Goal: Task Accomplishment & Management: Use online tool/utility

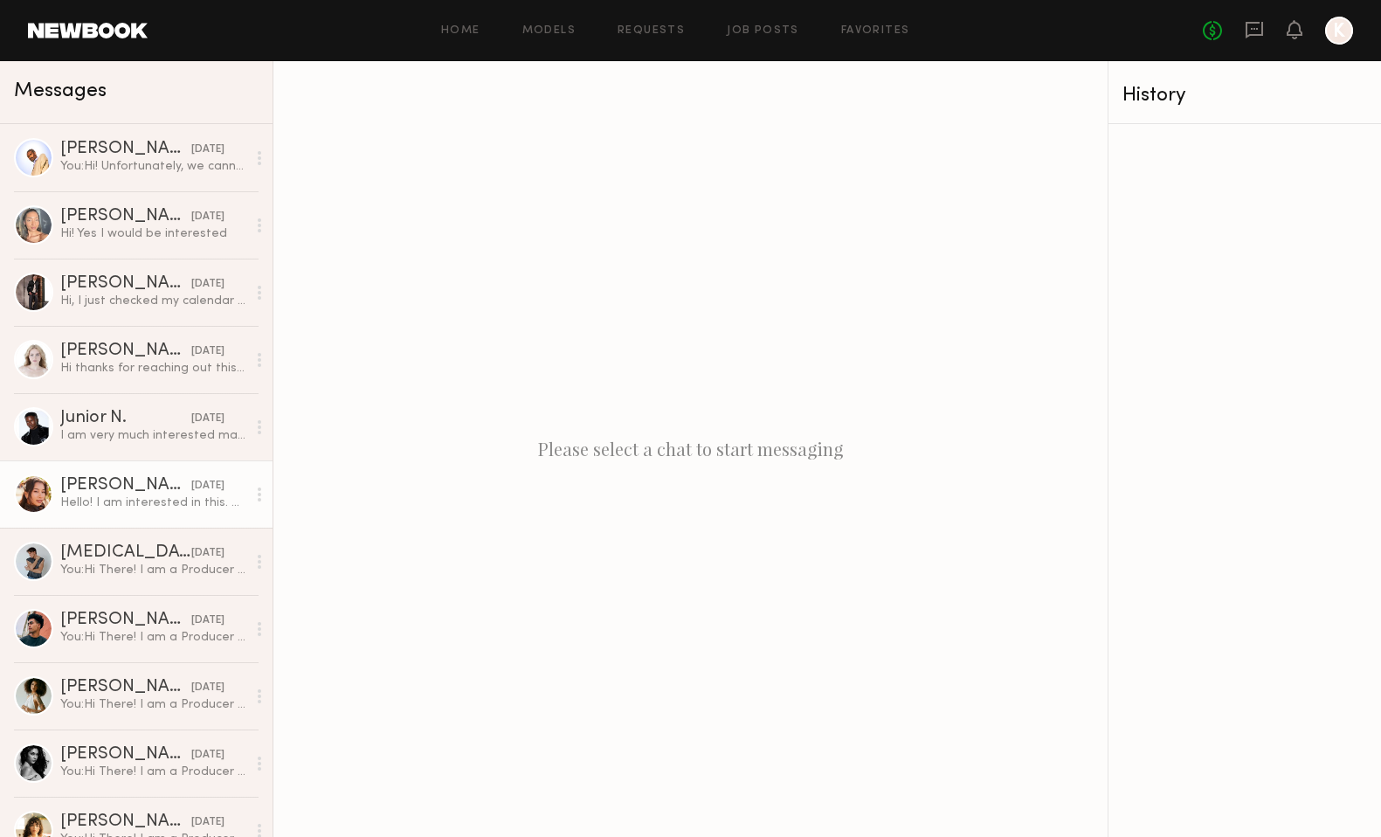
click at [144, 498] on div "Hello! I am interested in this. Hope to work with you soon" at bounding box center [153, 502] width 186 height 17
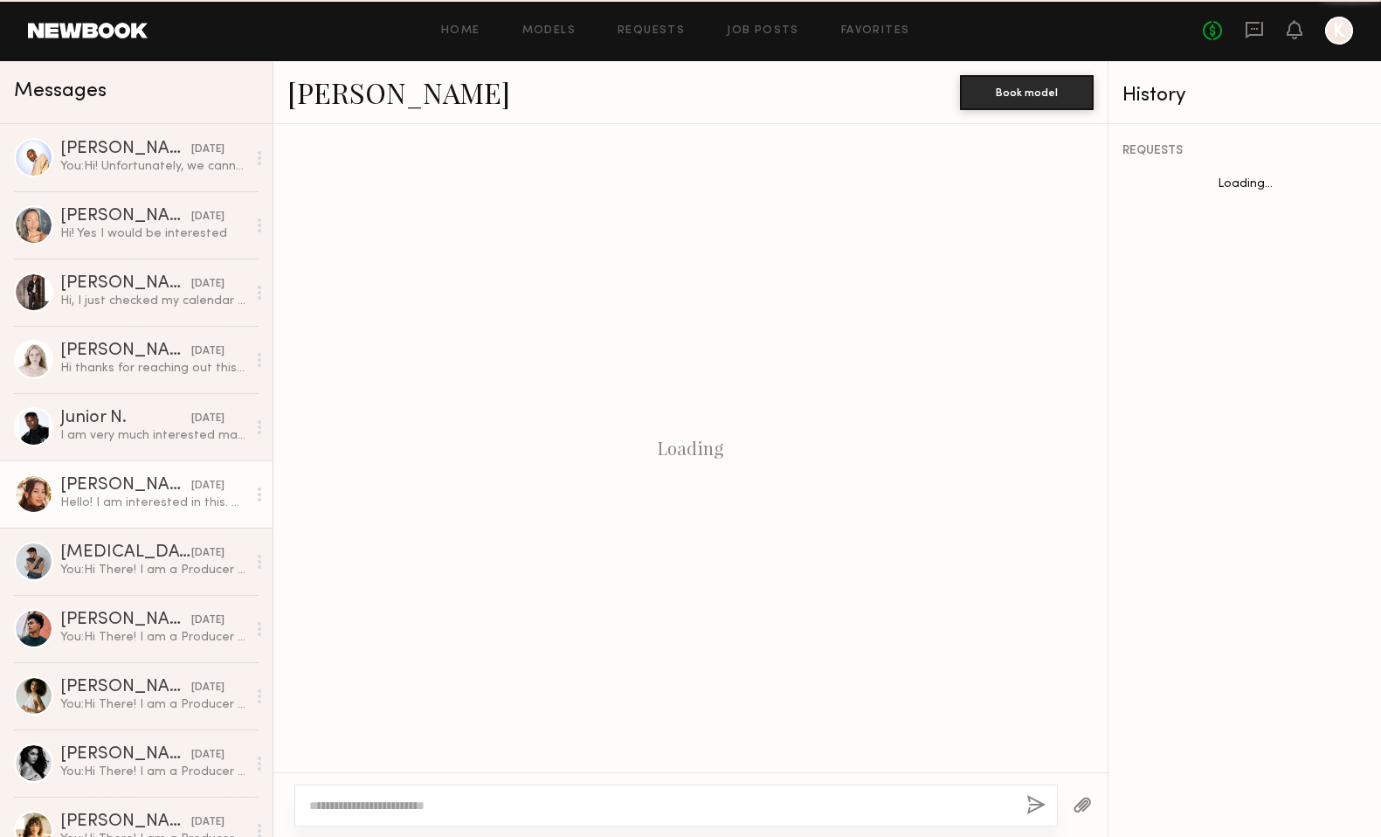
scroll to position [617, 0]
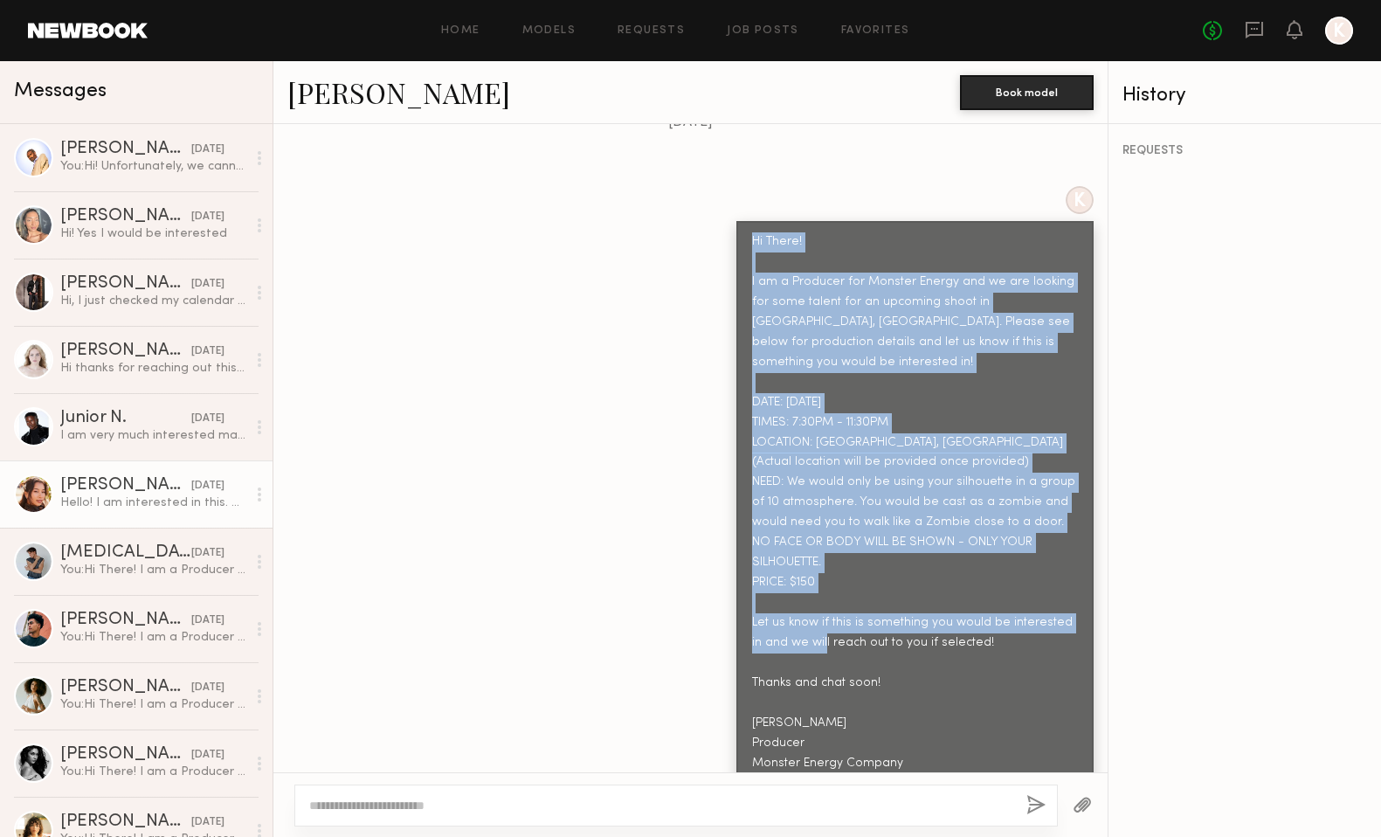
drag, startPoint x: 753, startPoint y: 204, endPoint x: 970, endPoint y: 578, distance: 432.9
click at [970, 578] on div "Hi There! I am a Producer for Monster Energy and we are looking for some talent…" at bounding box center [915, 503] width 326 height 542
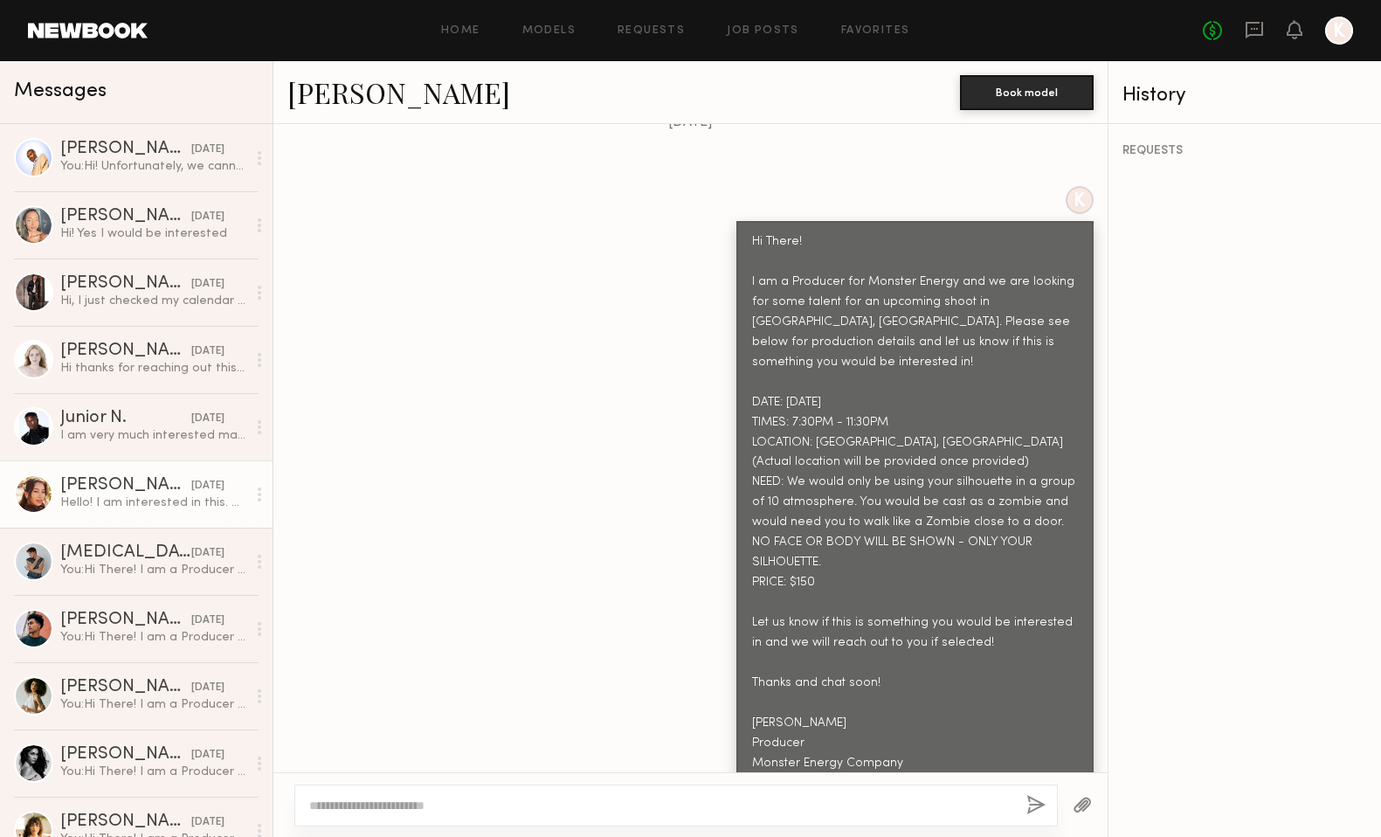
click at [970, 650] on div "Hi There! I am a Producer for Monster Energy and we are looking for some talent…" at bounding box center [915, 503] width 326 height 542
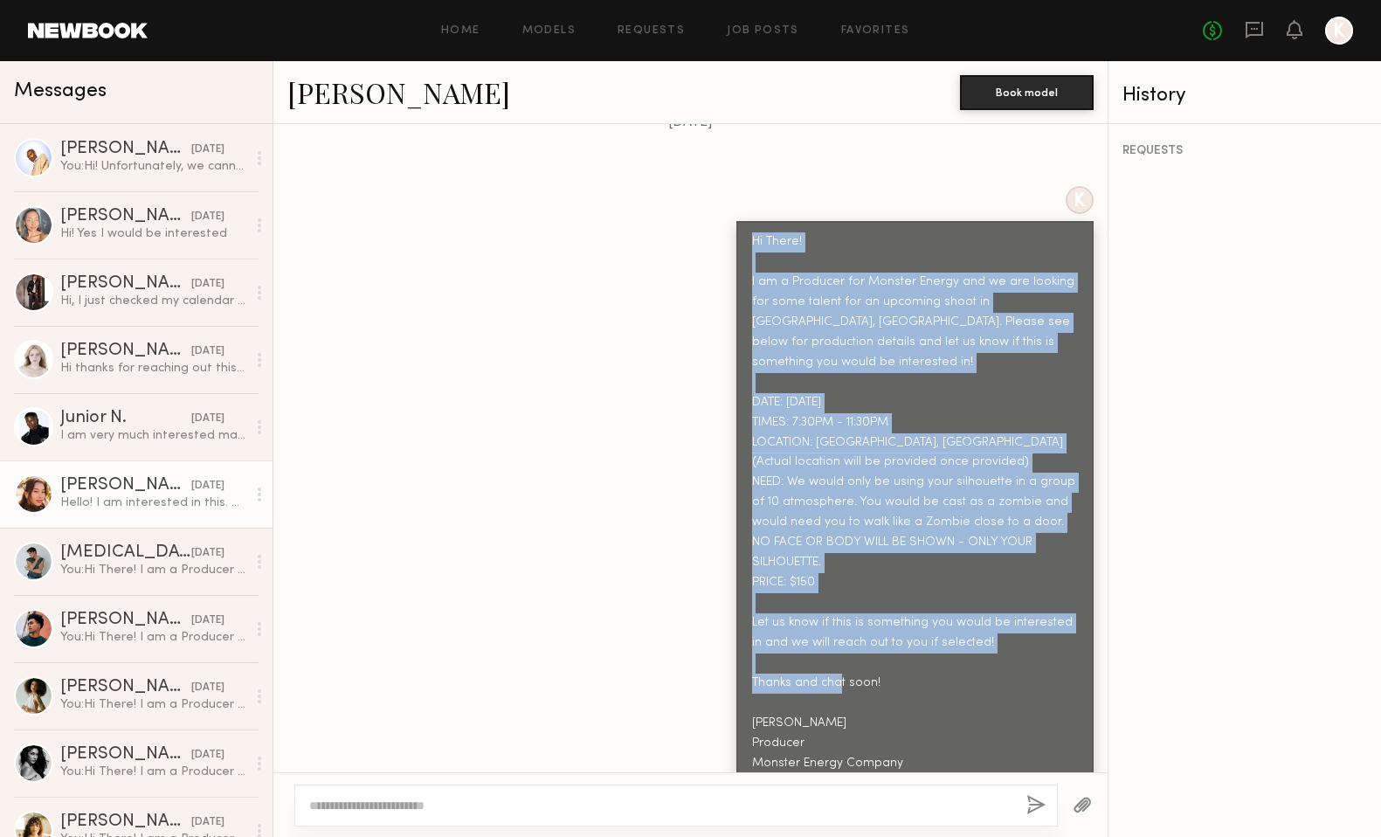
drag, startPoint x: 942, startPoint y: 677, endPoint x: 779, endPoint y: 185, distance: 518.0
click at [779, 221] on div "Hi There! I am a Producer for Monster Energy and we are looking for some talent…" at bounding box center [914, 502] width 357 height 563
copy div "Hi There! I am a Producer for Monster Energy and we are looking for some talent…"
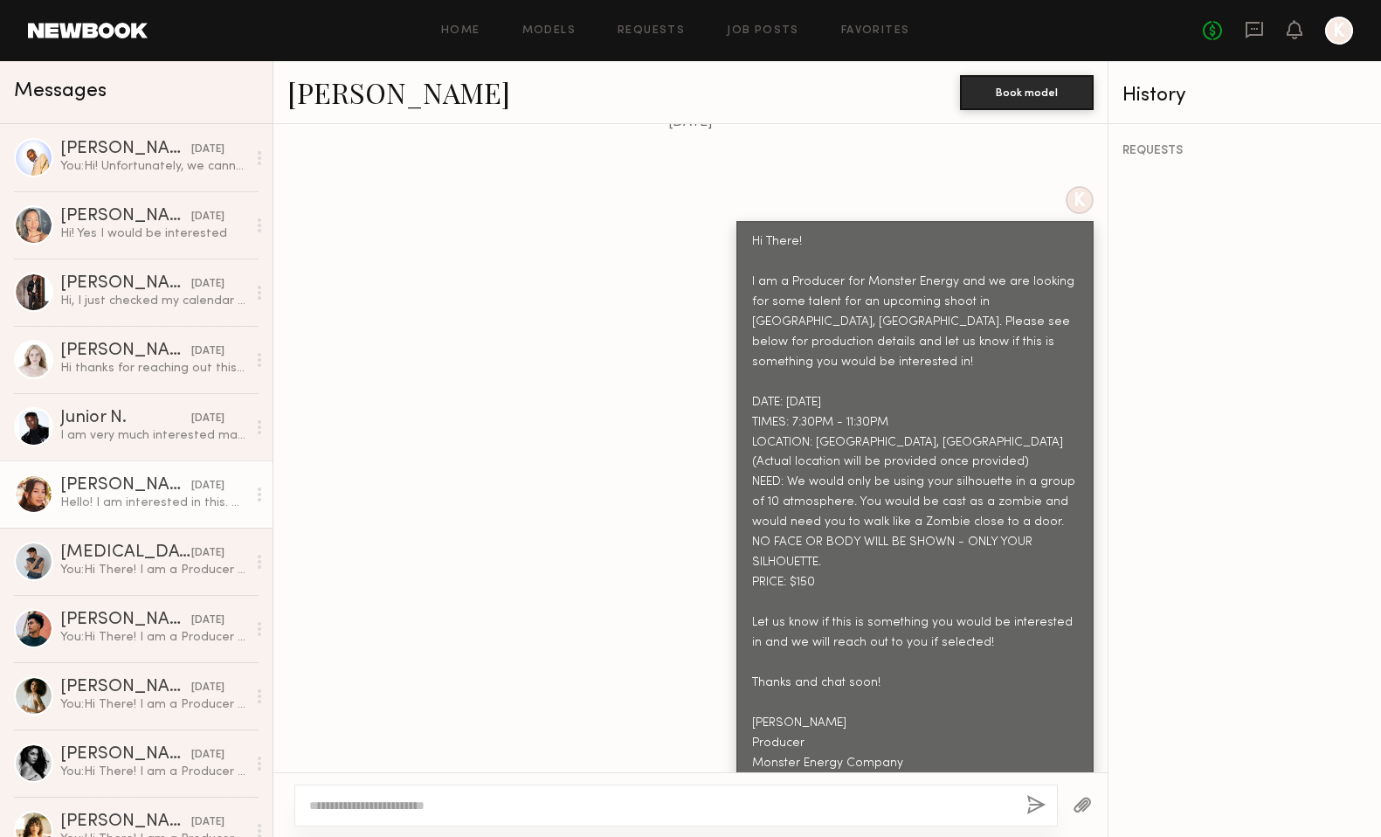
click at [473, 432] on div "K Hi There! I am a Producer for Monster Energy and we are looking for some tale…" at bounding box center [690, 485] width 834 height 598
click at [429, 812] on textarea at bounding box center [660, 805] width 703 height 17
type textarea "**********"
click at [1031, 798] on button "button" at bounding box center [1035, 806] width 19 height 22
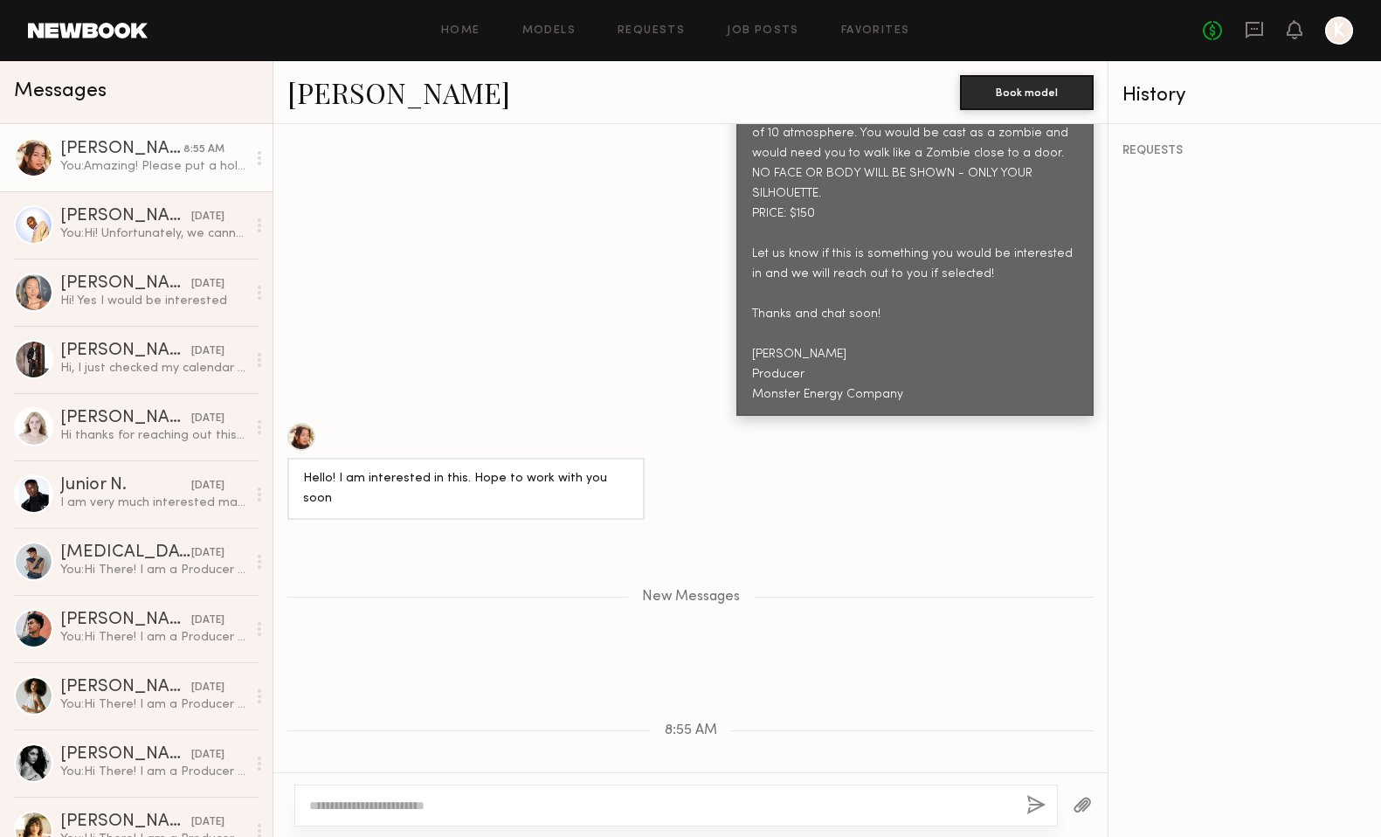
drag, startPoint x: 893, startPoint y: 737, endPoint x: 723, endPoint y: 703, distance: 172.9
click at [723, 794] on div "Amazing! Please put a hold on and we will get back to you with more information." at bounding box center [690, 825] width 834 height 62
copy div "Amazing! Please put a hold on and we will get back to you with more information."
click at [137, 494] on div "Junior N." at bounding box center [125, 485] width 131 height 17
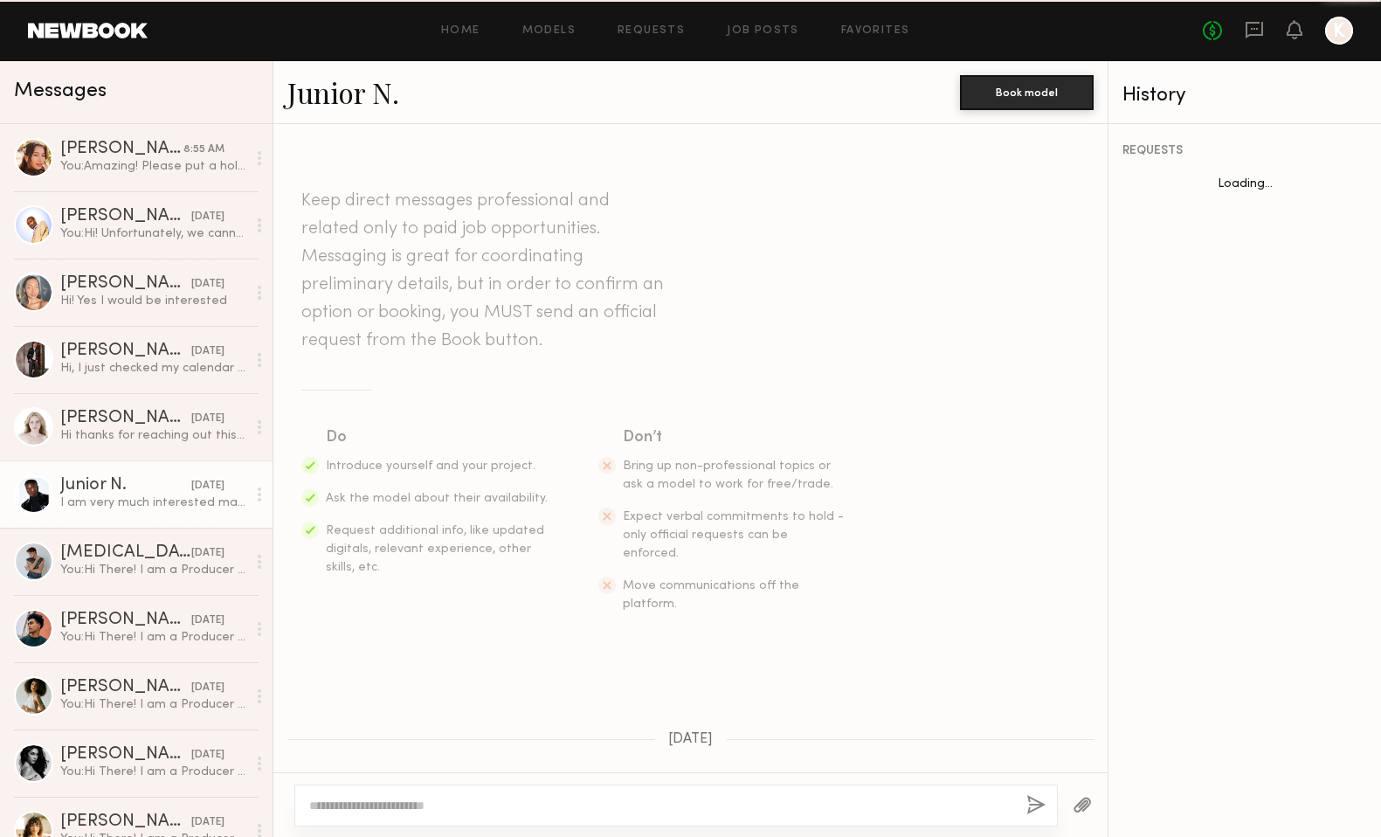
scroll to position [700, 0]
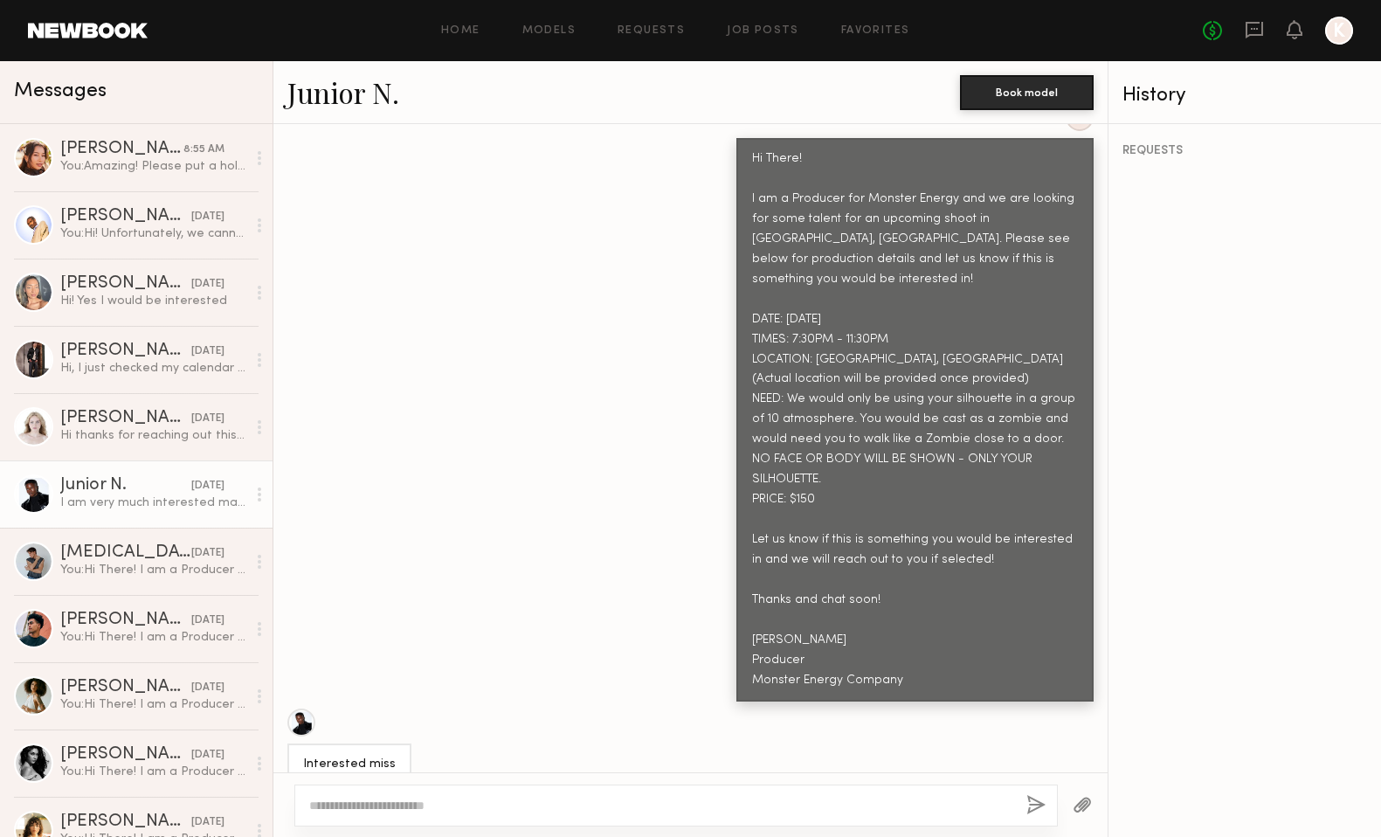
click at [439, 803] on textarea at bounding box center [660, 805] width 703 height 17
click at [305, 708] on div at bounding box center [301, 722] width 28 height 28
click at [127, 439] on div "Hi thanks for reaching out this is something i’m interested in" at bounding box center [153, 435] width 186 height 17
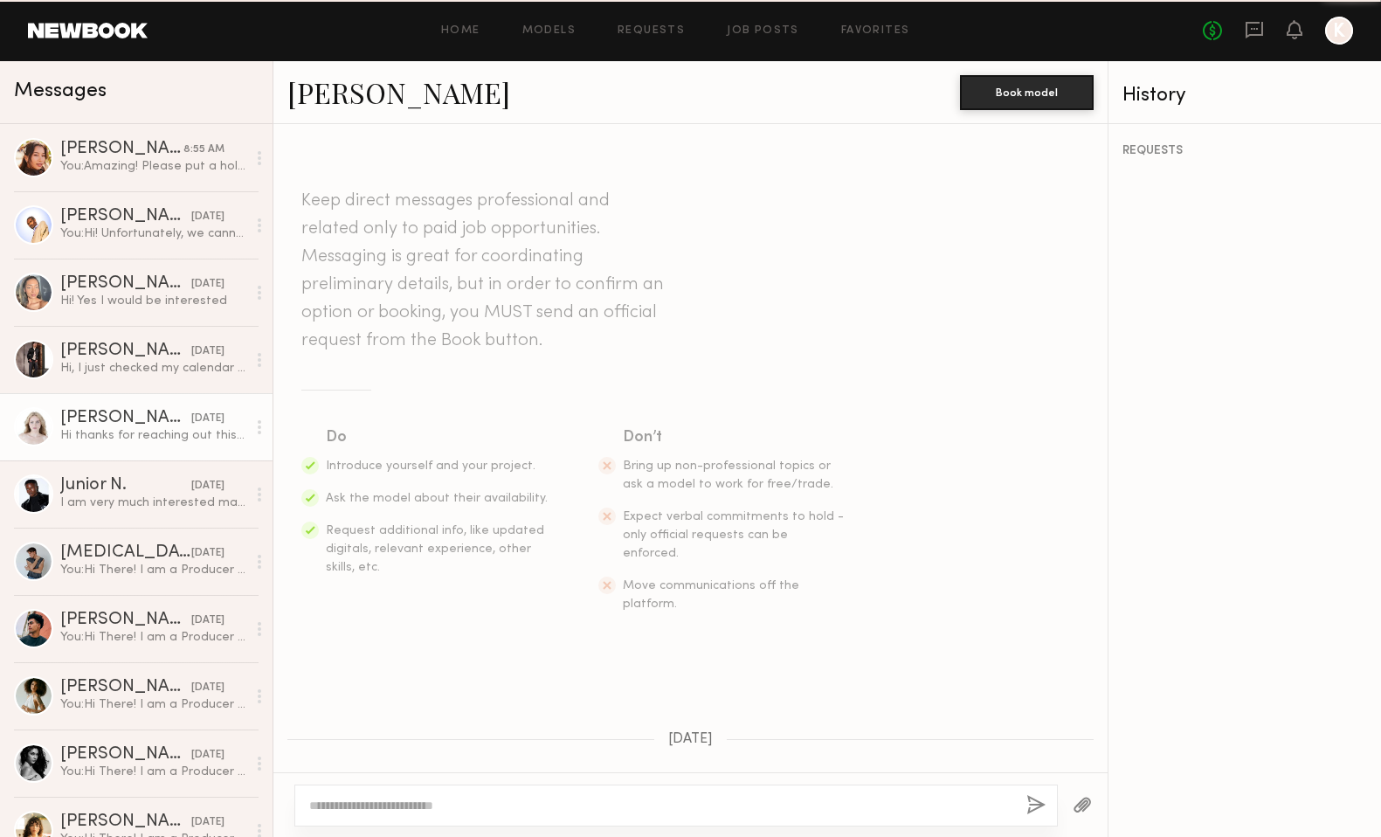
scroll to position [636, 0]
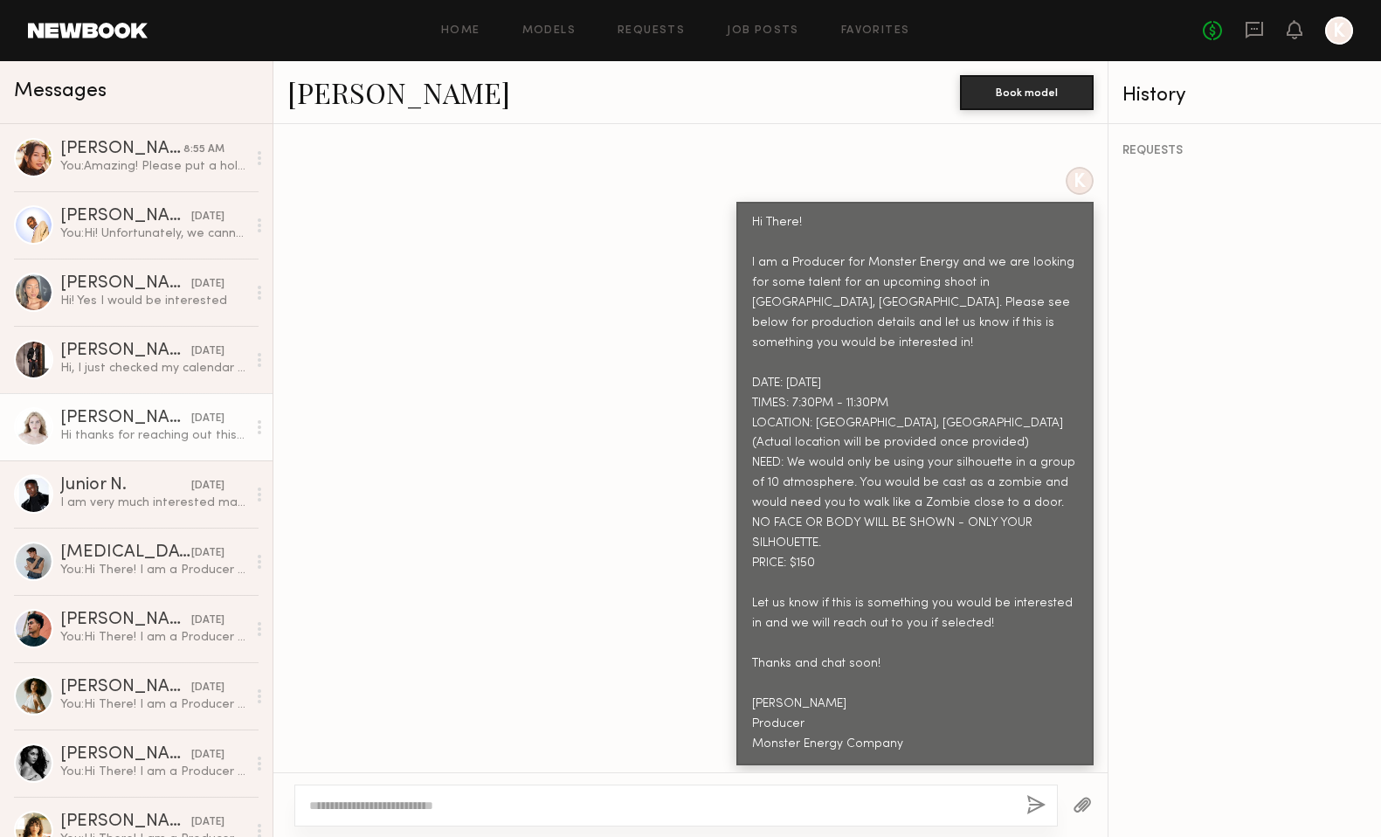
click at [403, 805] on textarea at bounding box center [660, 805] width 703 height 17
type textarea "**********"
click at [1034, 801] on button "button" at bounding box center [1035, 806] width 19 height 22
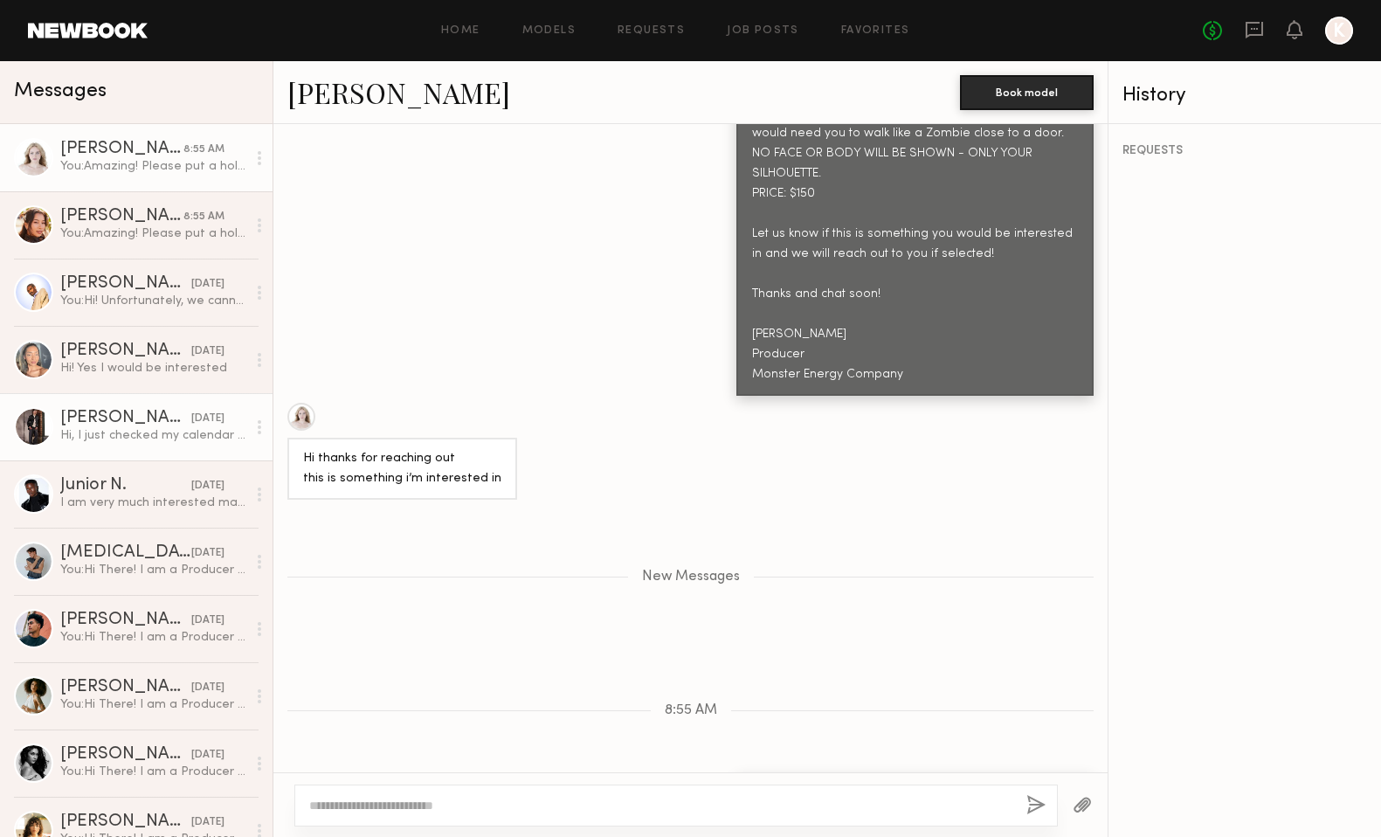
click at [121, 418] on div "[PERSON_NAME]" at bounding box center [125, 418] width 131 height 17
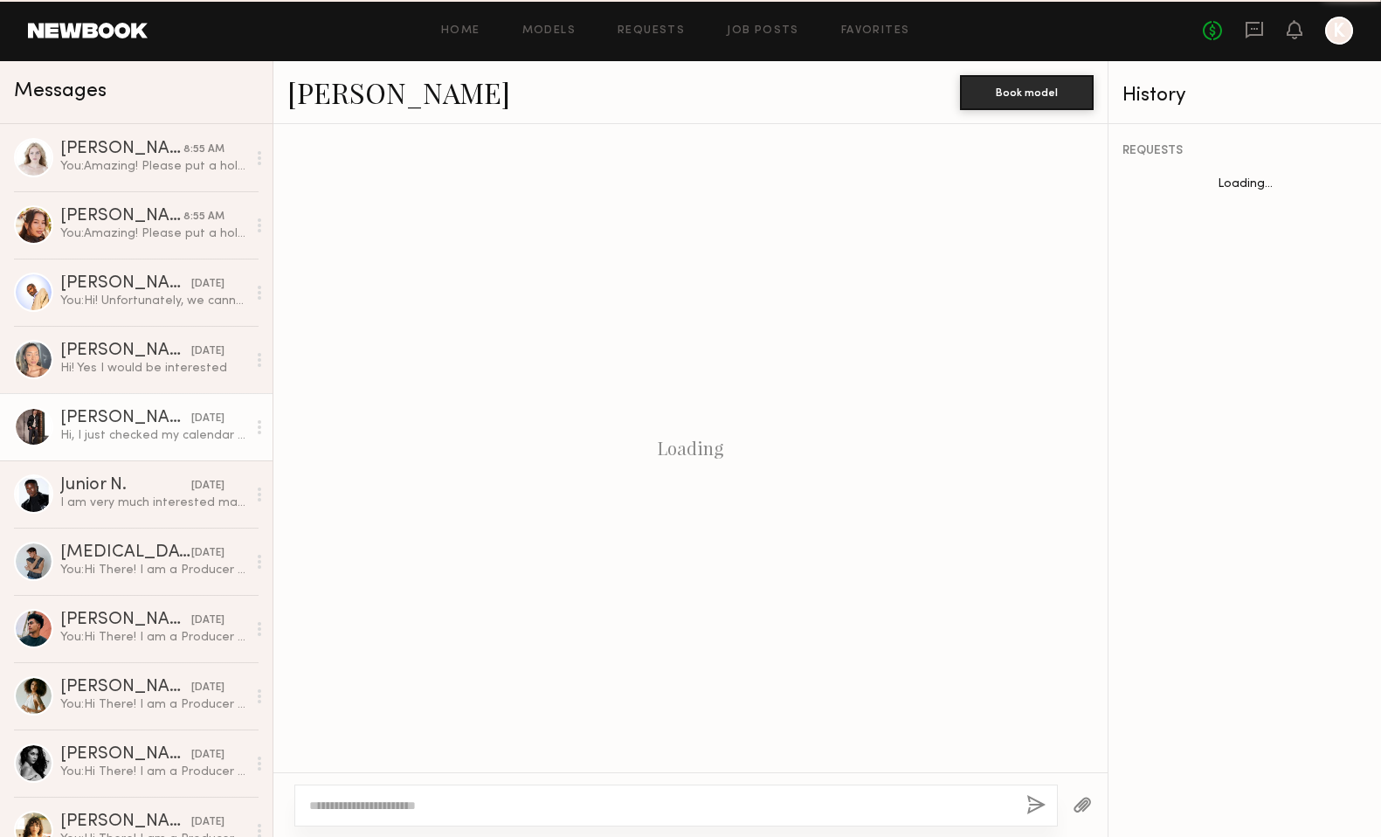
scroll to position [720, 0]
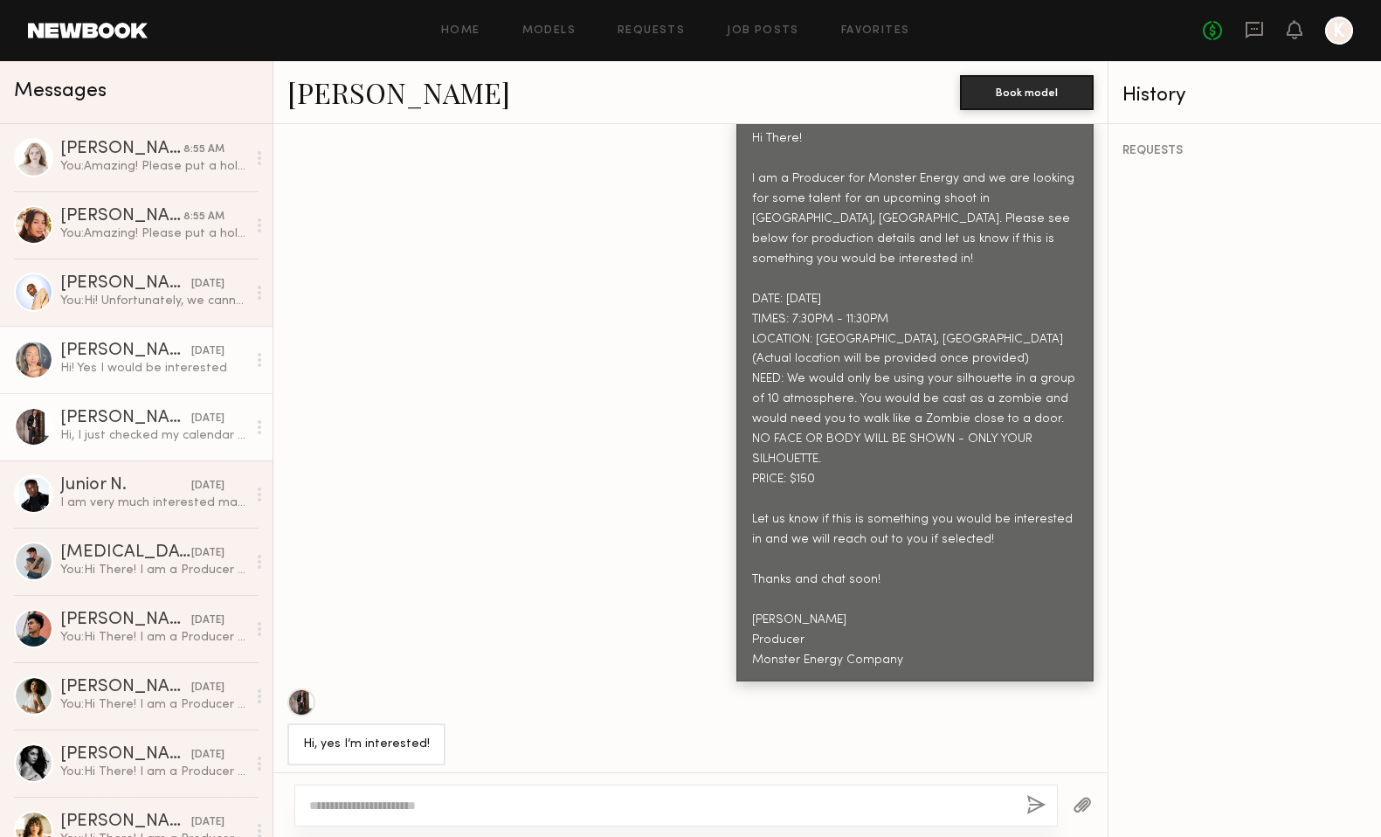
click at [134, 368] on div "Hi! Yes I would be interested" at bounding box center [153, 368] width 186 height 17
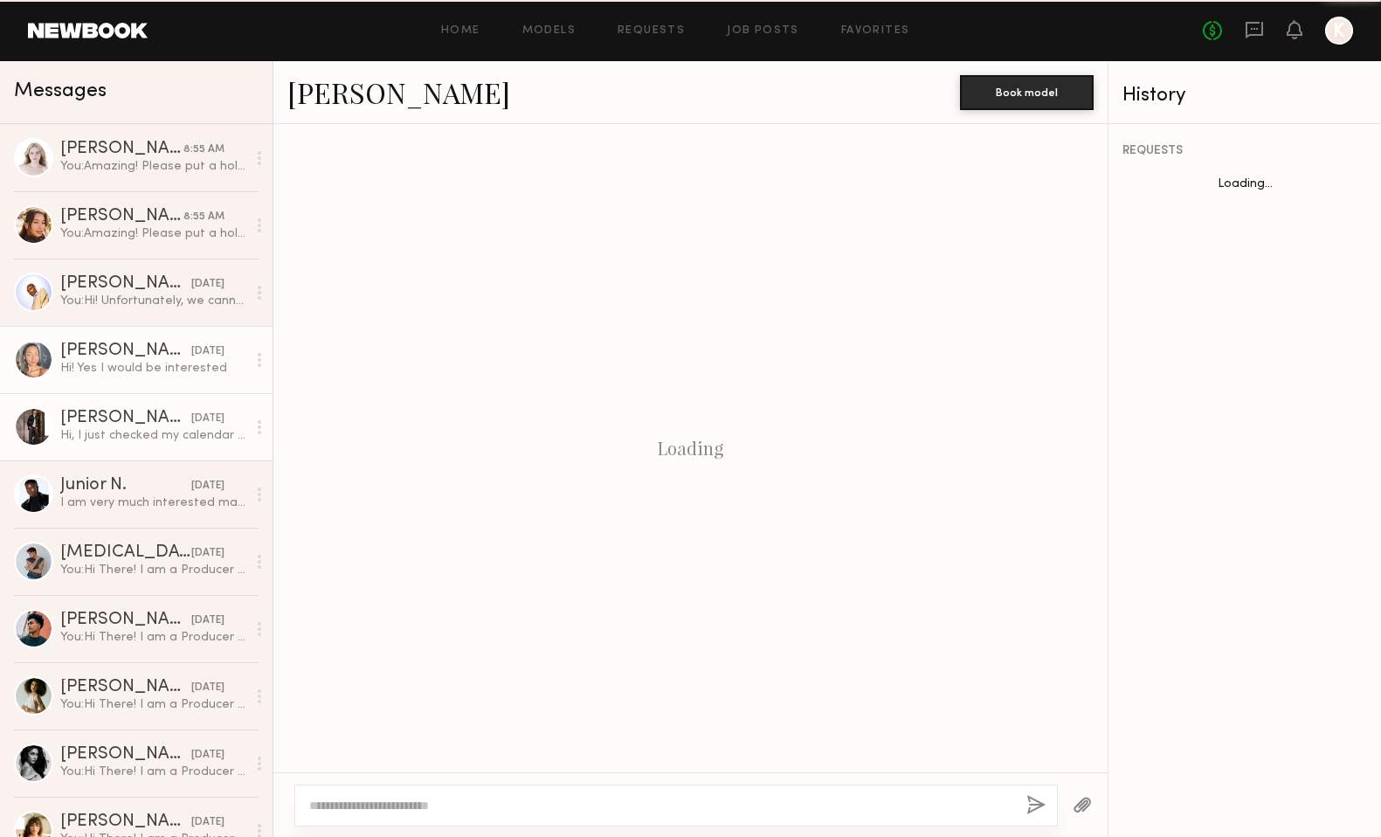
scroll to position [750, 0]
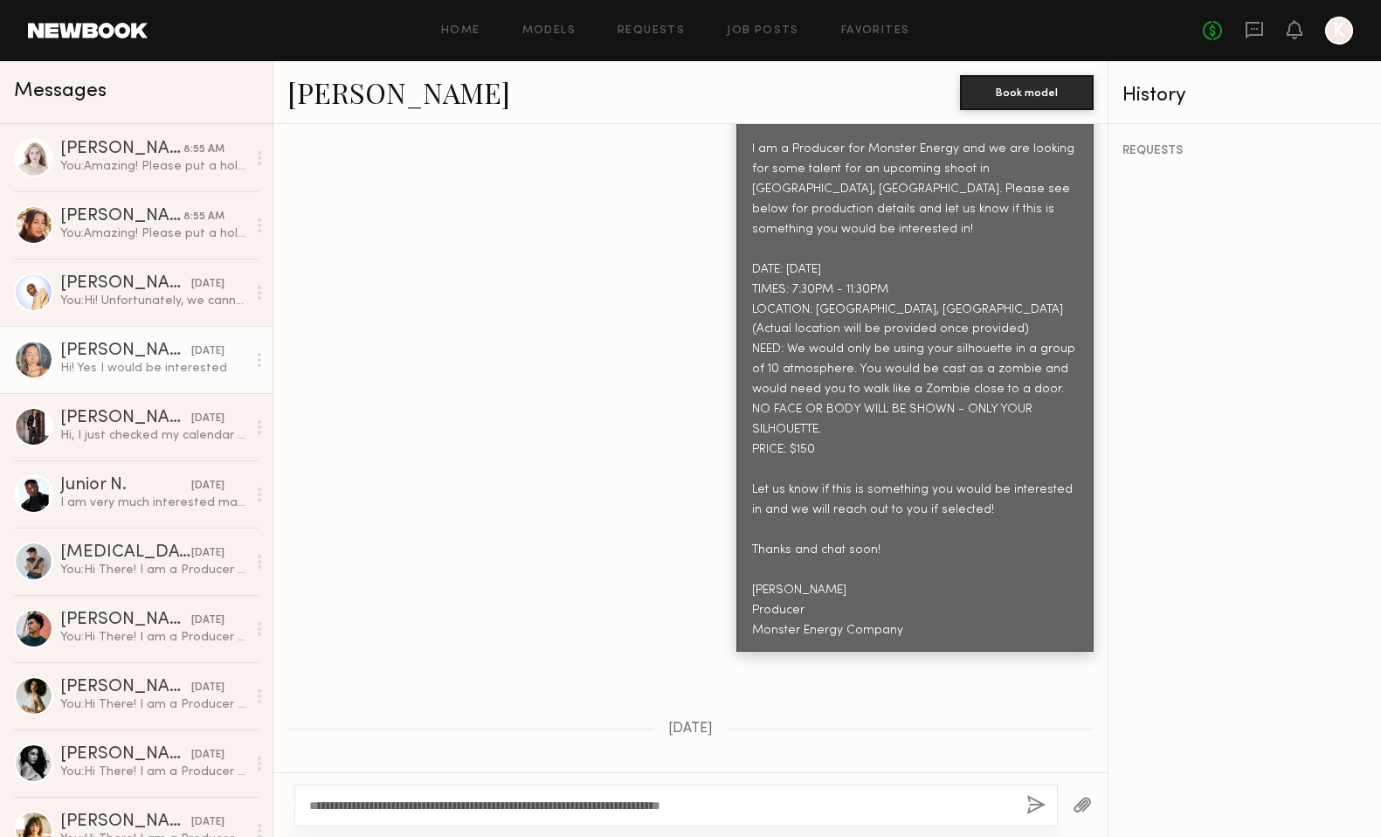
type textarea "**********"
click at [1038, 801] on button "button" at bounding box center [1035, 806] width 19 height 22
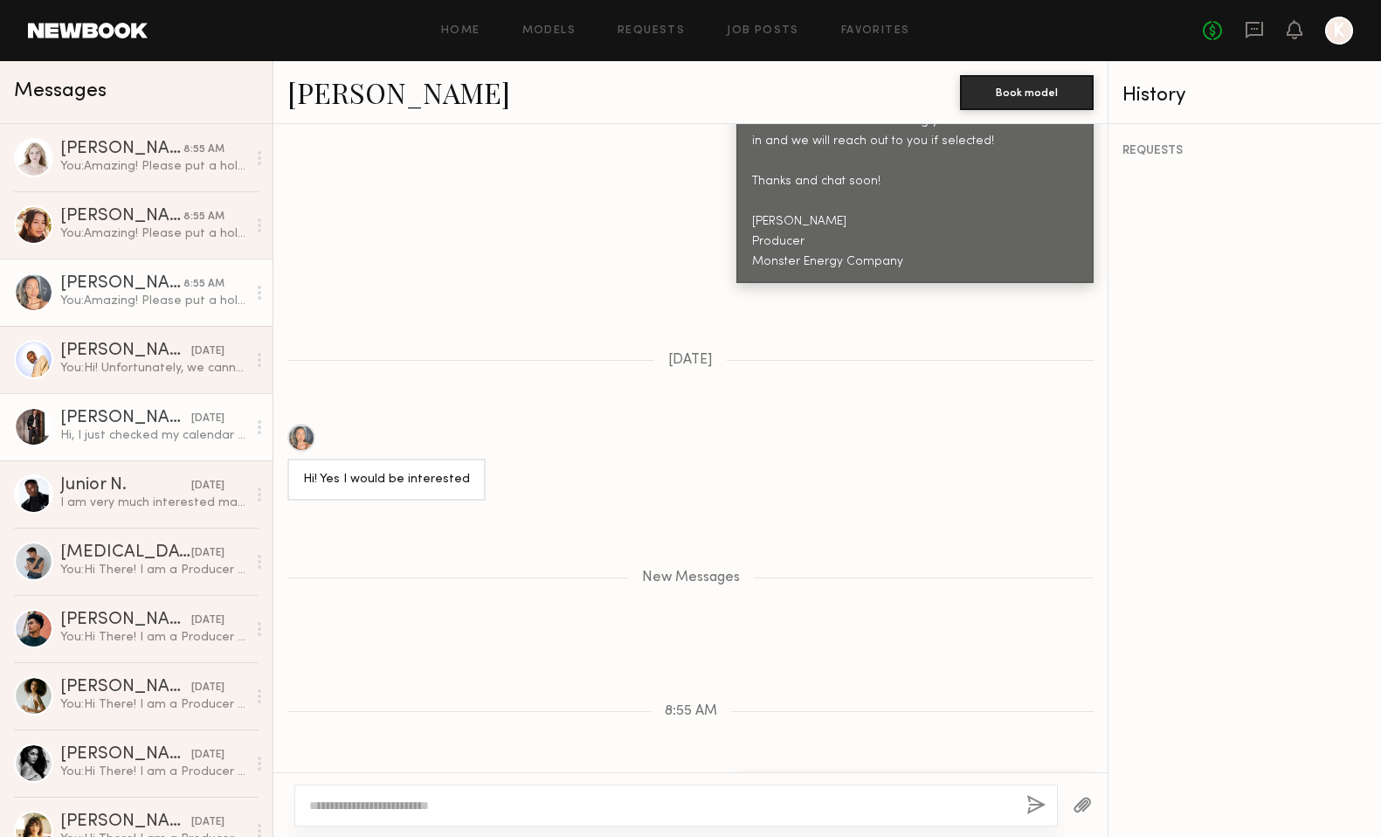
click at [137, 419] on div "[PERSON_NAME]" at bounding box center [125, 418] width 131 height 17
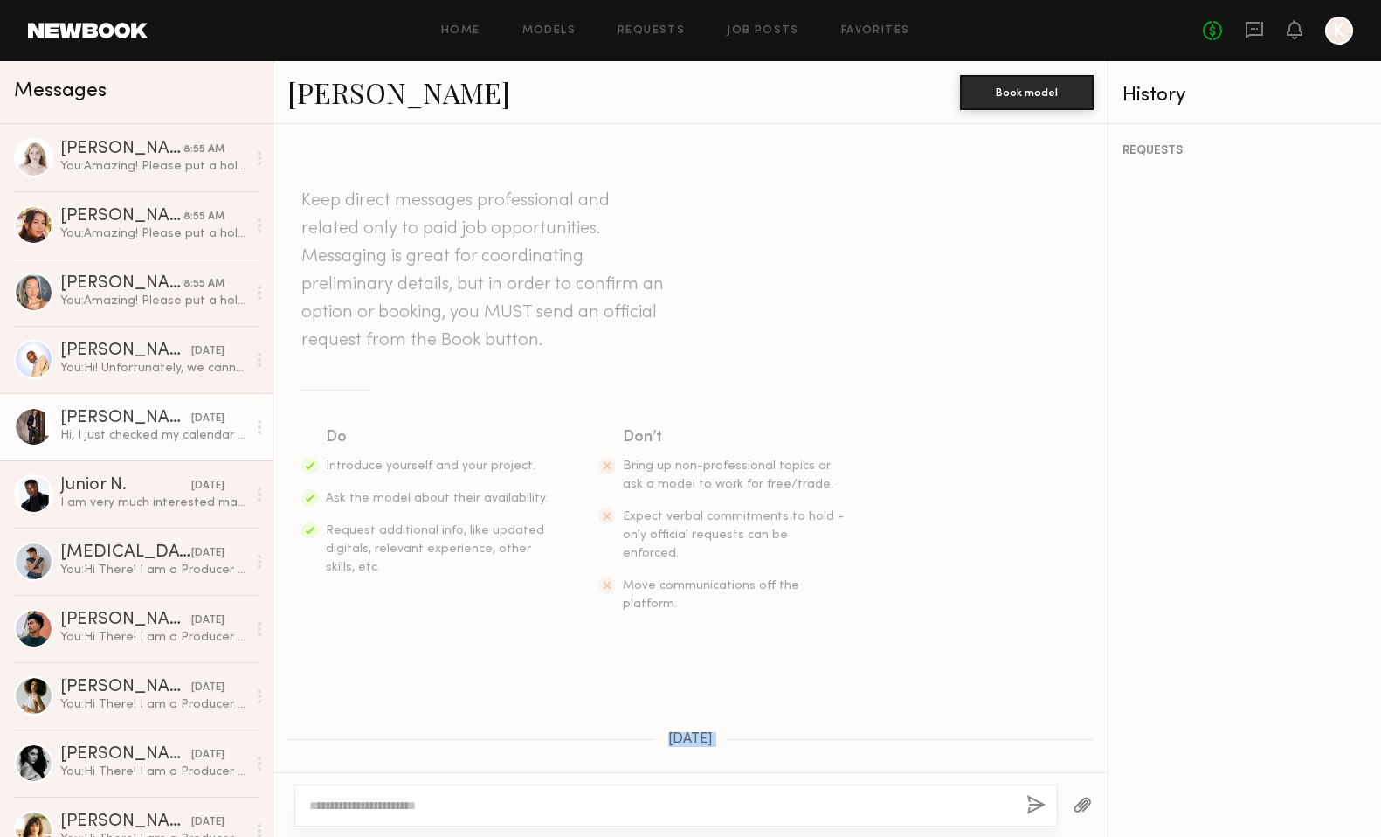
drag, startPoint x: 933, startPoint y: 577, endPoint x: 711, endPoint y: 606, distance: 223.8
click at [711, 606] on div "Keep direct messages professional and related only to paid job opportunities. M…" at bounding box center [690, 448] width 834 height 648
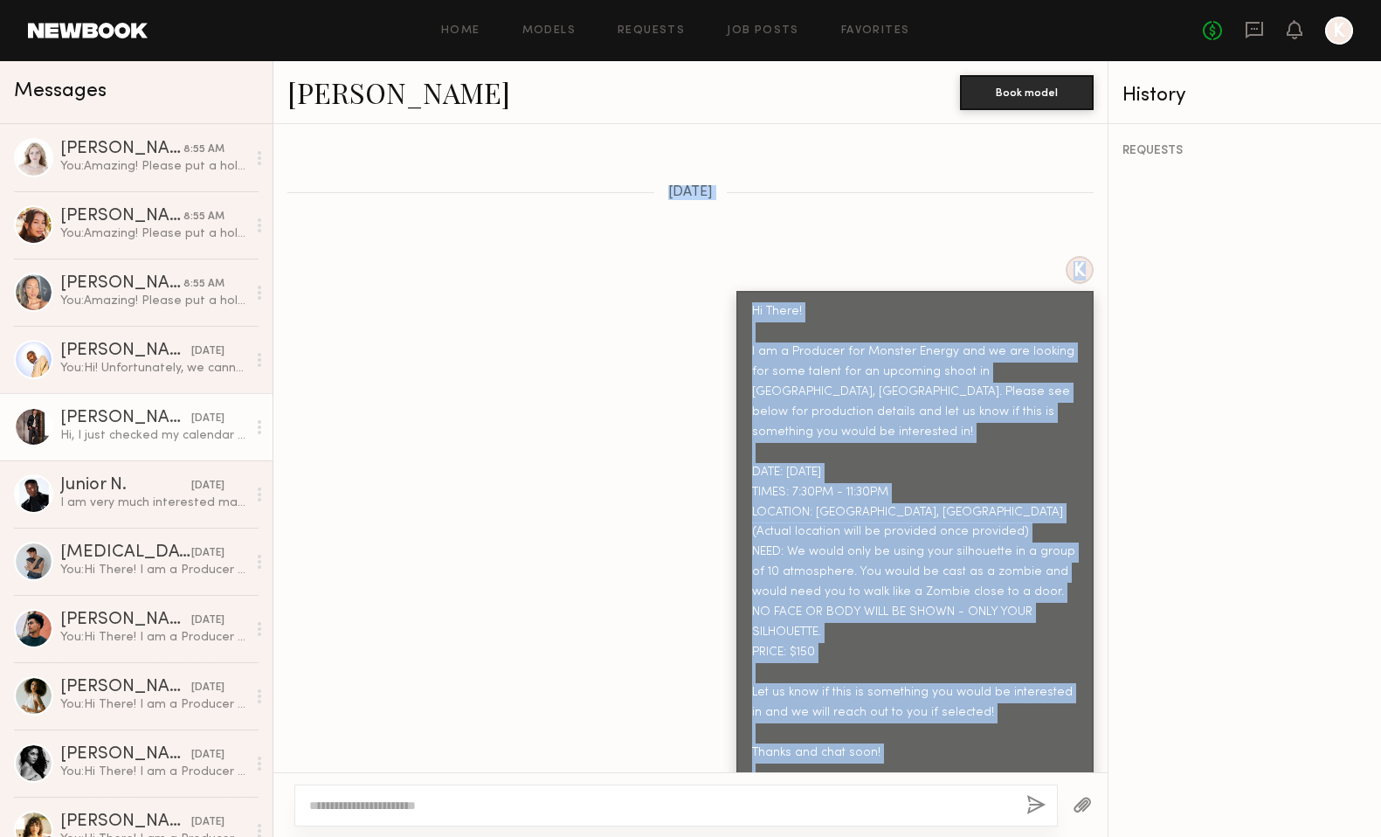
scroll to position [543, 0]
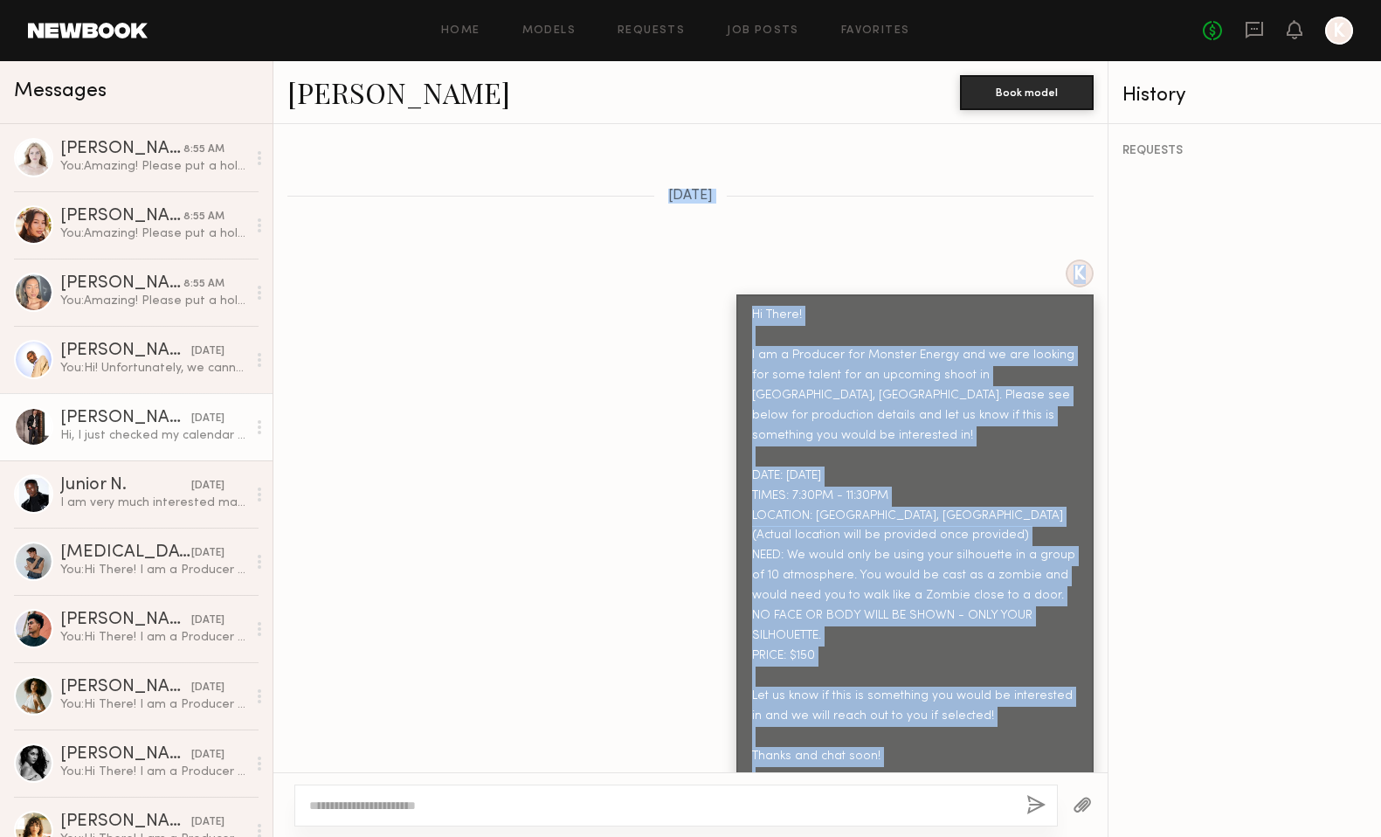
click at [831, 547] on div "Hi There! I am a Producer for Monster Energy and we are looking for some talent…" at bounding box center [915, 577] width 326 height 542
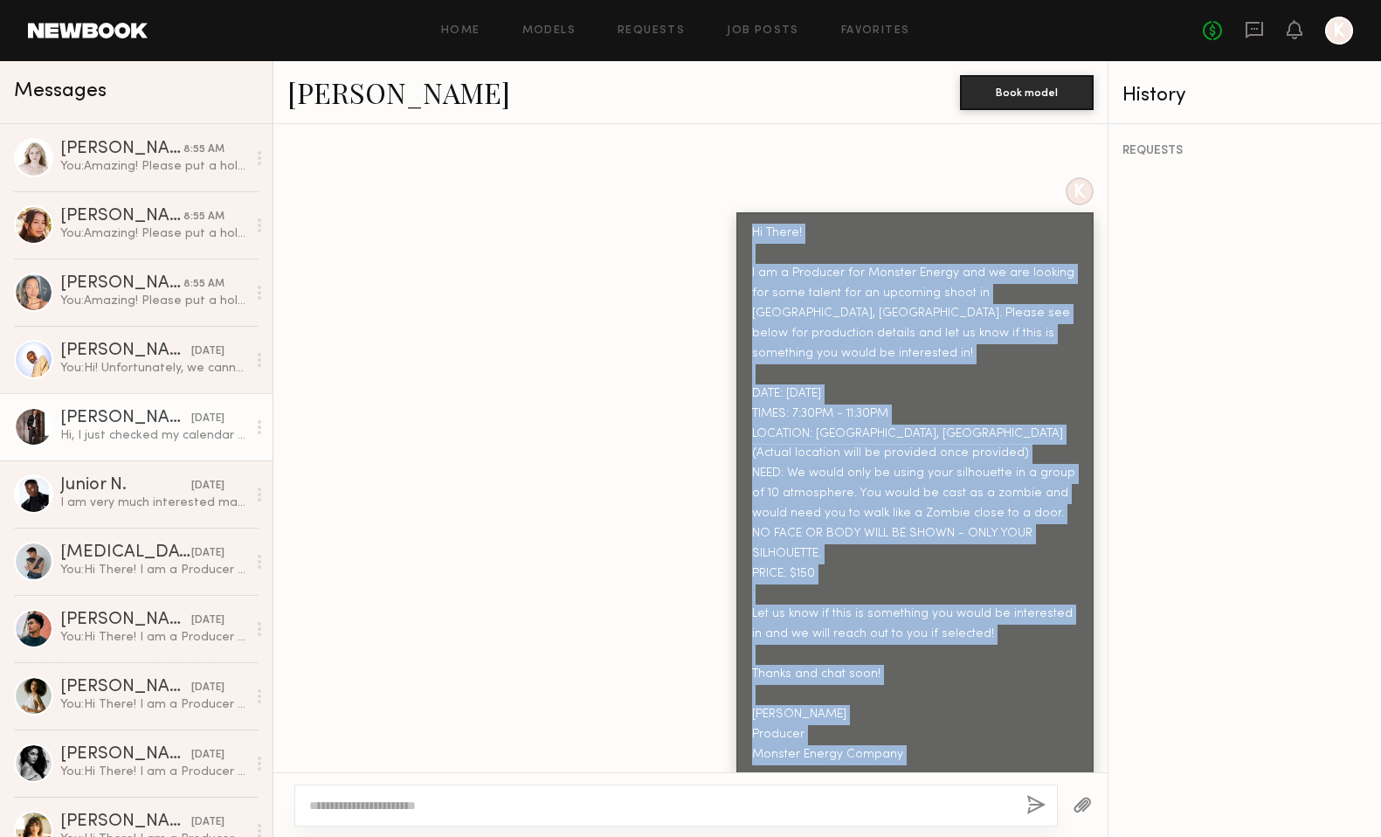
scroll to position [720, 0]
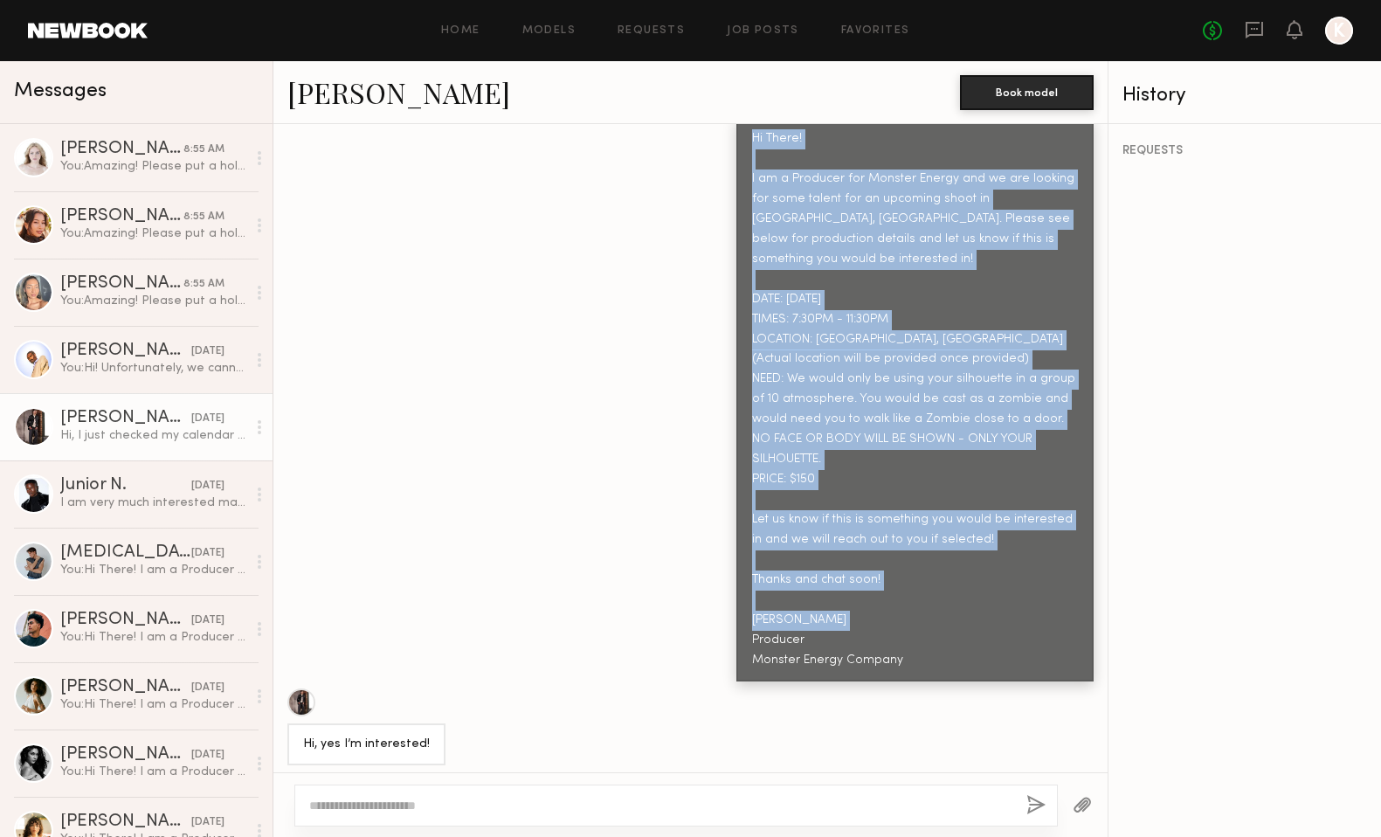
drag, startPoint x: 750, startPoint y: 273, endPoint x: 920, endPoint y: 598, distance: 366.2
click at [920, 598] on div "Hi There! I am a Producer for Monster Energy and we are looking for some talent…" at bounding box center [914, 399] width 357 height 563
copy div "Hi There! I am a Producer for Monster Energy and we are looking for some talent…"
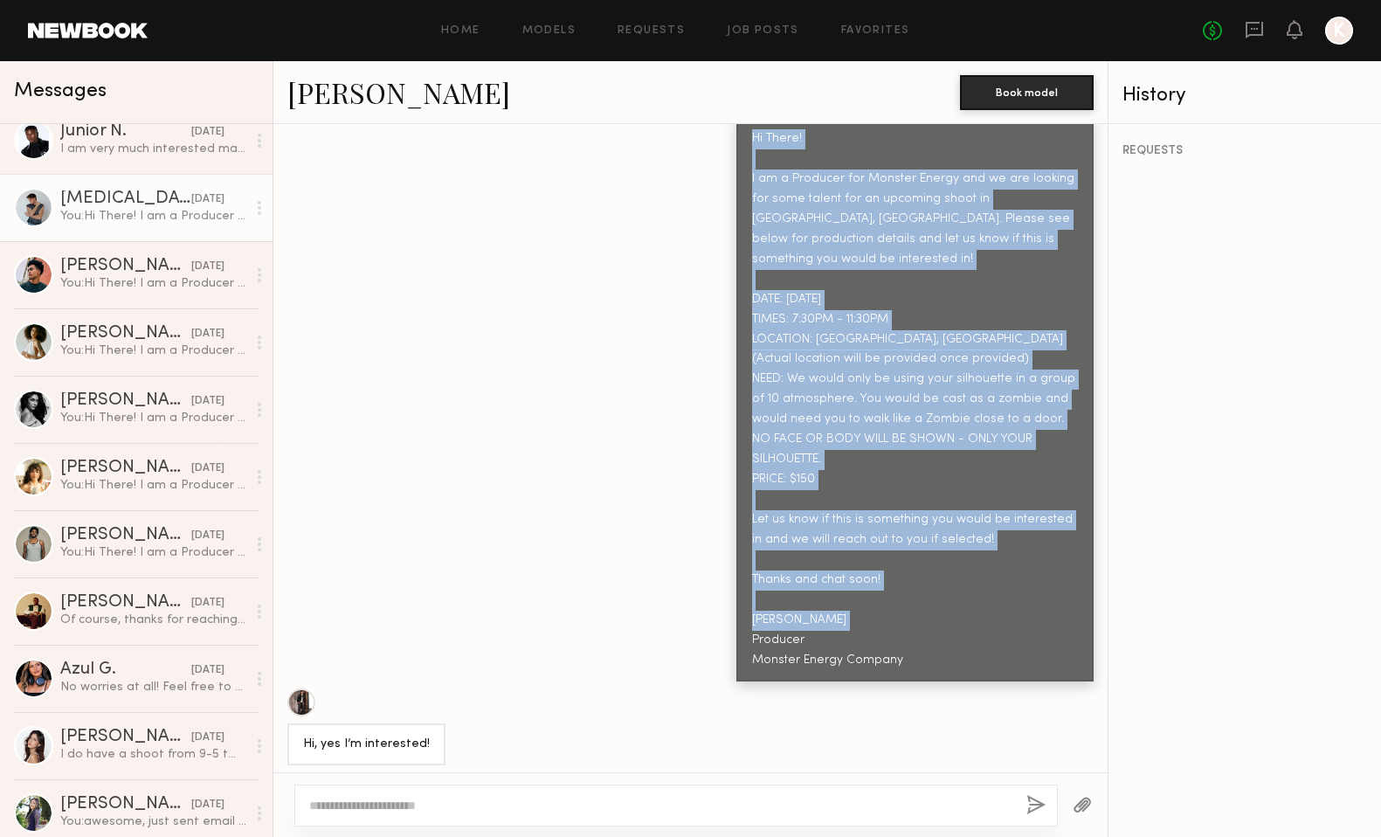
scroll to position [0, 0]
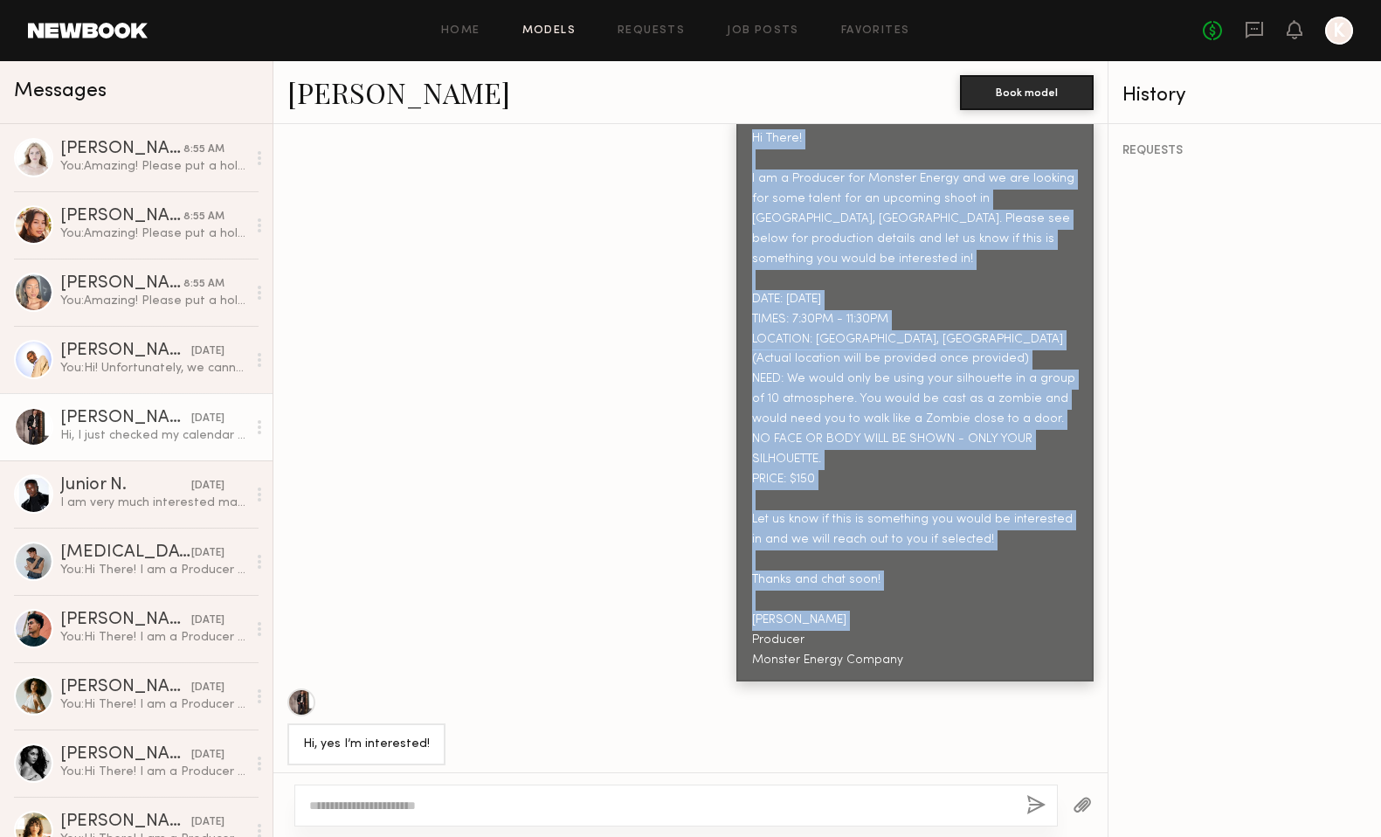
click at [570, 33] on link "Models" at bounding box center [548, 30] width 53 height 11
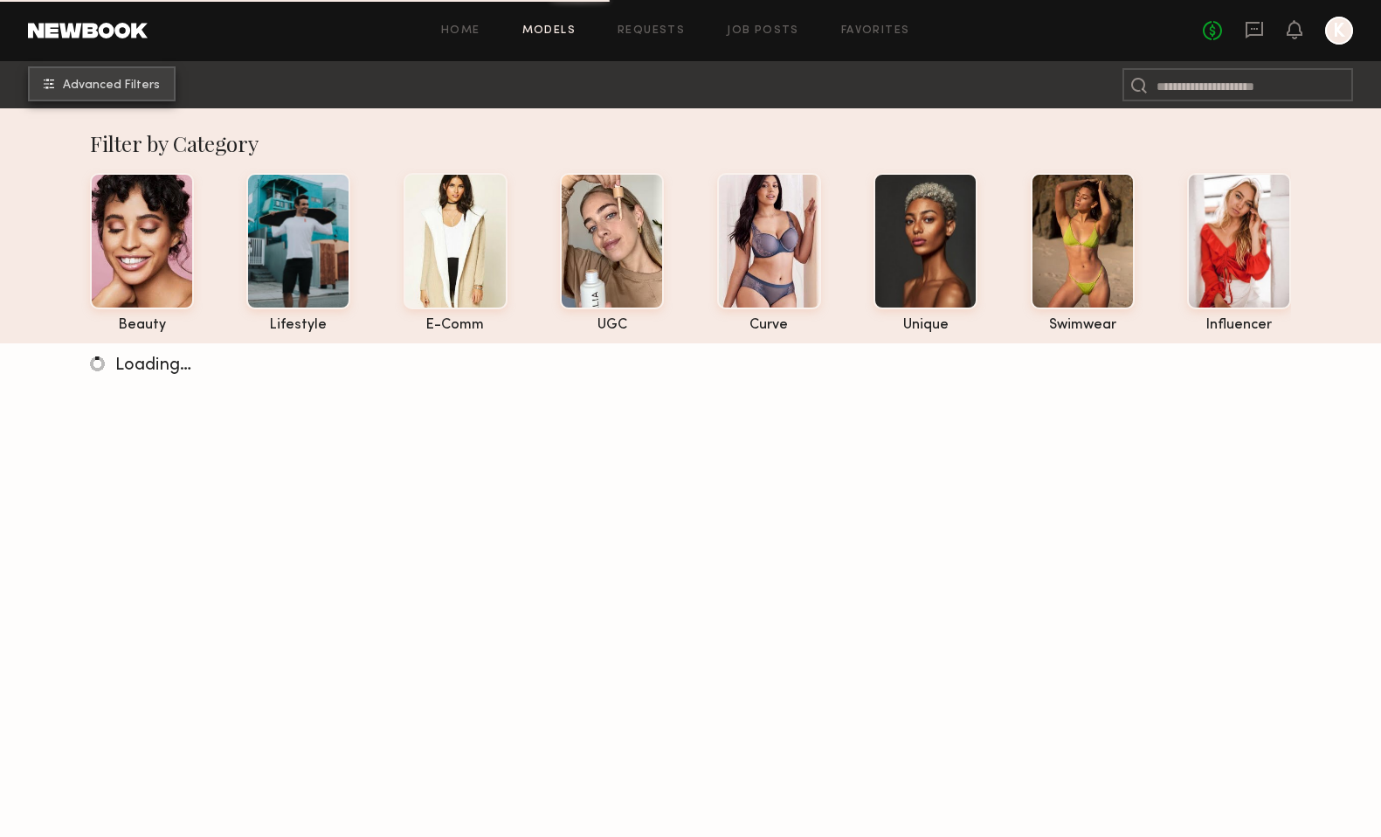
click at [97, 81] on span "Advanced Filters" at bounding box center [111, 85] width 97 height 12
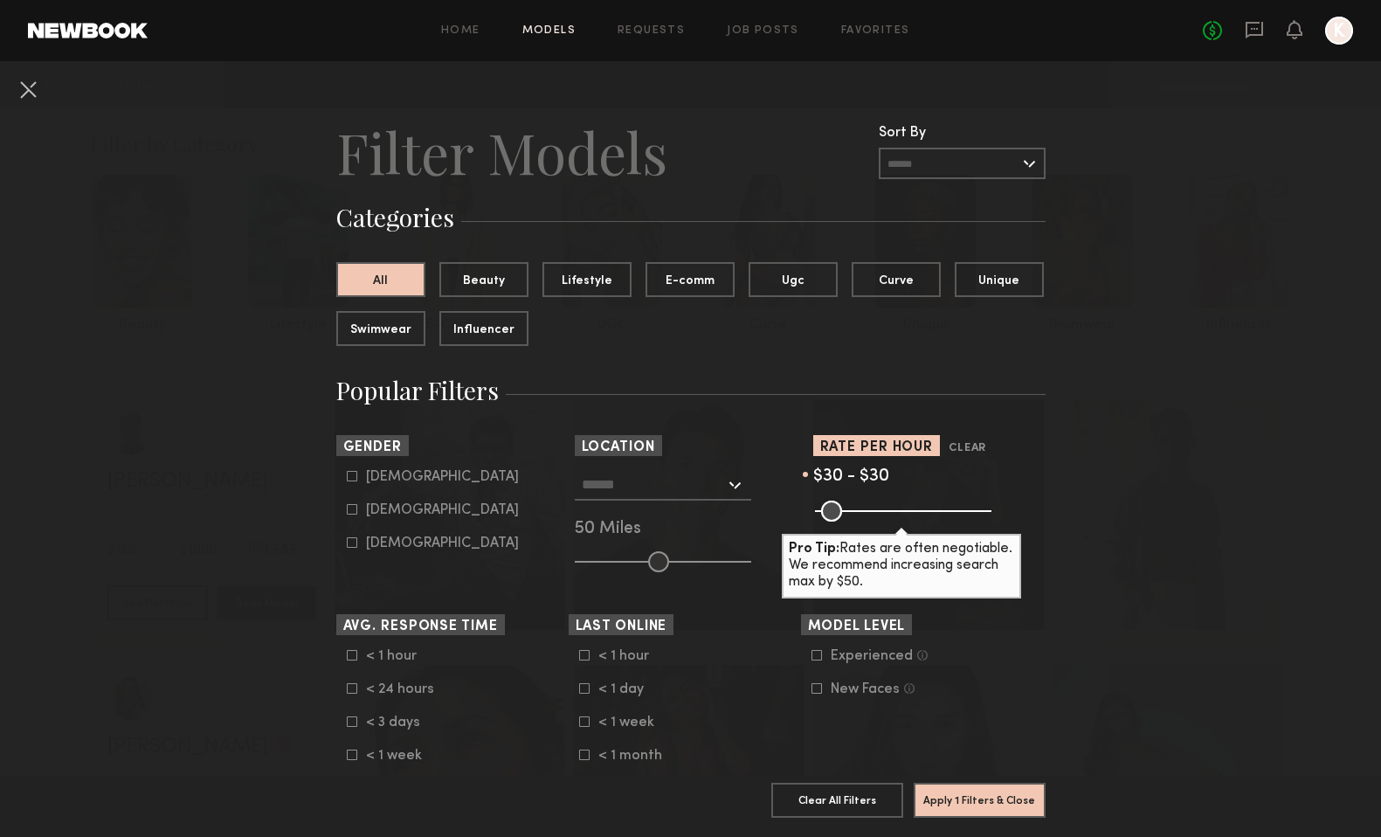
drag, startPoint x: 985, startPoint y: 510, endPoint x: 804, endPoint y: 510, distance: 181.7
type input "**"
click at [815, 510] on input "range" at bounding box center [903, 511] width 176 height 21
click at [625, 490] on input "text" at bounding box center [653, 484] width 143 height 30
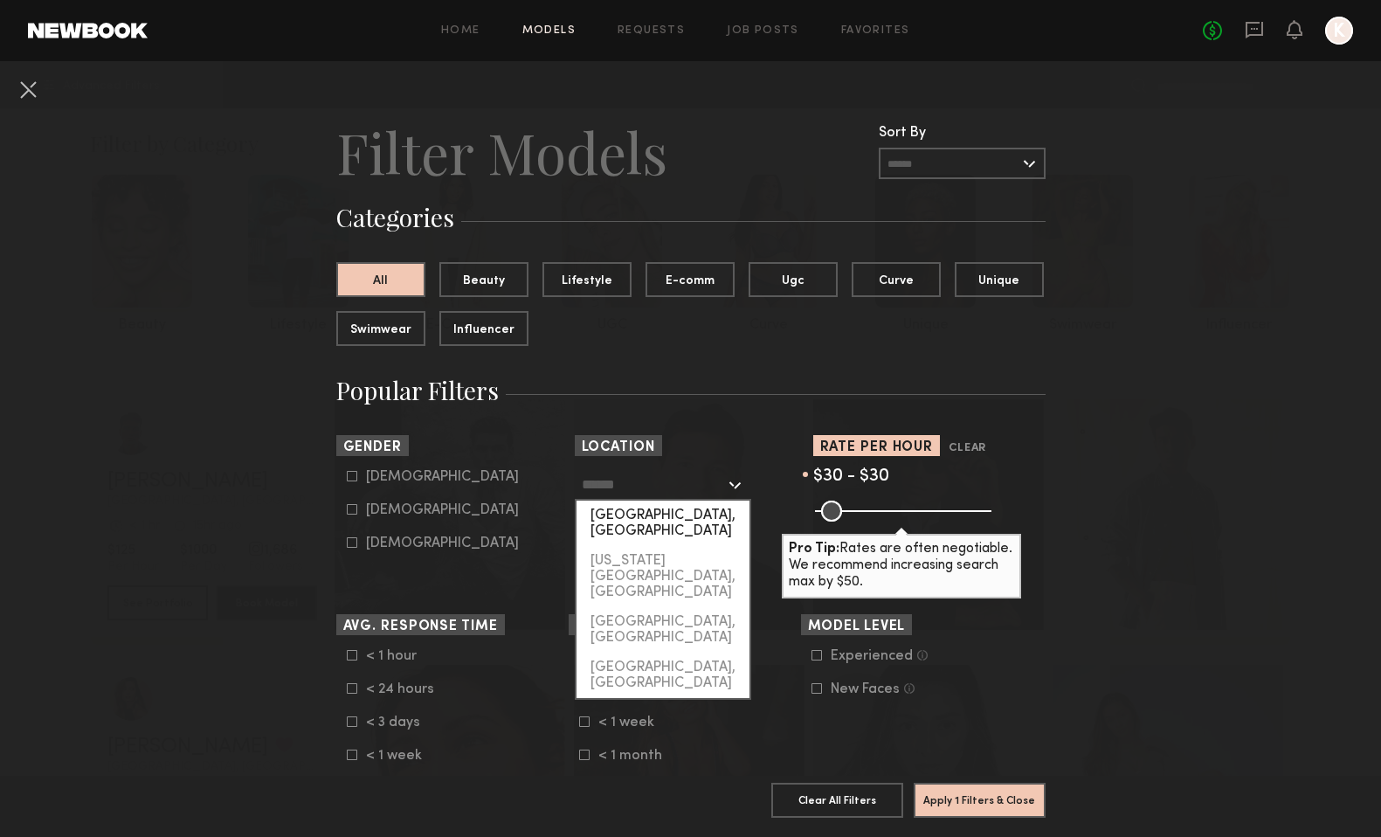
click at [626, 522] on div "Los Angeles, CA" at bounding box center [663, 523] width 173 height 45
type input "**********"
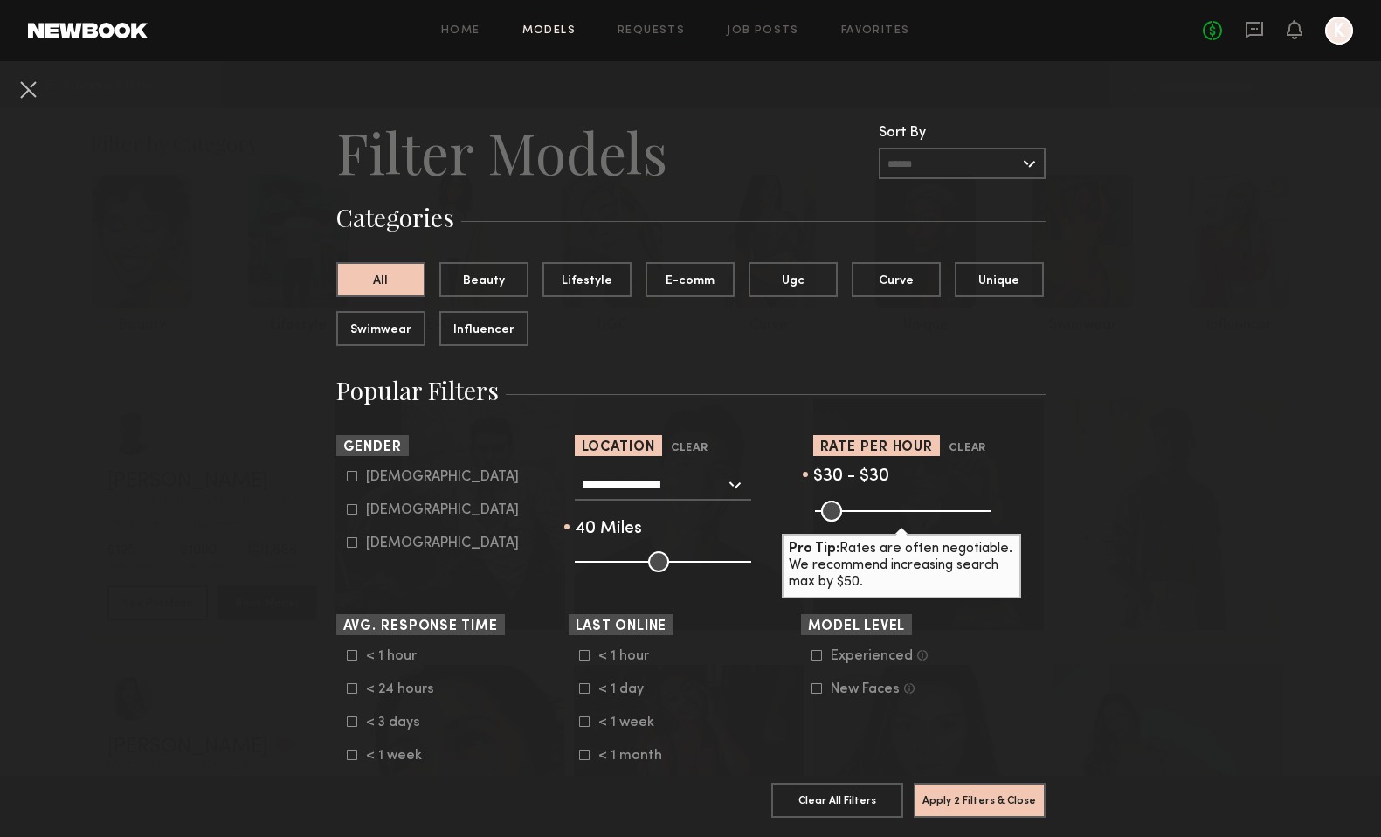
drag, startPoint x: 656, startPoint y: 561, endPoint x: 644, endPoint y: 563, distance: 12.5
type input "**"
click at [644, 563] on input "range" at bounding box center [663, 561] width 176 height 21
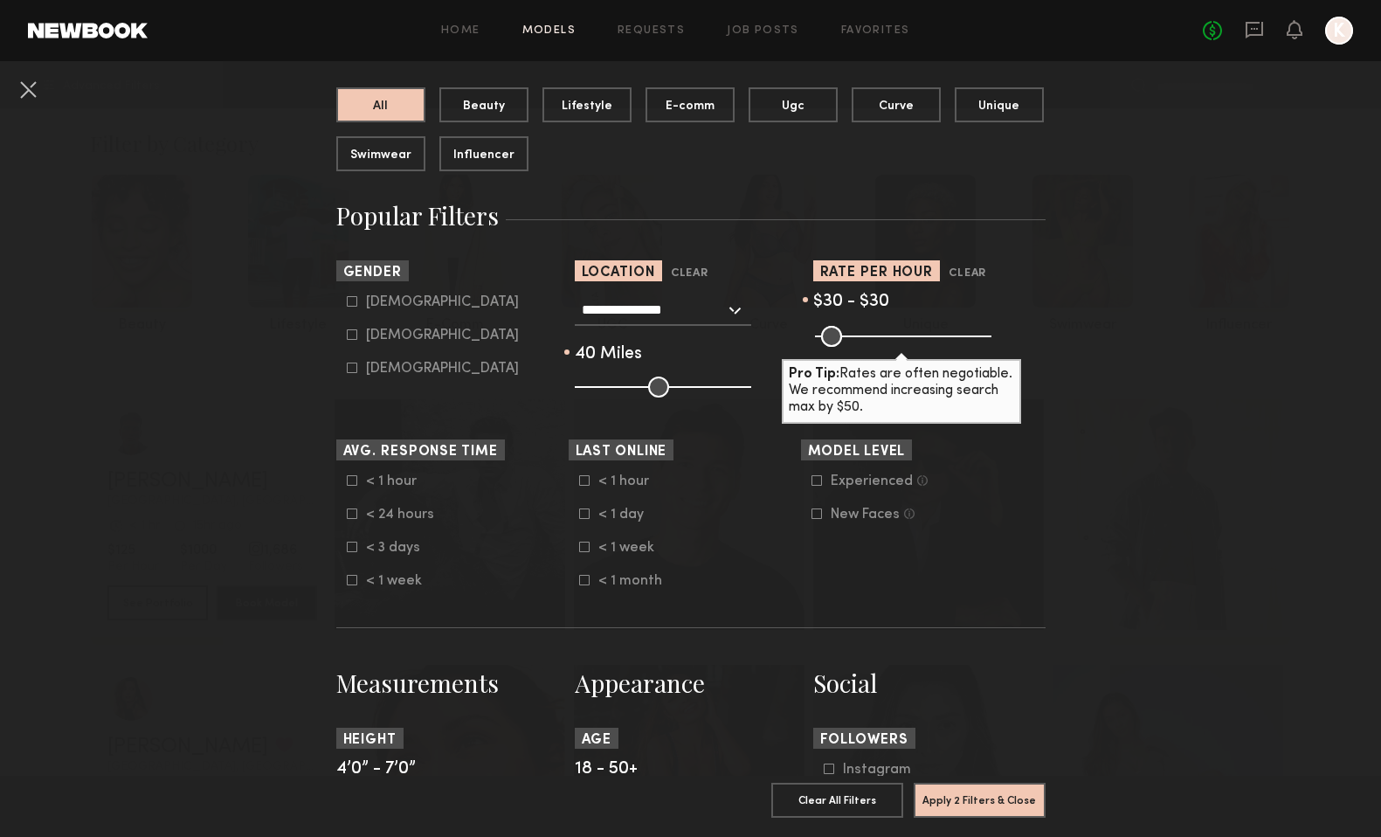
scroll to position [190, 0]
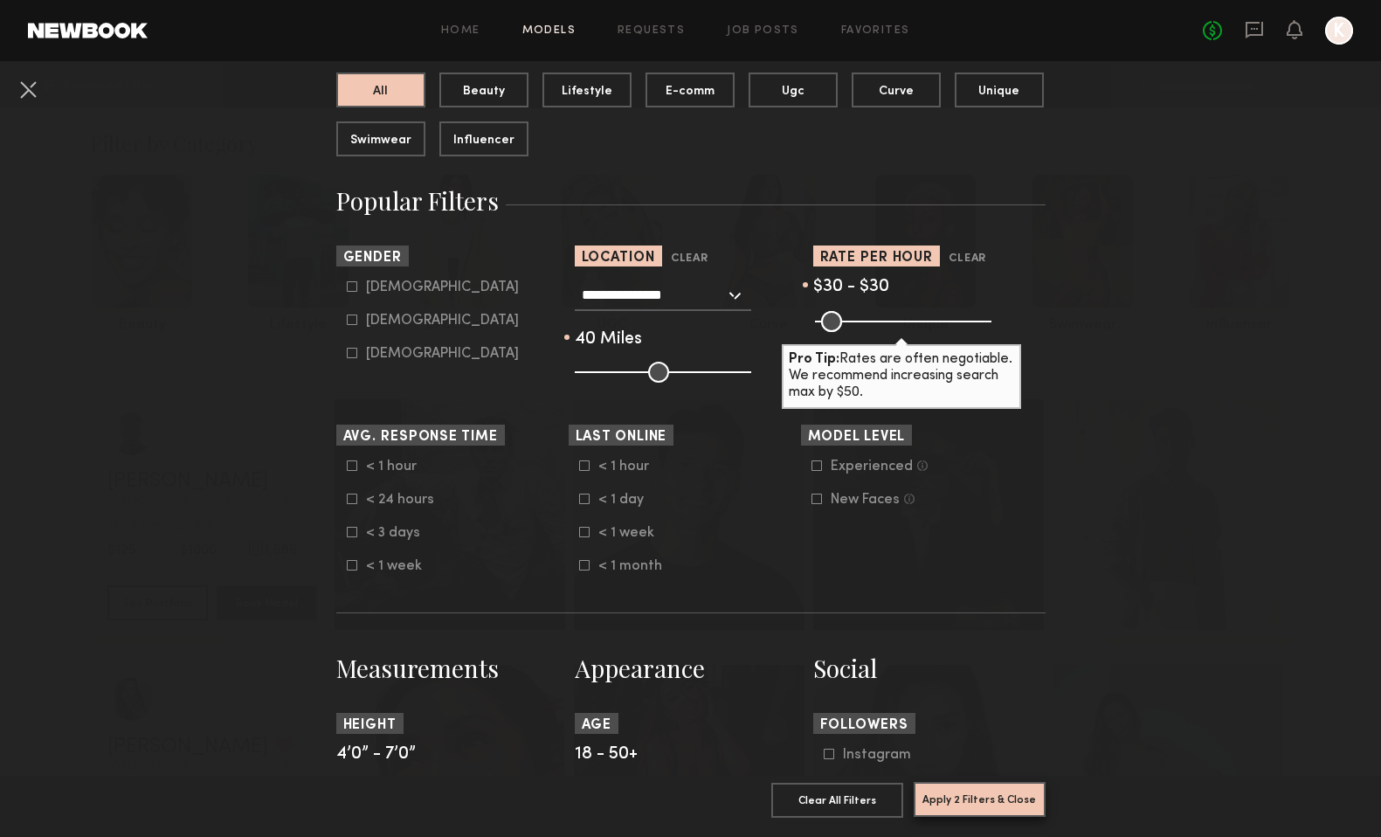
click at [964, 799] on button "Apply 2 Filters & Close" at bounding box center [980, 799] width 132 height 35
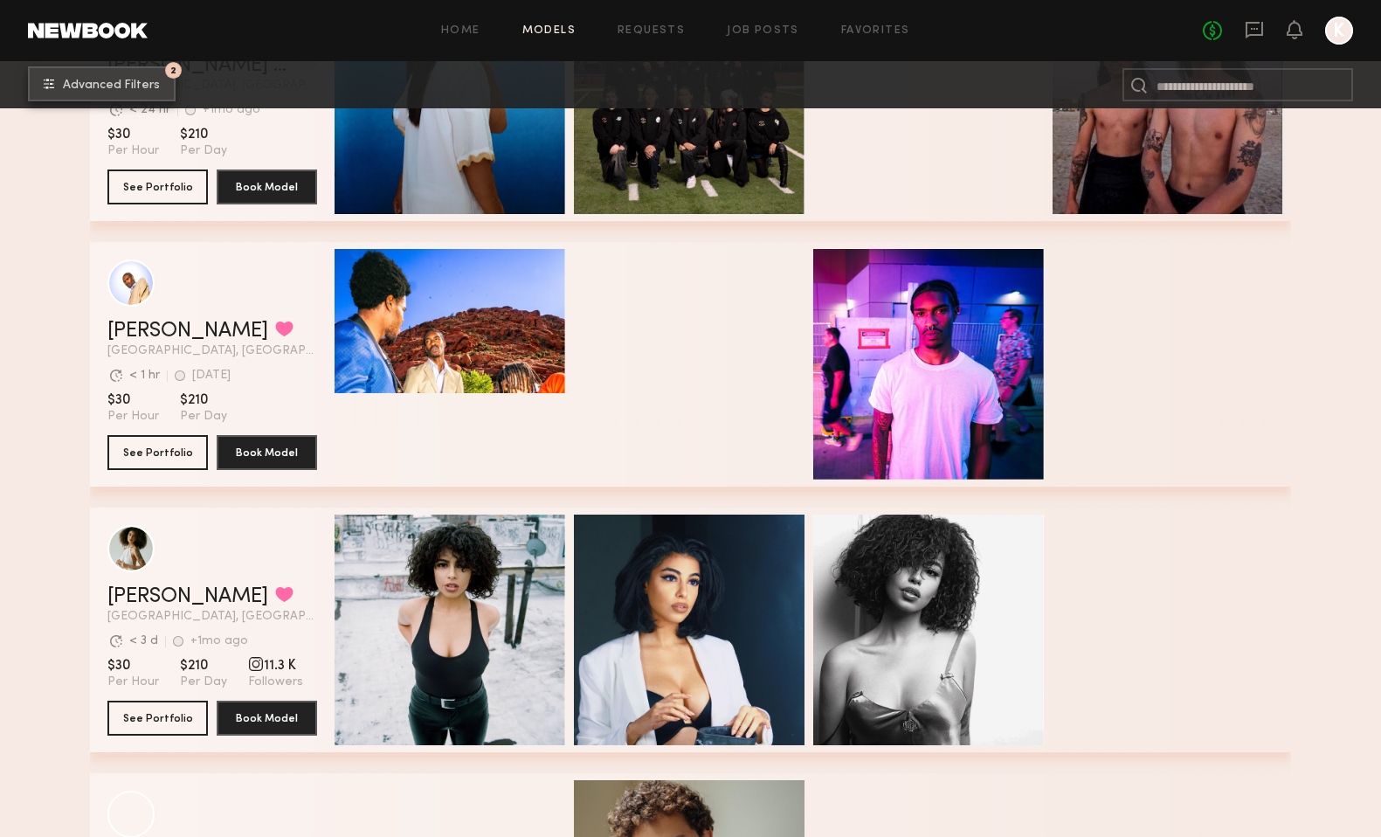
scroll to position [433, 0]
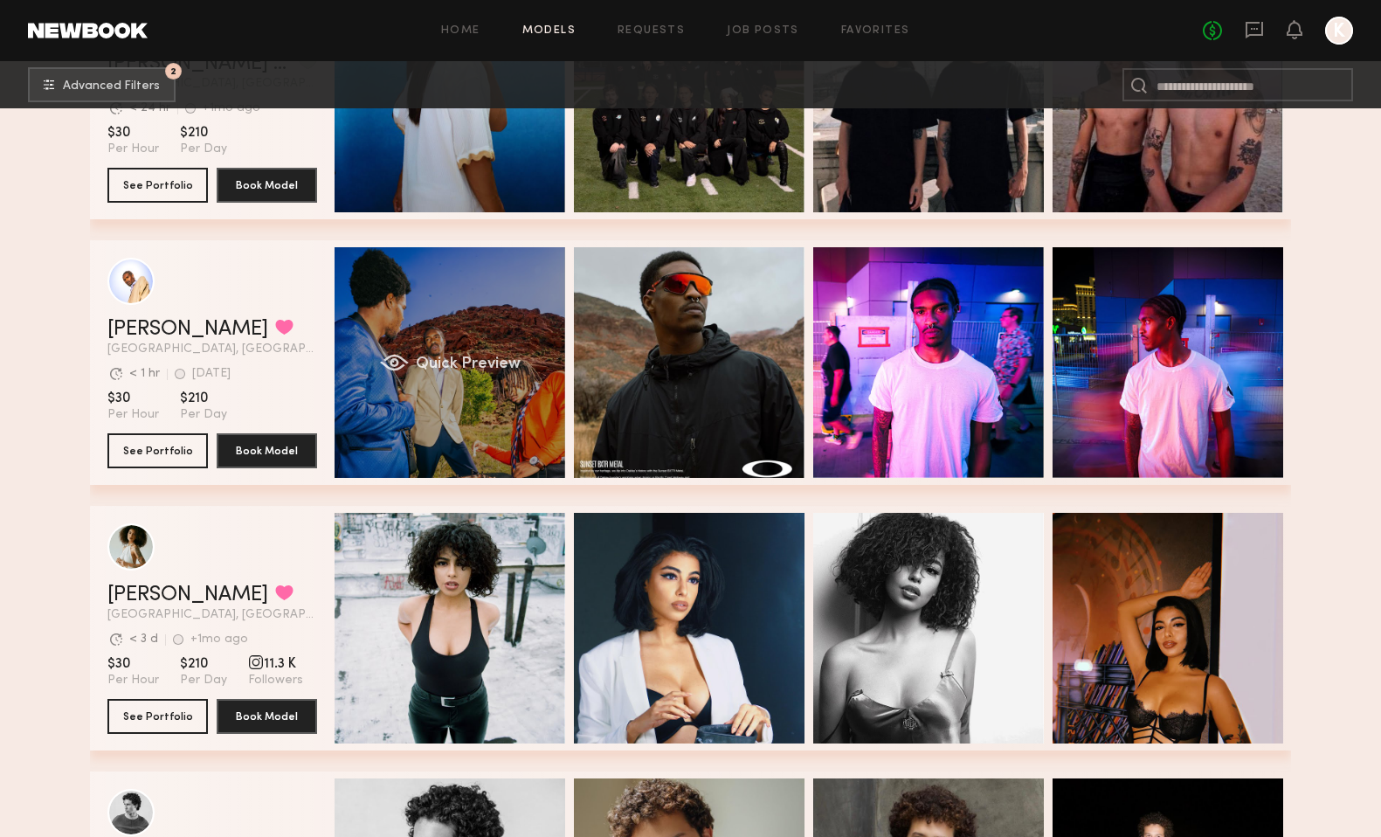
click at [400, 363] on div "grid" at bounding box center [394, 362] width 29 height 17
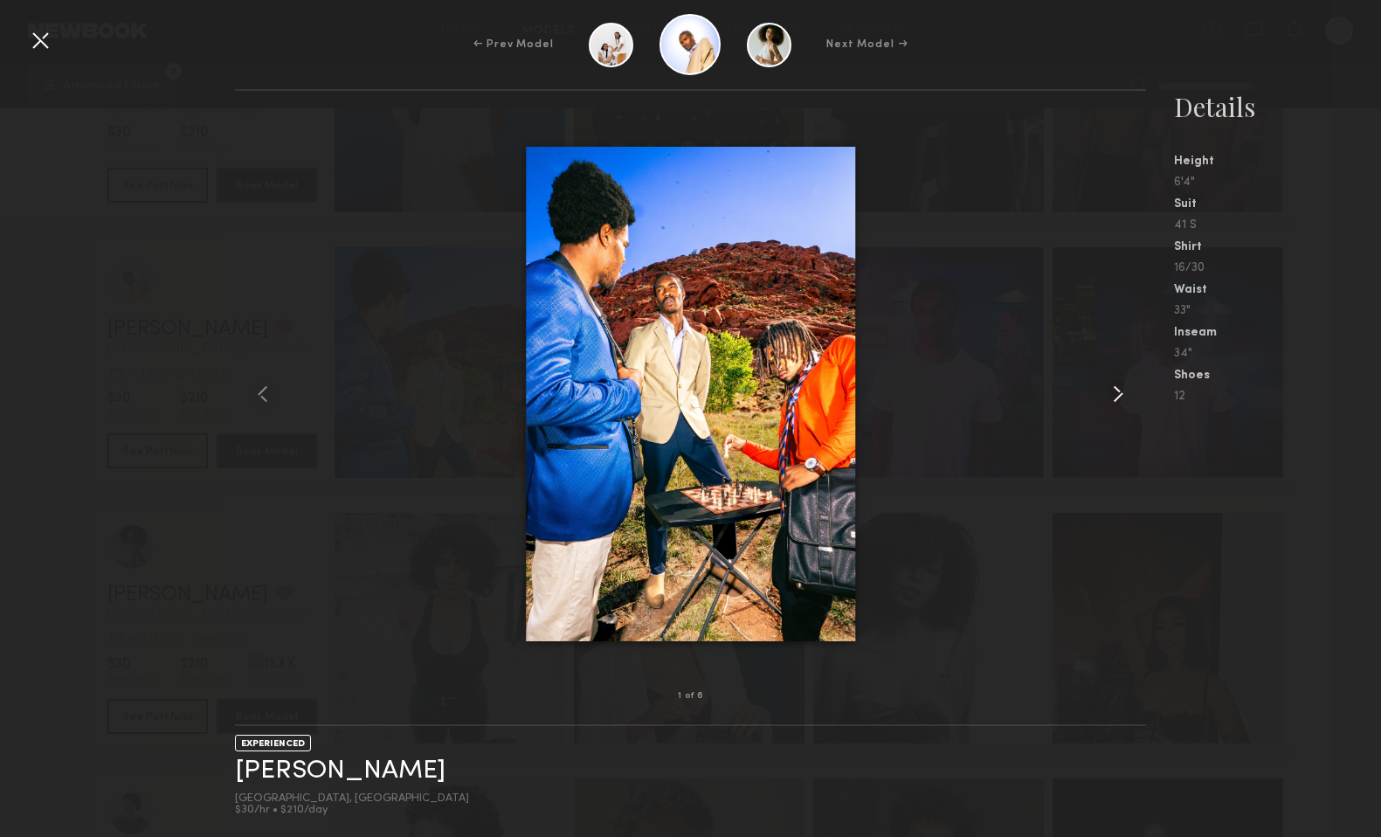
click at [1120, 388] on common-icon at bounding box center [1118, 394] width 28 height 28
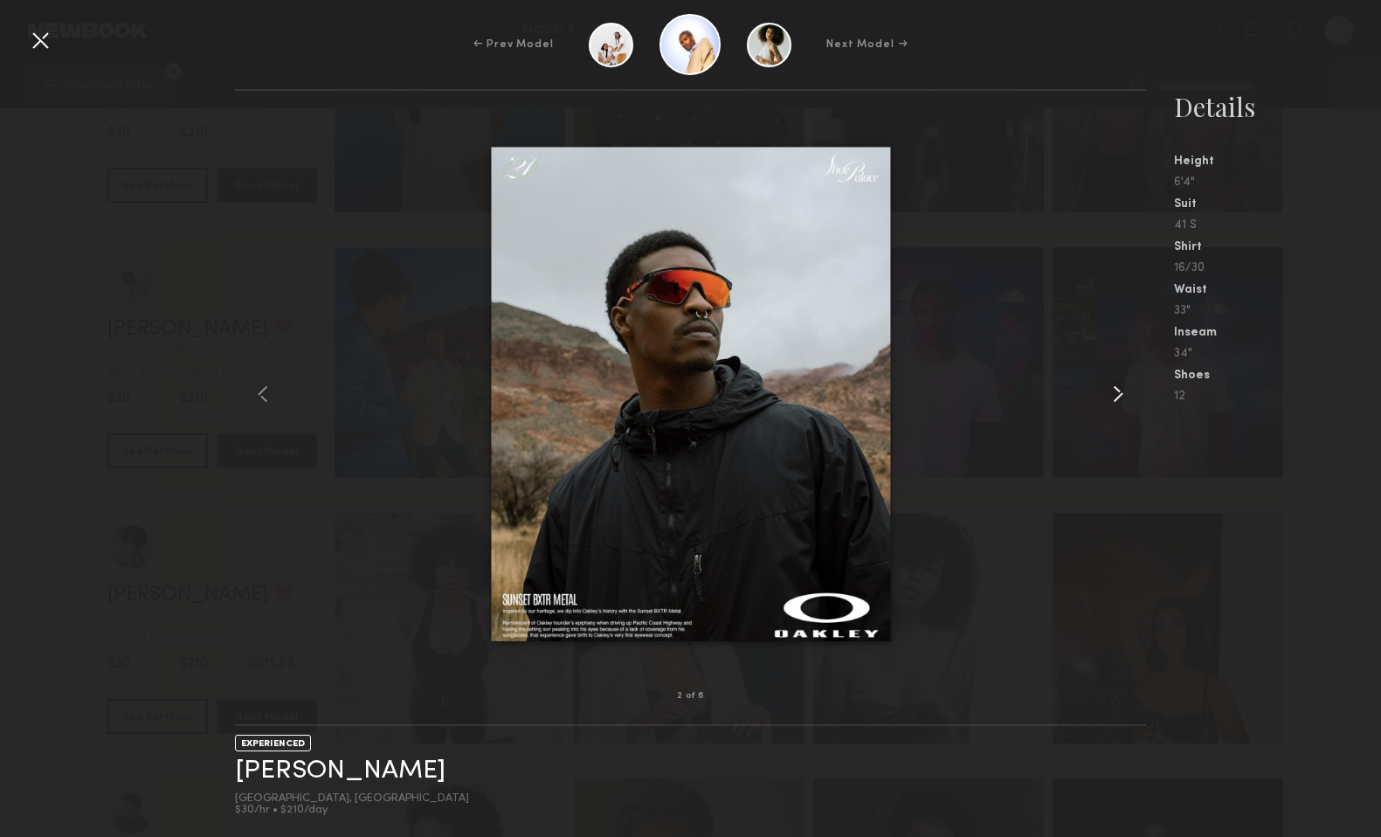
click at [1120, 388] on common-icon at bounding box center [1118, 394] width 28 height 28
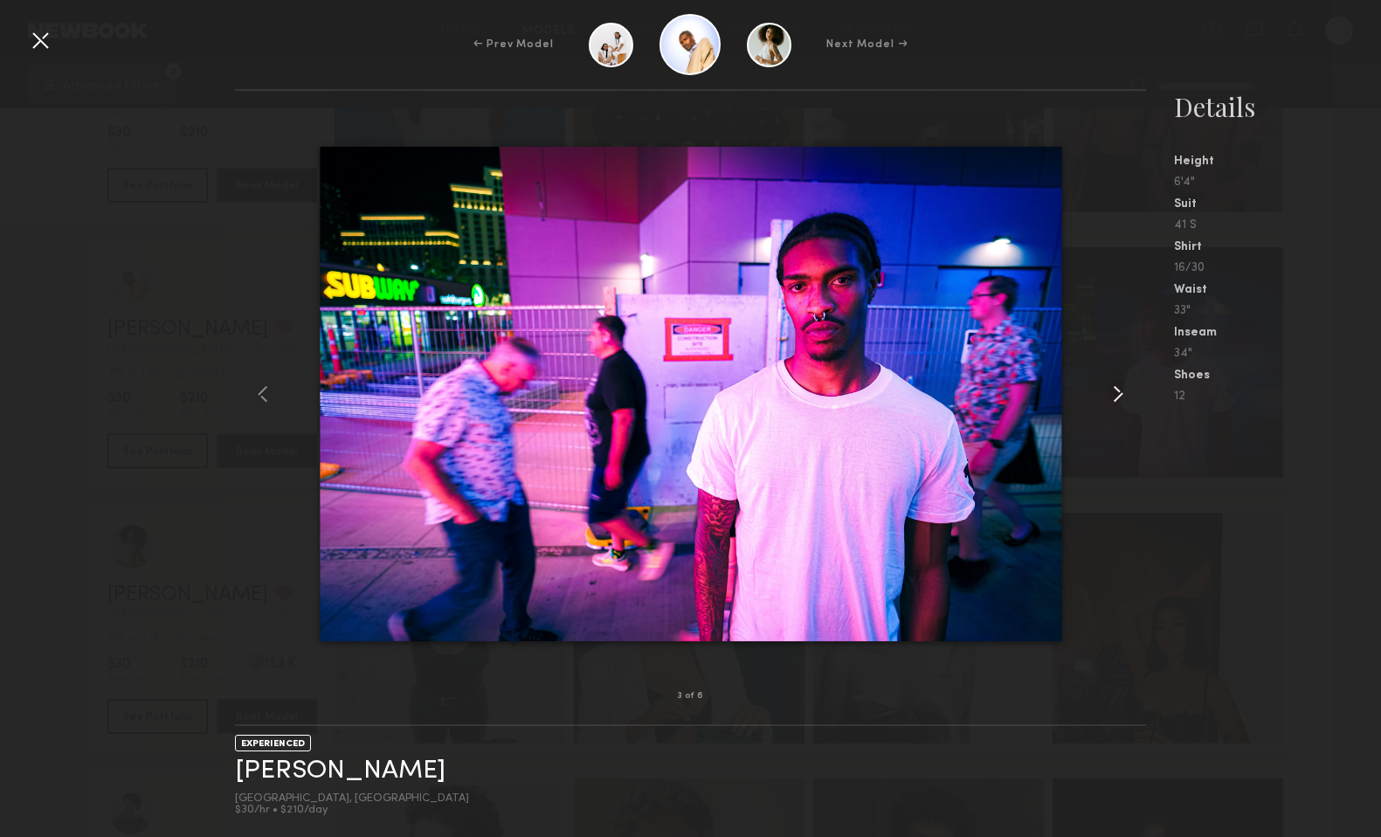
click at [1120, 388] on common-icon at bounding box center [1118, 394] width 28 height 28
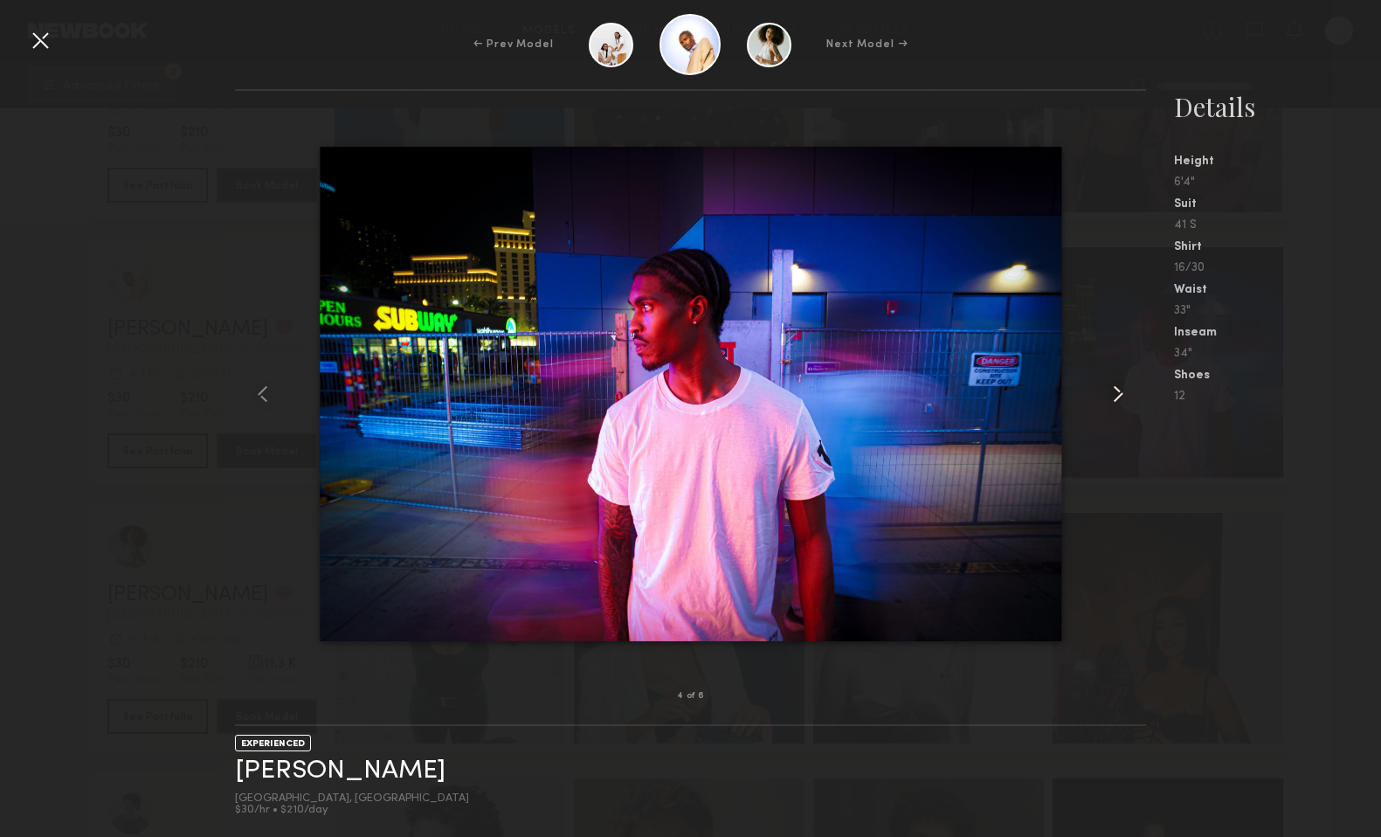
click at [1120, 388] on common-icon at bounding box center [1118, 394] width 28 height 28
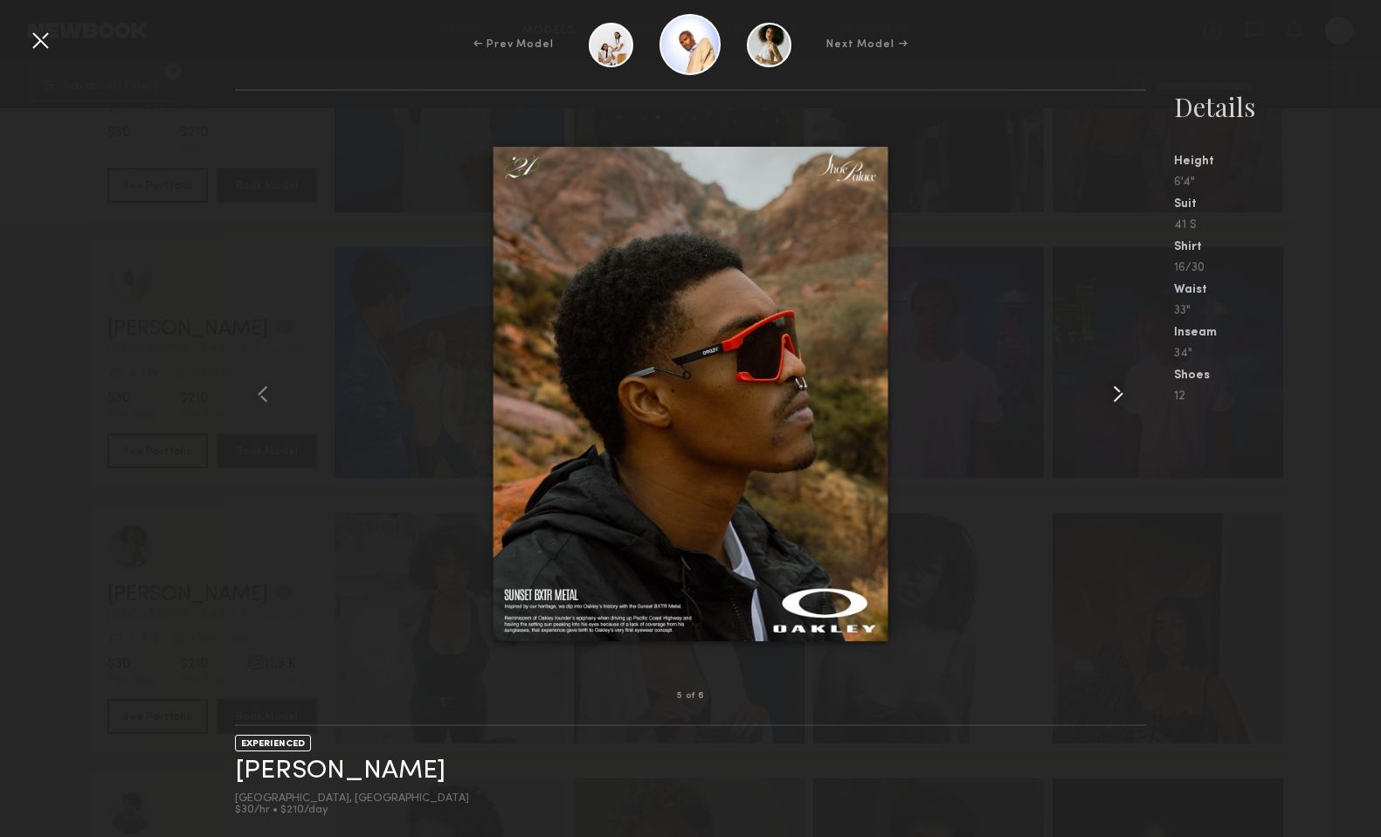
click at [1120, 388] on common-icon at bounding box center [1118, 394] width 28 height 28
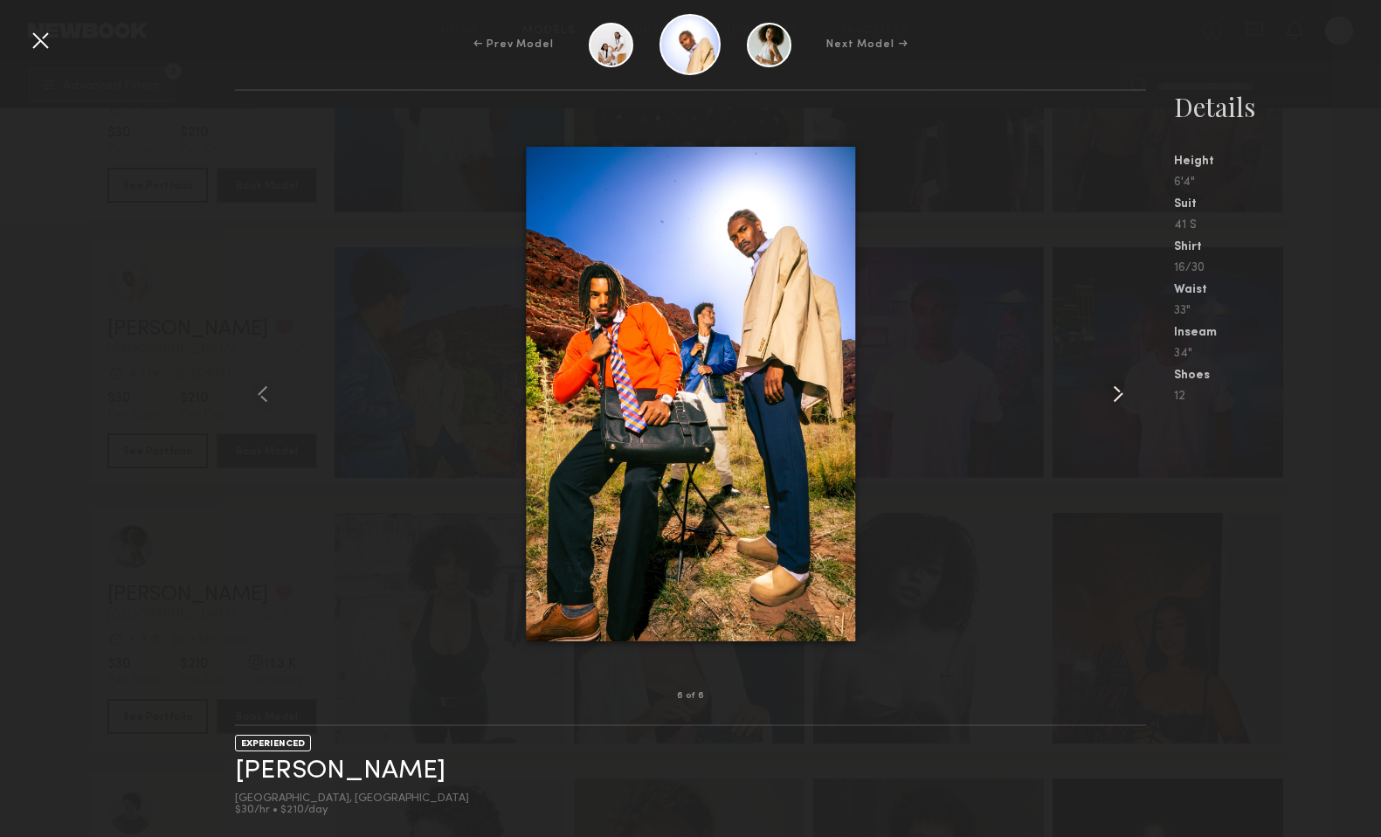
click at [1120, 388] on common-icon at bounding box center [1118, 394] width 28 height 28
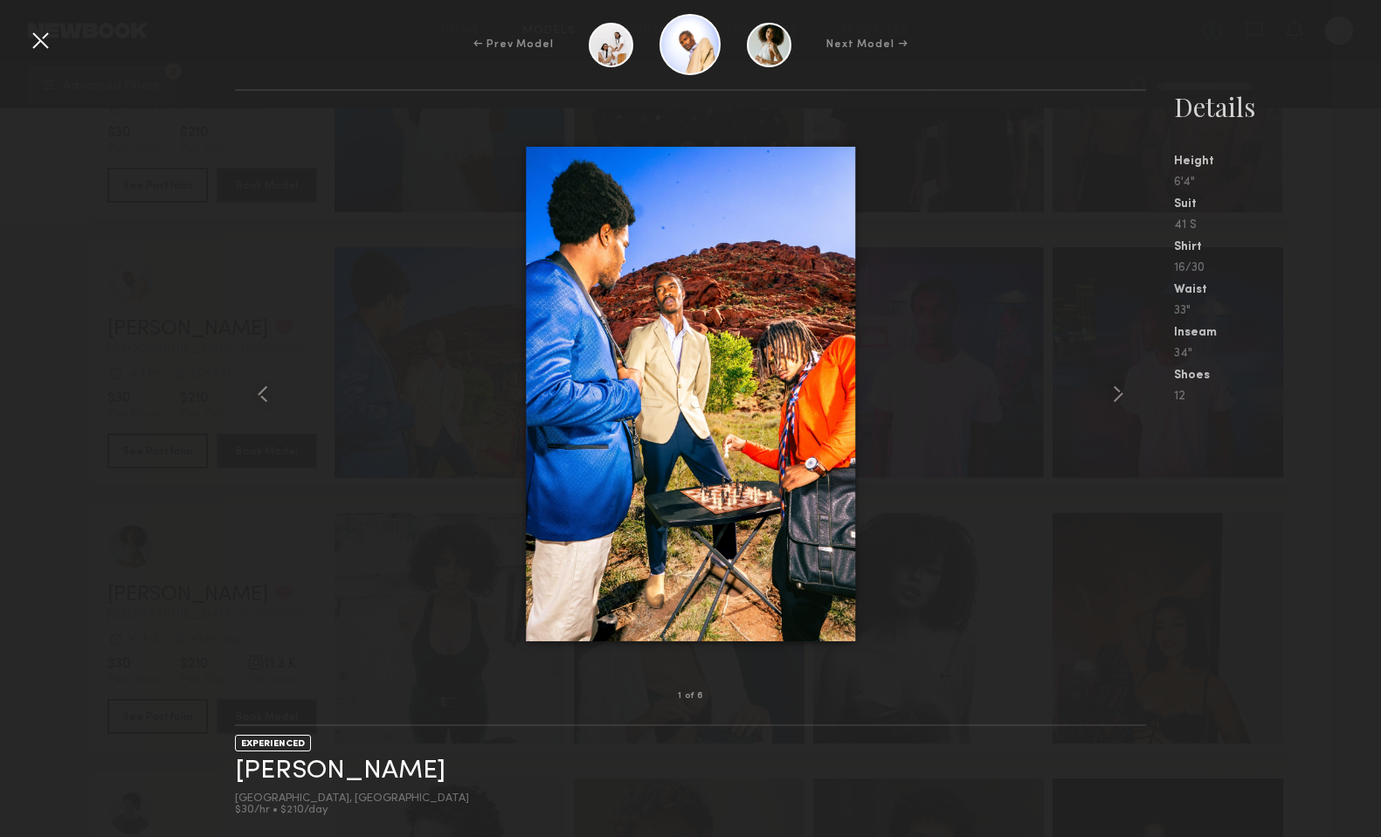
click at [38, 43] on div at bounding box center [40, 40] width 28 height 28
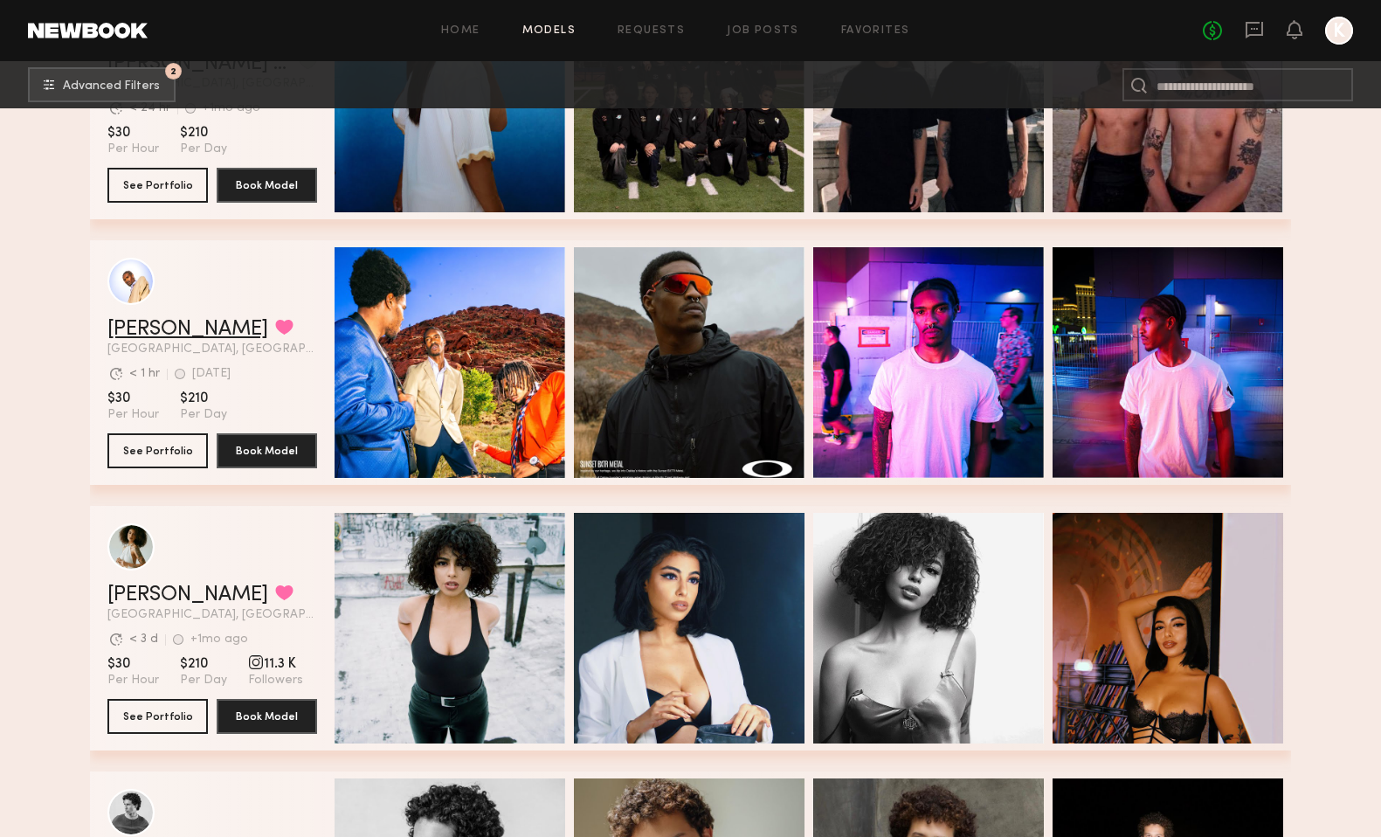
click at [158, 323] on link "Justin B." at bounding box center [187, 329] width 161 height 21
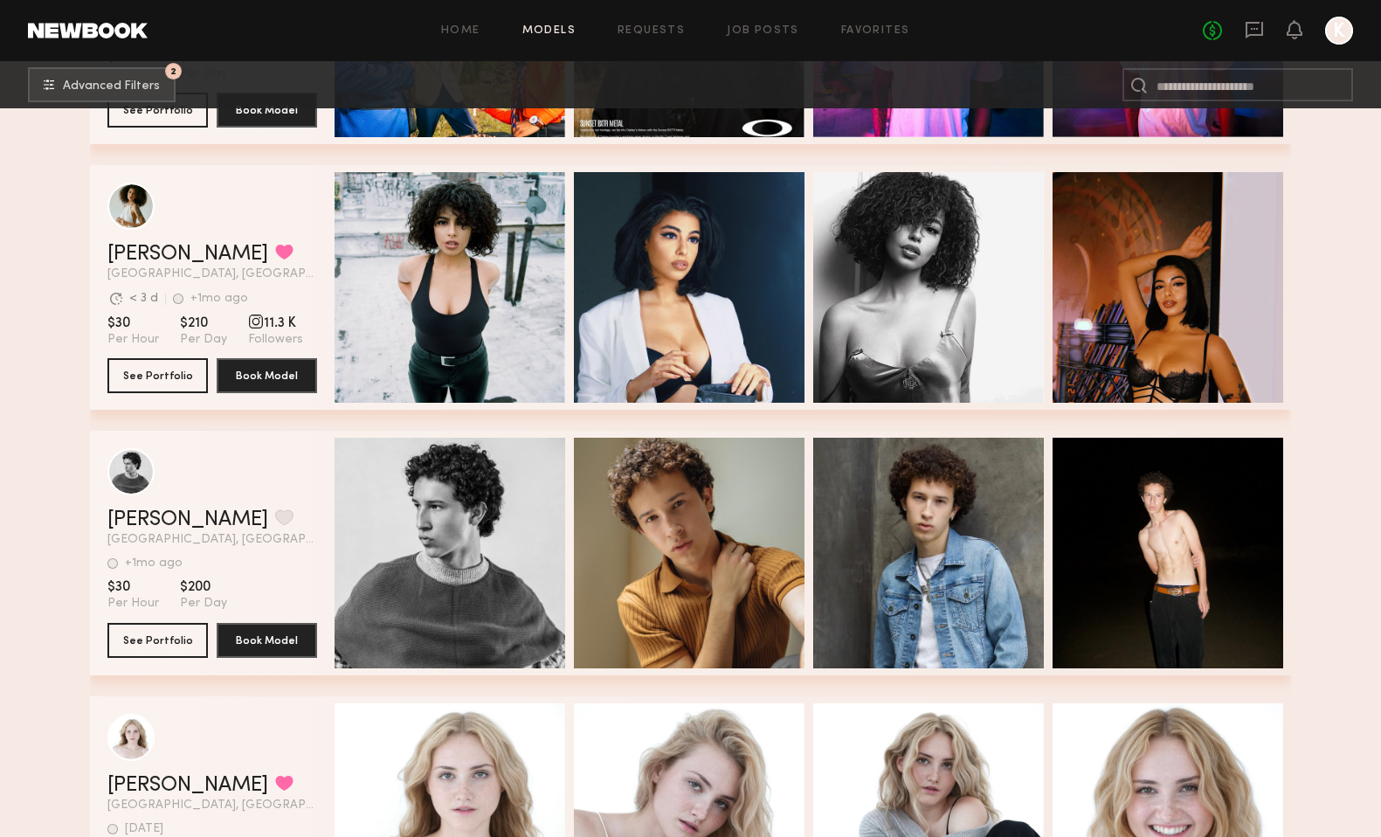
scroll to position [1026, 0]
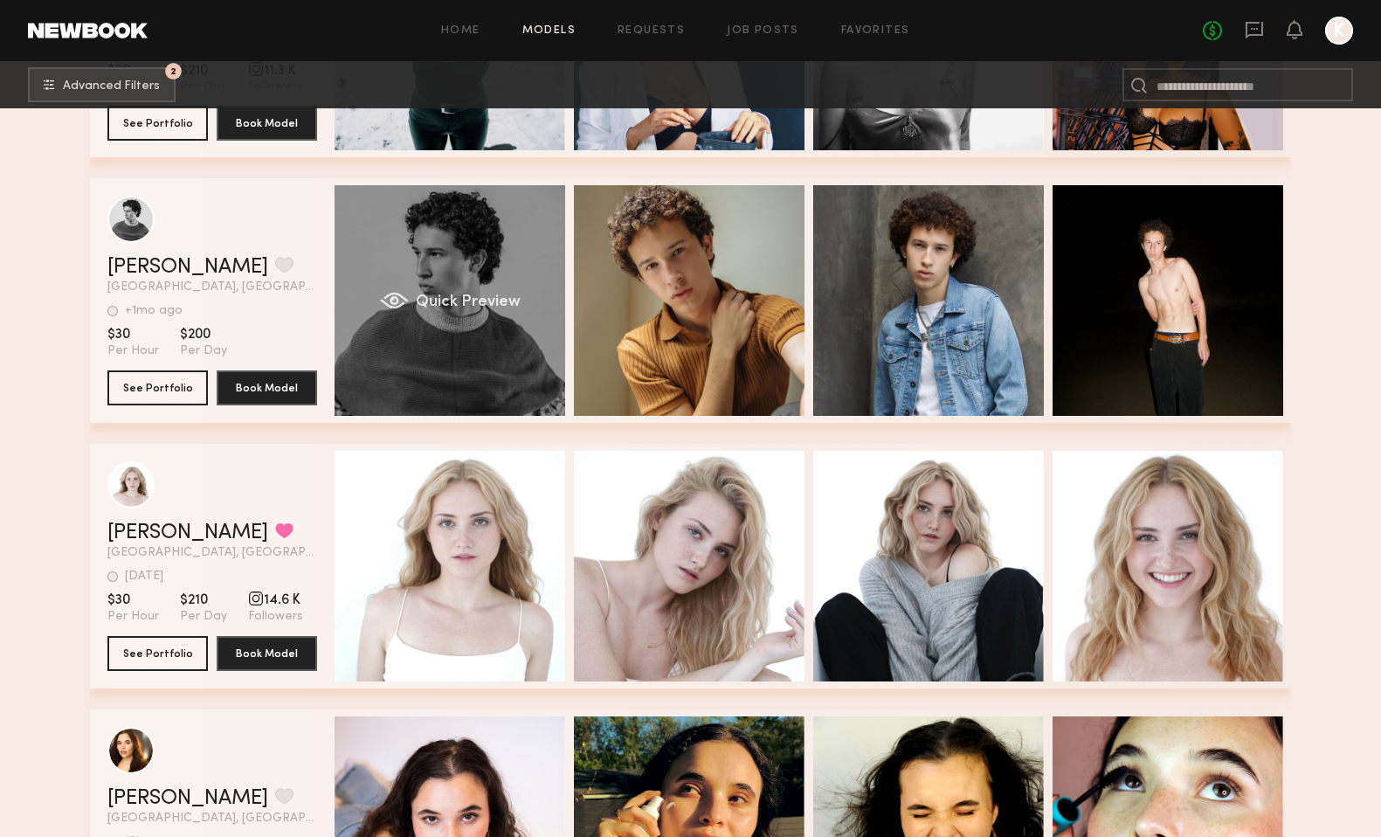
click at [461, 303] on span "Quick Preview" at bounding box center [468, 302] width 105 height 16
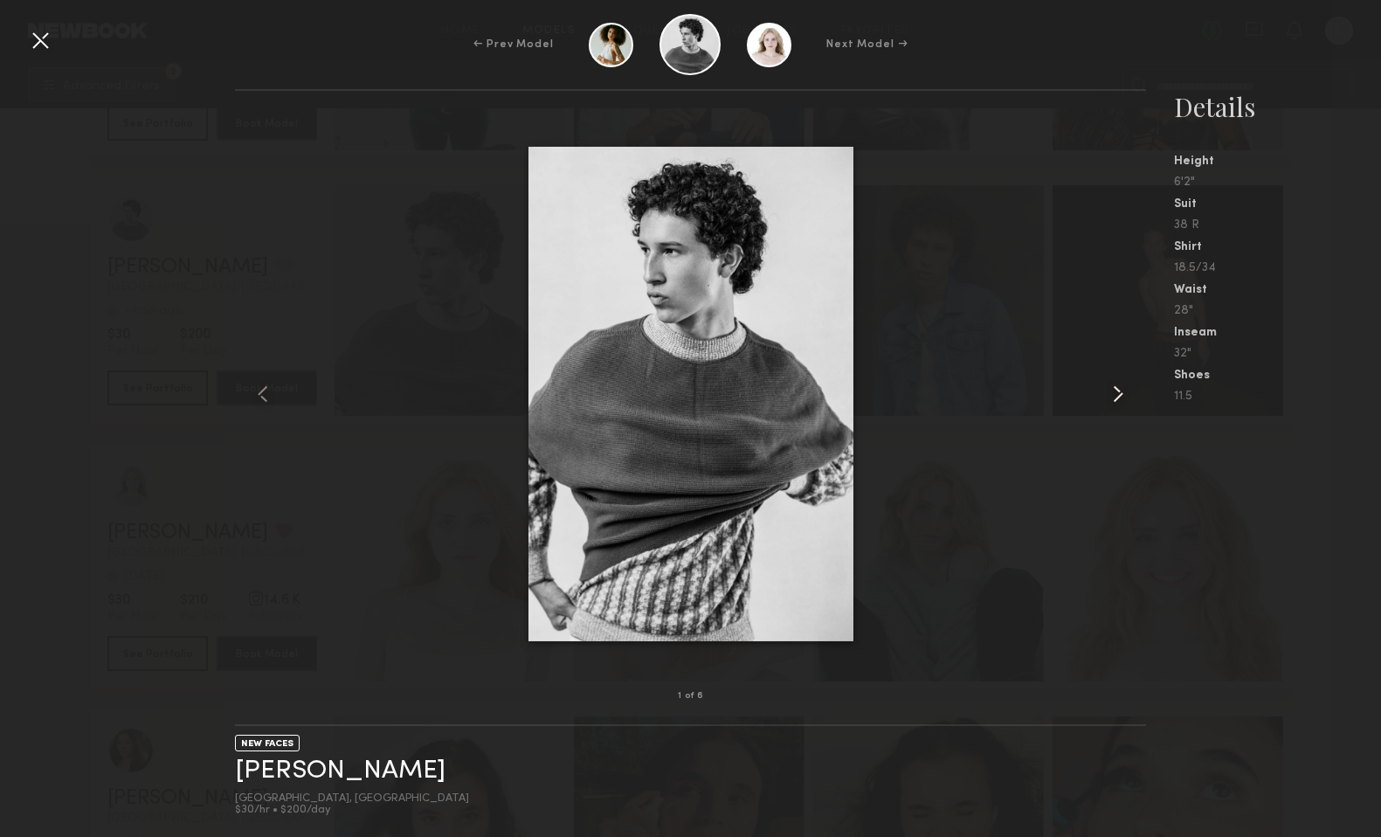
click at [1122, 394] on common-icon at bounding box center [1118, 394] width 28 height 28
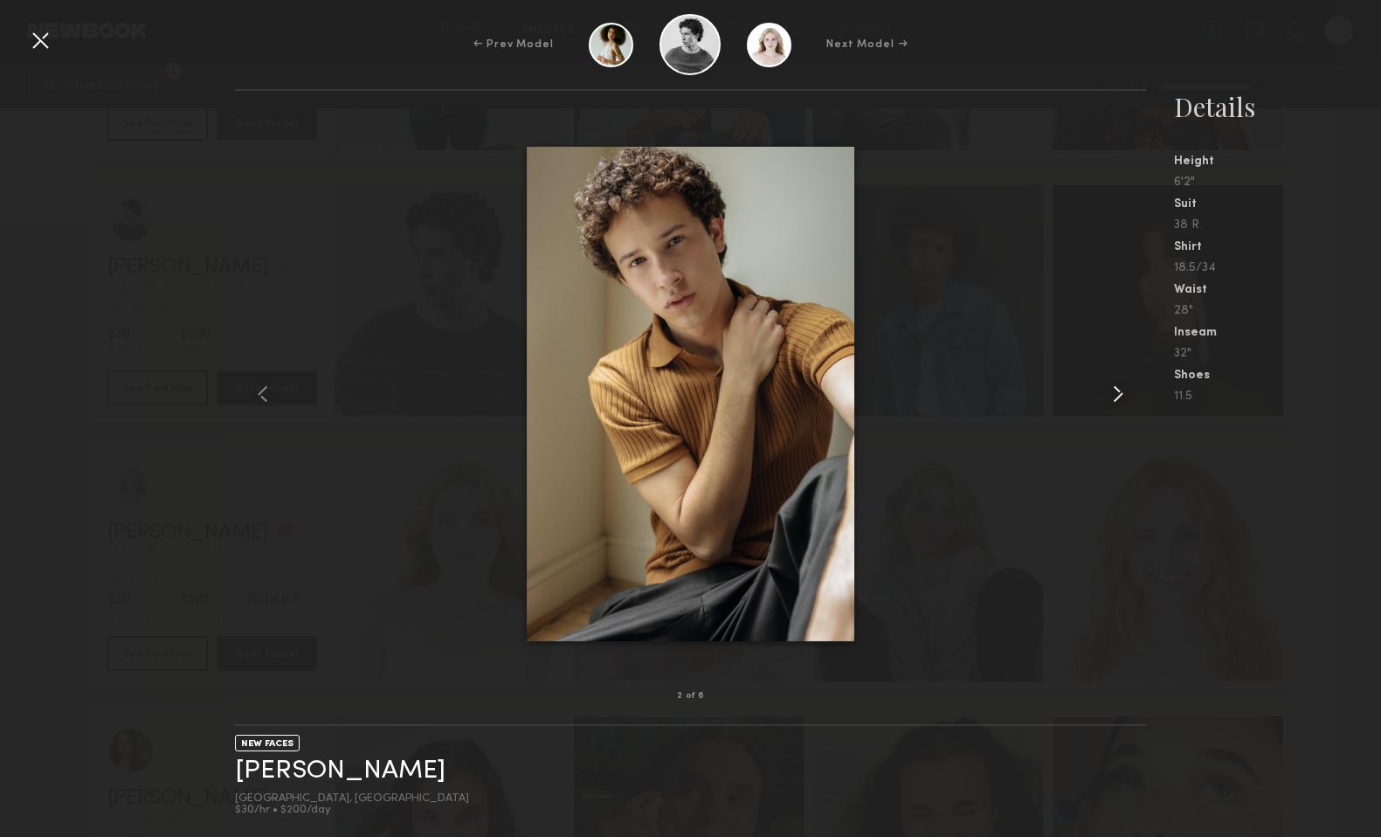
click at [1122, 394] on common-icon at bounding box center [1118, 394] width 28 height 28
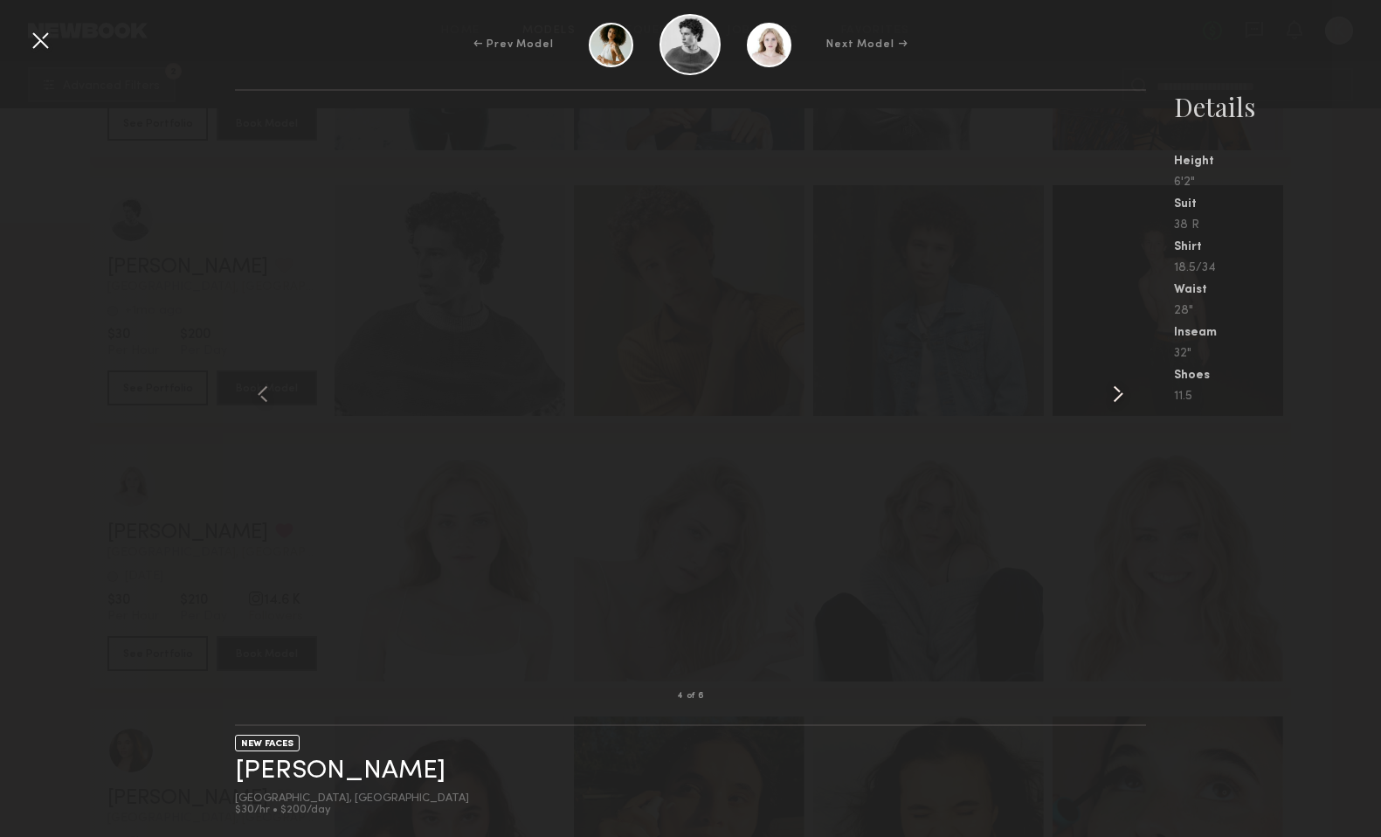
click at [1122, 394] on common-icon at bounding box center [1118, 394] width 28 height 28
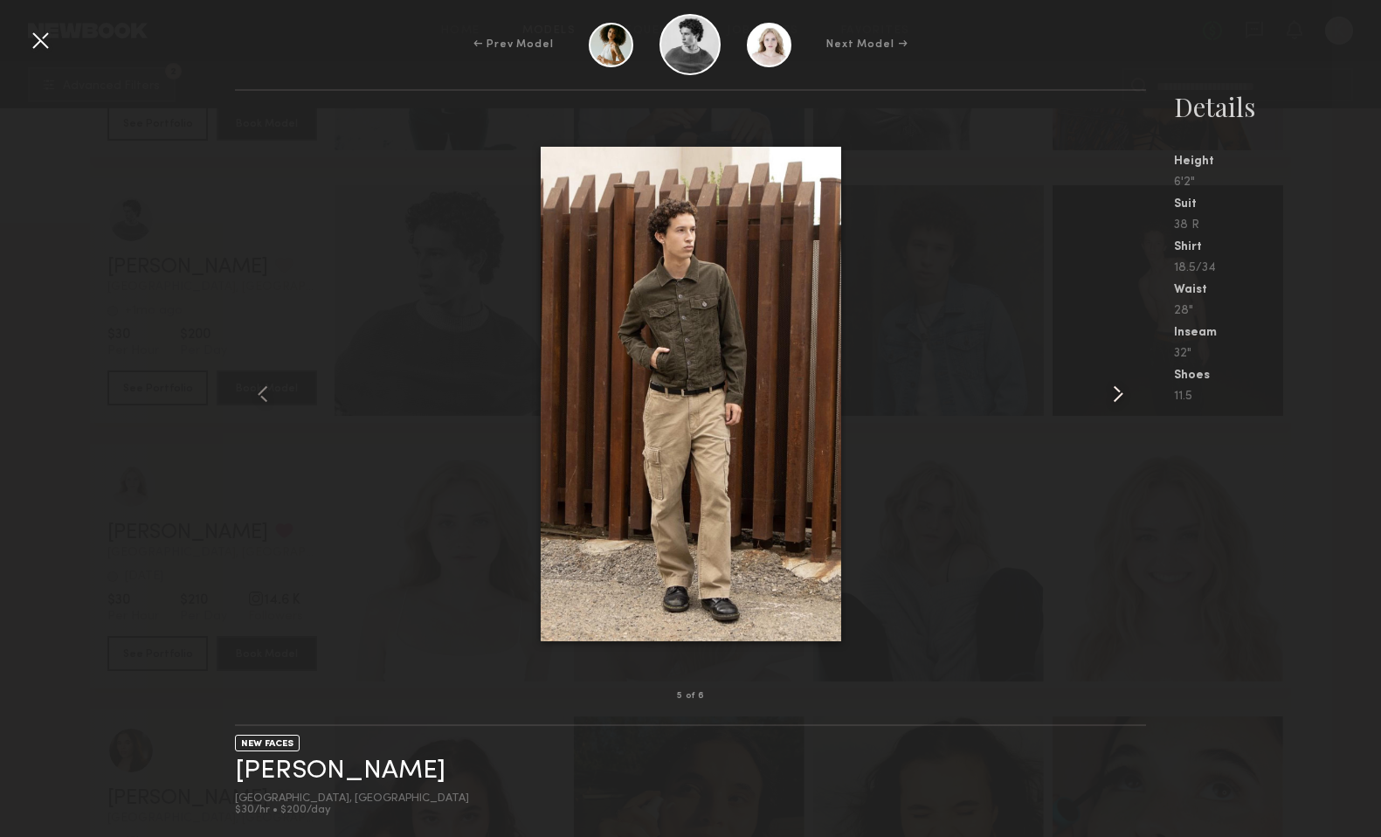
click at [1122, 394] on common-icon at bounding box center [1118, 394] width 28 height 28
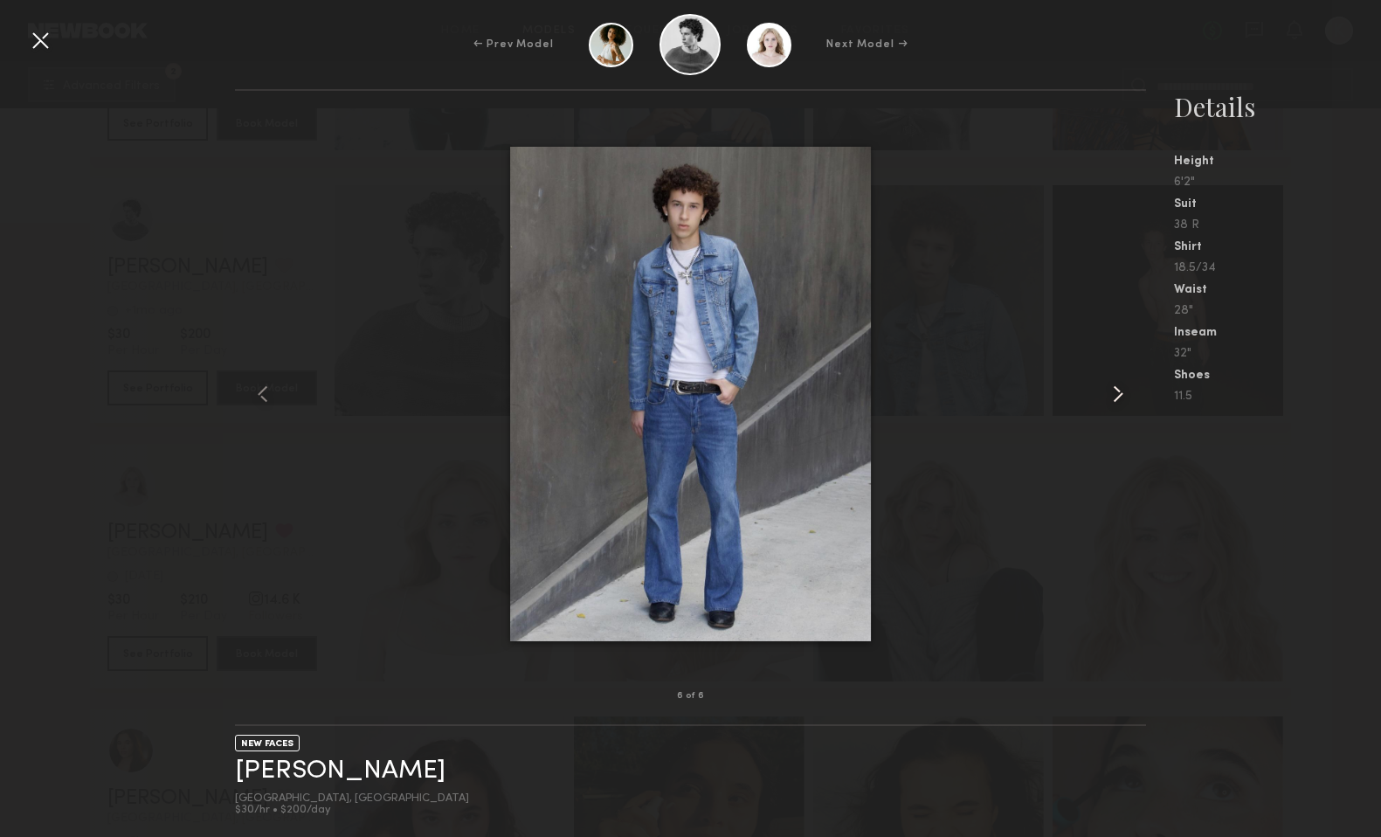
click at [1122, 394] on common-icon at bounding box center [1118, 394] width 28 height 28
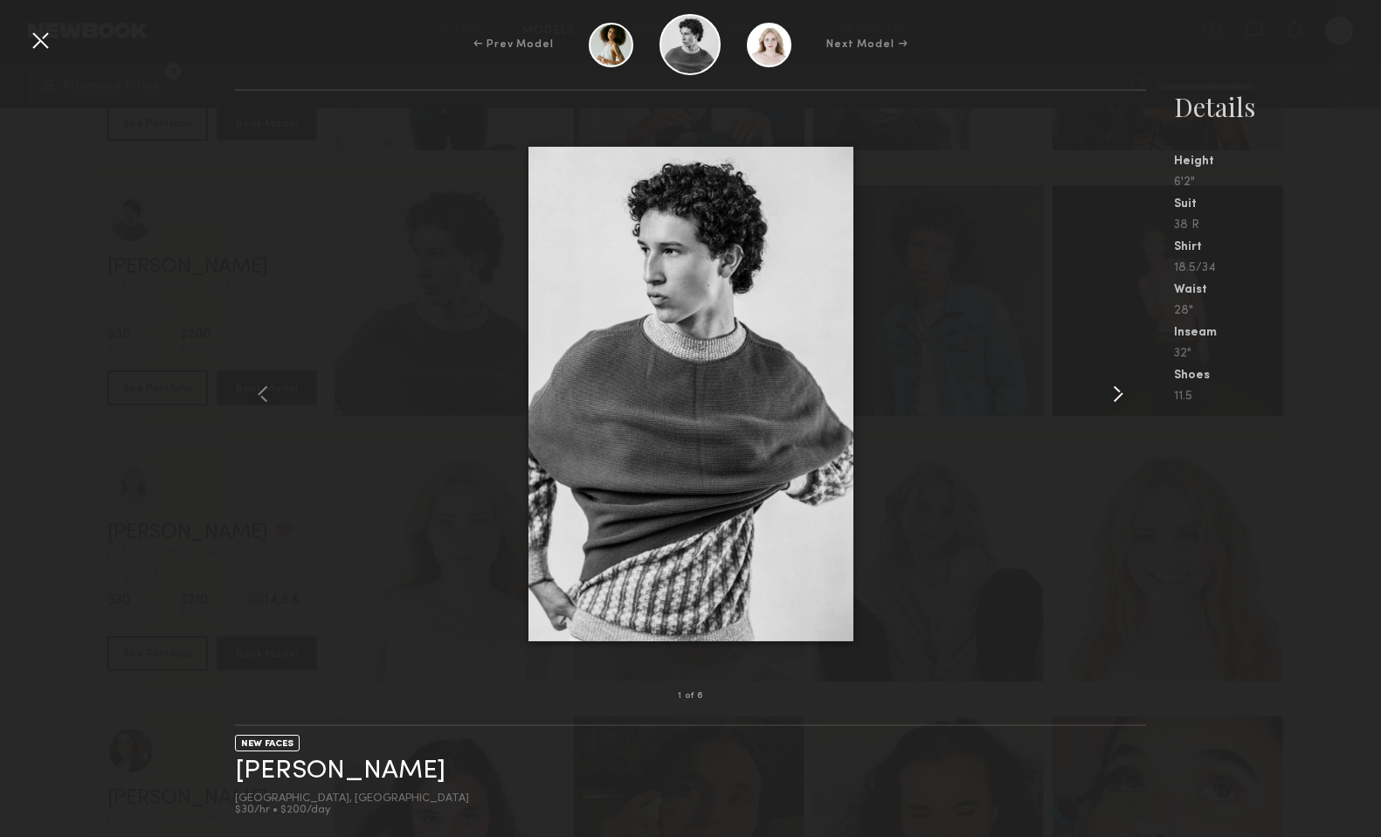
click at [1122, 394] on common-icon at bounding box center [1118, 394] width 28 height 28
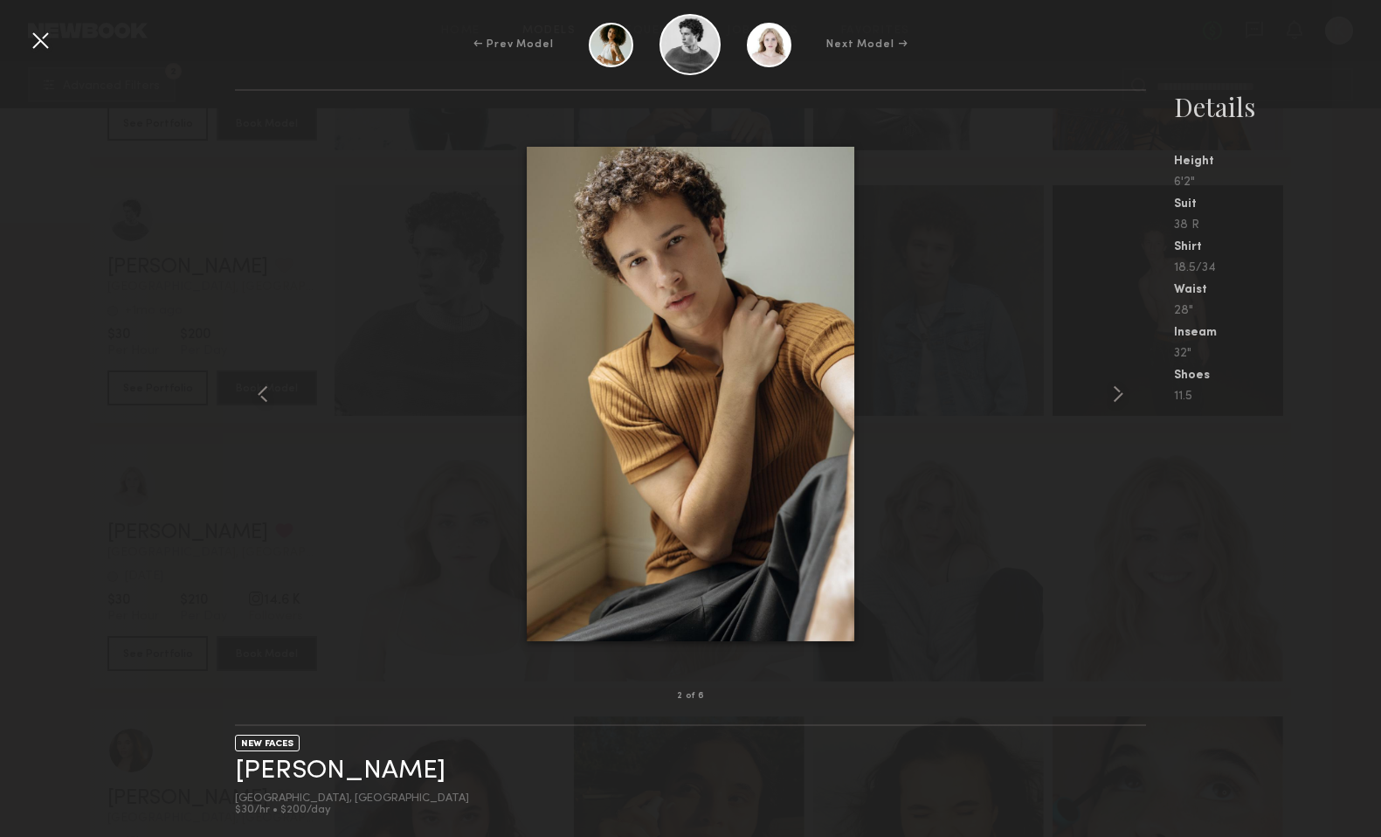
click at [31, 31] on div at bounding box center [40, 40] width 28 height 28
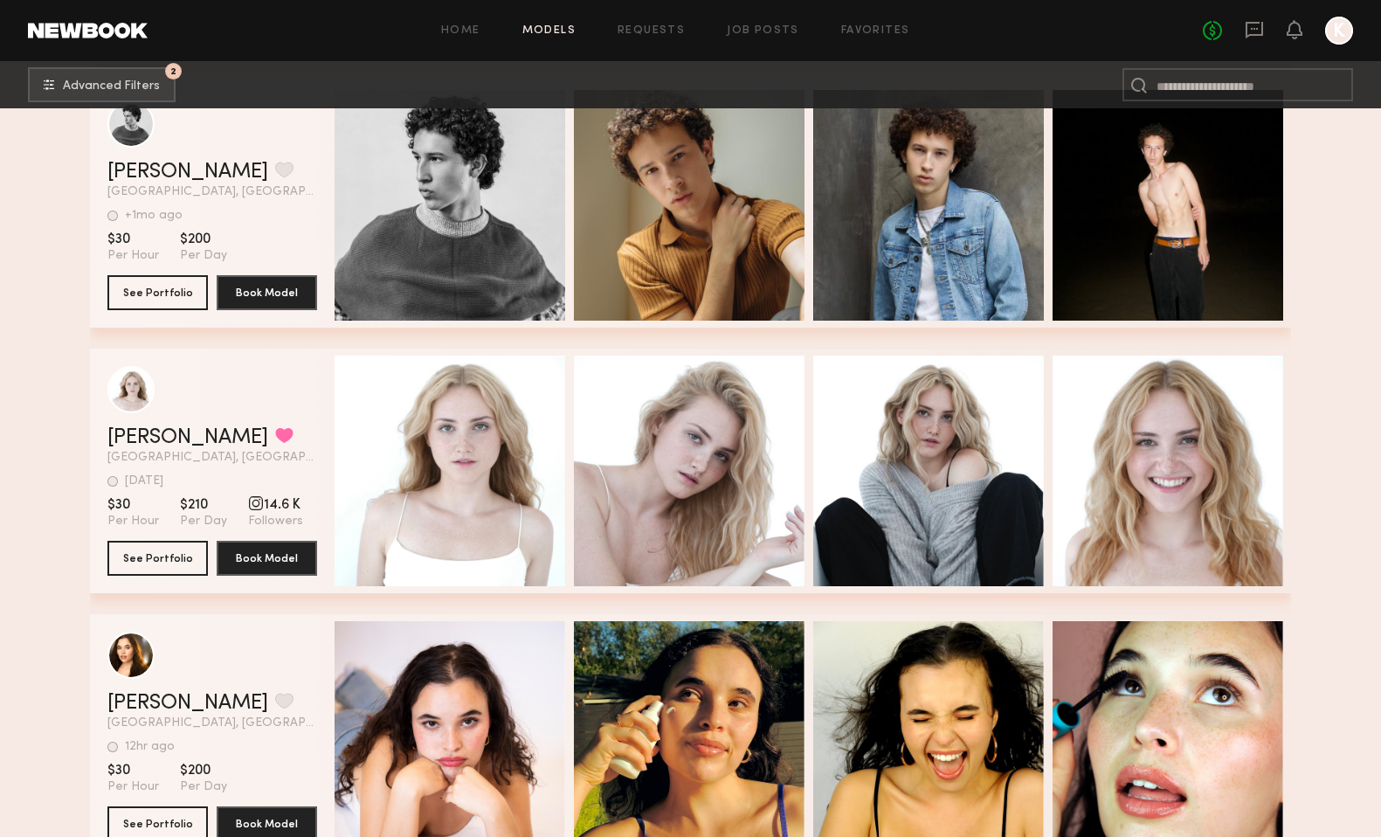
scroll to position [1120, 0]
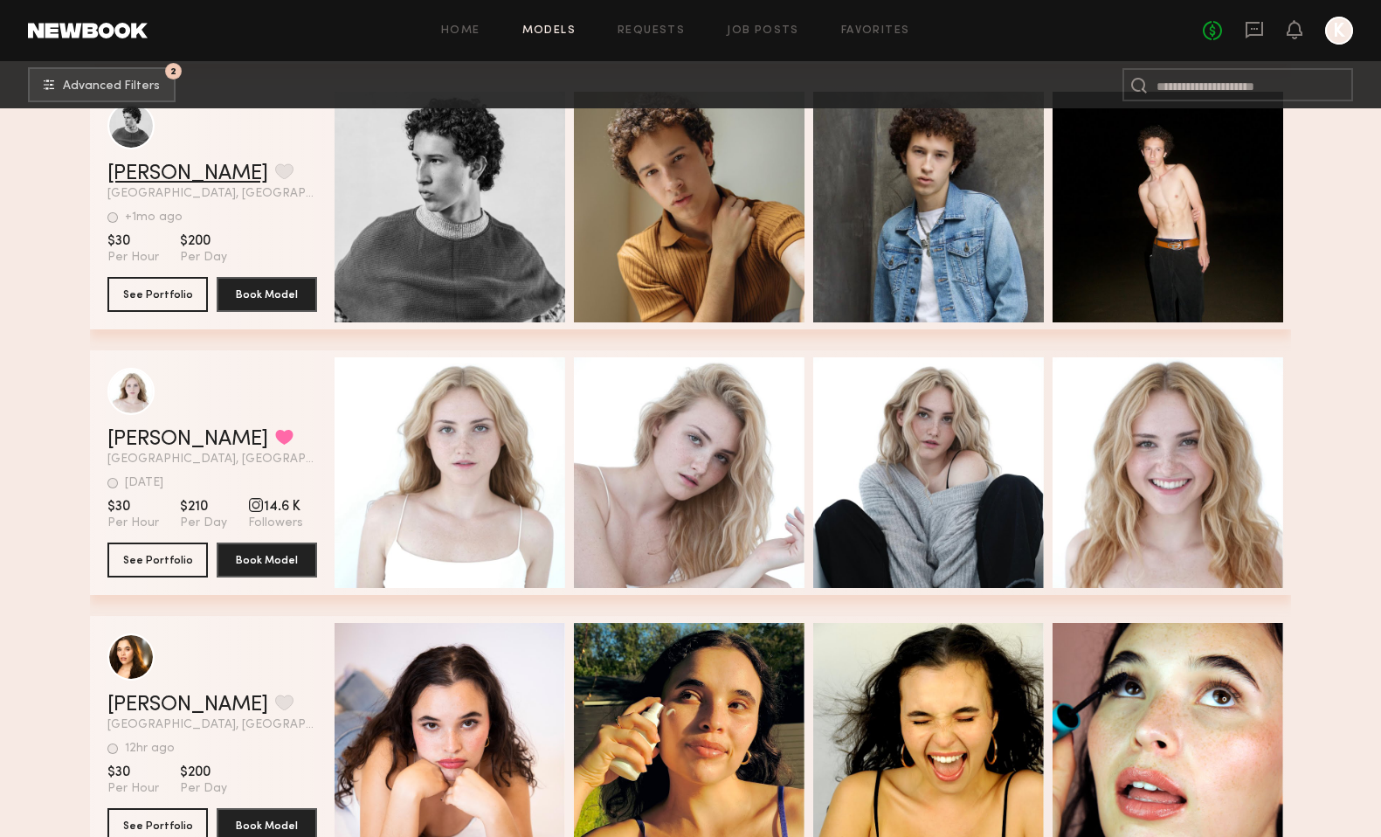
click at [153, 170] on link "Troy L." at bounding box center [187, 173] width 161 height 21
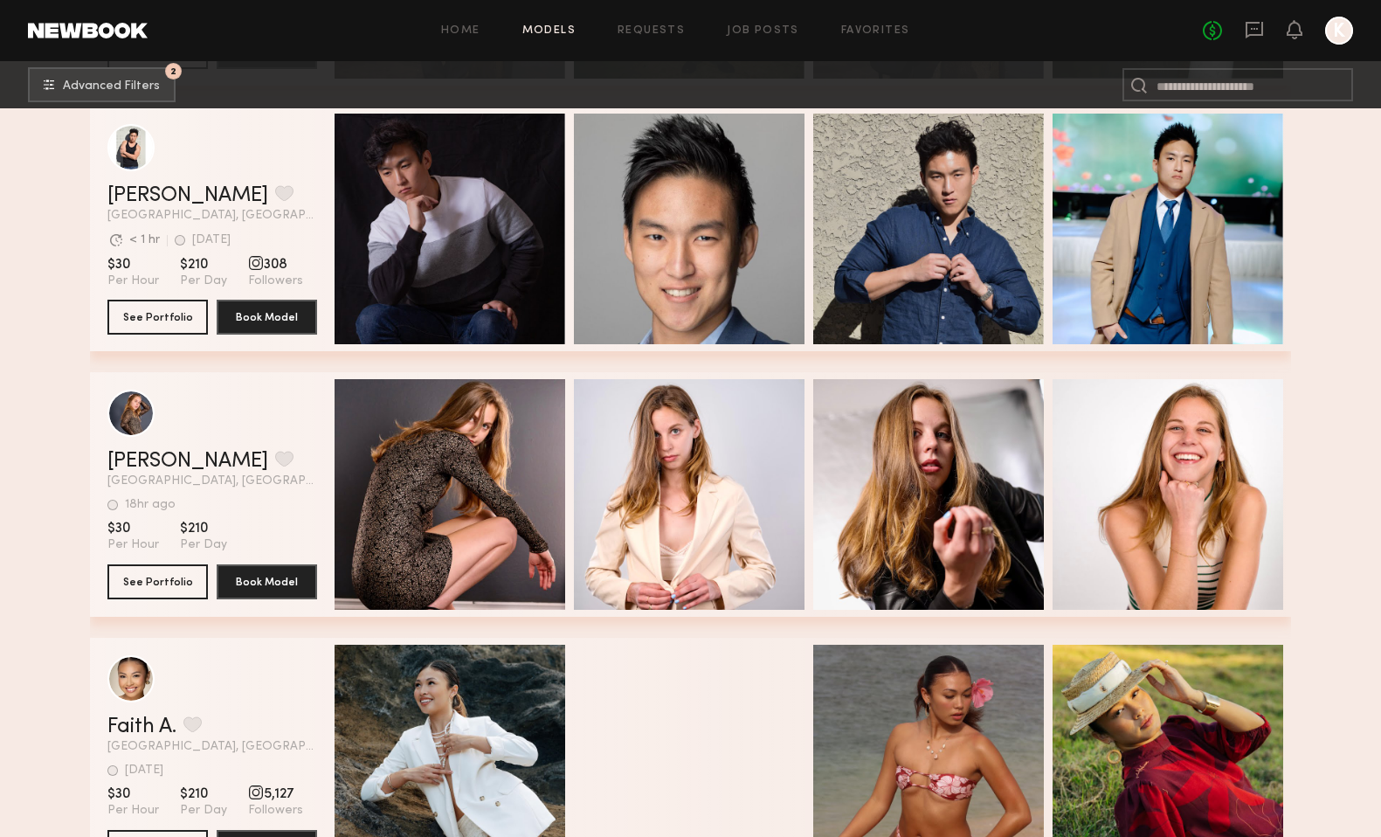
scroll to position [2958, 0]
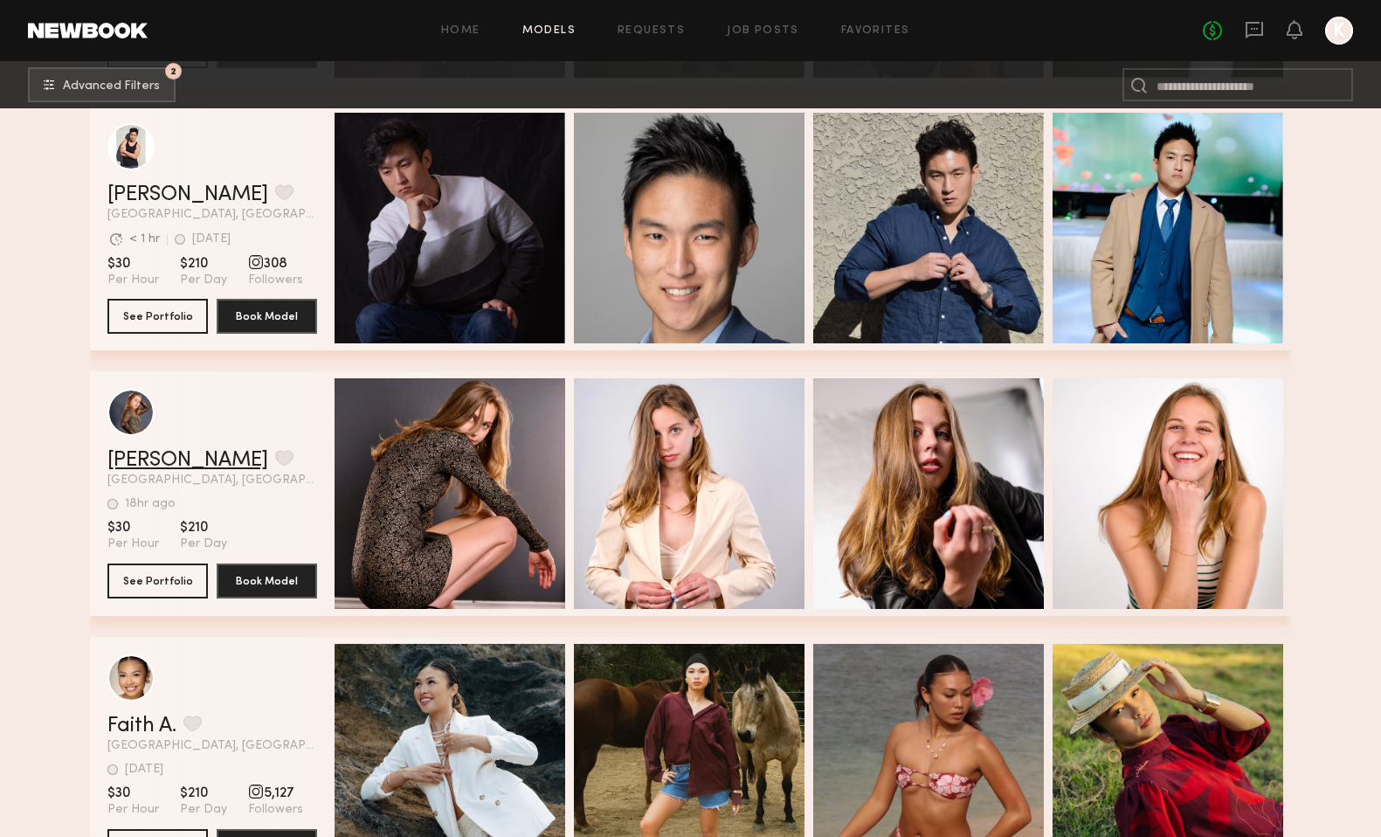
click at [169, 463] on link "Sandy G." at bounding box center [187, 460] width 161 height 21
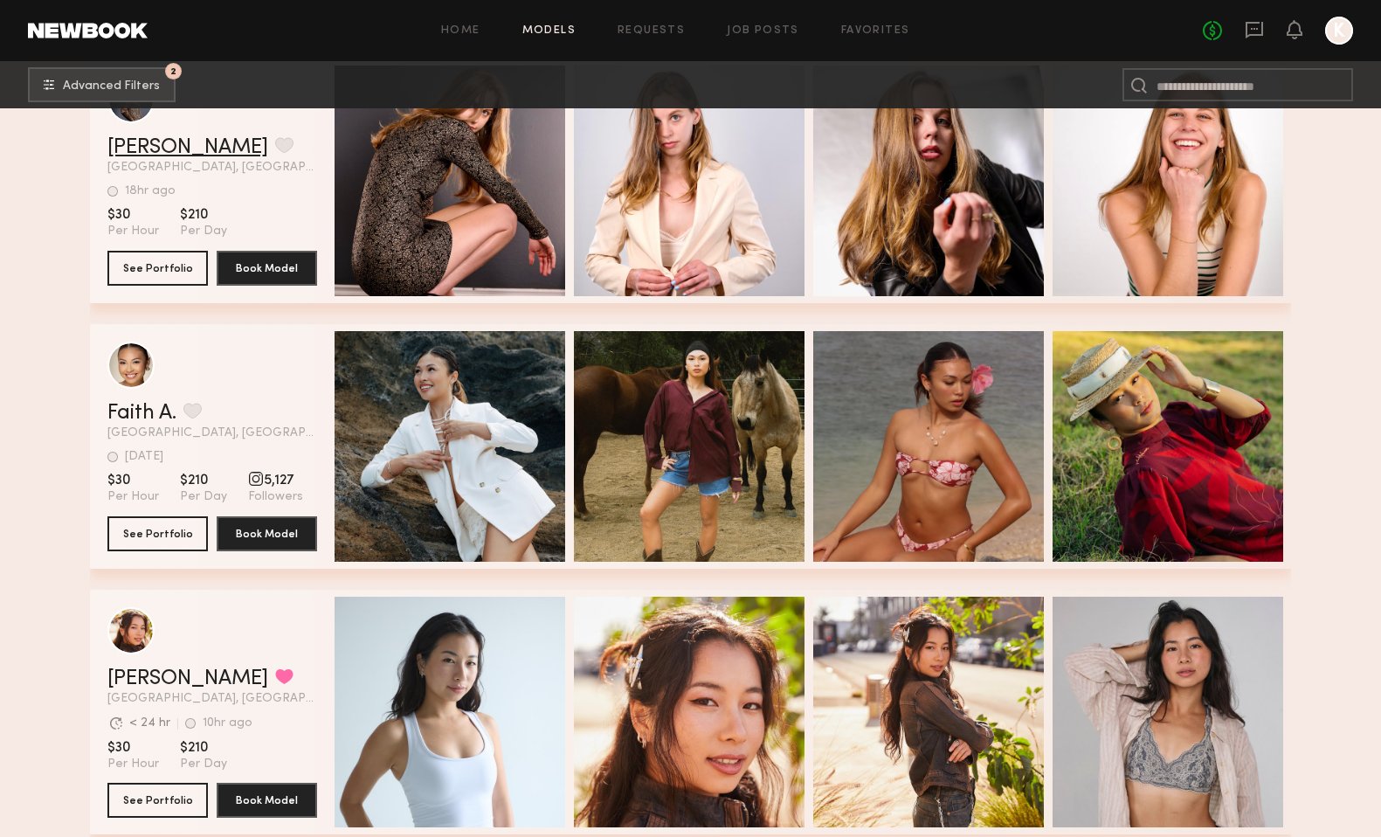
scroll to position [3335, 0]
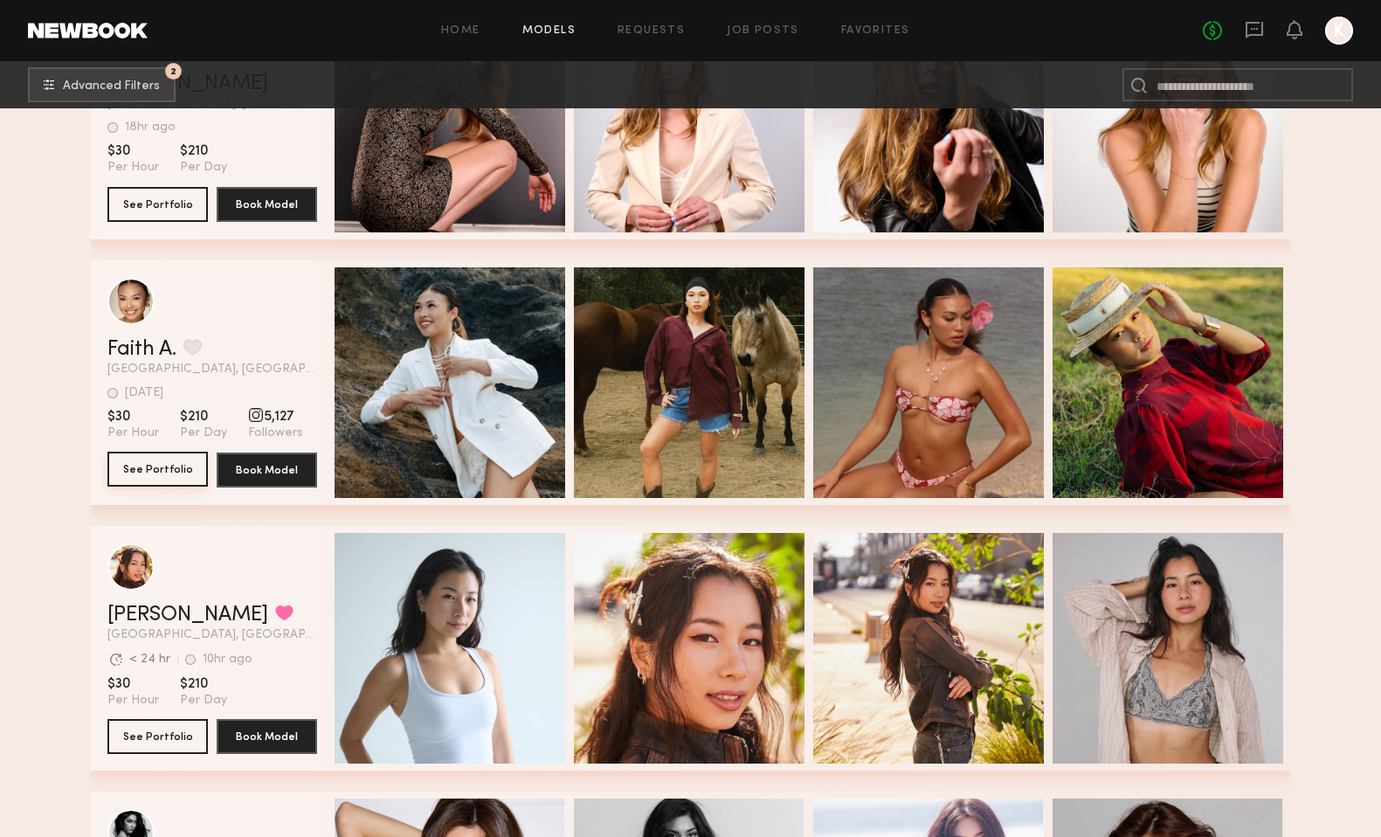
click at [180, 469] on button "See Portfolio" at bounding box center [157, 469] width 100 height 35
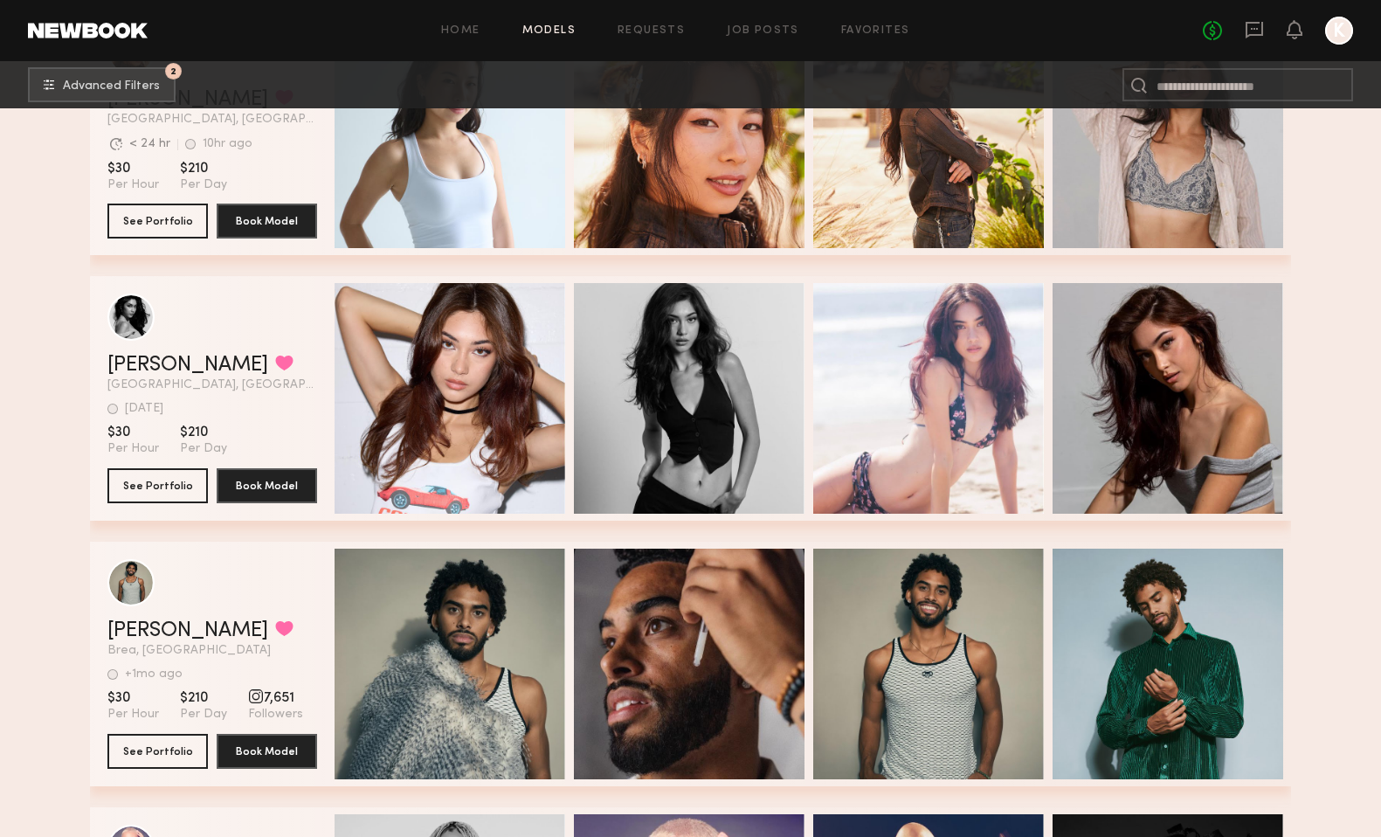
scroll to position [3885, 0]
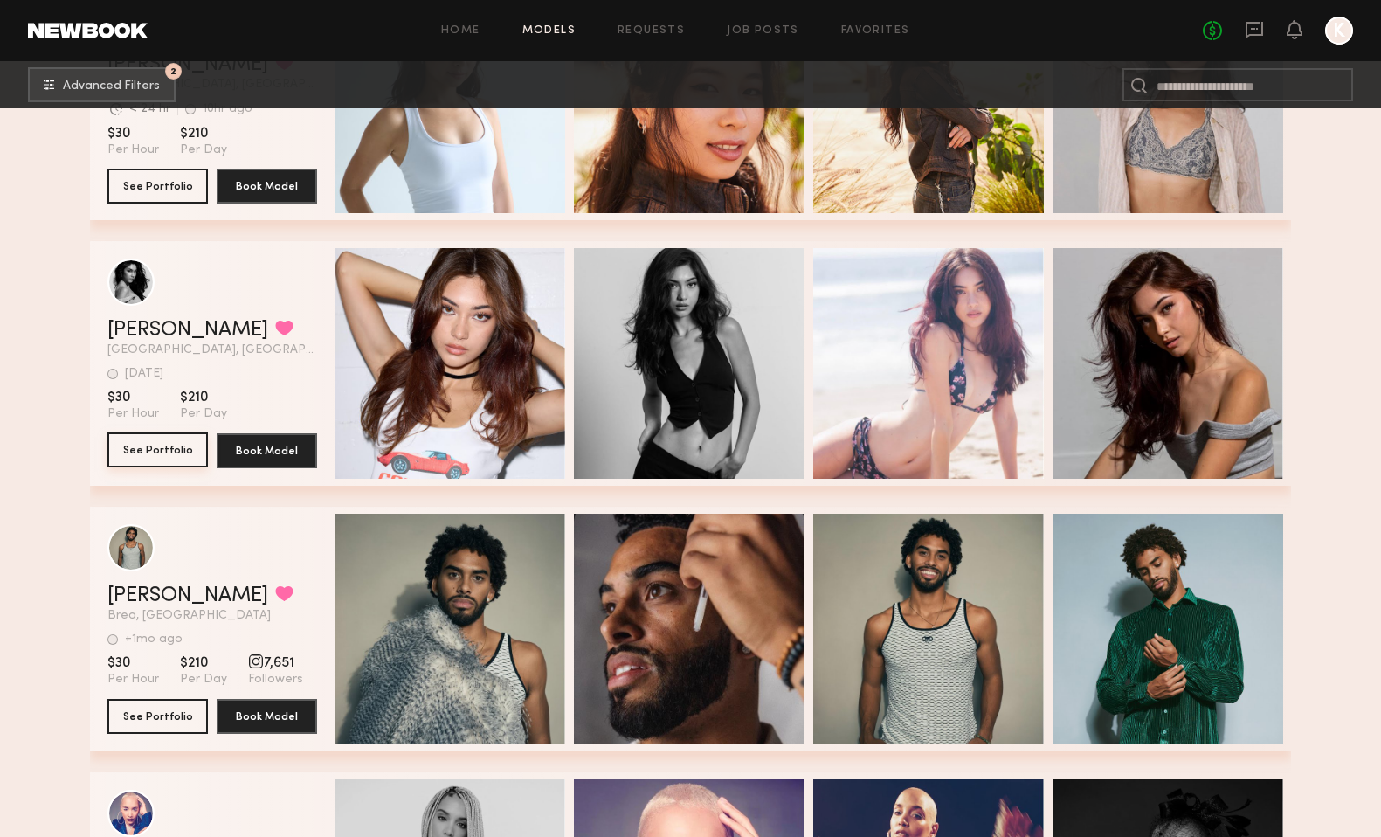
click at [169, 449] on button "See Portfolio" at bounding box center [157, 449] width 100 height 35
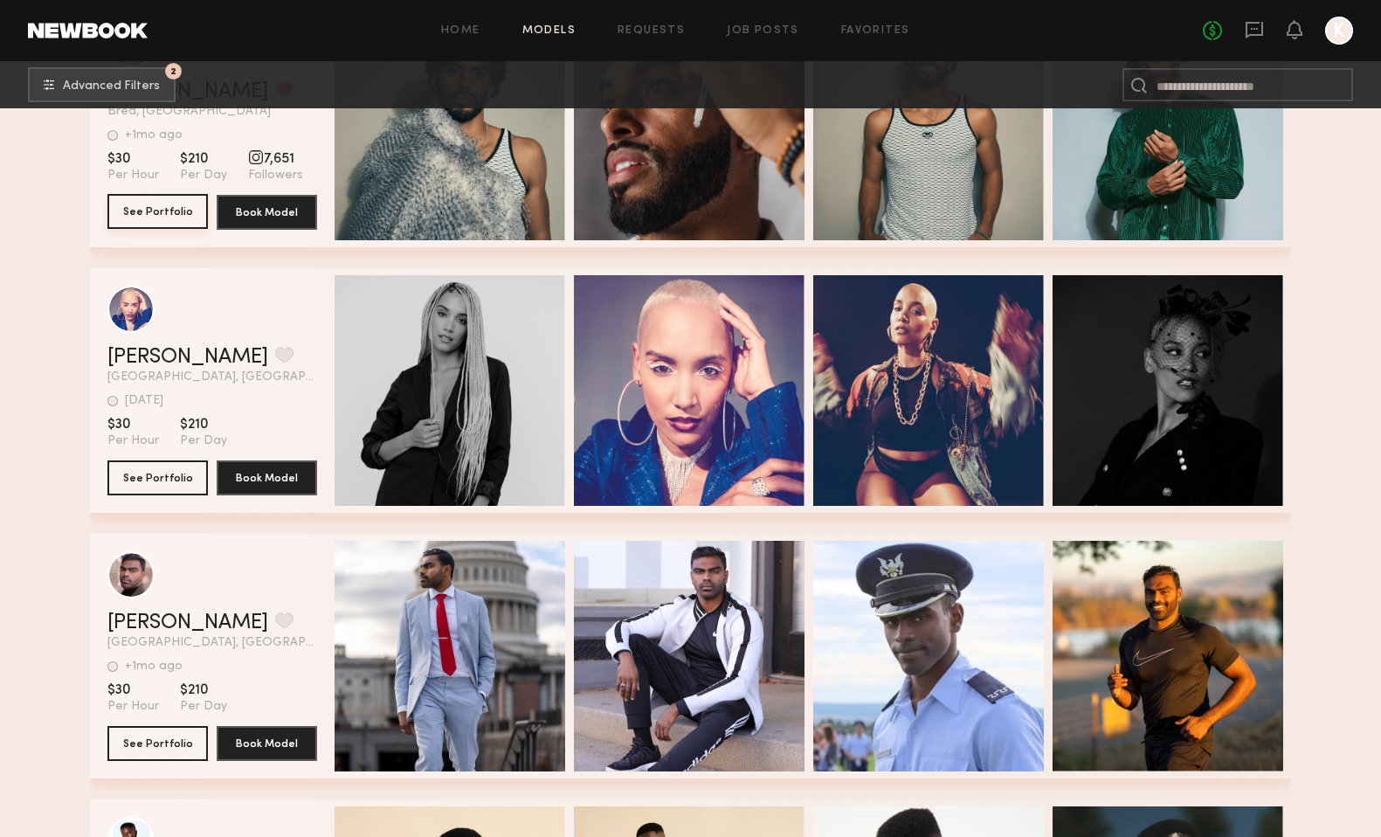
scroll to position [4392, 0]
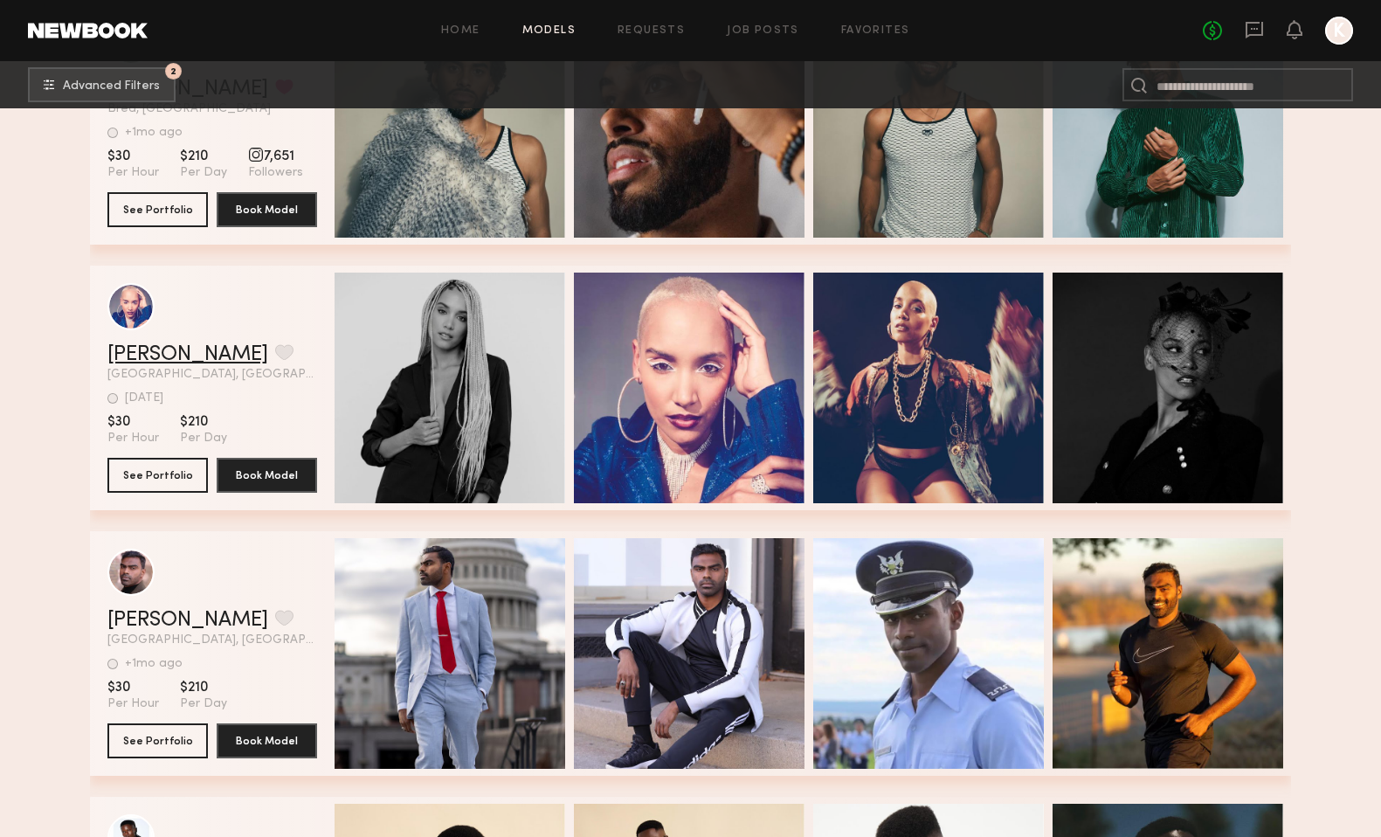
click at [135, 355] on link "Paula G." at bounding box center [187, 354] width 161 height 21
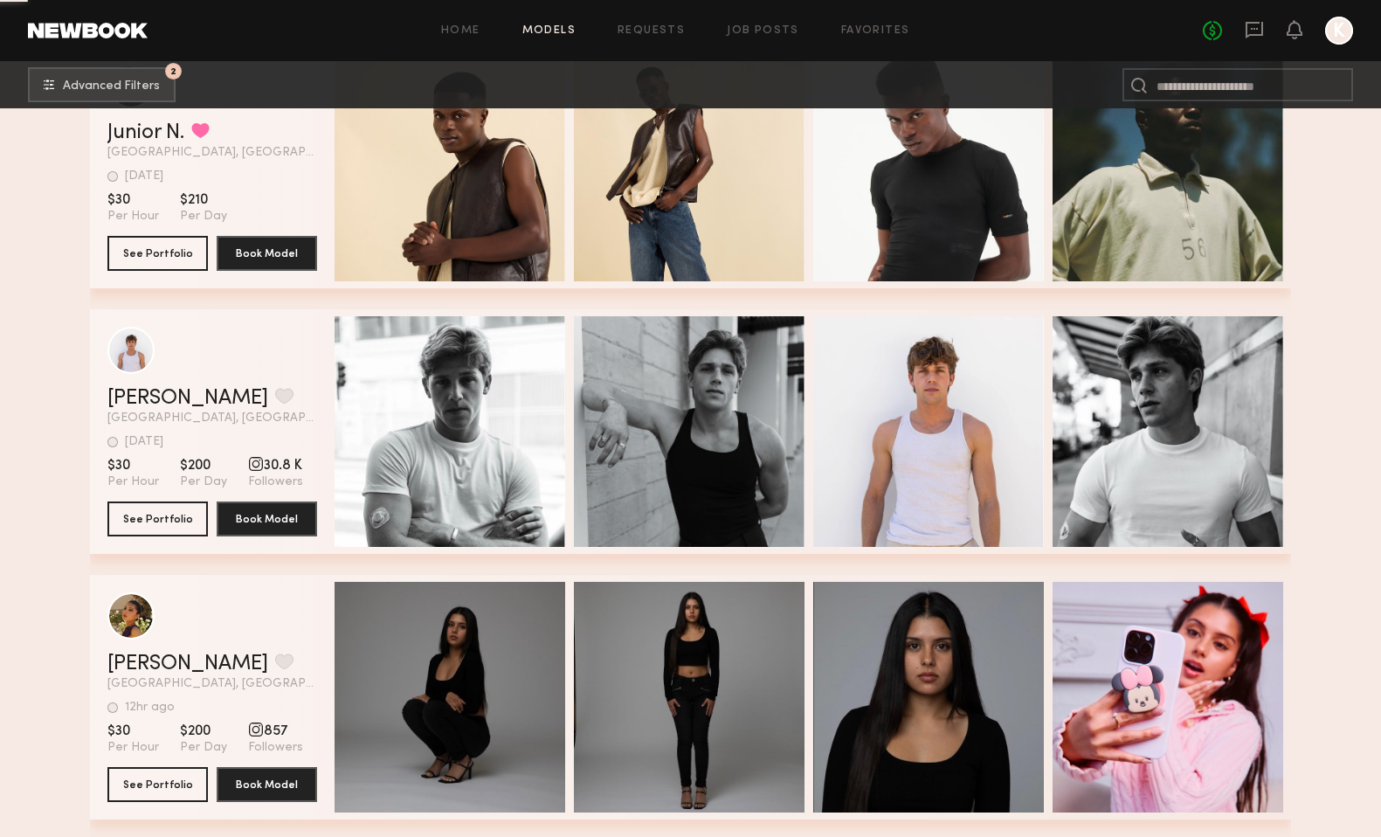
scroll to position [5168, 0]
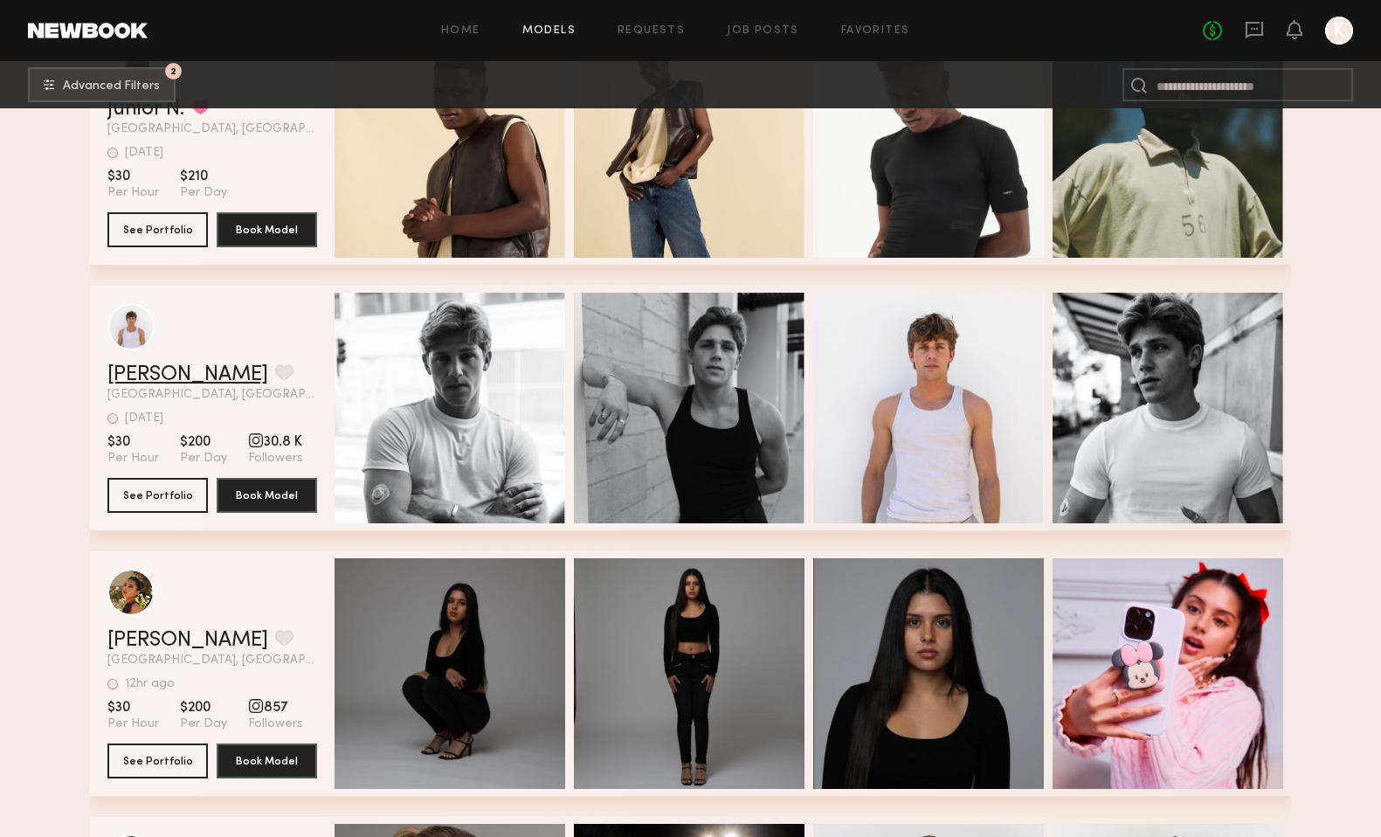
click at [137, 377] on link "Matt R." at bounding box center [187, 374] width 161 height 21
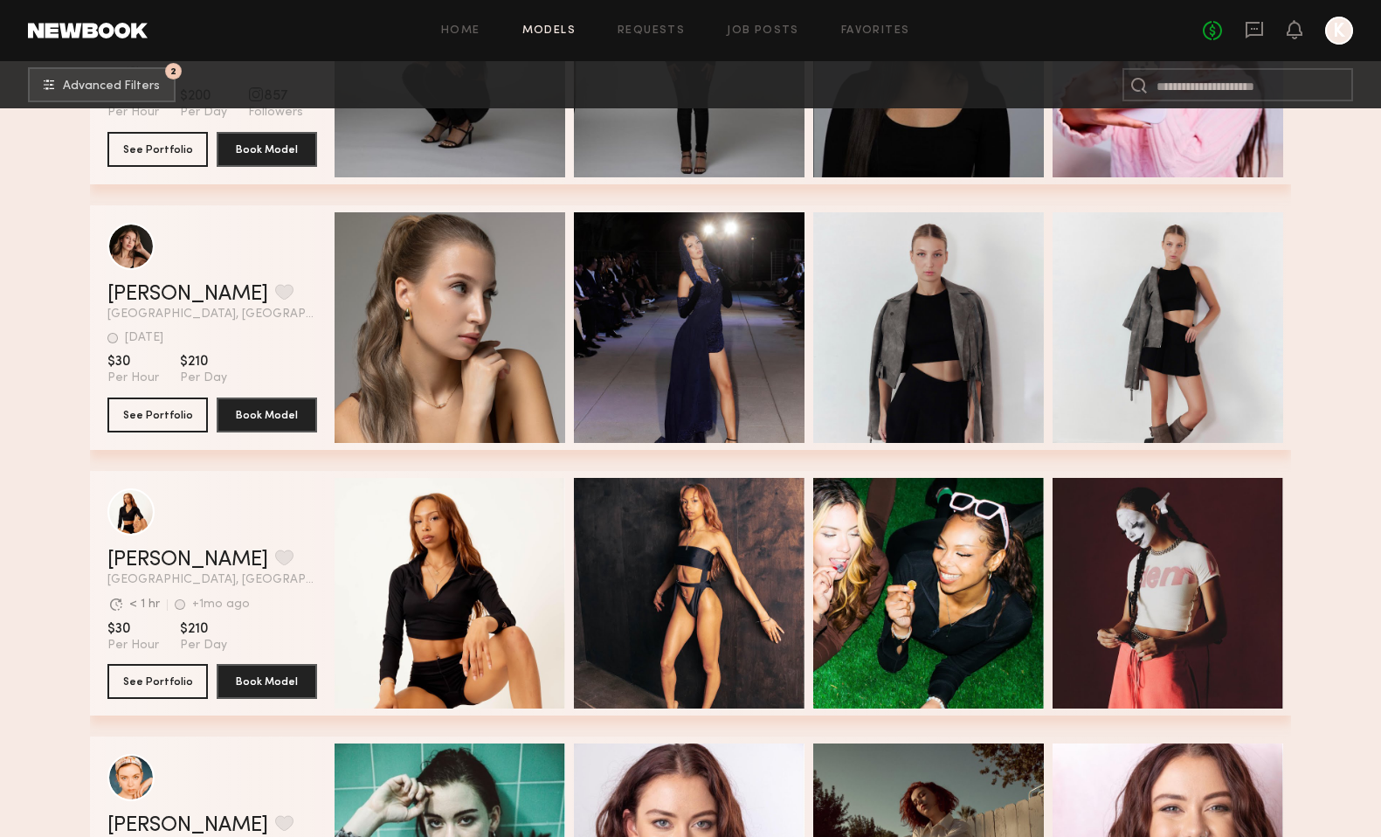
scroll to position [5788, 0]
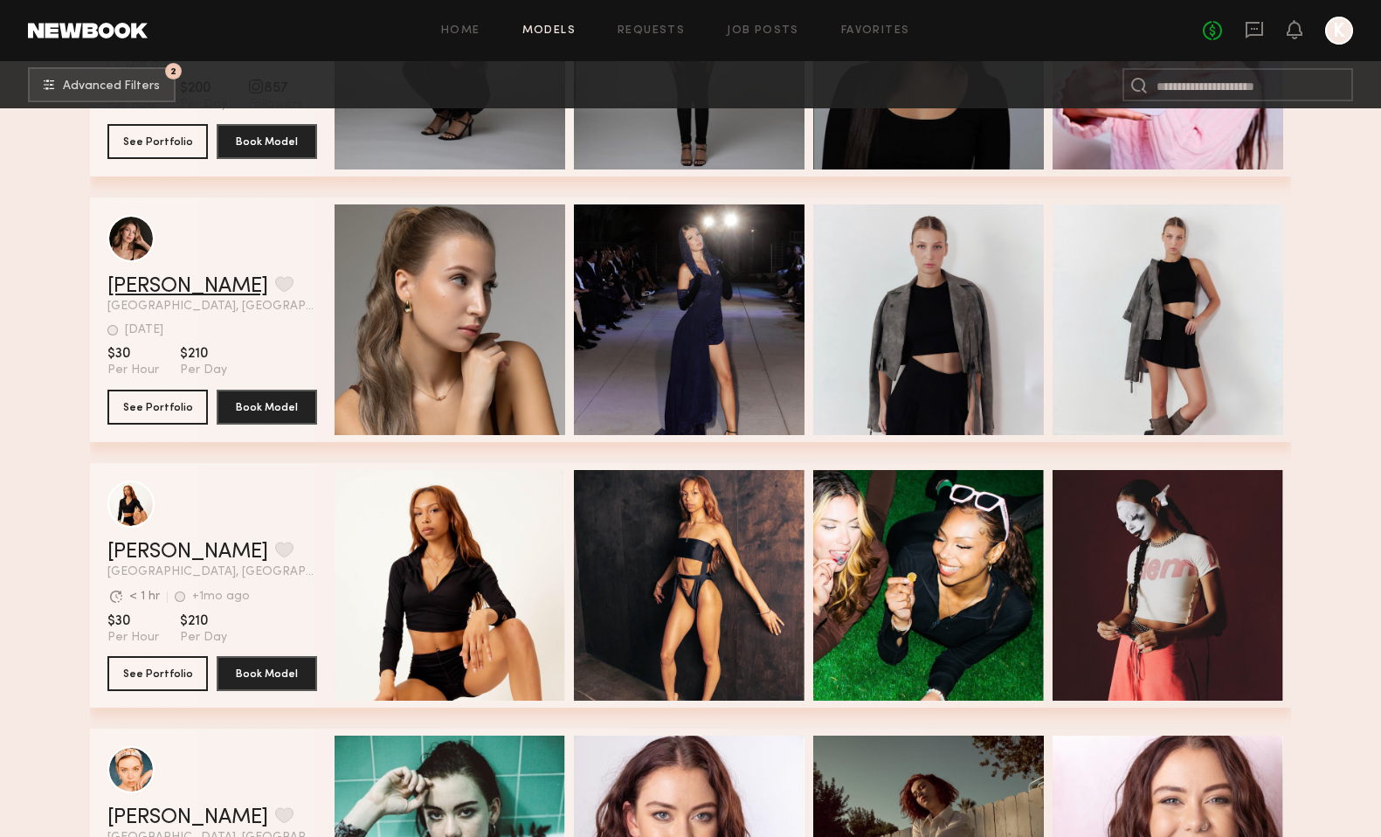
click at [146, 283] on link "Sofia P." at bounding box center [187, 286] width 161 height 21
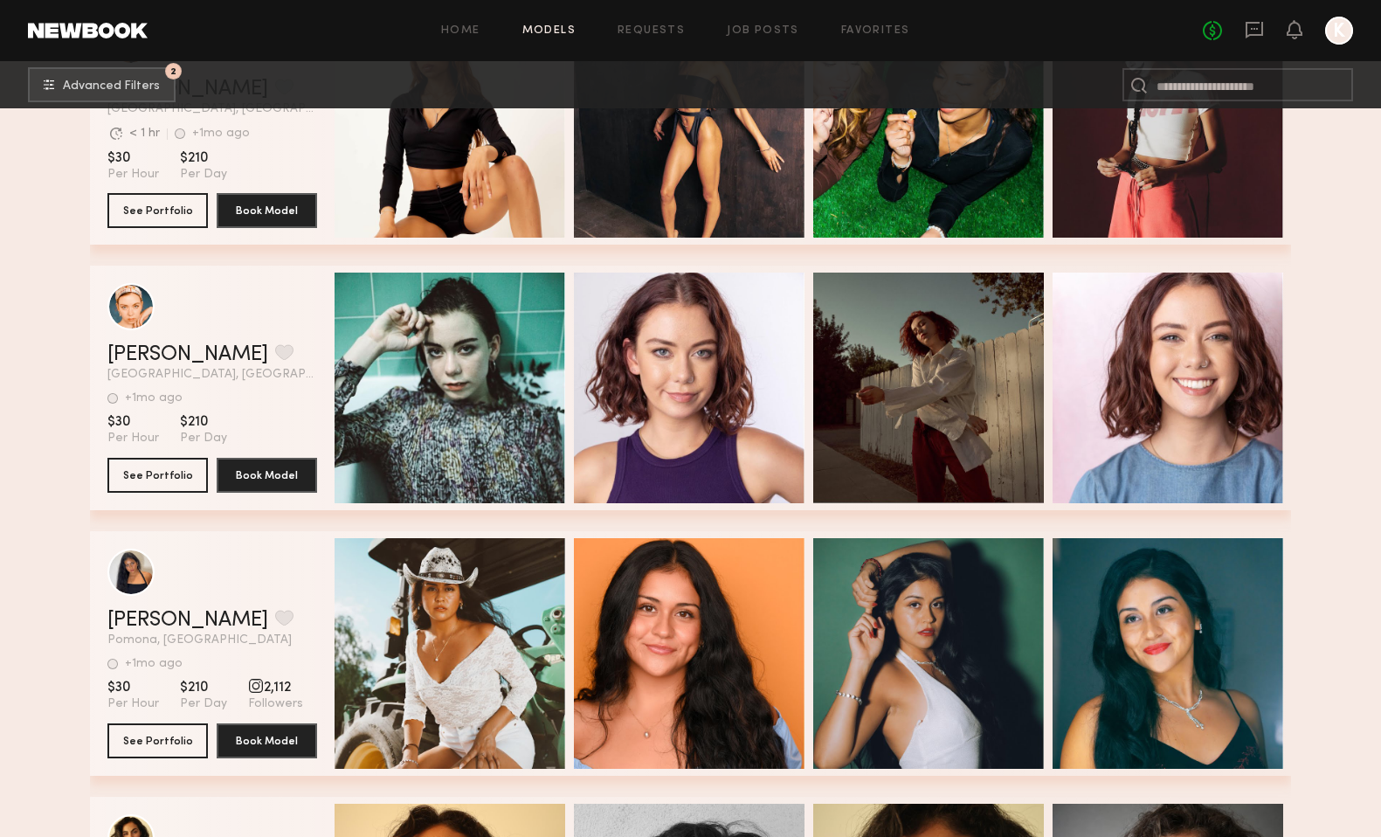
scroll to position [6245, 0]
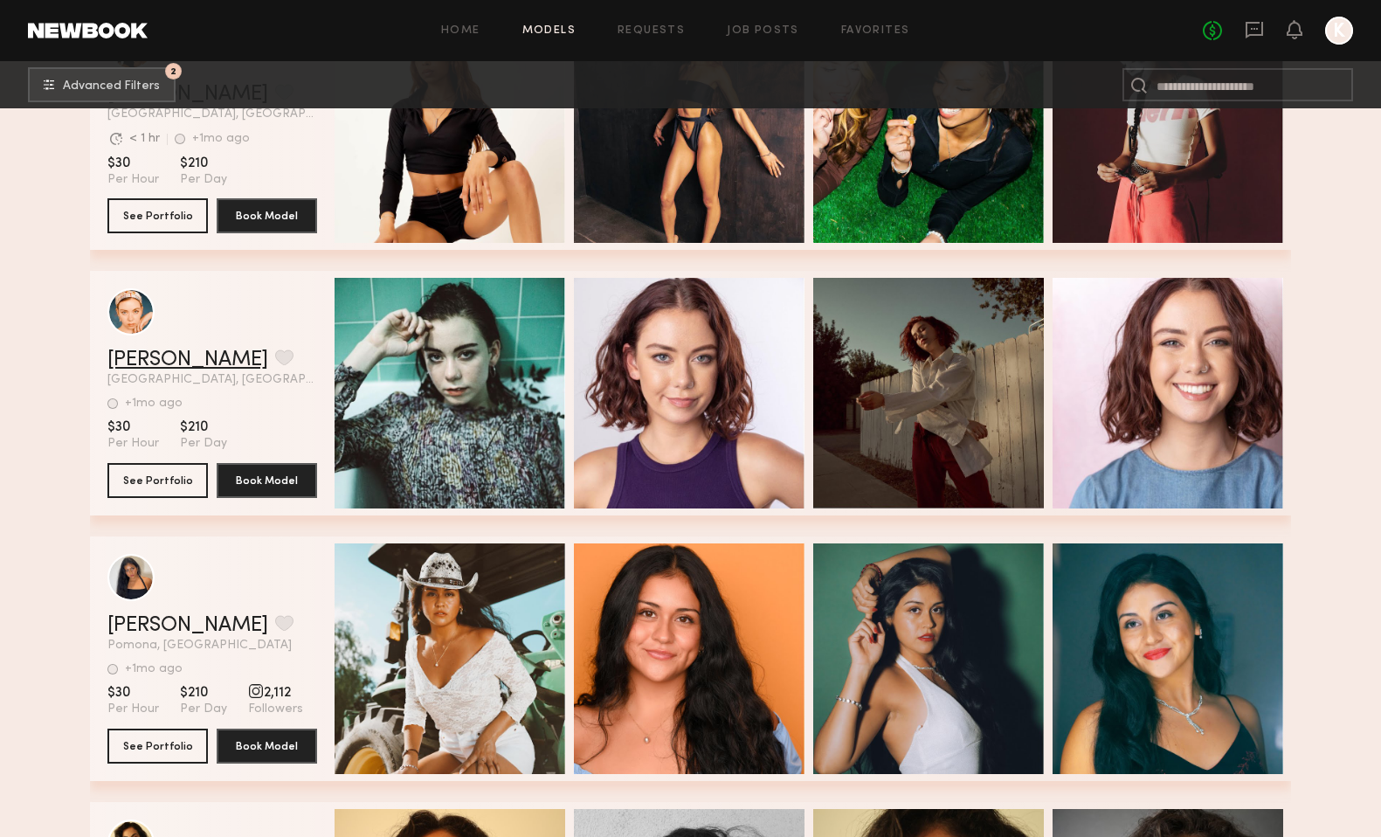
click at [167, 357] on link "Hannah H." at bounding box center [187, 359] width 161 height 21
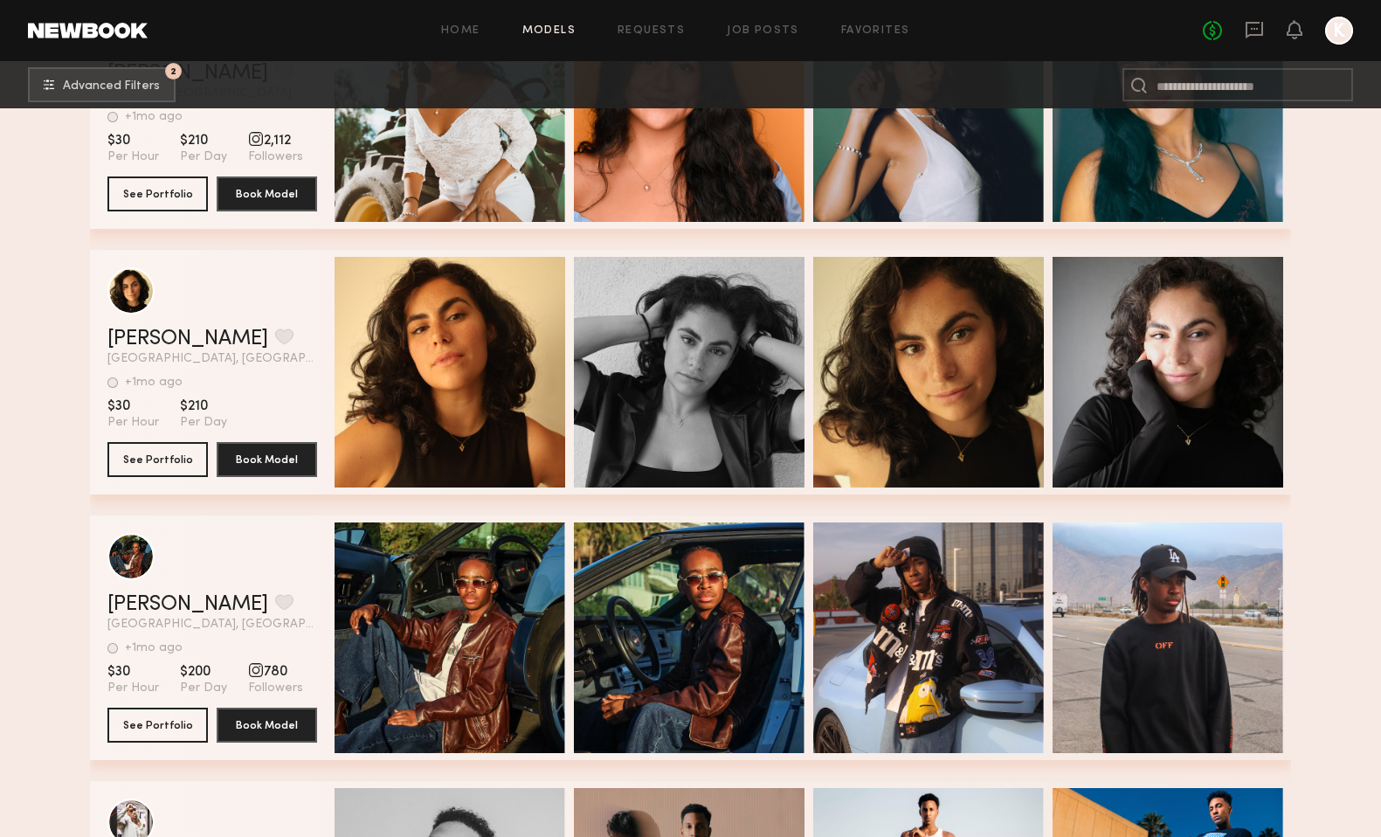
scroll to position [6835, 0]
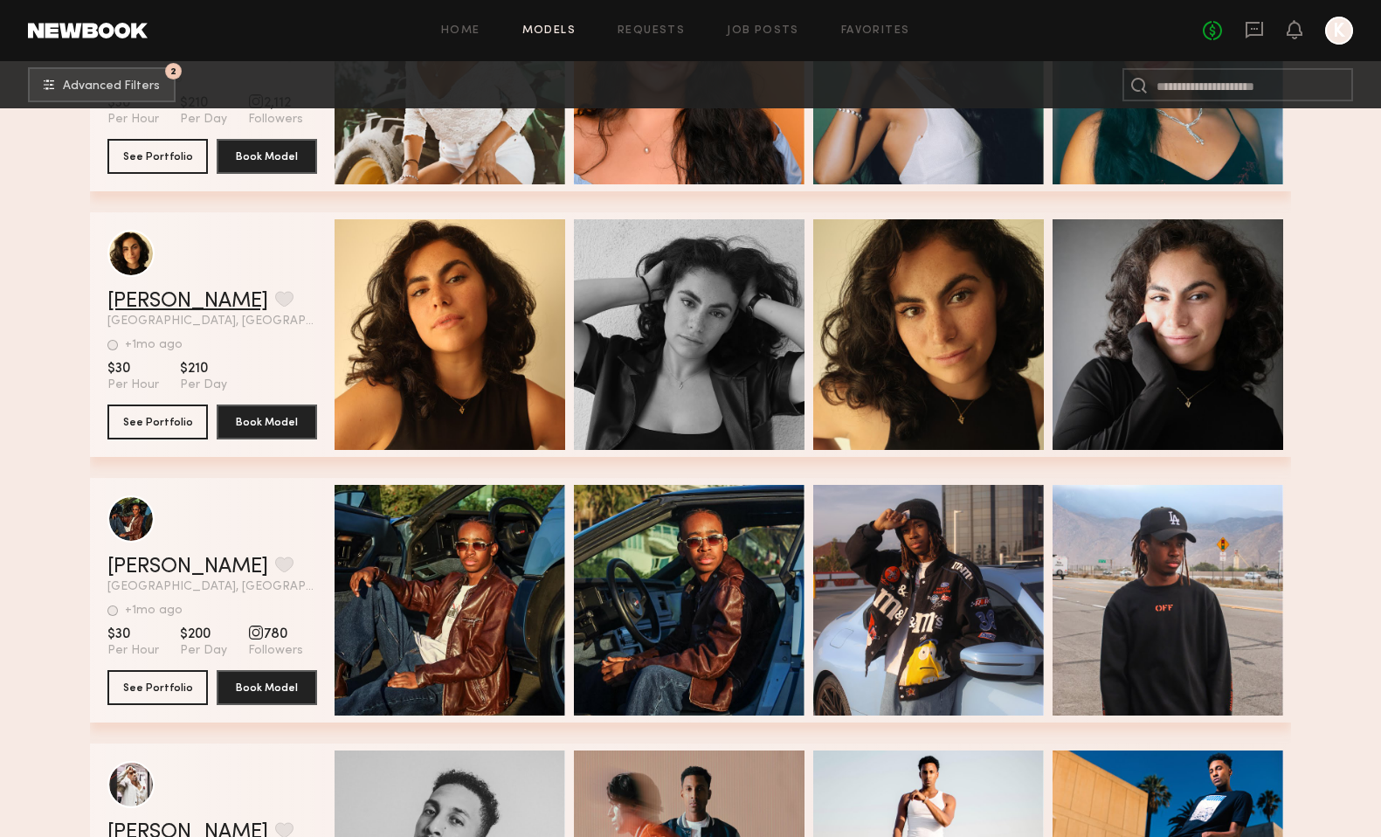
click at [141, 296] on link "Vera L." at bounding box center [187, 301] width 161 height 21
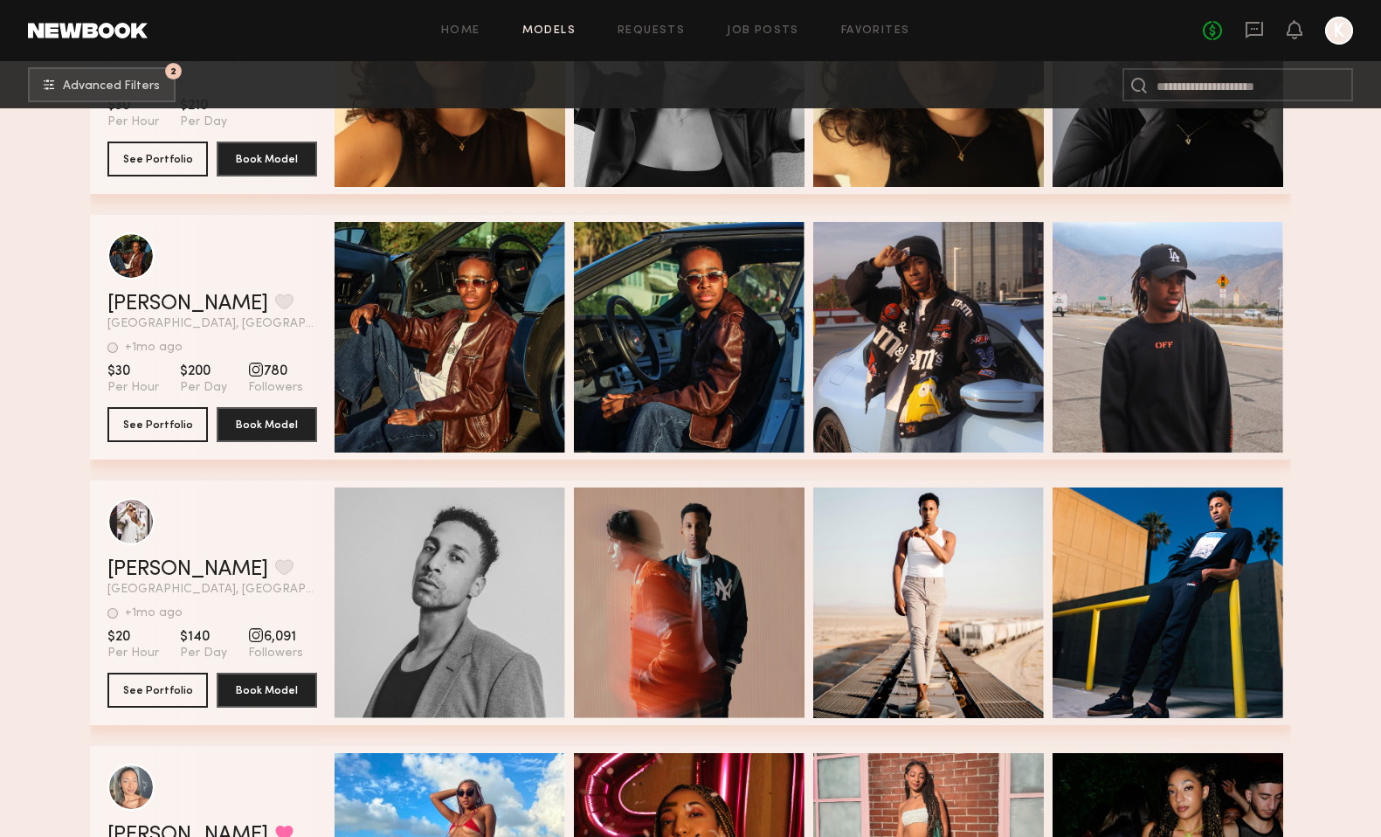
scroll to position [7249, 0]
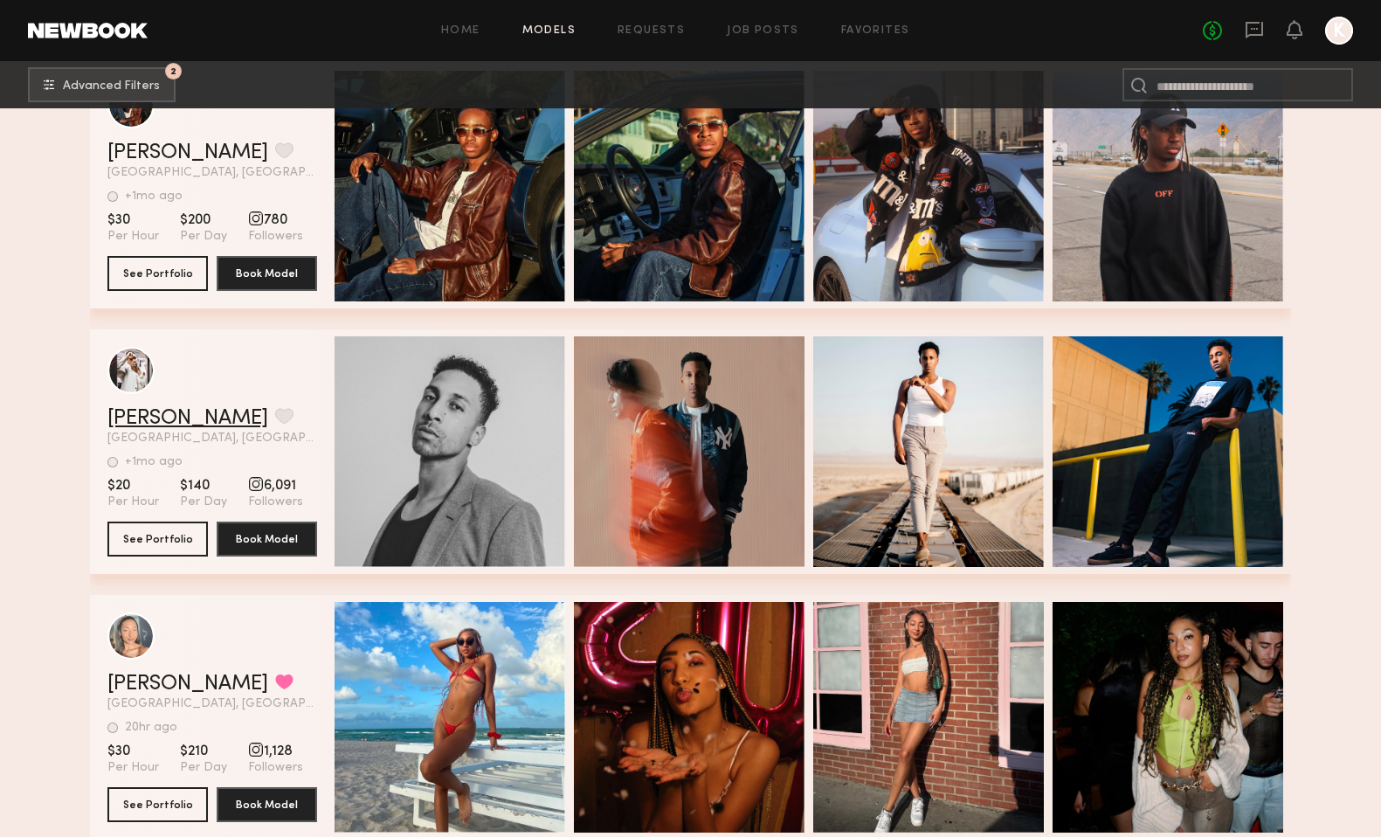
click at [130, 423] on link "Kai S." at bounding box center [187, 418] width 161 height 21
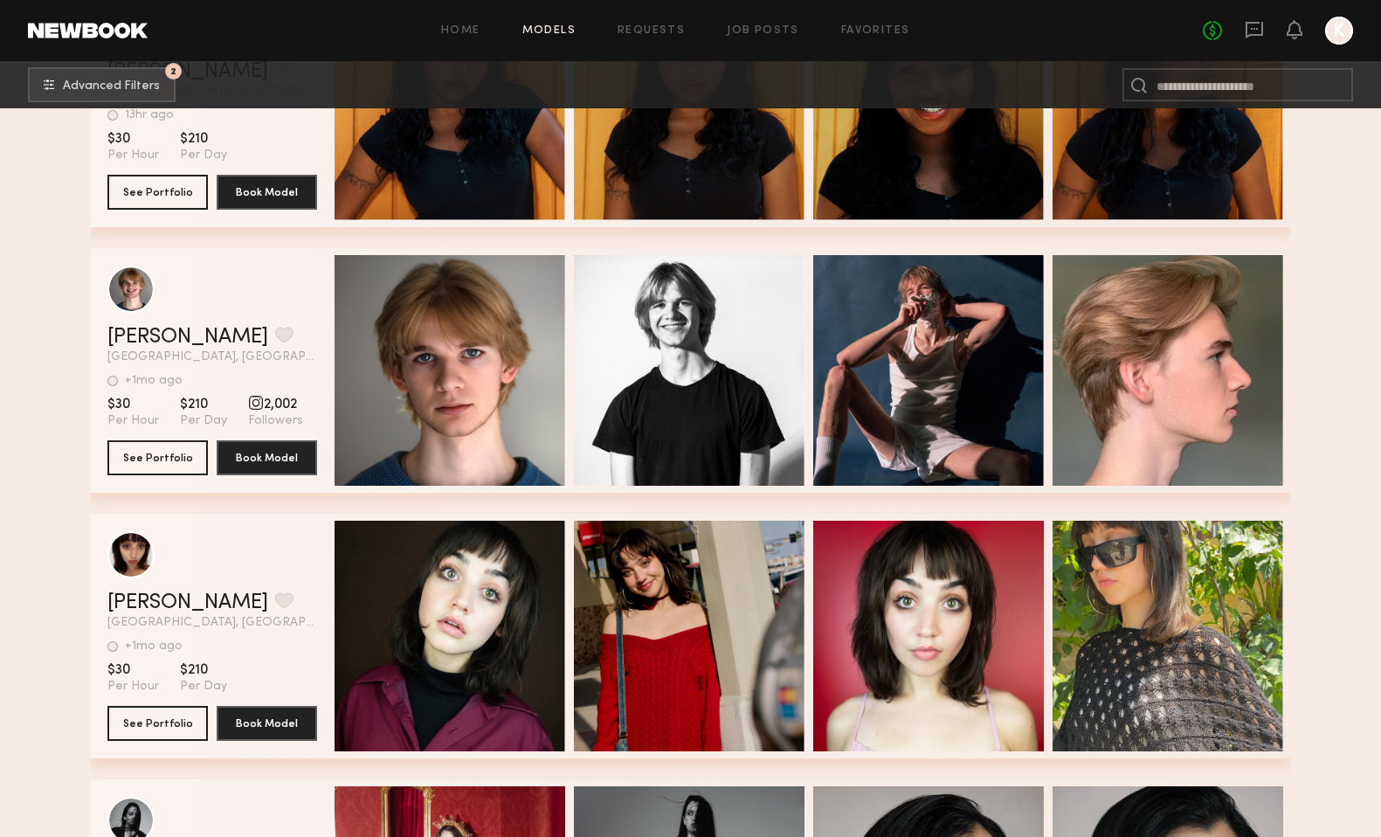
scroll to position [9363, 0]
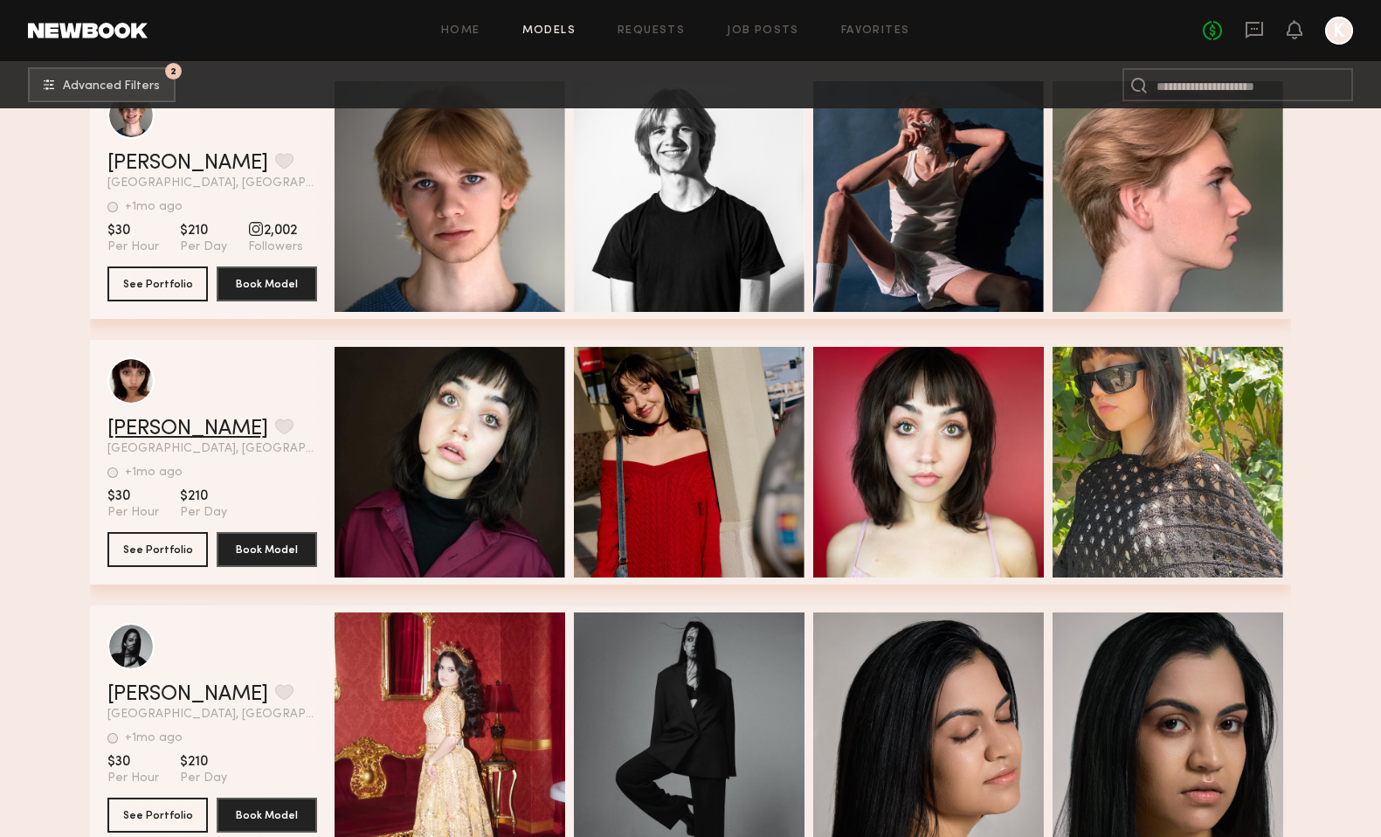
click at [136, 430] on link "Emily C." at bounding box center [187, 428] width 161 height 21
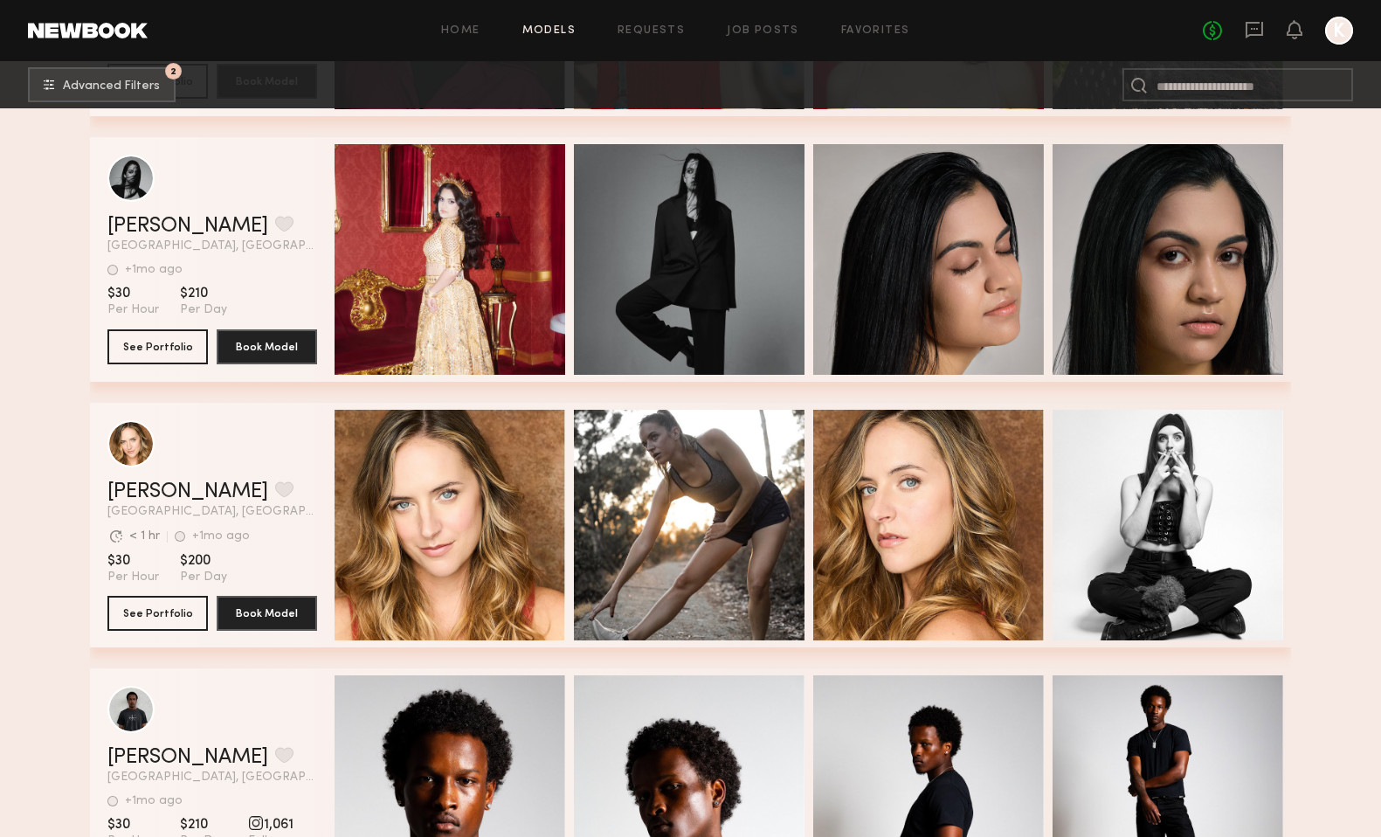
scroll to position [9875, 0]
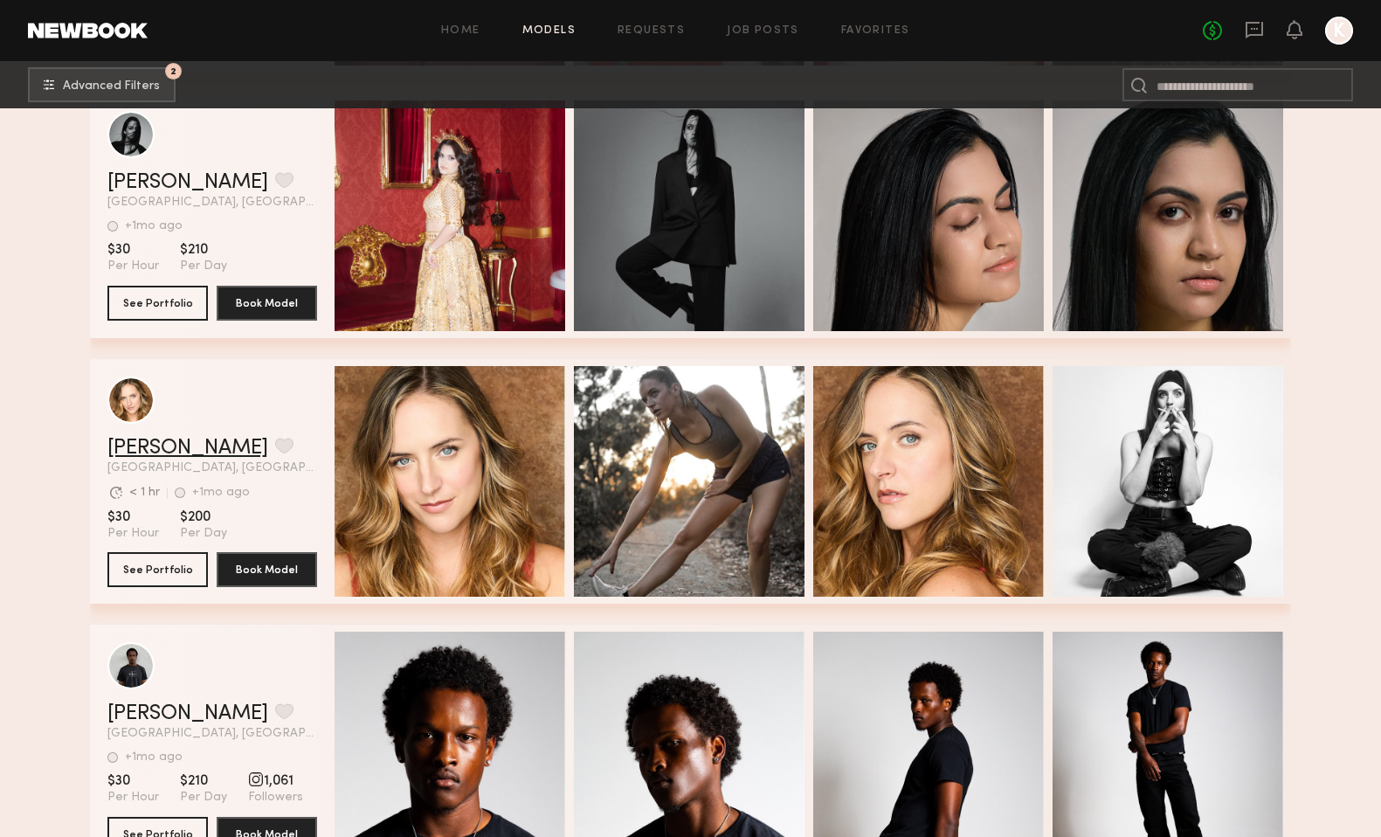
click at [156, 441] on link "Jacqueline B." at bounding box center [187, 448] width 161 height 21
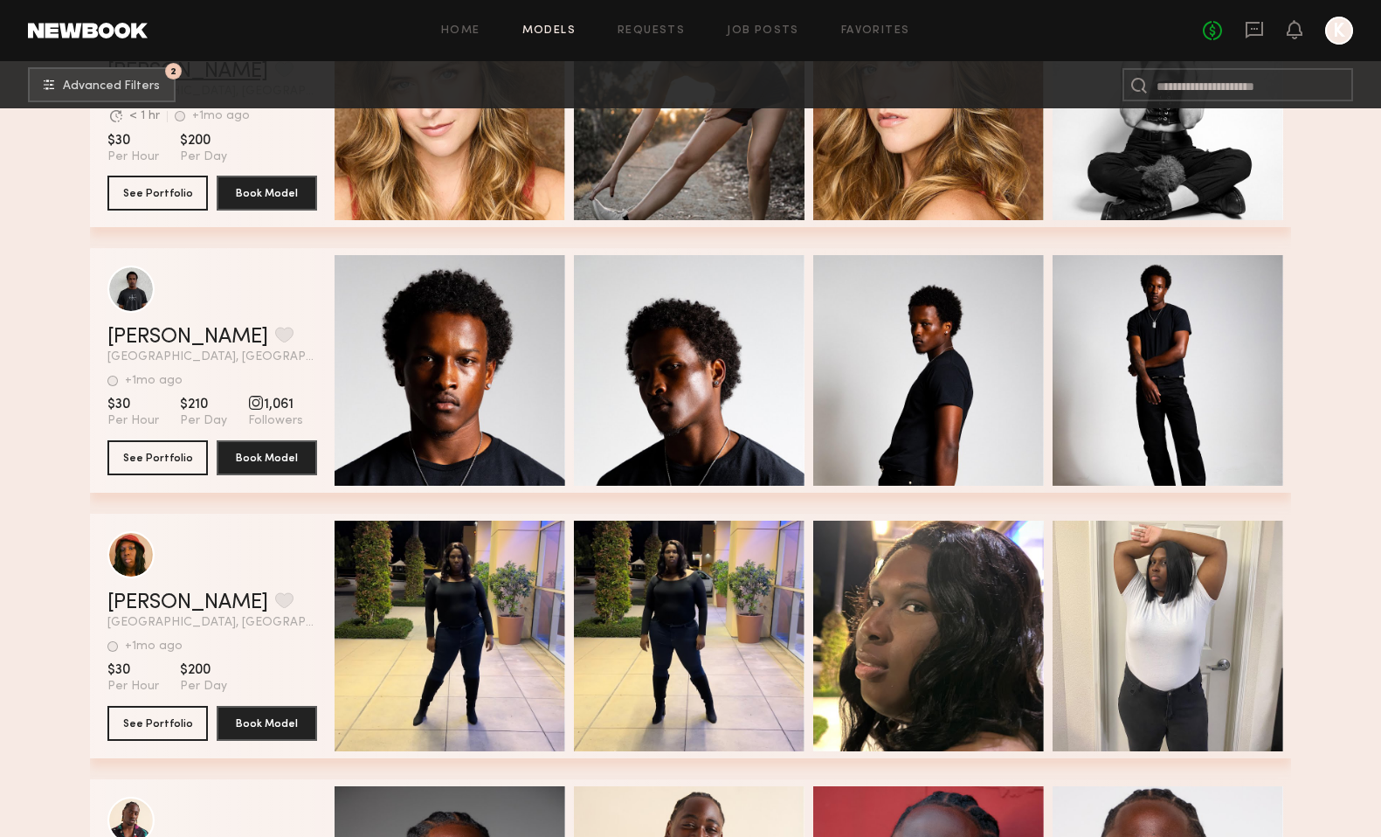
scroll to position [10254, 0]
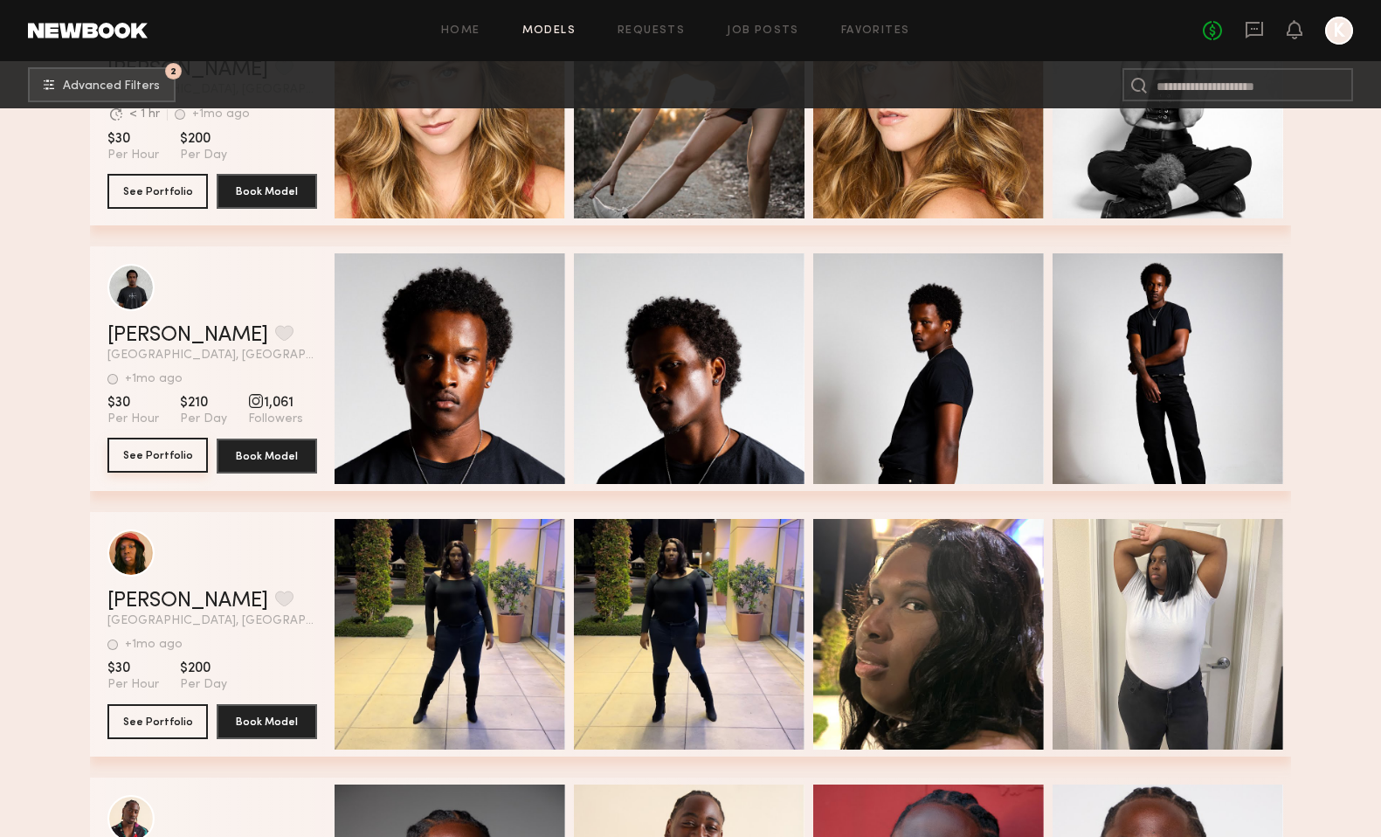
click at [178, 455] on button "See Portfolio" at bounding box center [157, 455] width 100 height 35
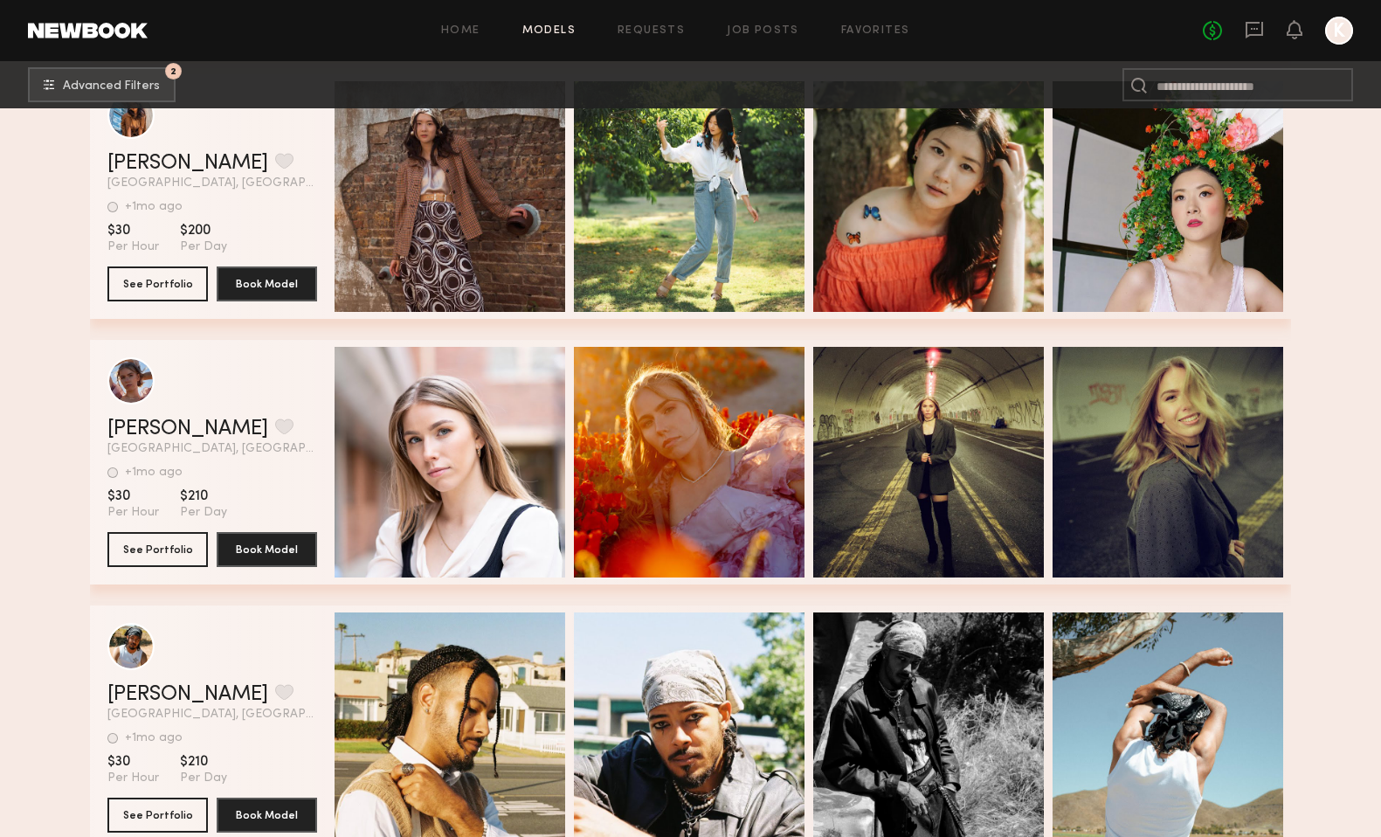
scroll to position [12286, 0]
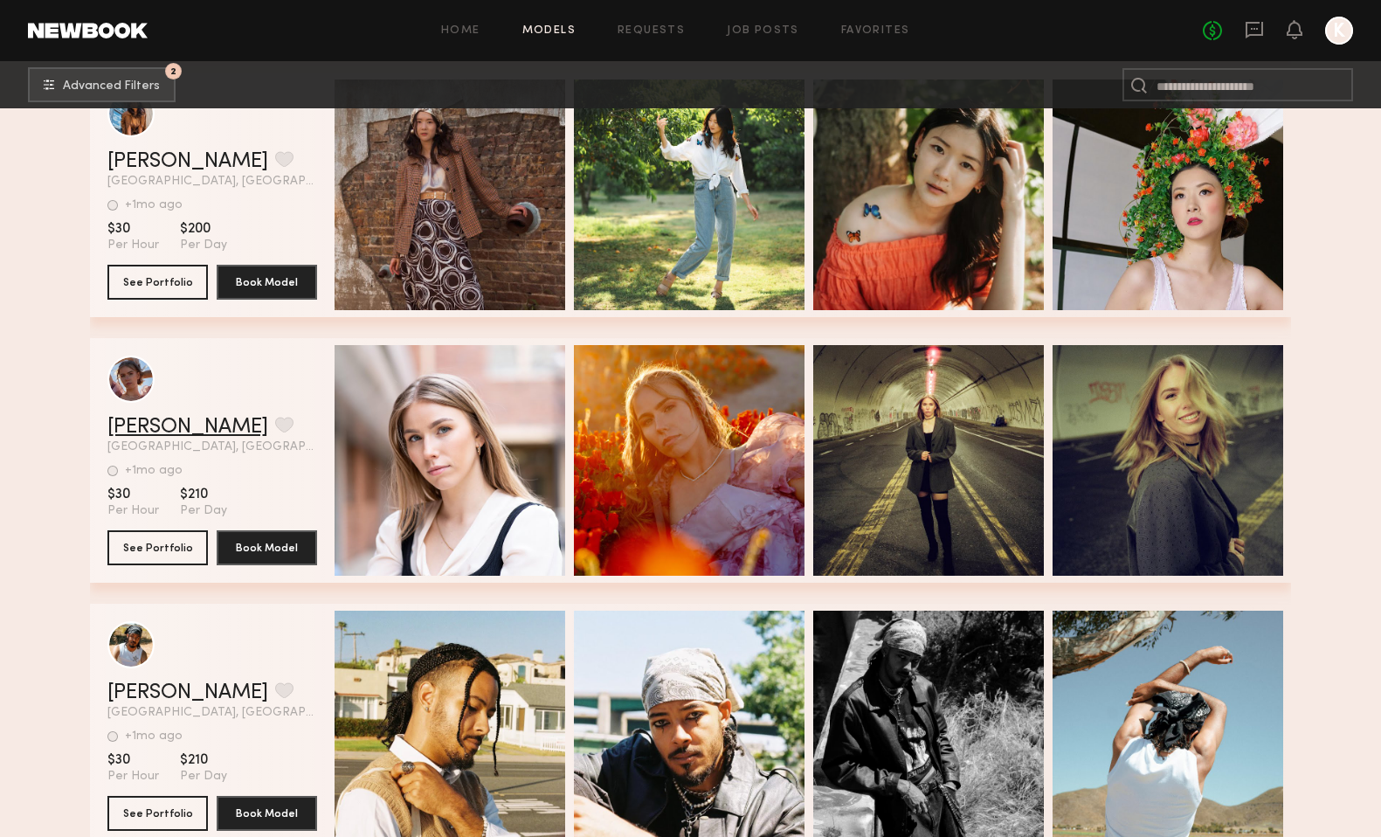
click at [153, 432] on link "Catie L." at bounding box center [187, 427] width 161 height 21
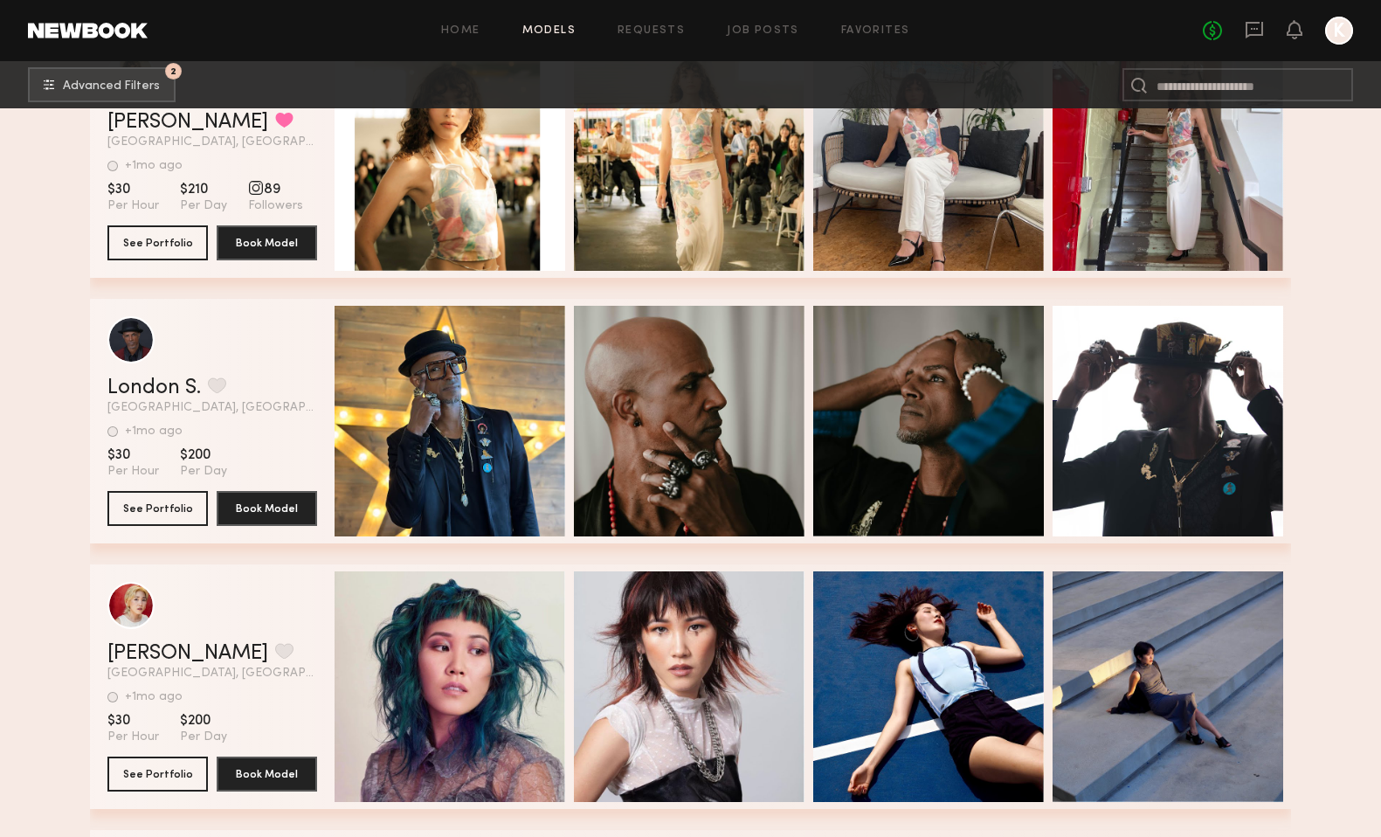
scroll to position [15777, 0]
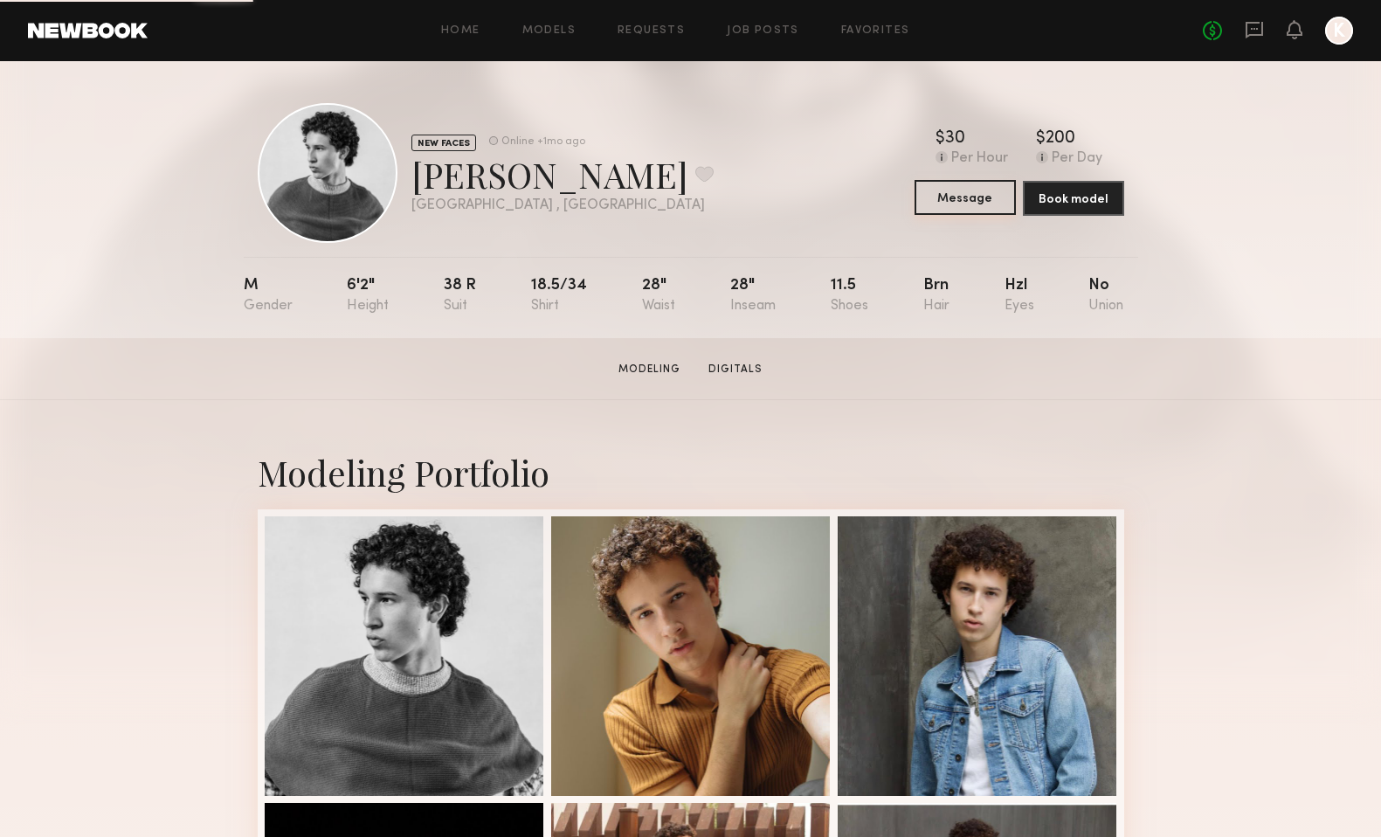
click at [981, 183] on button "Message" at bounding box center [965, 197] width 101 height 35
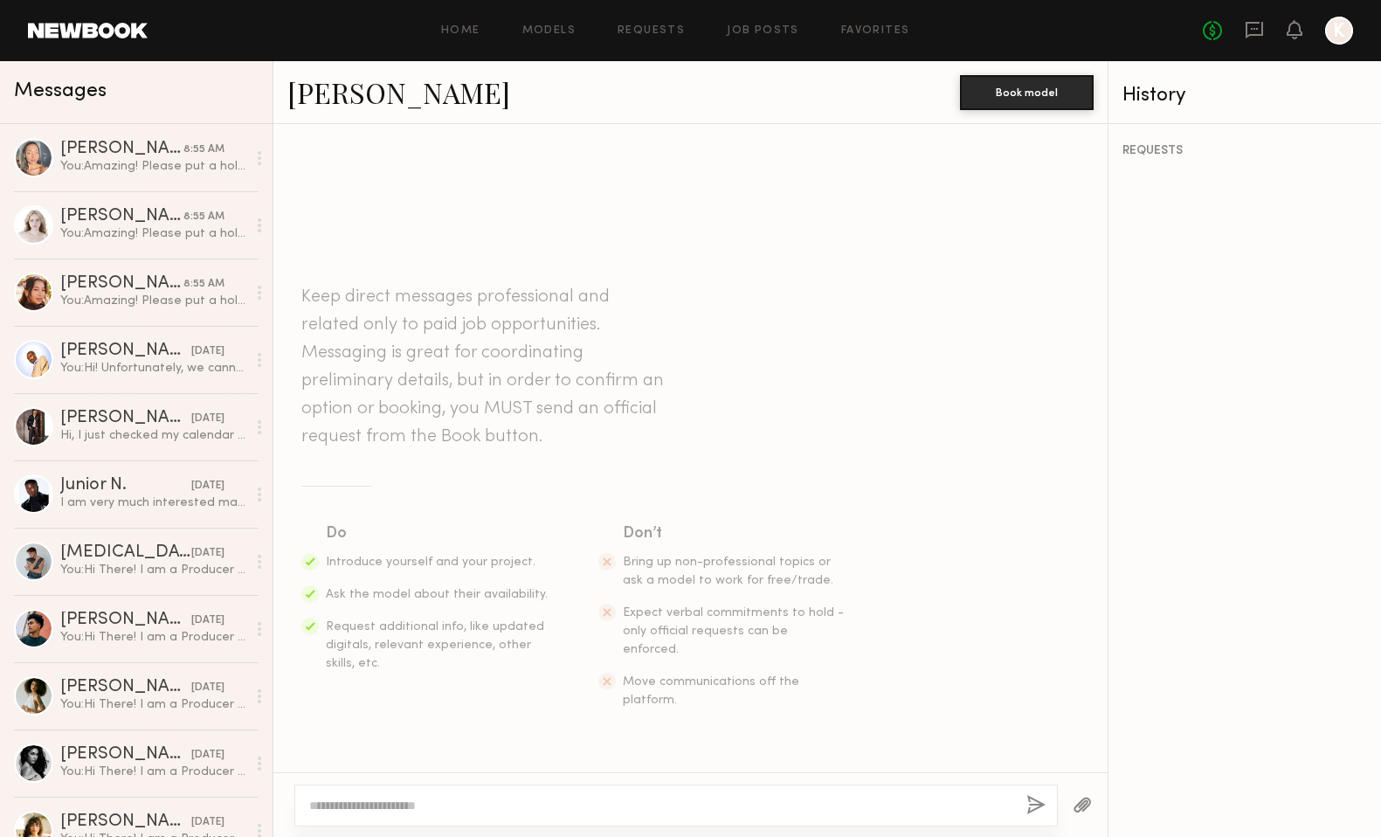
click at [490, 813] on textarea at bounding box center [660, 805] width 703 height 17
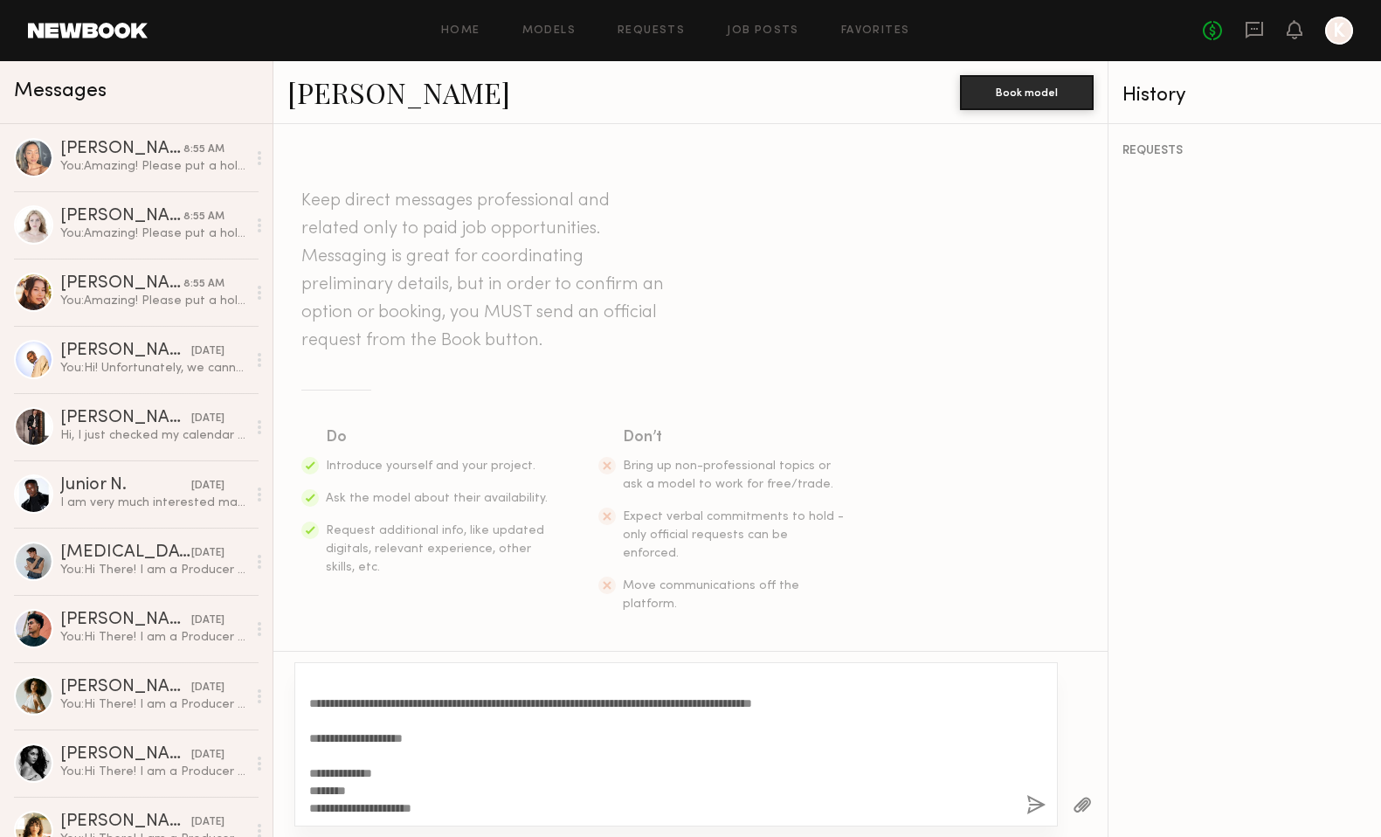
scroll to position [207, 0]
type textarea "**********"
click at [1035, 802] on button "button" at bounding box center [1035, 806] width 19 height 22
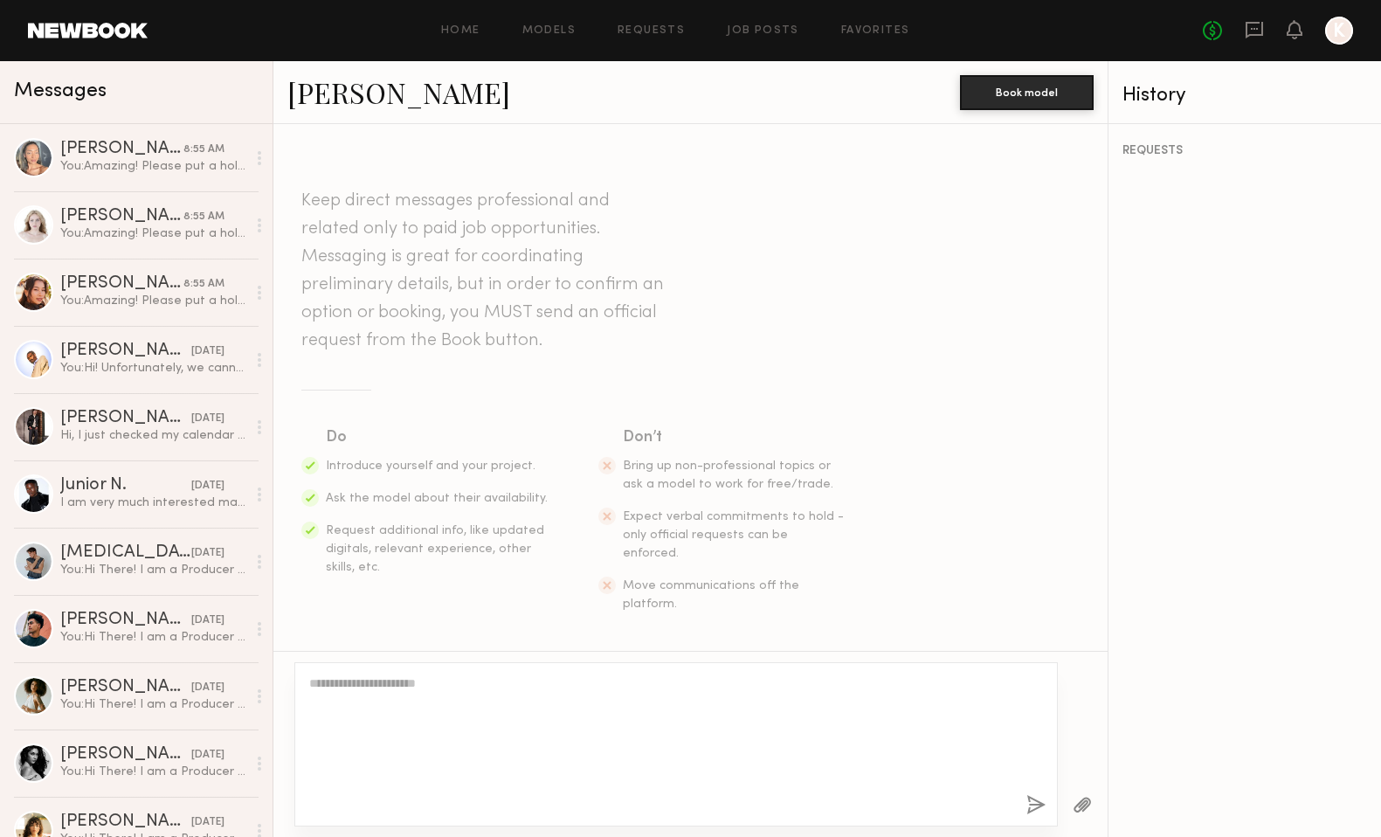
scroll to position [0, 0]
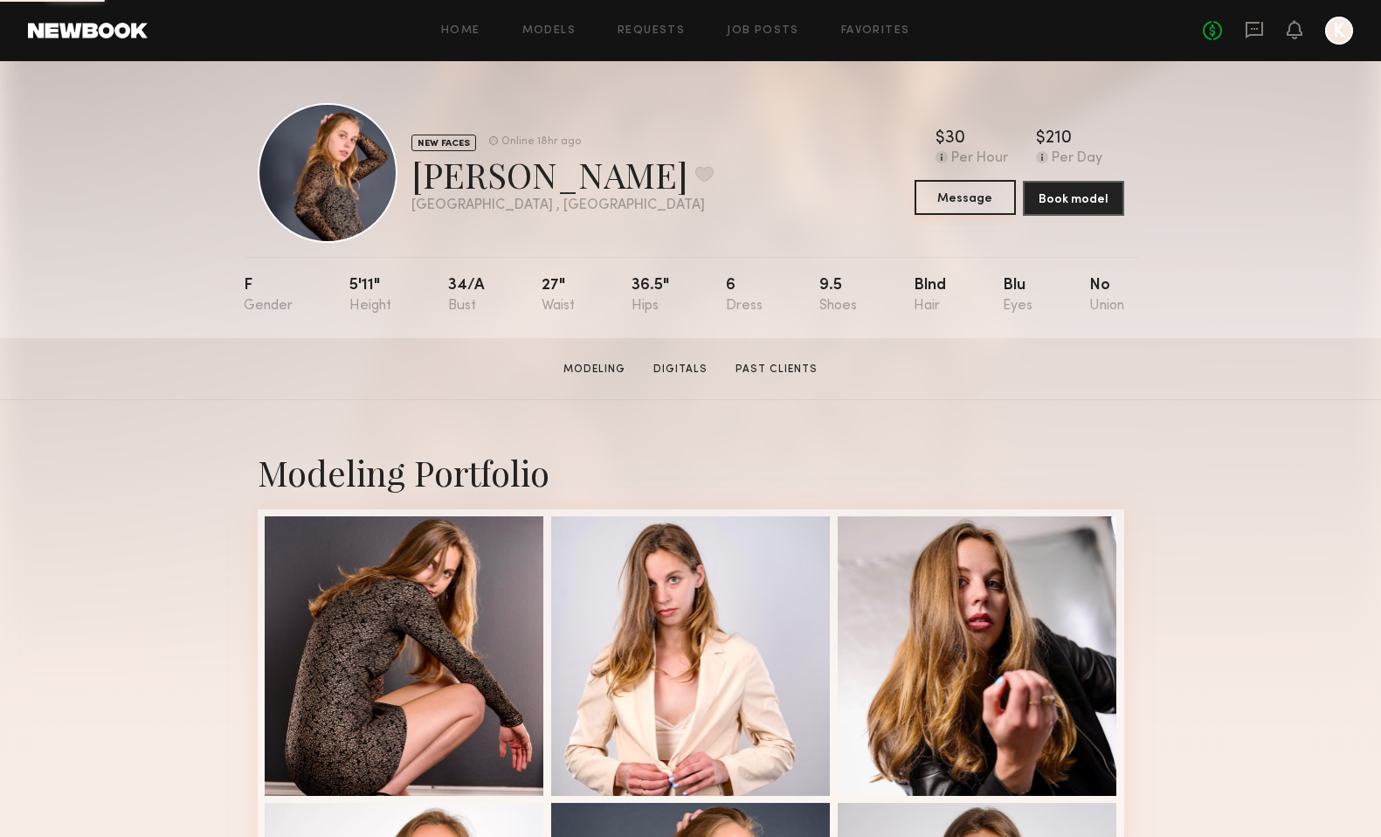
click at [946, 193] on button "Message" at bounding box center [965, 197] width 101 height 35
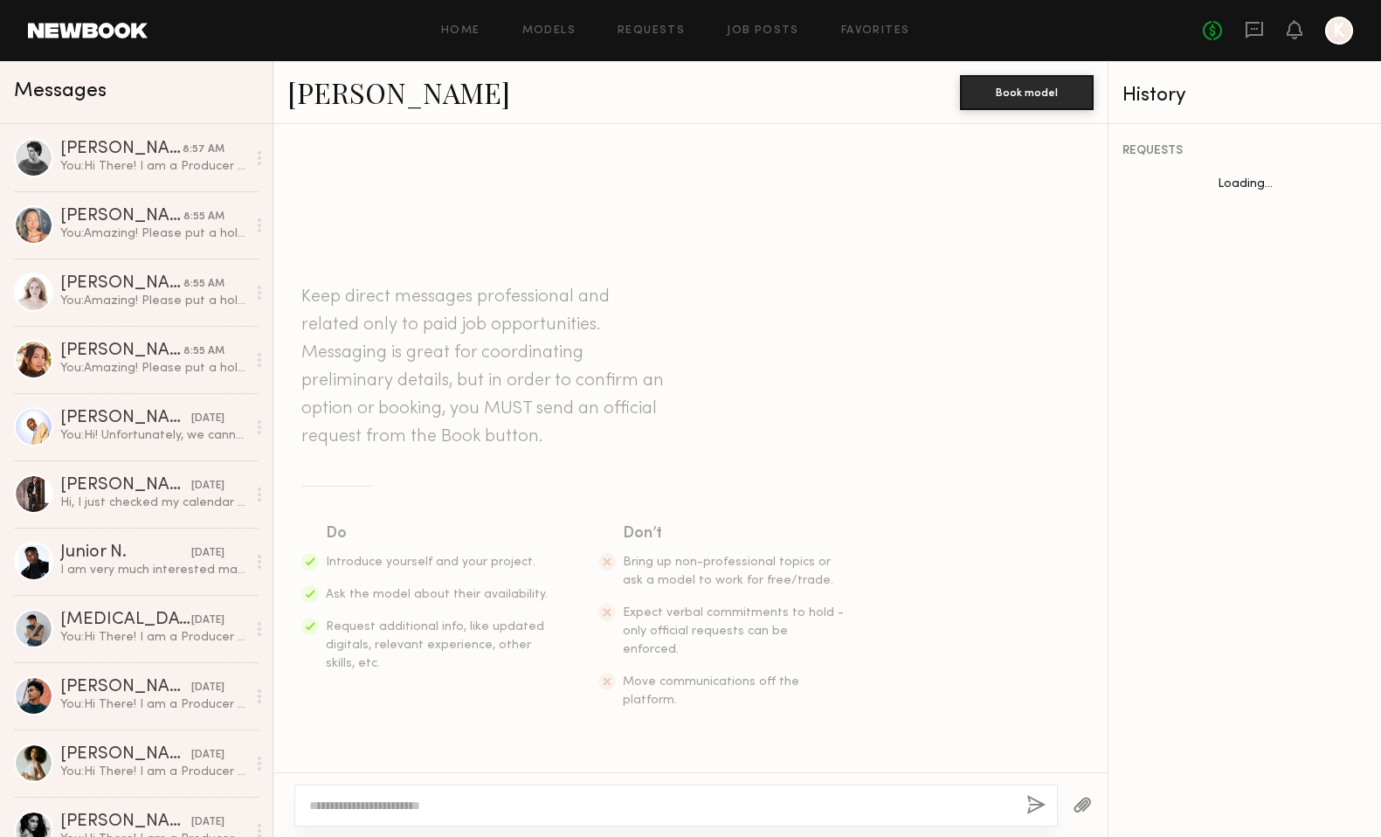
click at [576, 808] on textarea at bounding box center [660, 805] width 703 height 17
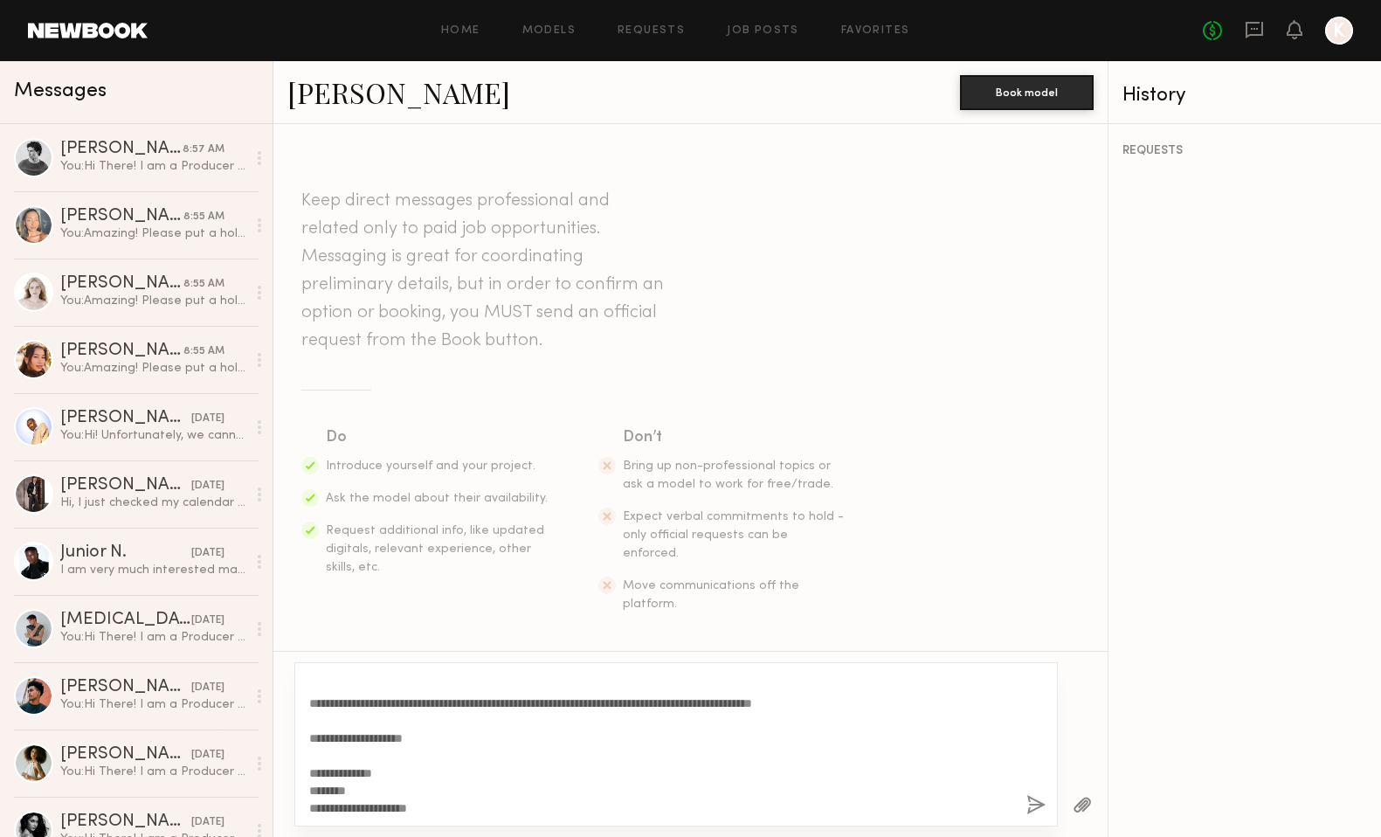
type textarea "**********"
click at [1035, 803] on button "button" at bounding box center [1035, 806] width 19 height 22
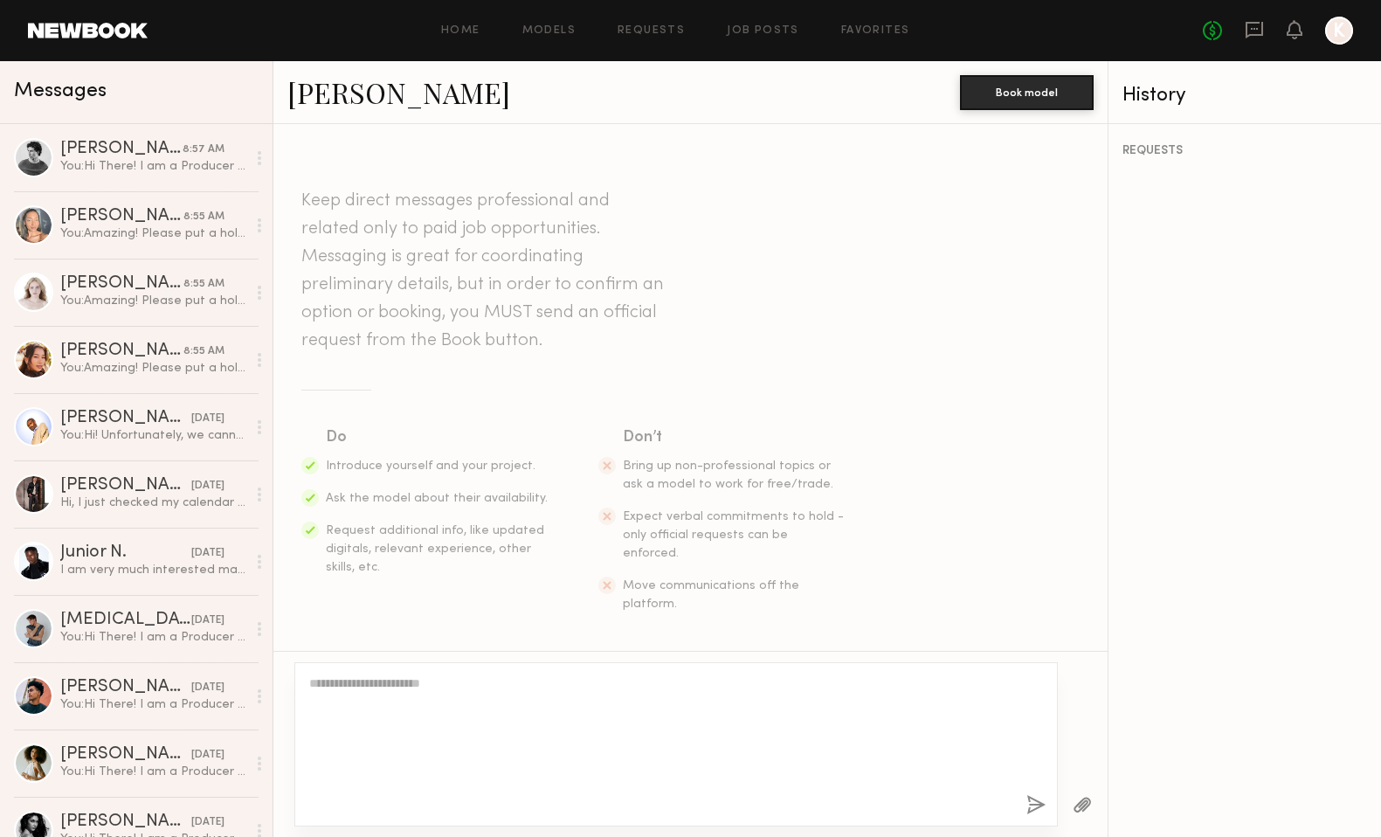
scroll to position [0, 0]
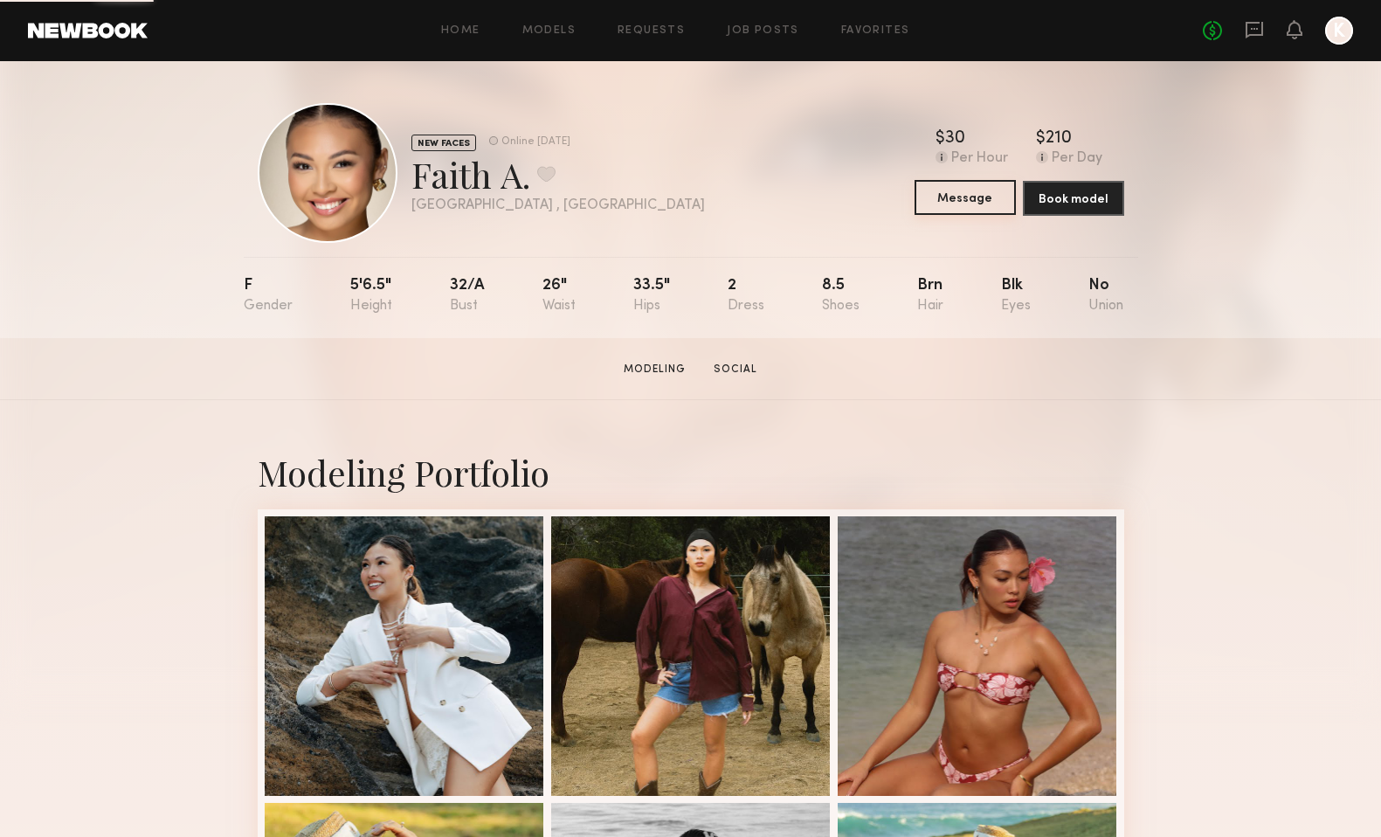
click at [953, 194] on button "Message" at bounding box center [965, 197] width 101 height 35
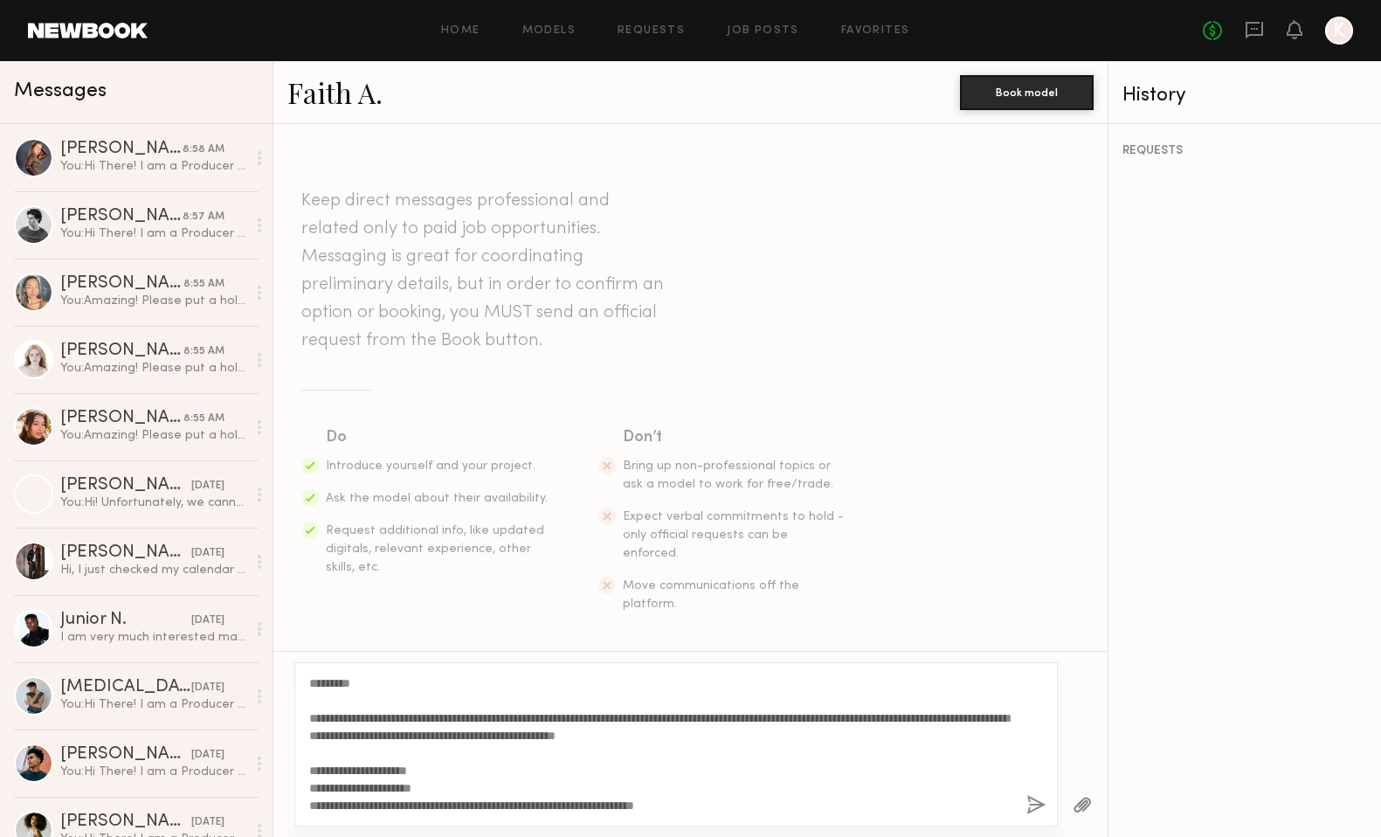
scroll to position [190, 0]
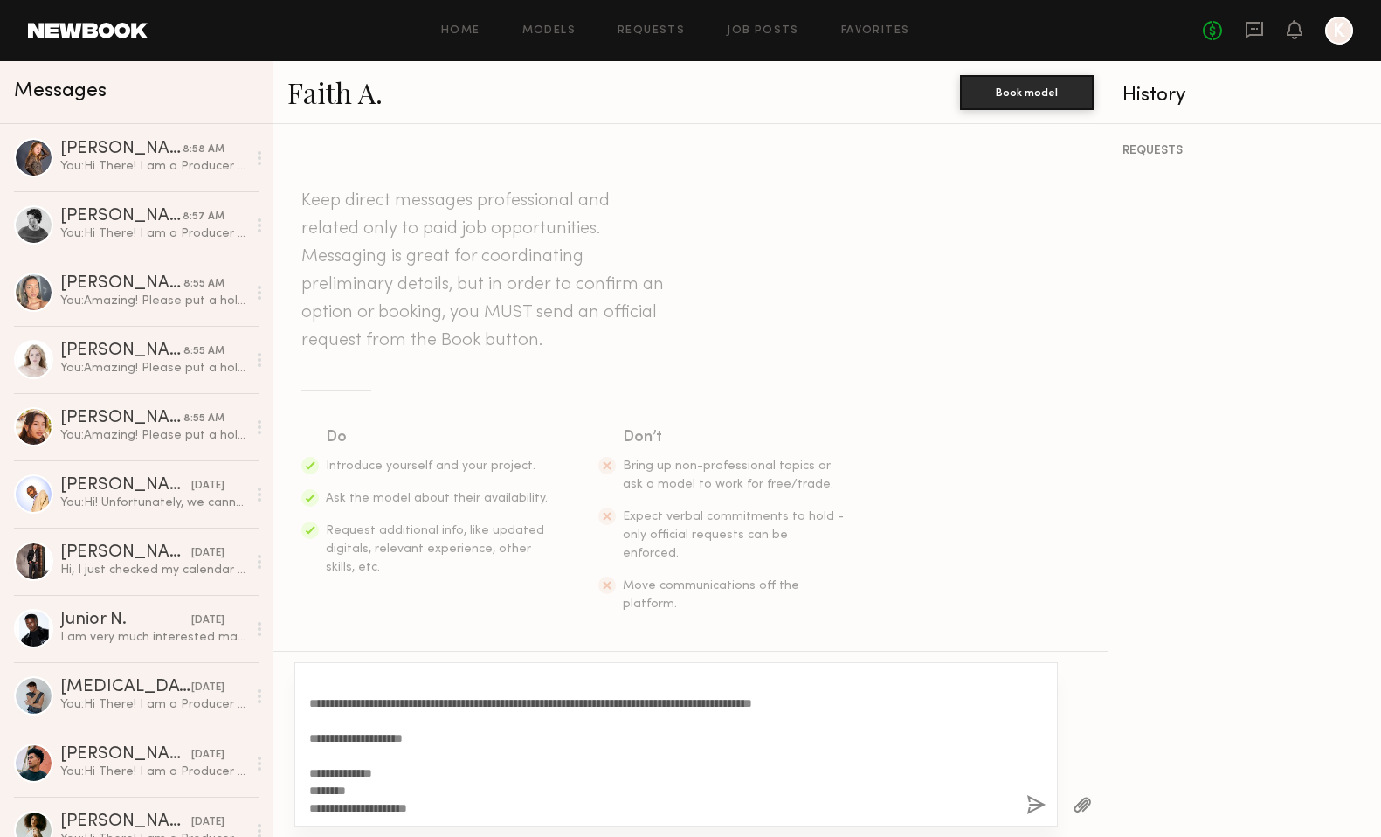
type textarea "**********"
click at [1033, 805] on button "button" at bounding box center [1035, 806] width 19 height 22
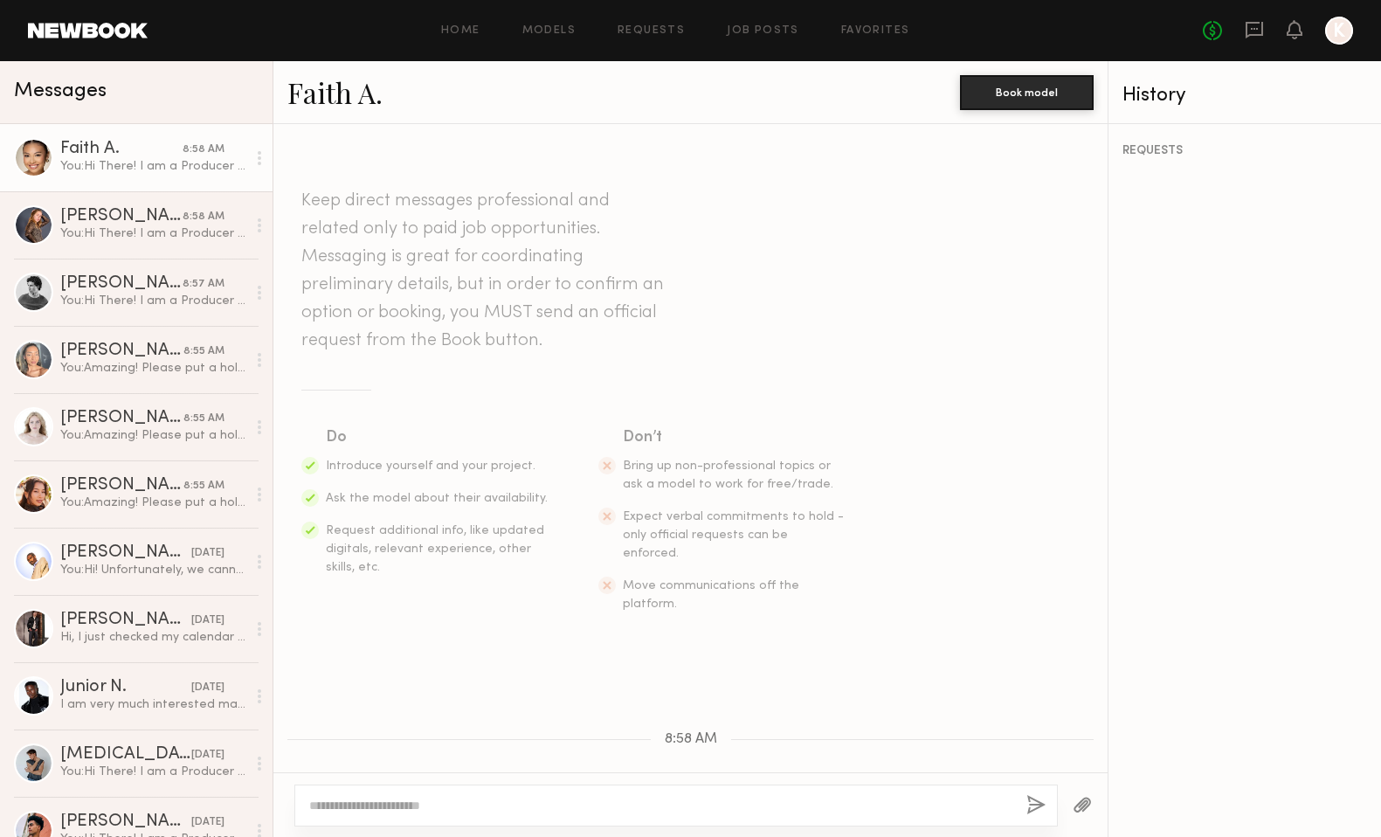
scroll to position [0, 0]
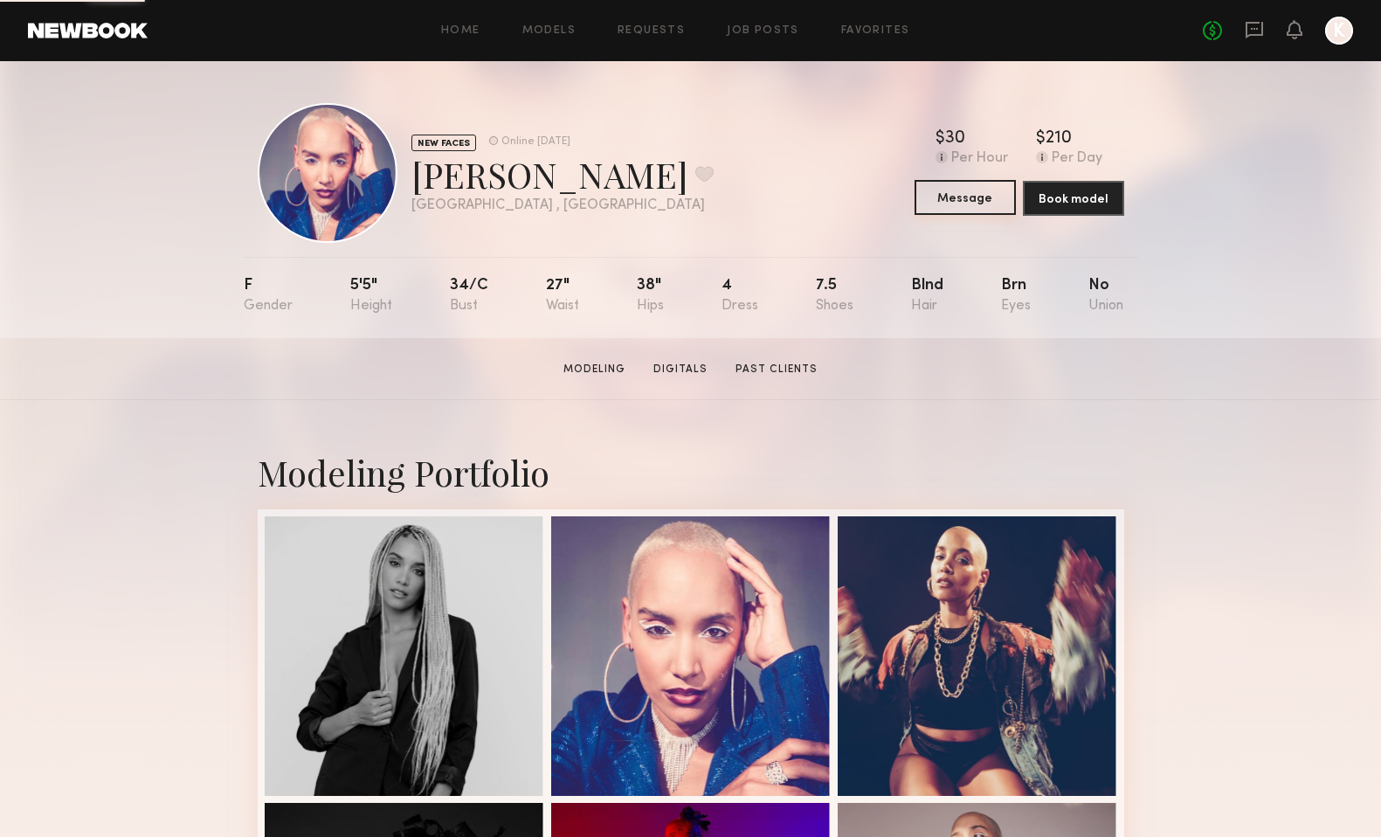
click at [977, 194] on button "Message" at bounding box center [965, 197] width 101 height 35
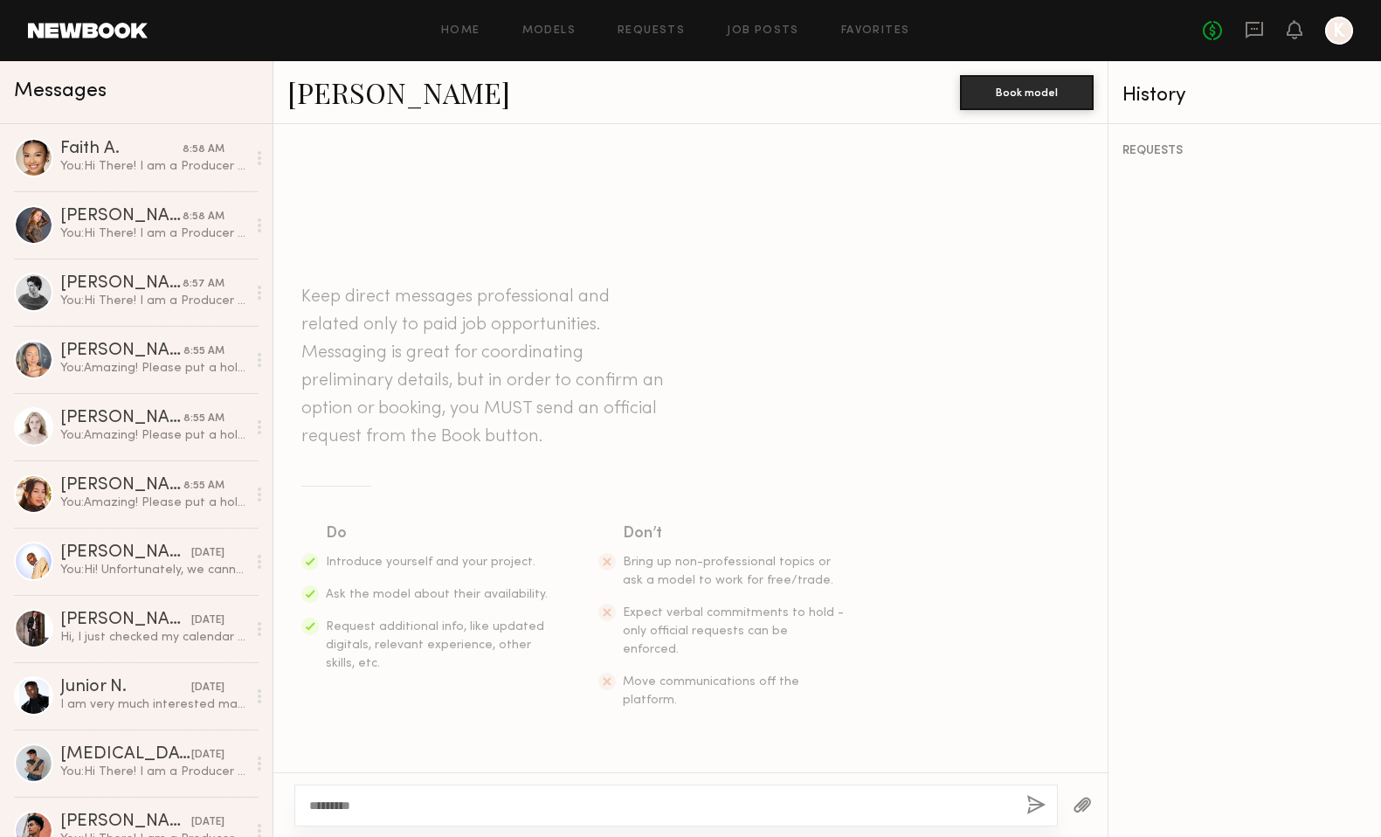
scroll to position [190, 0]
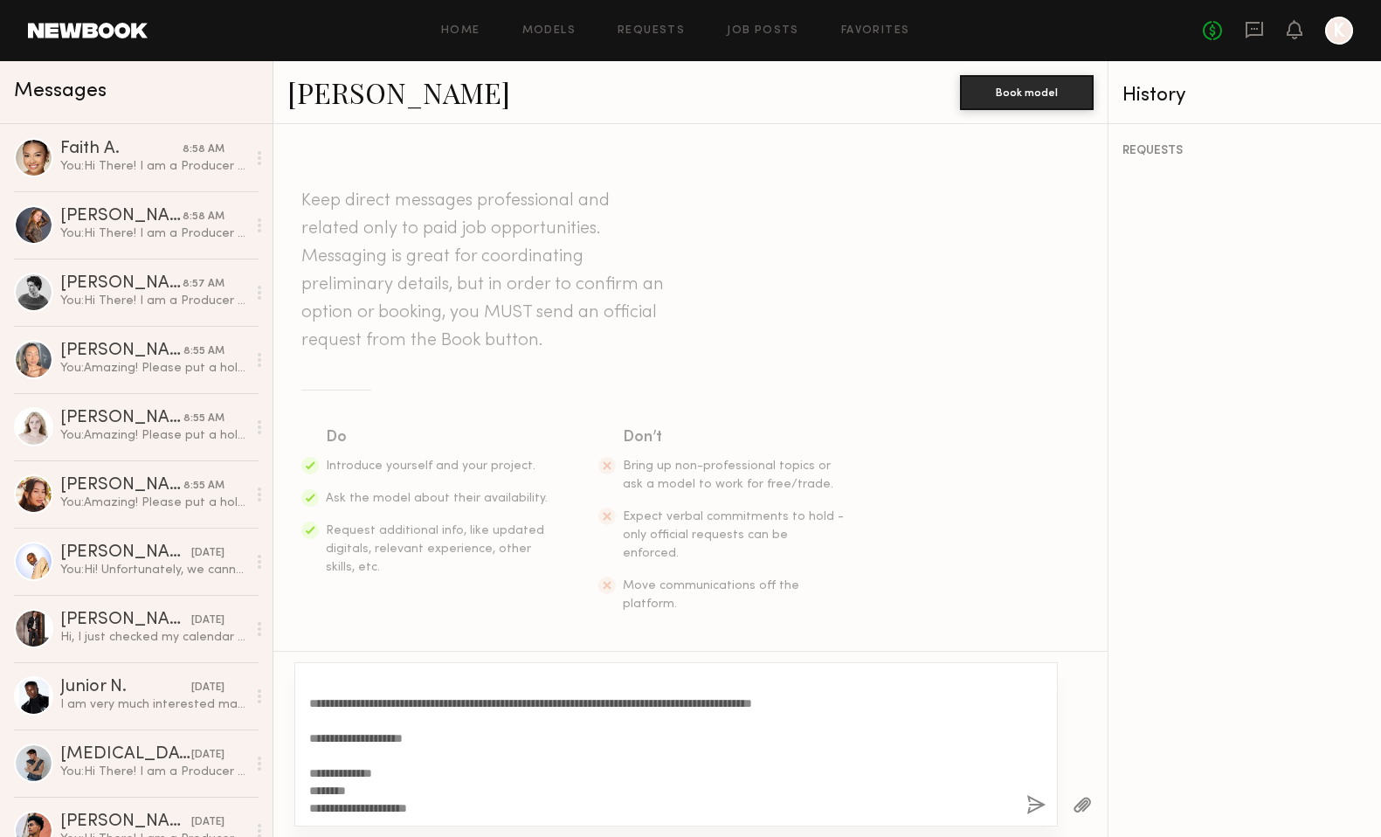
type textarea "**********"
click at [1039, 803] on button "button" at bounding box center [1035, 806] width 19 height 22
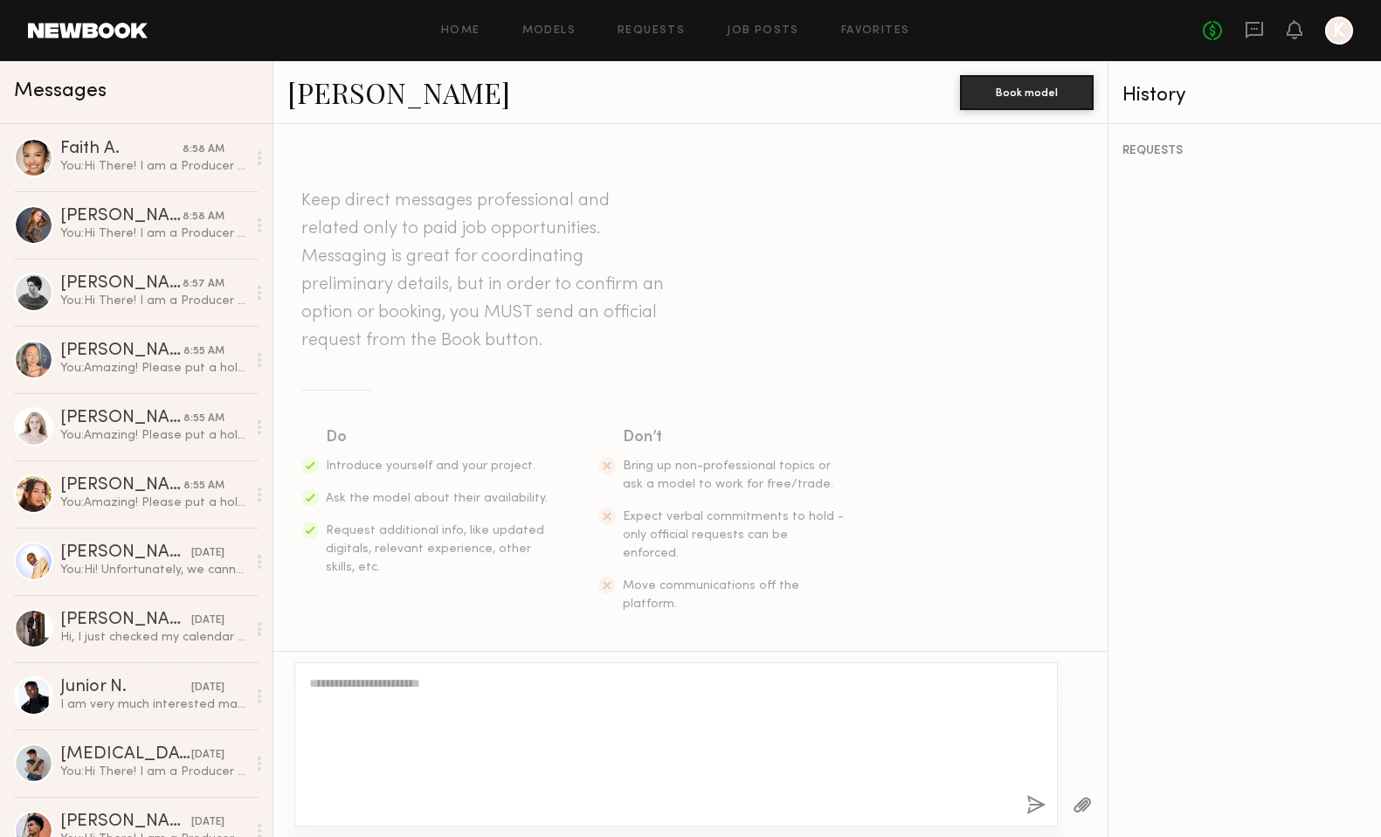
scroll to position [0, 0]
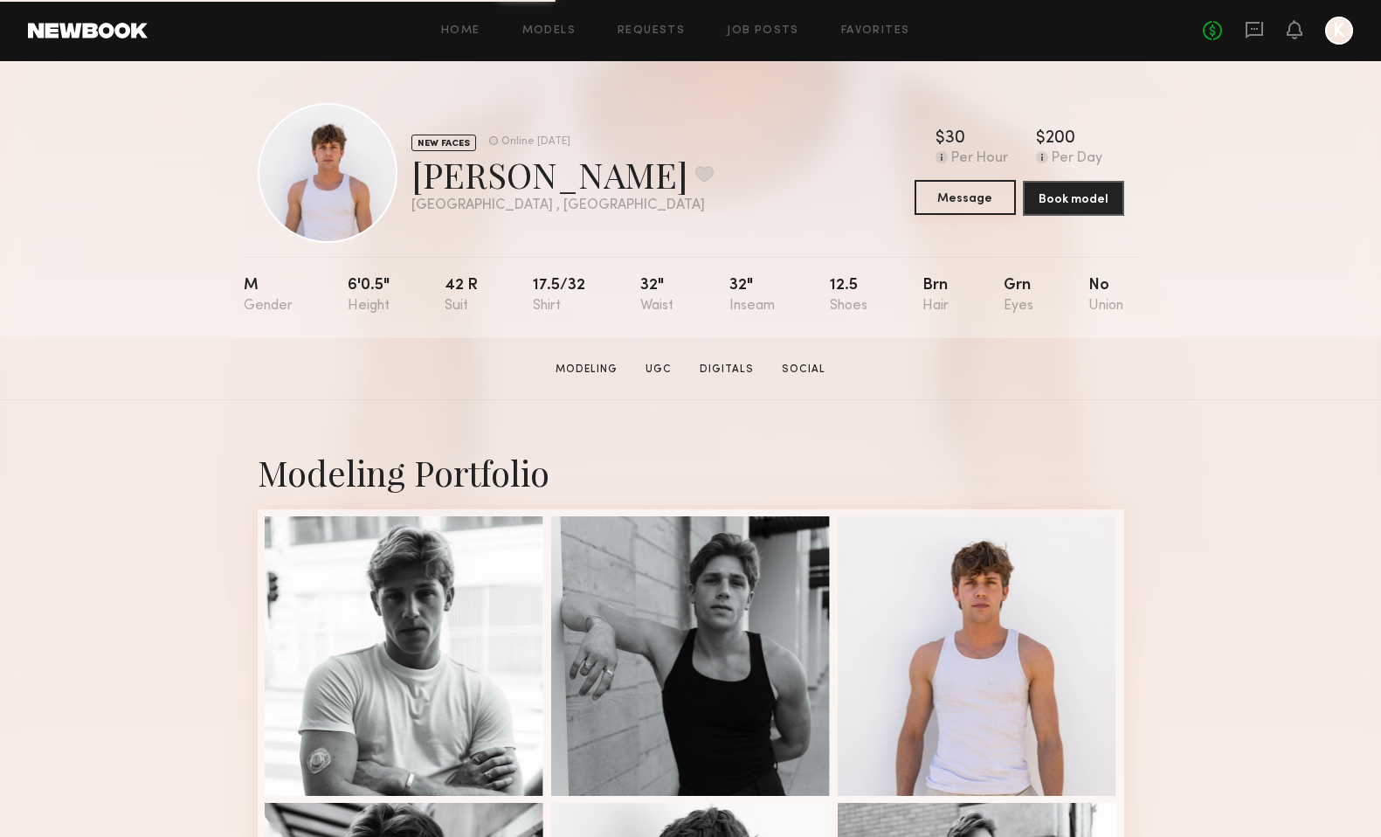
click at [960, 196] on button "Message" at bounding box center [965, 197] width 101 height 35
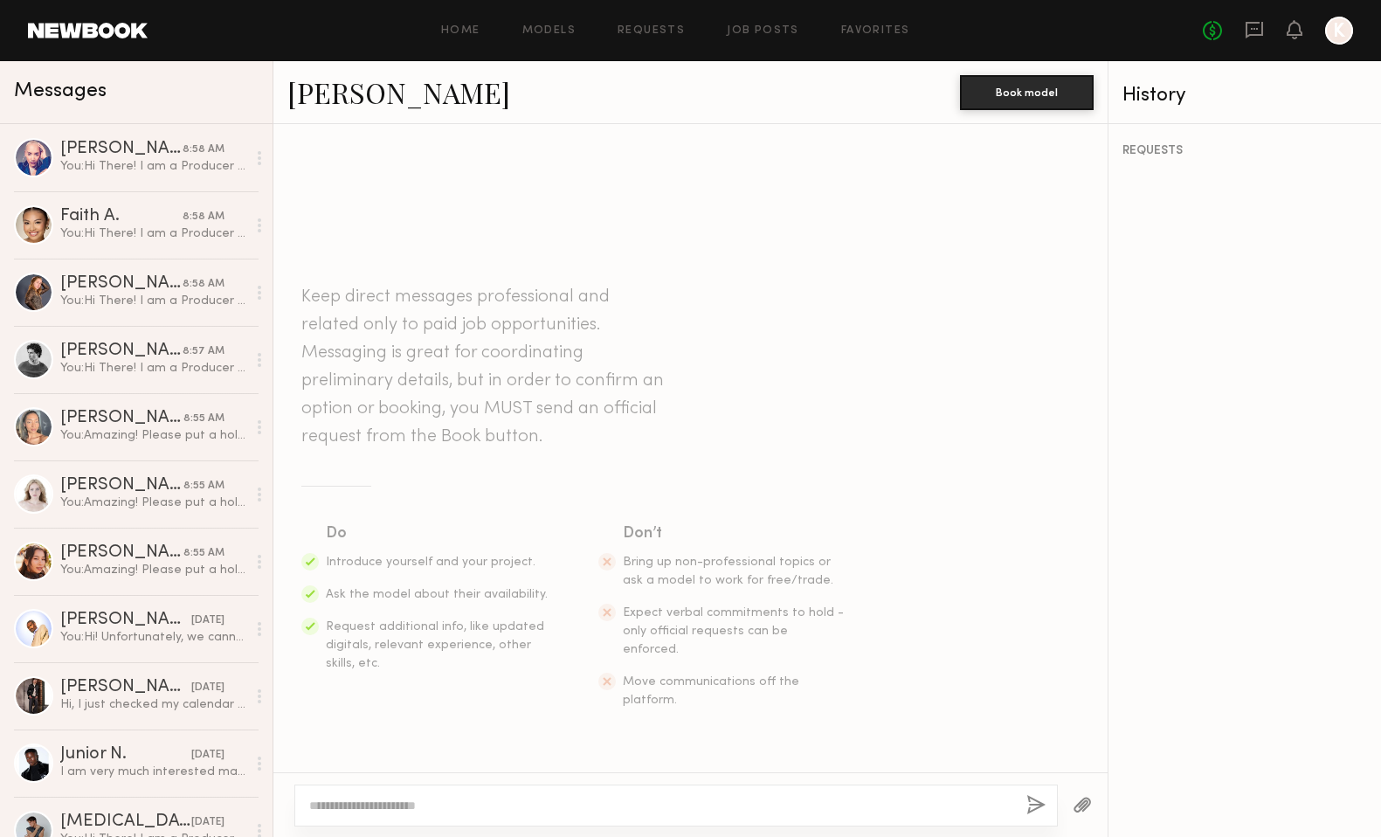
click at [490, 805] on textarea at bounding box center [660, 805] width 703 height 17
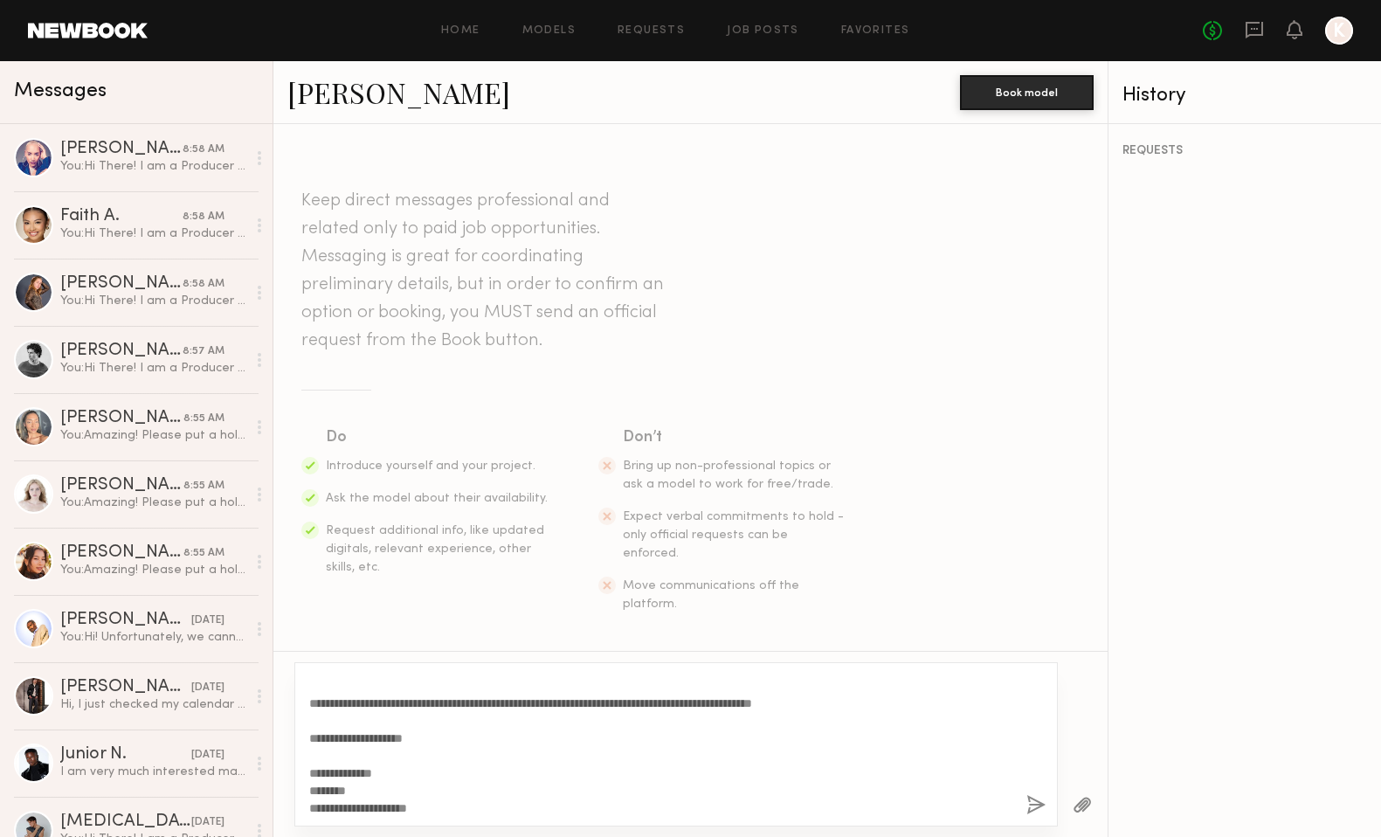
type textarea "**********"
click at [1036, 803] on button "button" at bounding box center [1035, 806] width 19 height 22
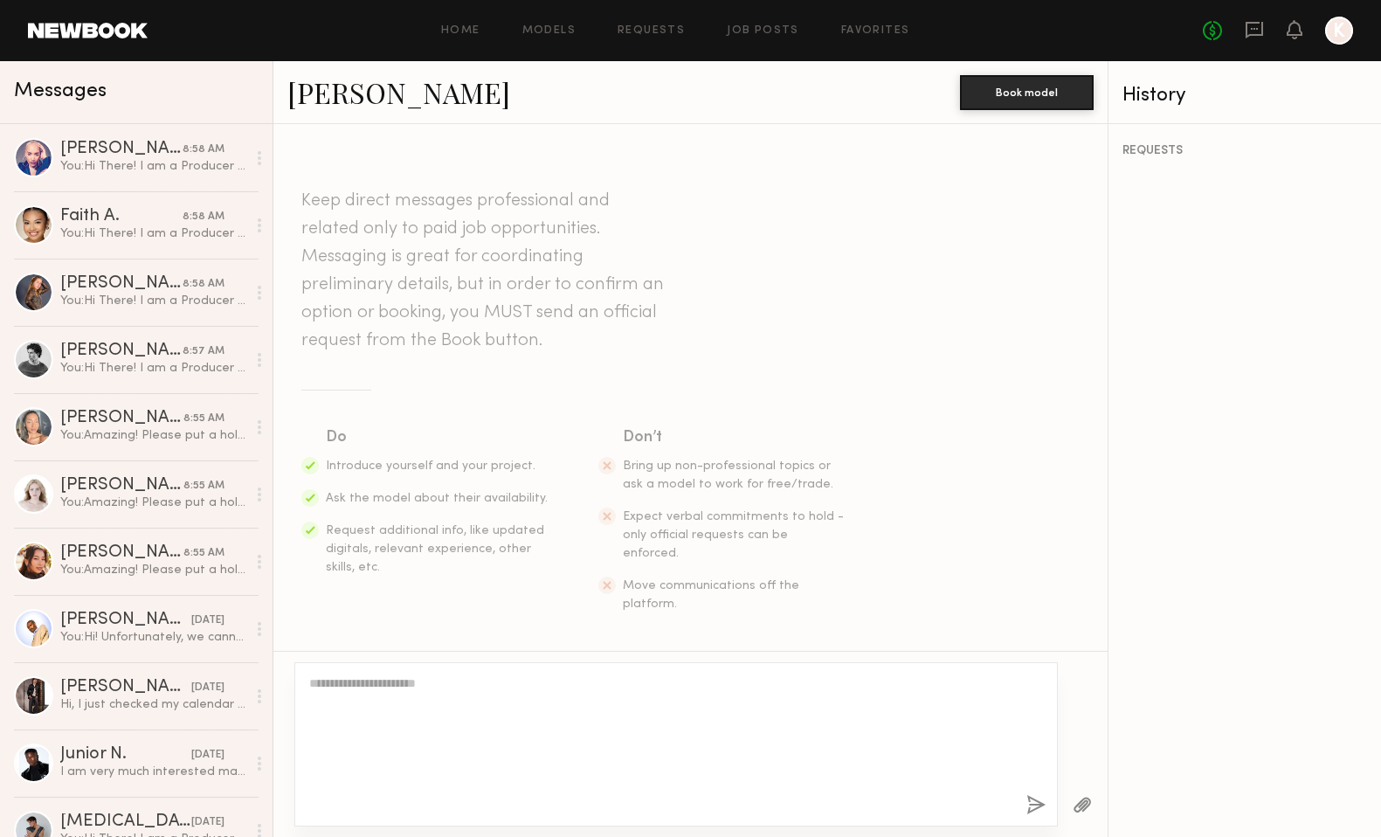
scroll to position [0, 0]
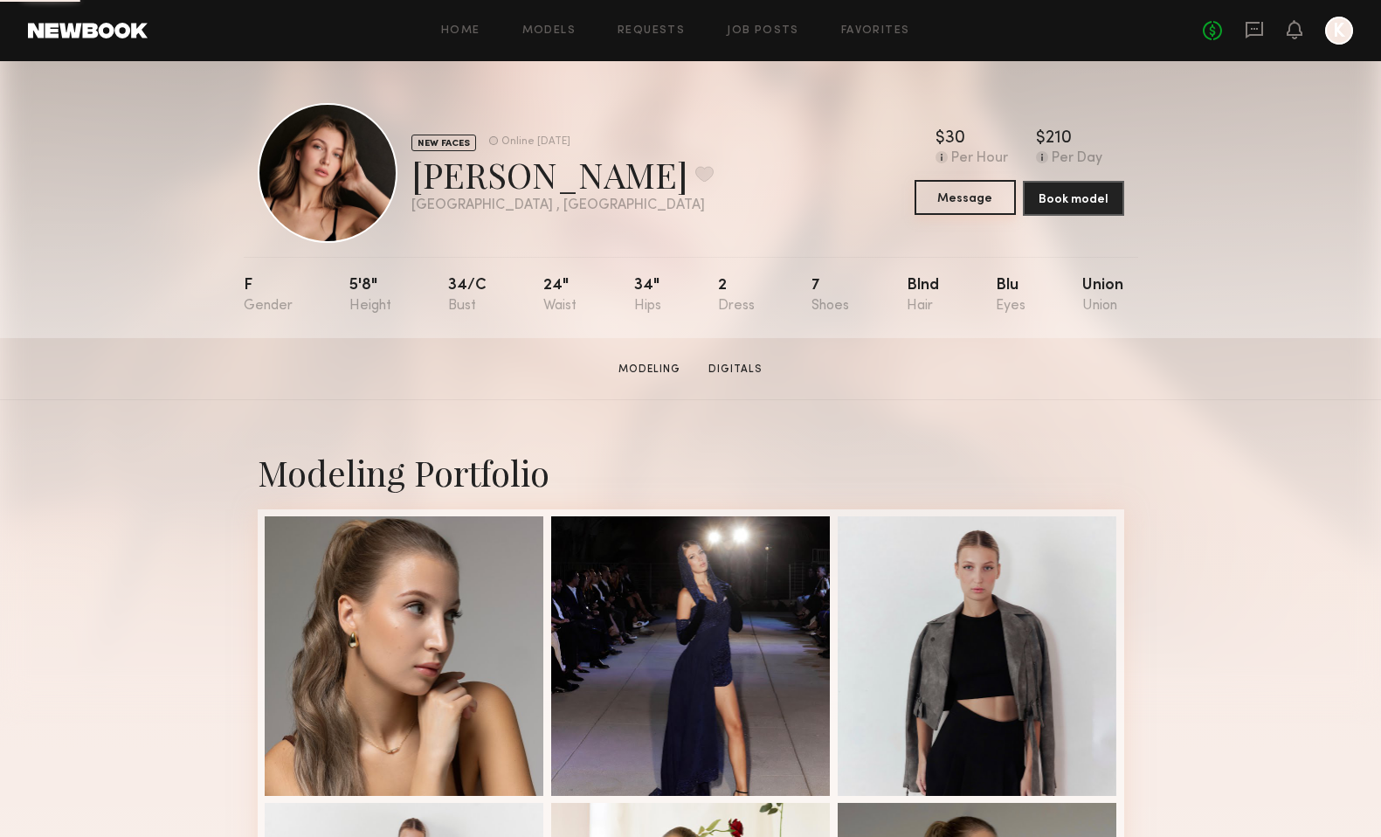
click at [958, 197] on button "Message" at bounding box center [965, 197] width 101 height 35
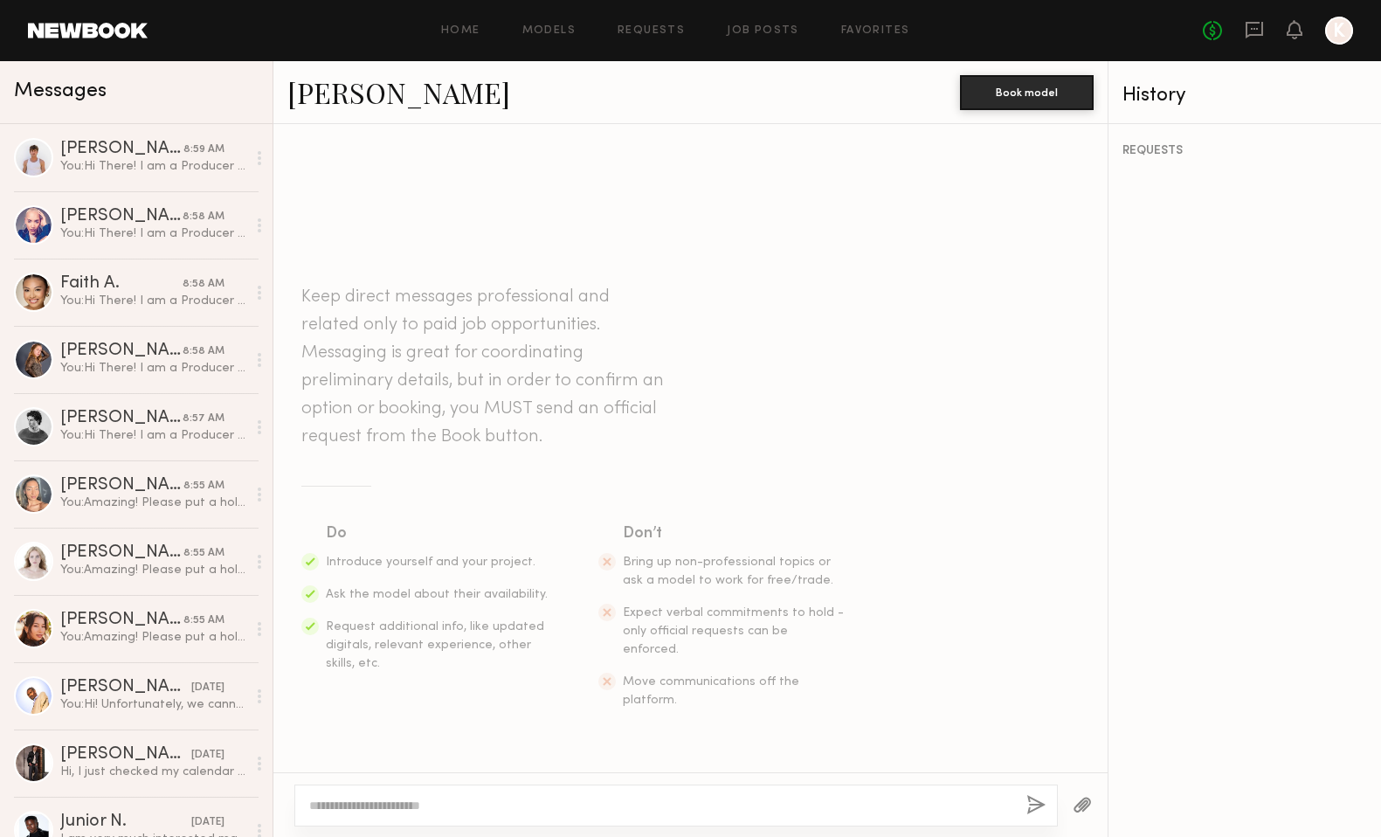
click at [593, 799] on textarea at bounding box center [660, 805] width 703 height 17
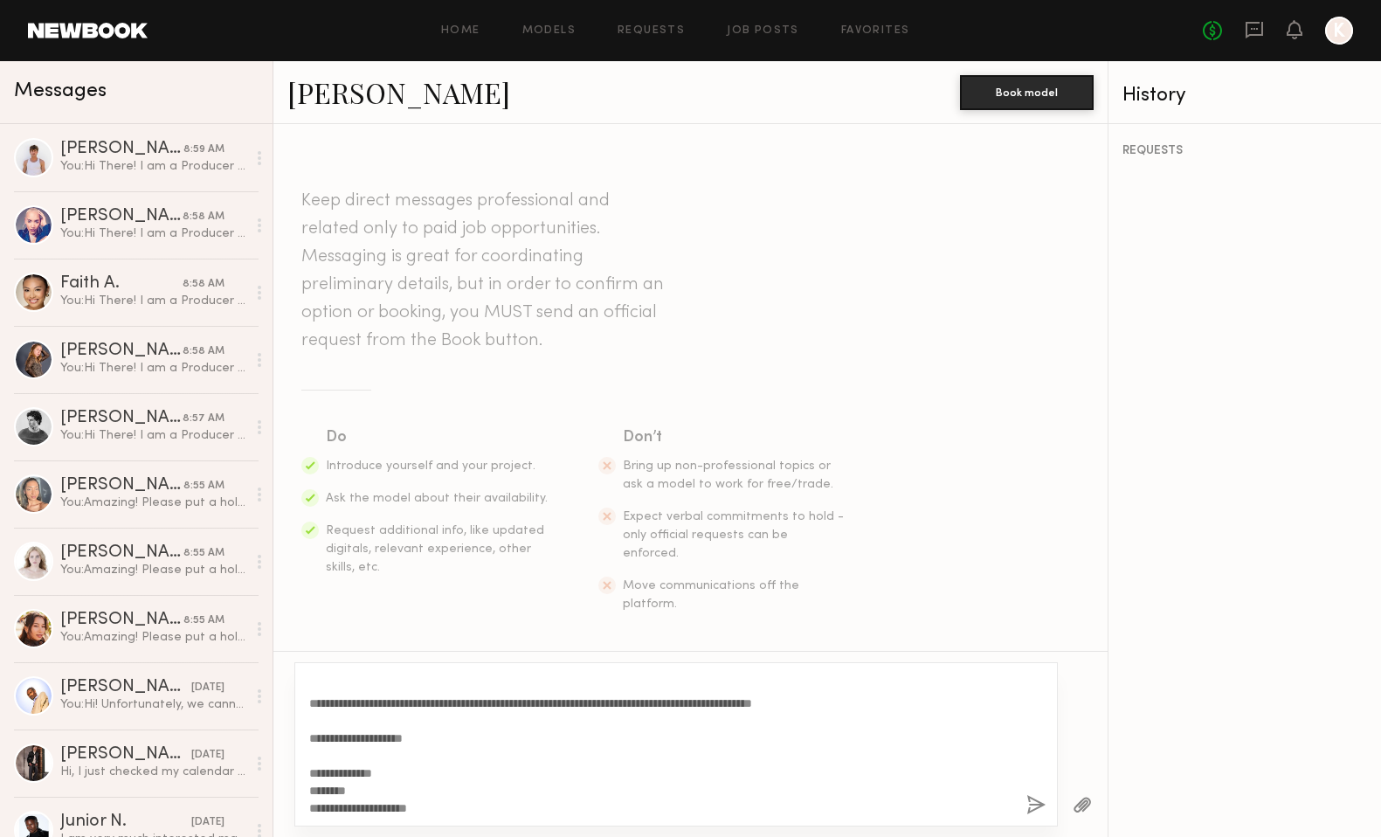
type textarea "**********"
click at [1029, 805] on button "button" at bounding box center [1035, 806] width 19 height 22
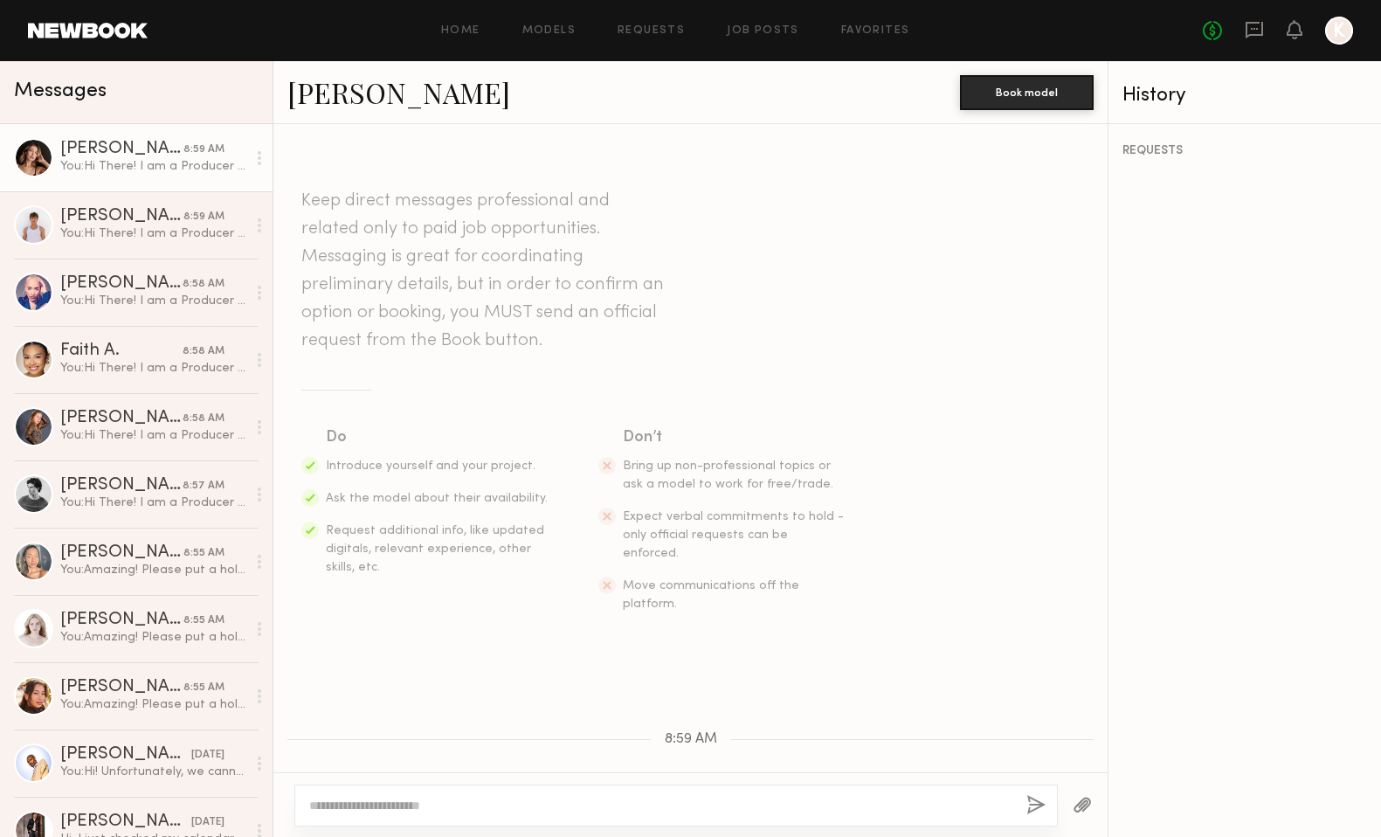
scroll to position [0, 0]
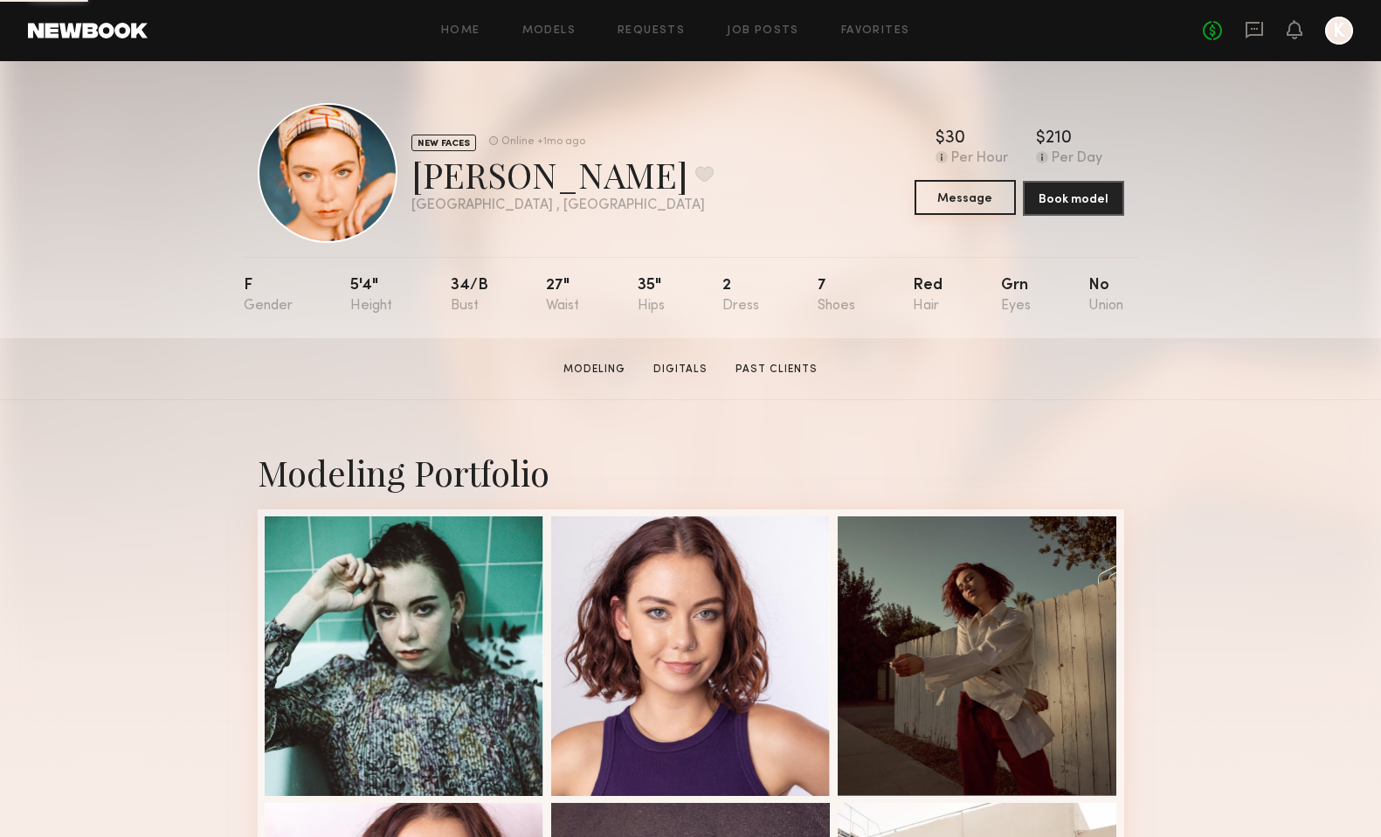
click at [943, 198] on button "Message" at bounding box center [965, 197] width 101 height 35
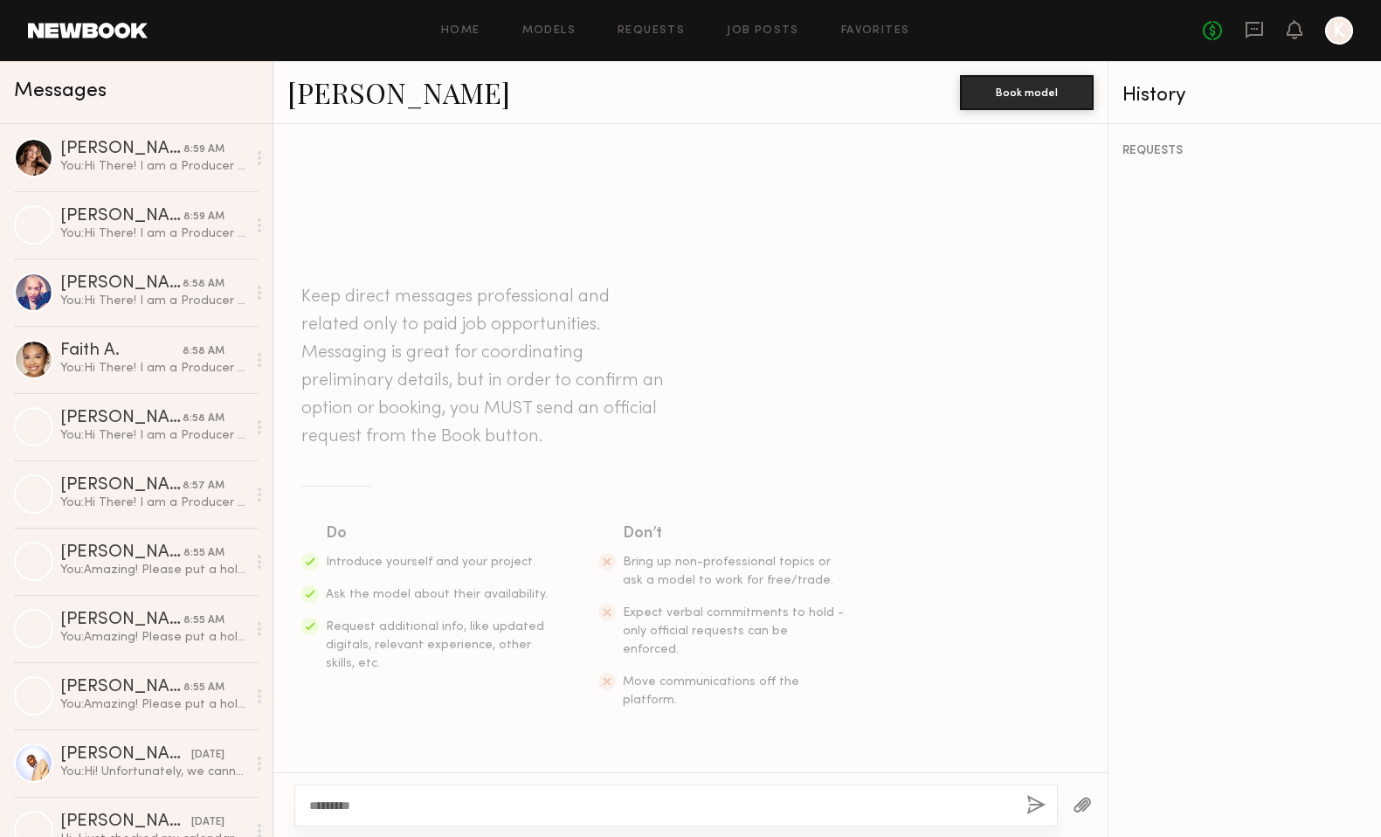
scroll to position [190, 0]
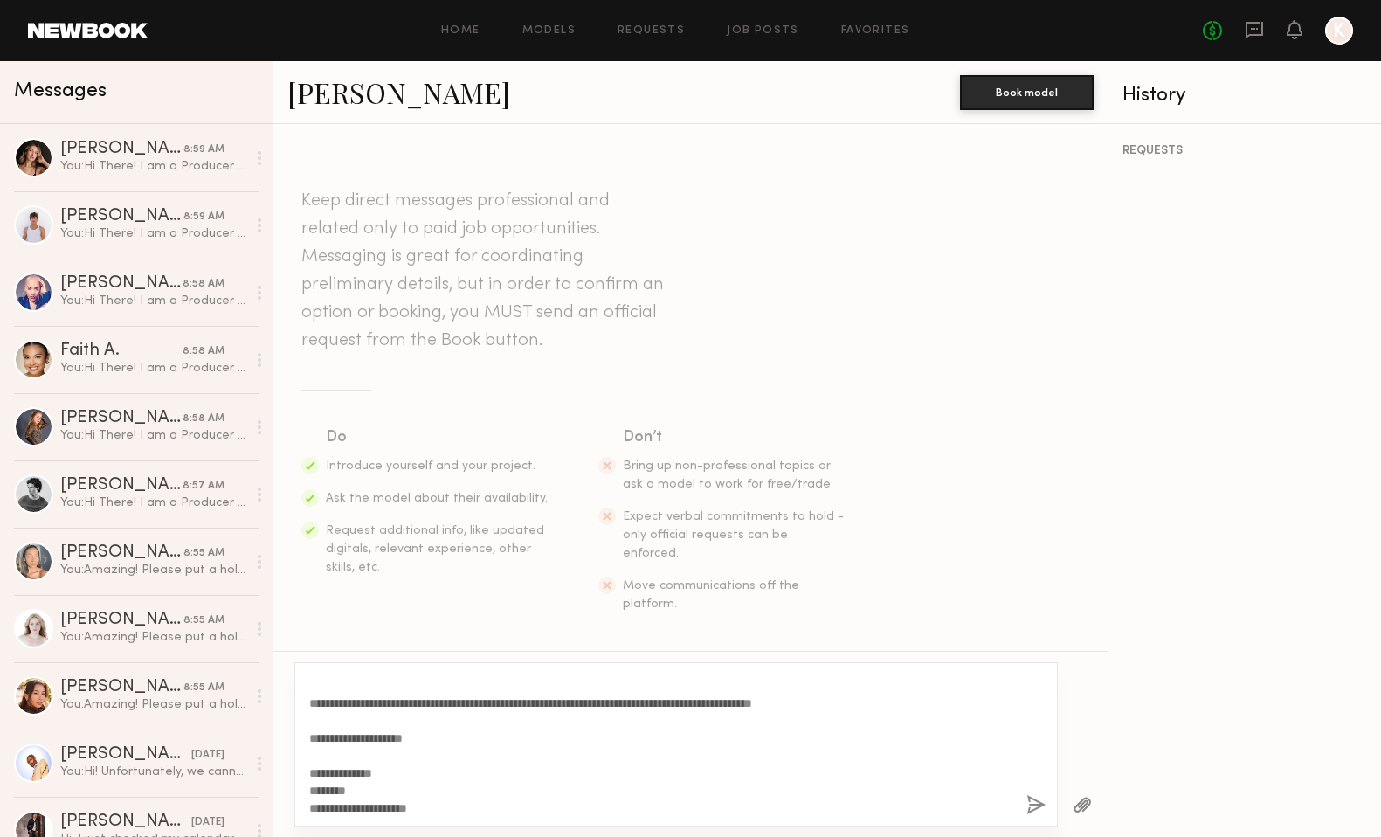
type textarea "**********"
click at [1038, 802] on button "button" at bounding box center [1035, 806] width 19 height 22
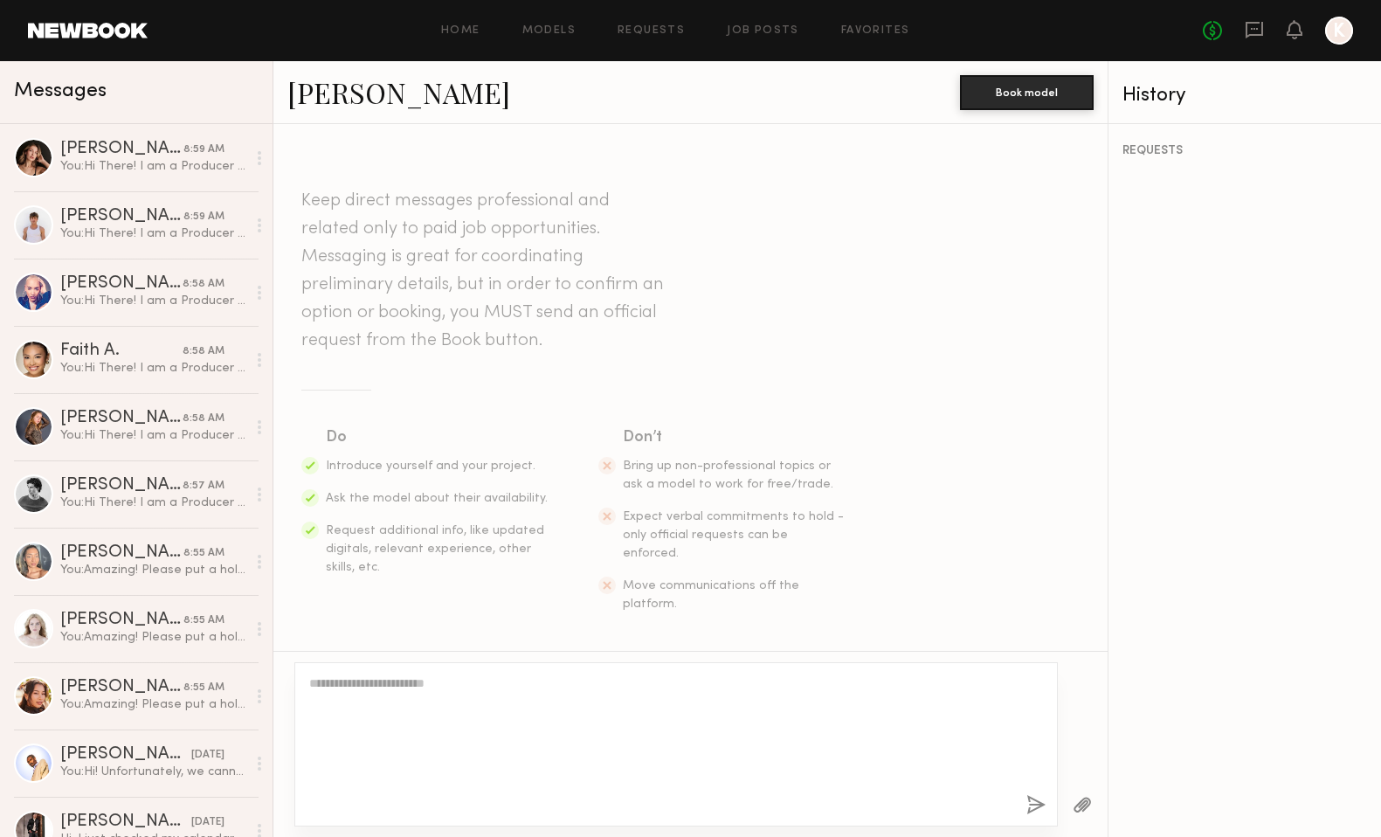
scroll to position [0, 0]
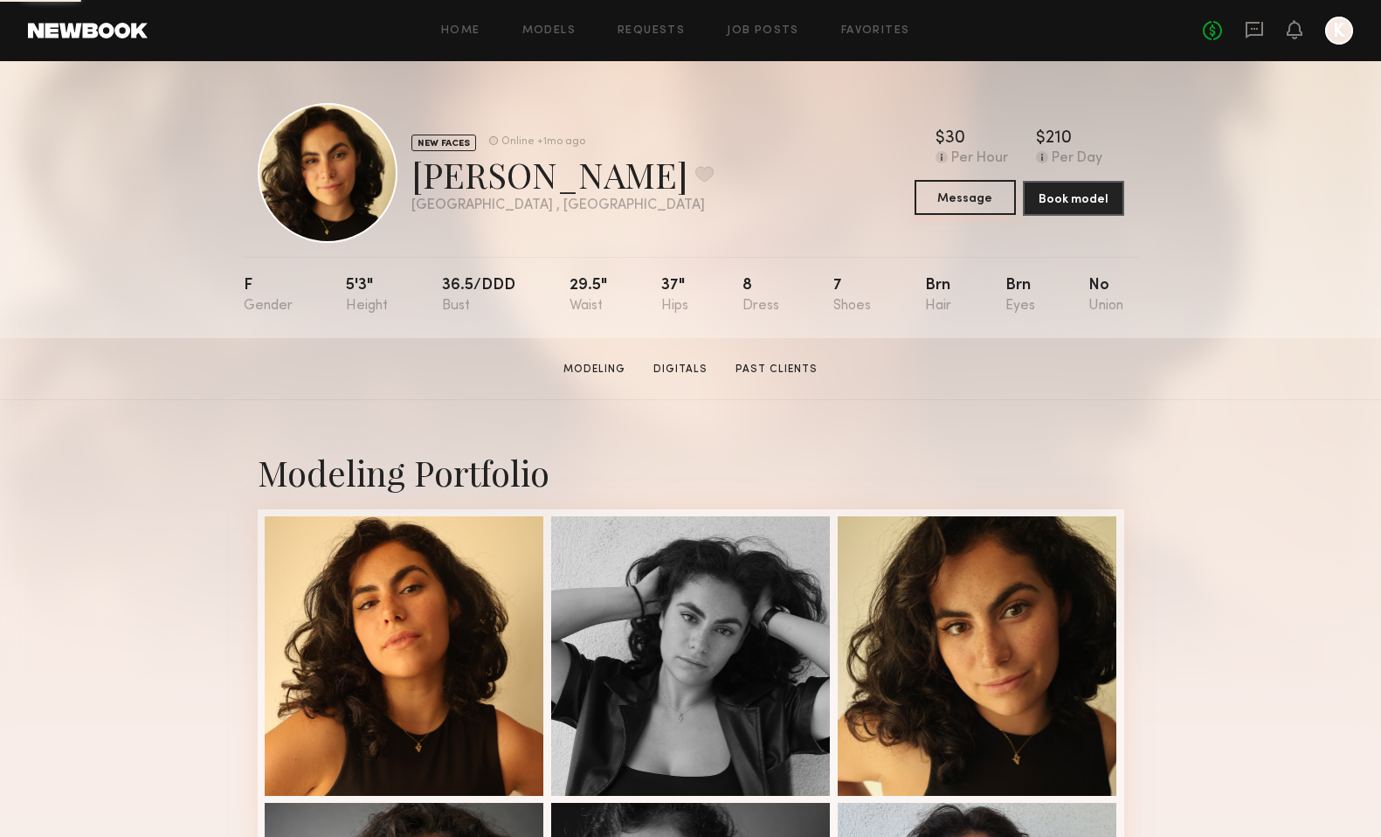
click at [966, 194] on button "Message" at bounding box center [965, 197] width 101 height 35
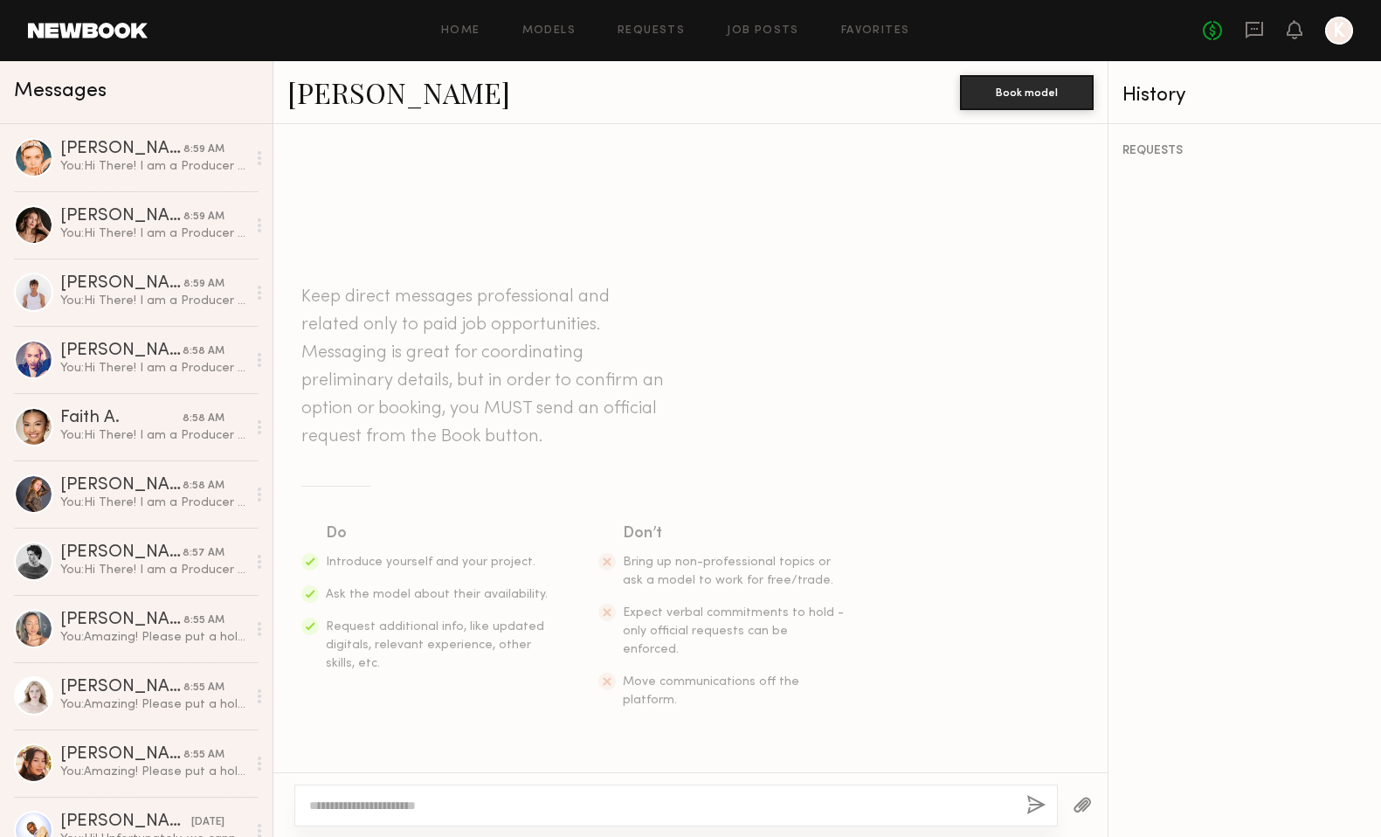
click at [592, 809] on textarea at bounding box center [660, 805] width 703 height 17
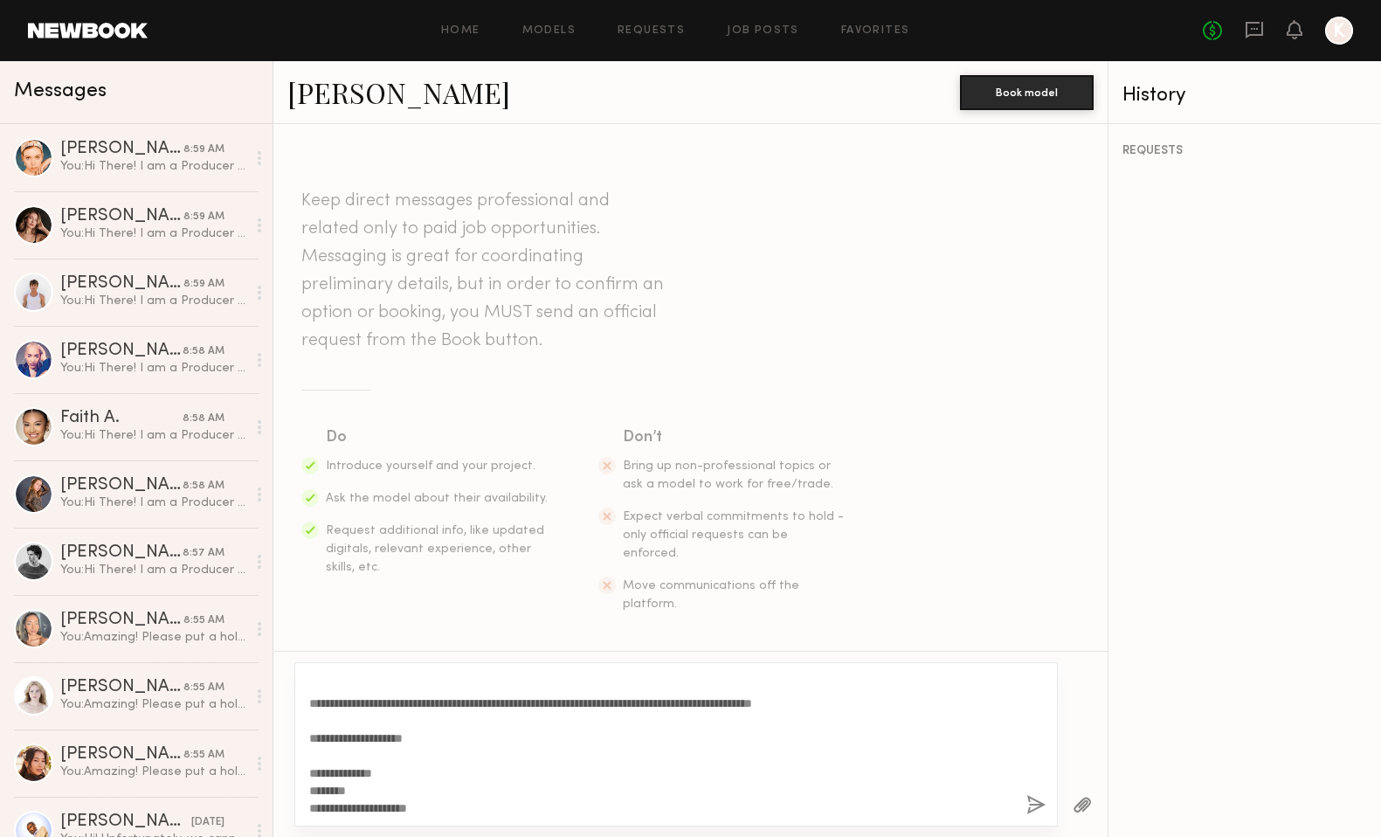
type textarea "**********"
click at [1032, 801] on button "button" at bounding box center [1035, 806] width 19 height 22
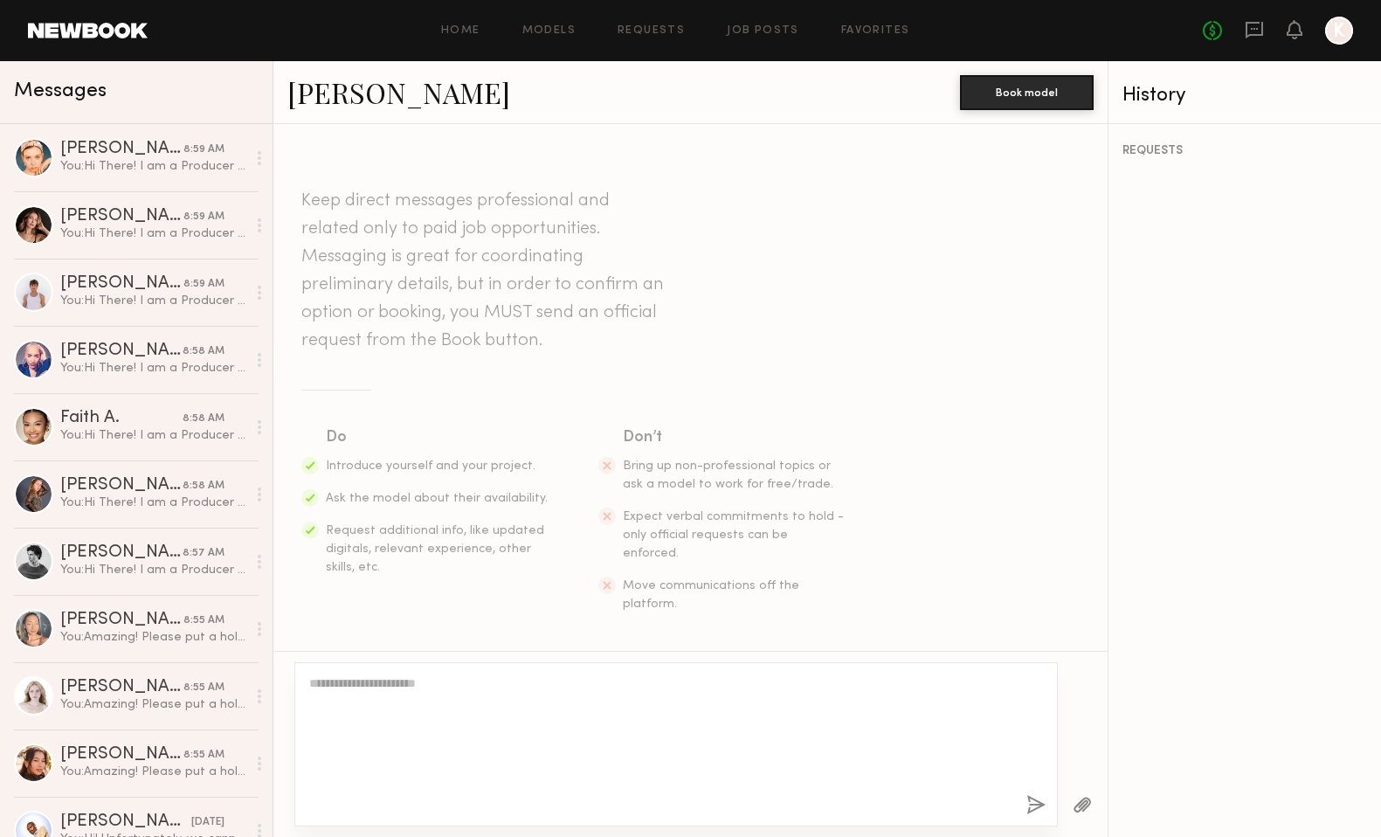
scroll to position [0, 0]
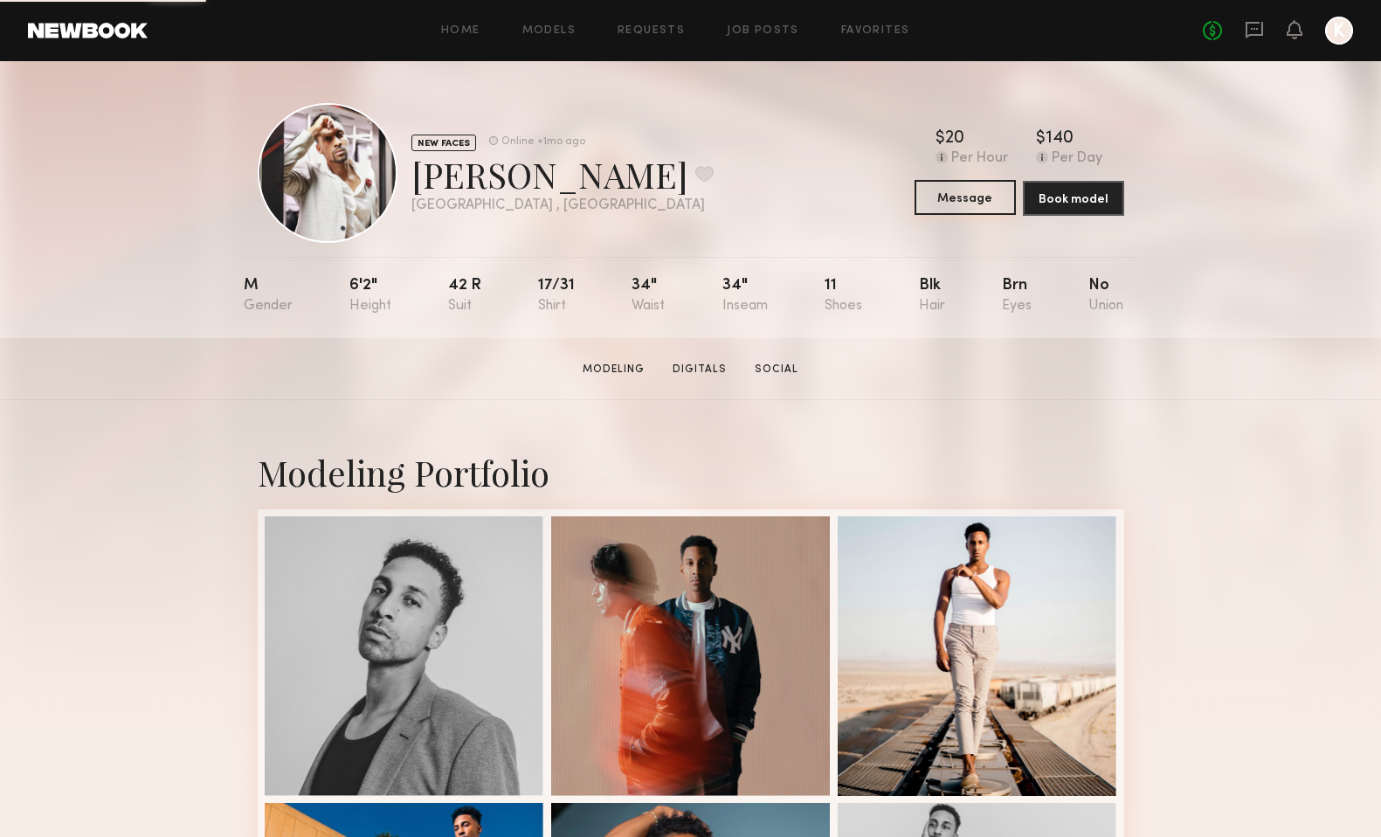
click at [954, 207] on button "Message" at bounding box center [965, 197] width 101 height 35
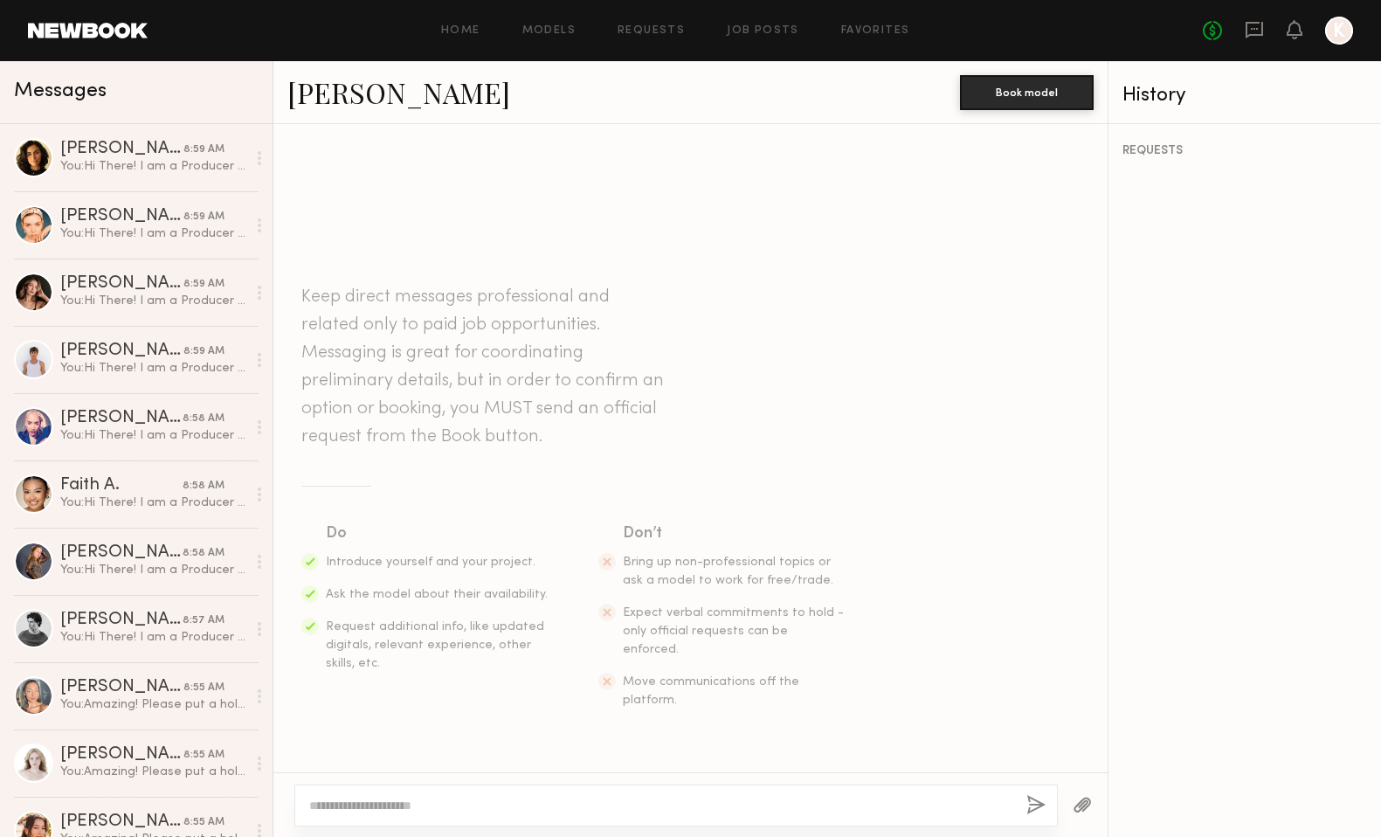
click at [608, 815] on div at bounding box center [676, 806] width 764 height 42
click at [528, 804] on textarea at bounding box center [660, 805] width 703 height 17
paste textarea "**********"
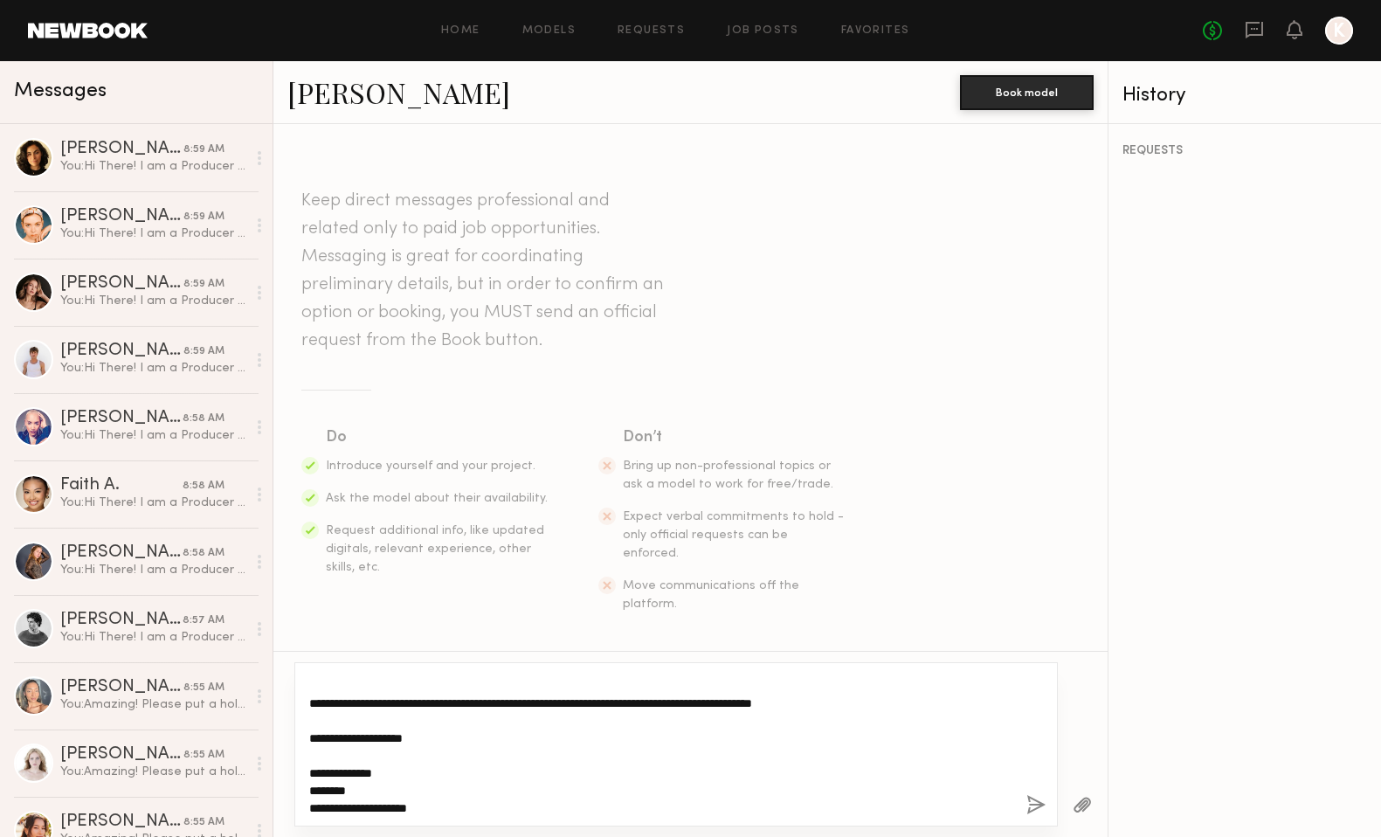
type textarea "**********"
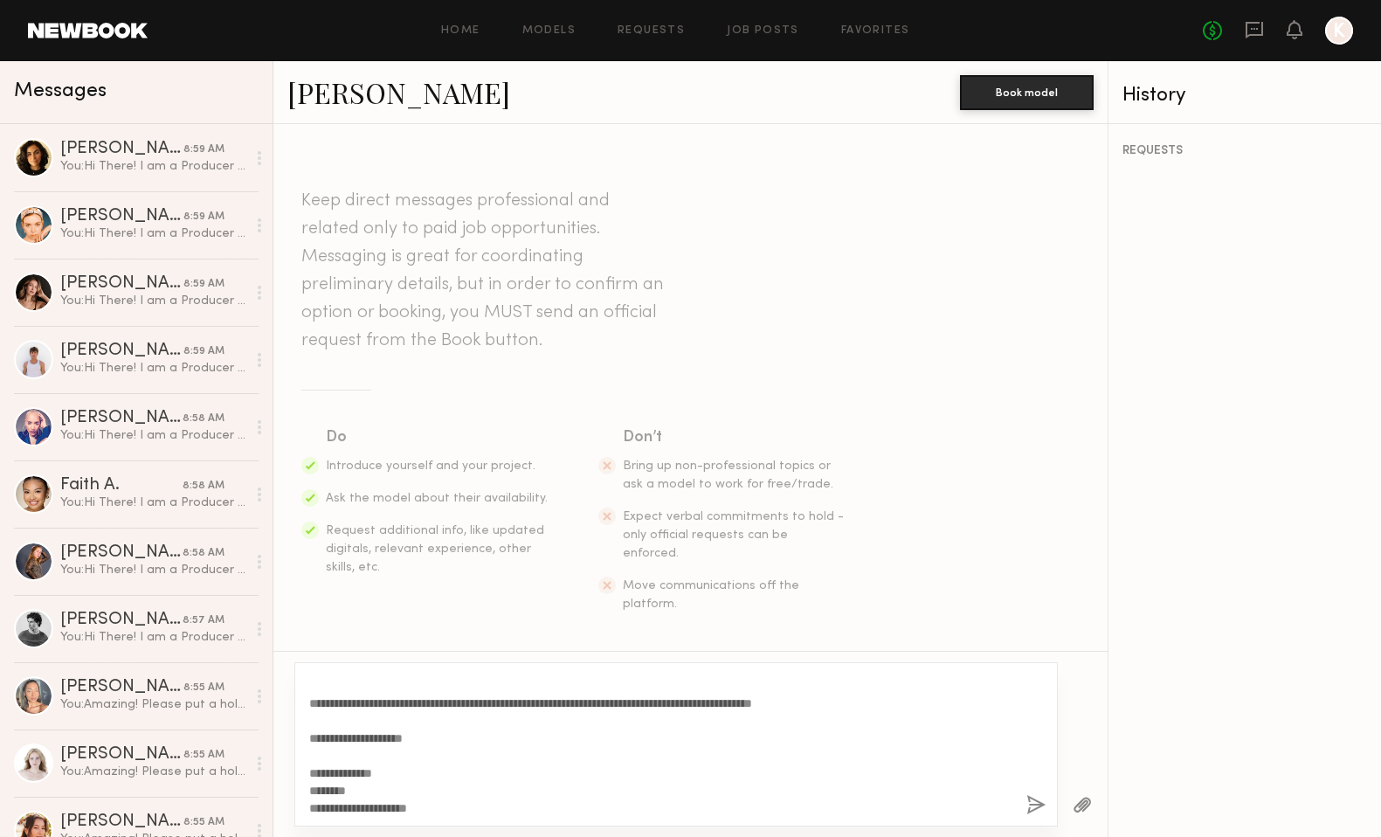
click at [1033, 800] on button "button" at bounding box center [1035, 806] width 19 height 22
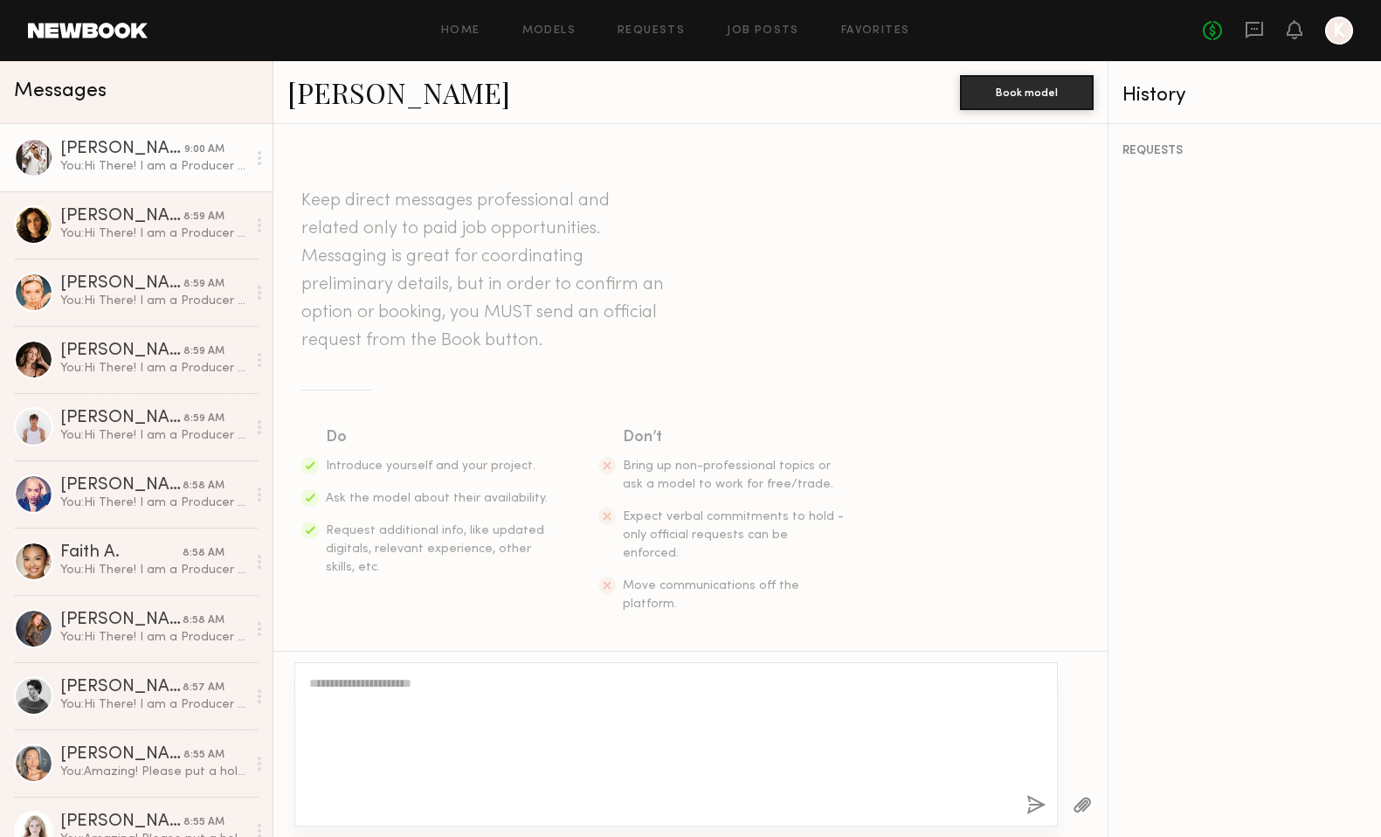
scroll to position [0, 0]
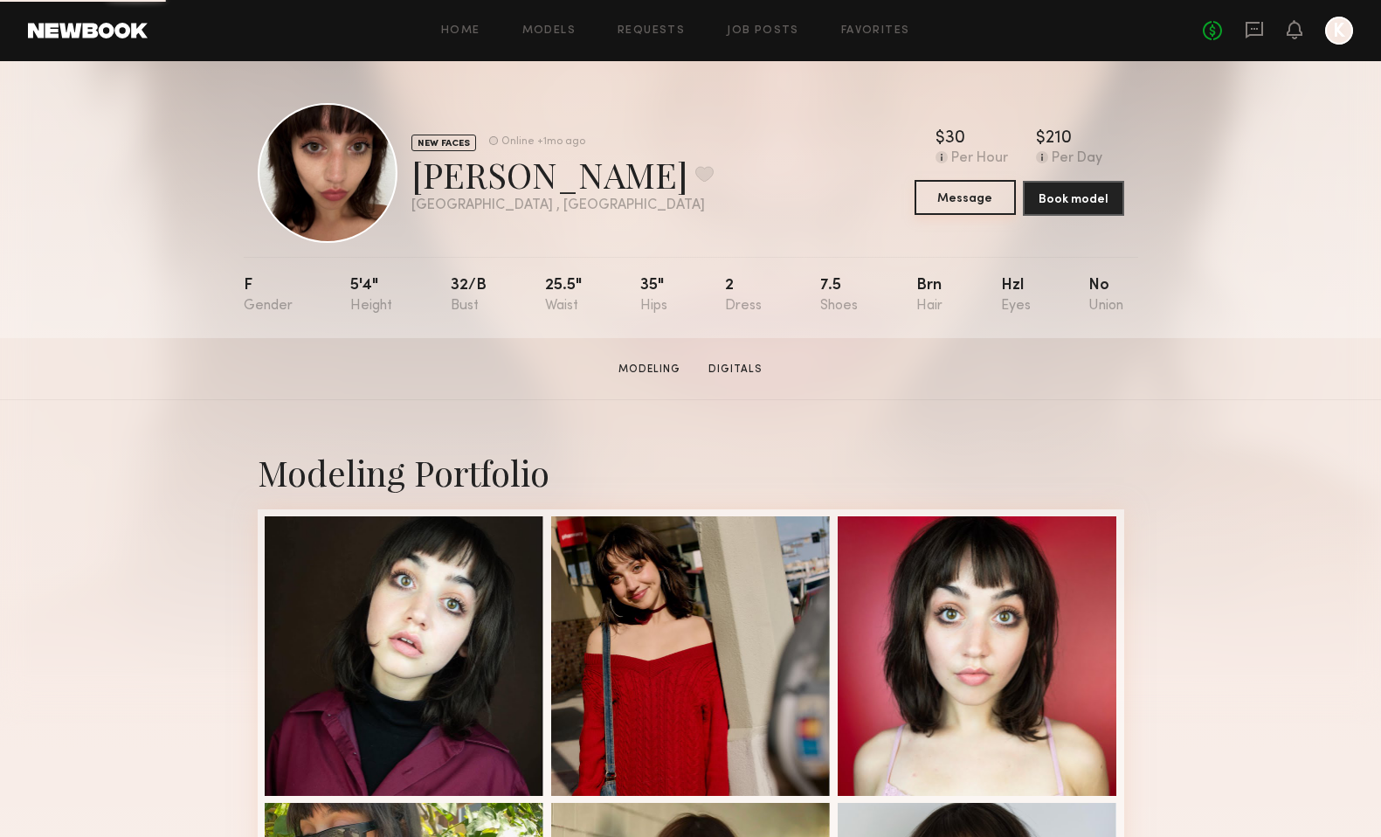
click at [971, 205] on button "Message" at bounding box center [965, 197] width 101 height 35
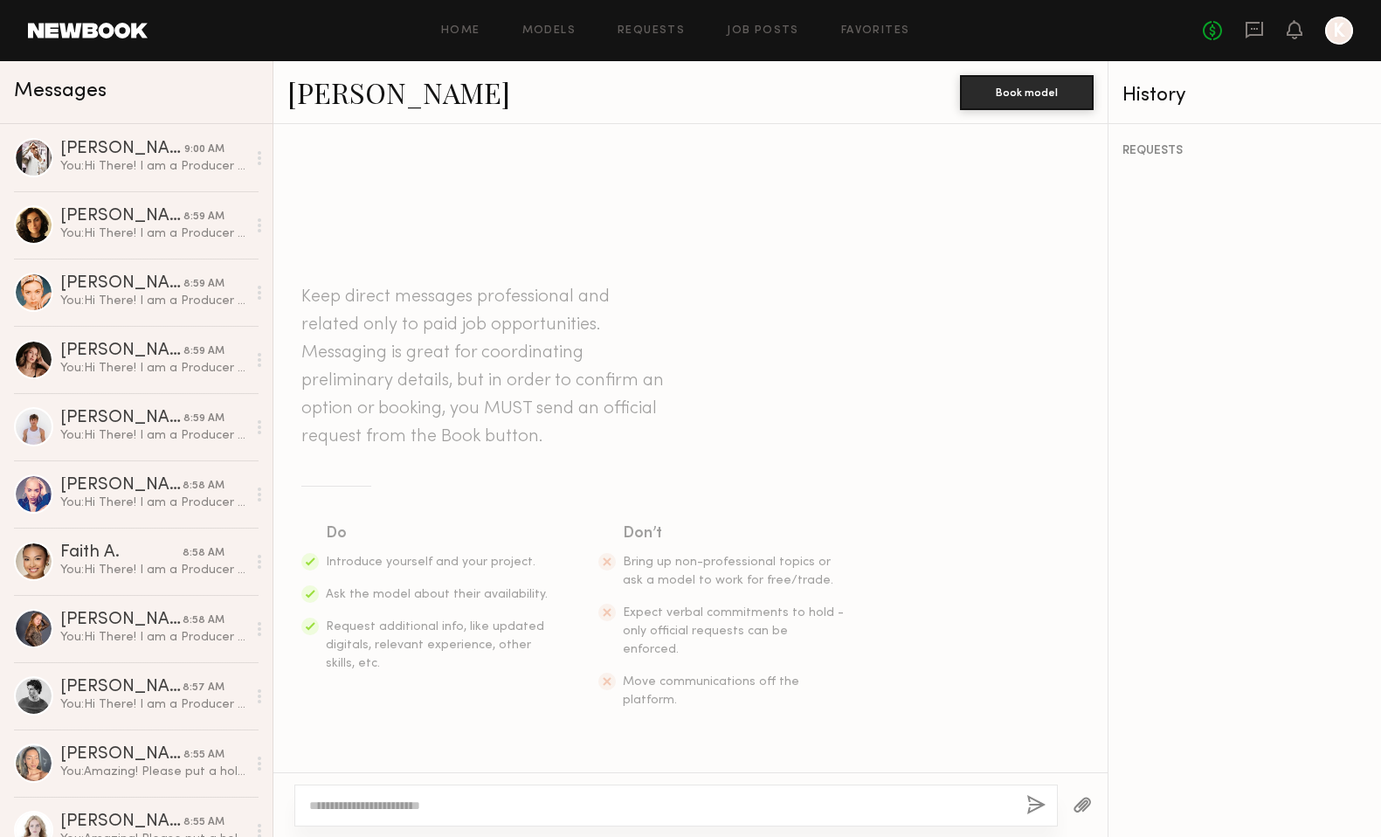
click at [543, 807] on textarea at bounding box center [660, 805] width 703 height 17
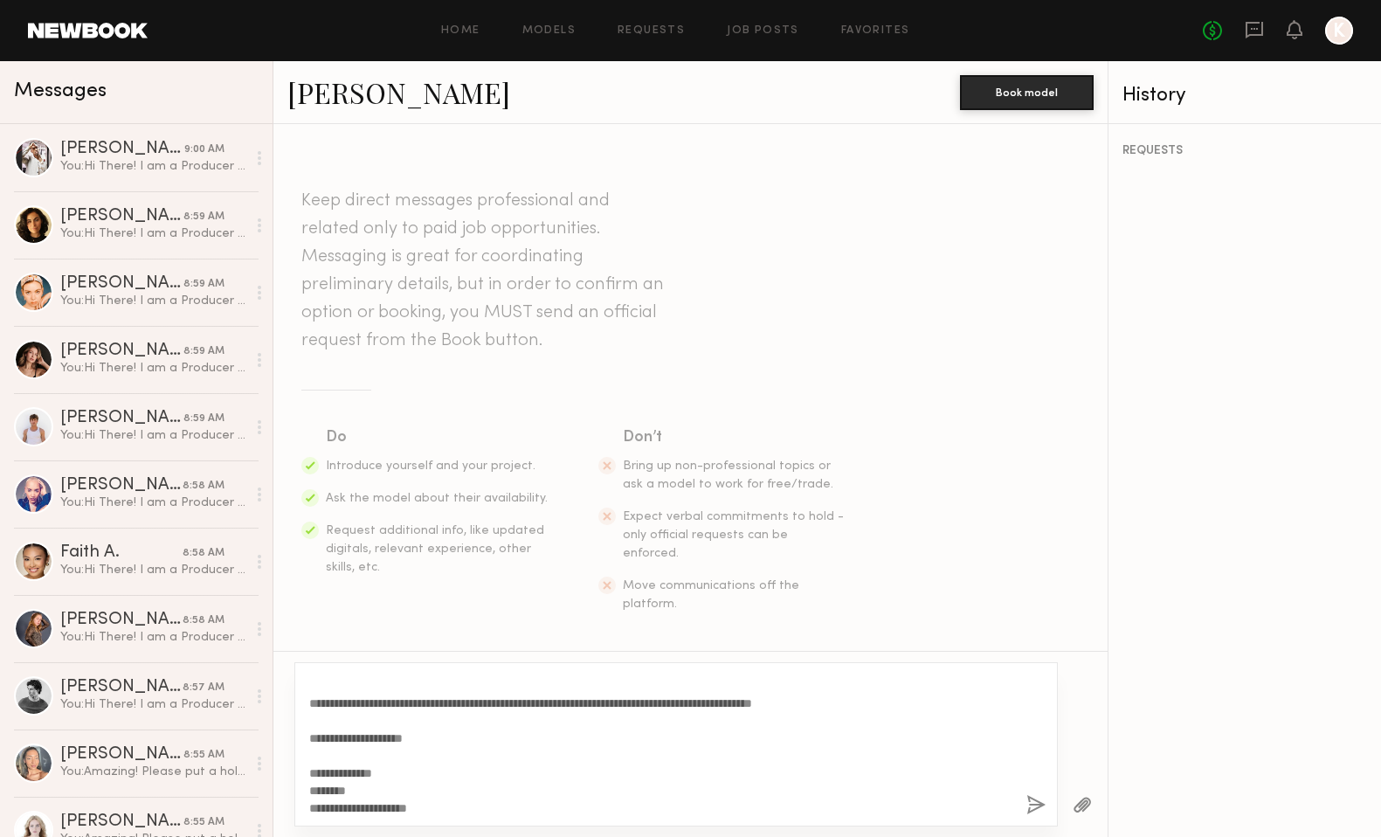
type textarea "**********"
click at [1040, 798] on button "button" at bounding box center [1035, 806] width 19 height 22
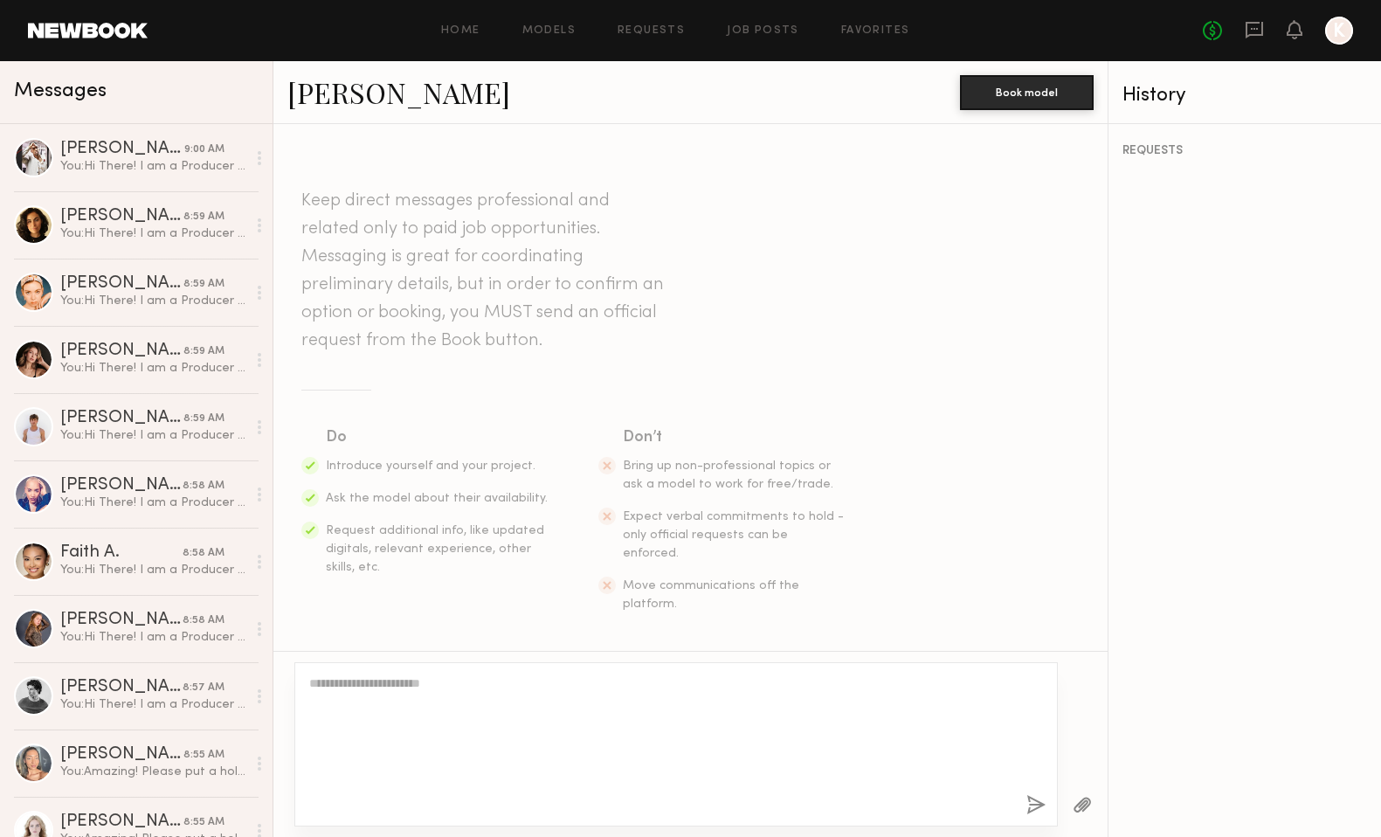
scroll to position [0, 0]
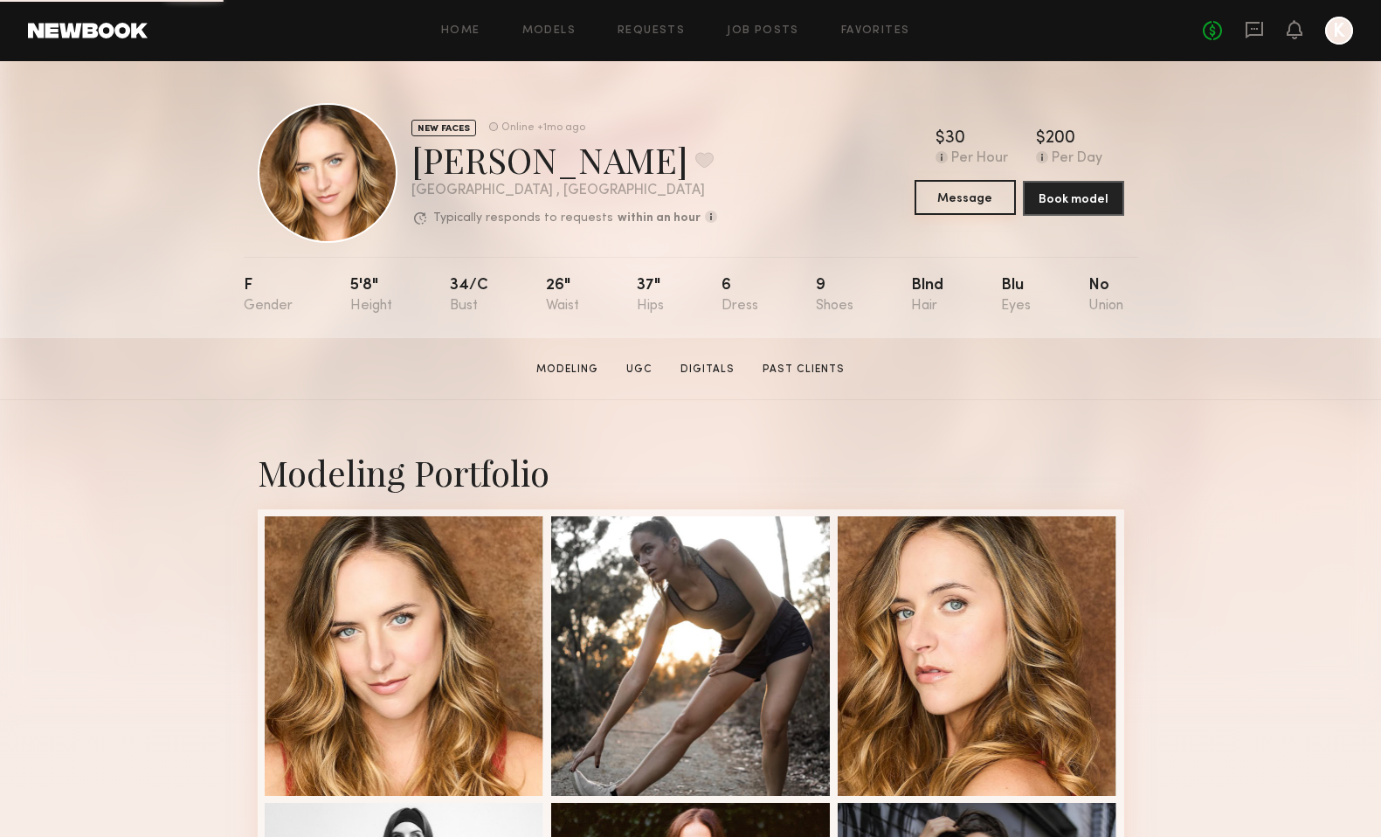
click at [962, 202] on button "Message" at bounding box center [965, 197] width 101 height 35
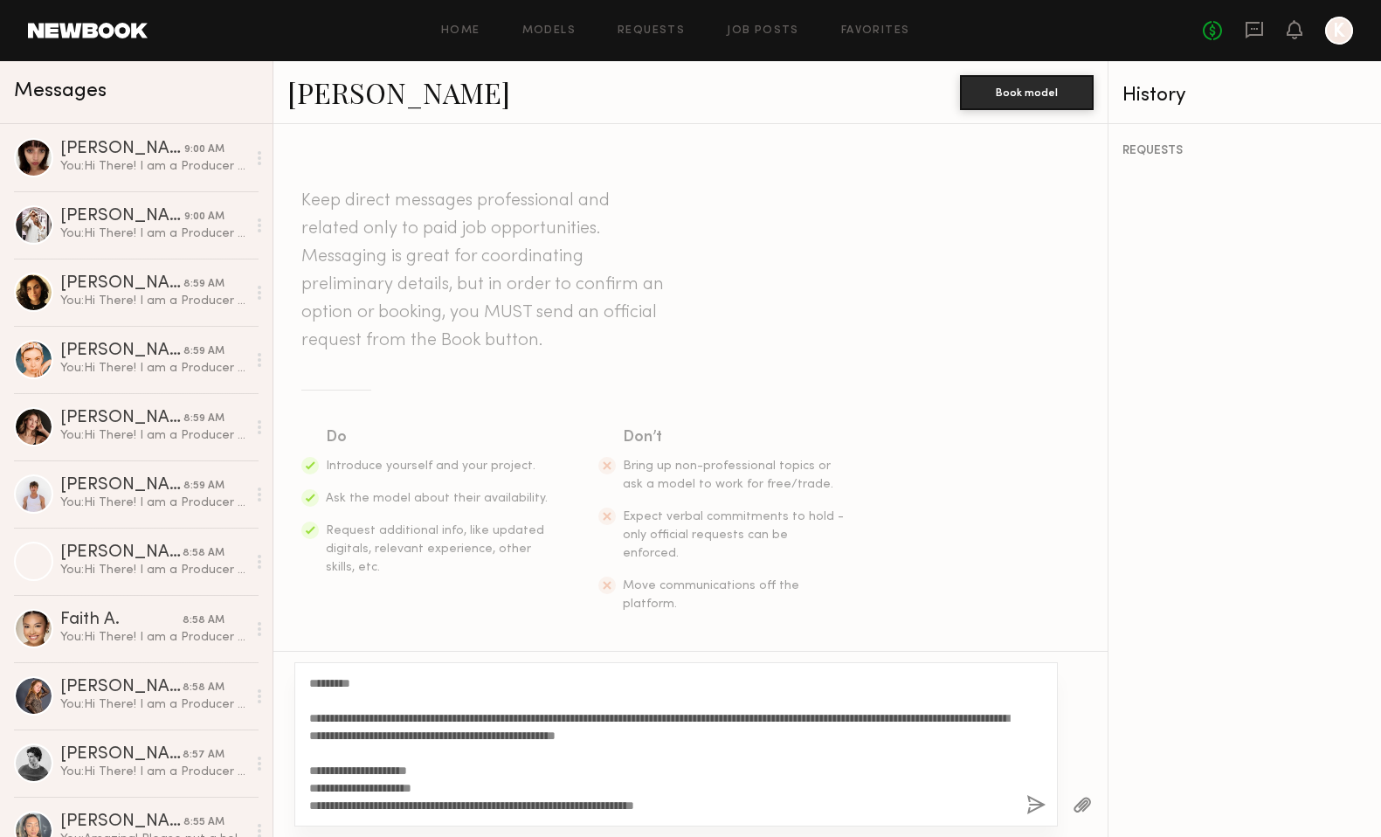
scroll to position [190, 0]
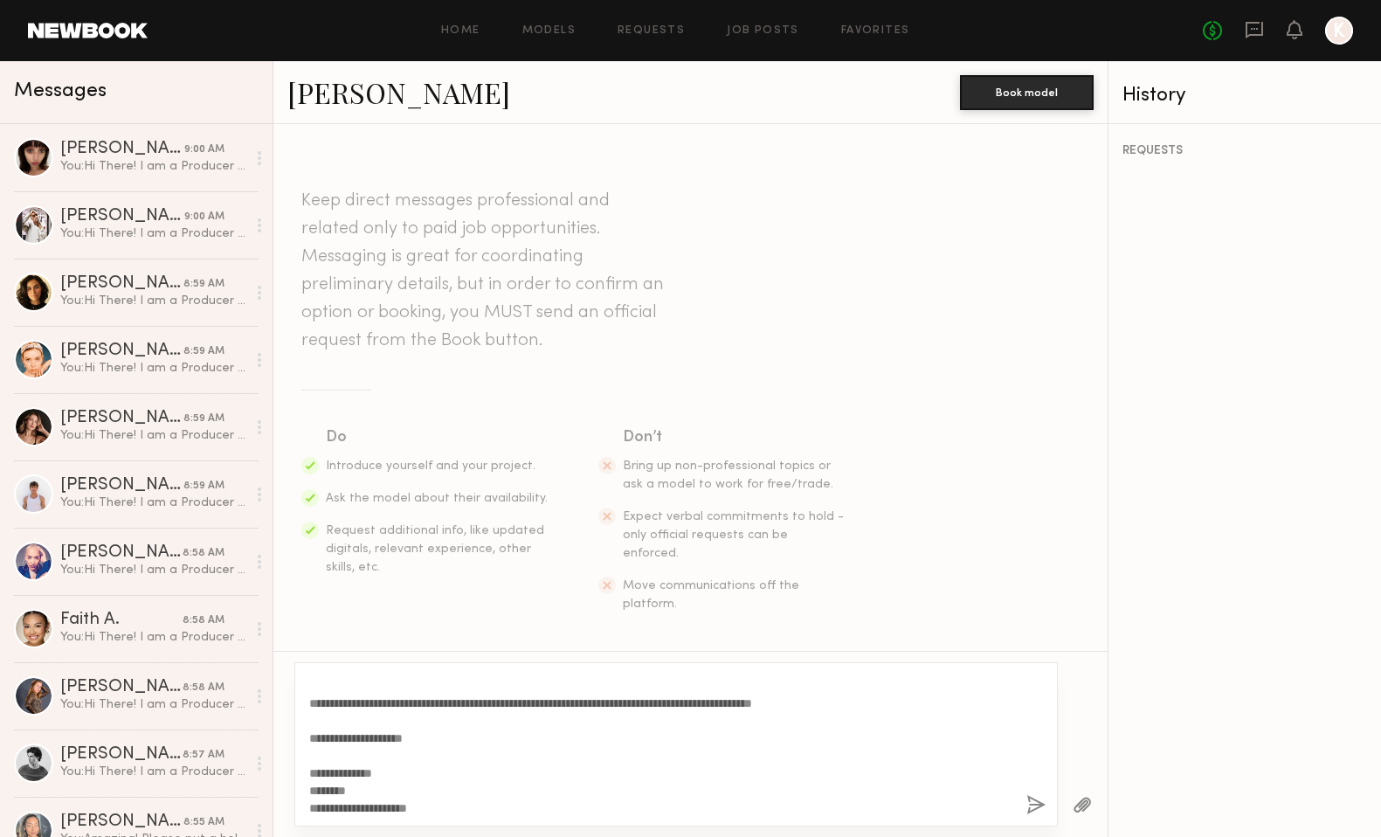
type textarea "**********"
click at [1040, 795] on button "button" at bounding box center [1035, 806] width 19 height 22
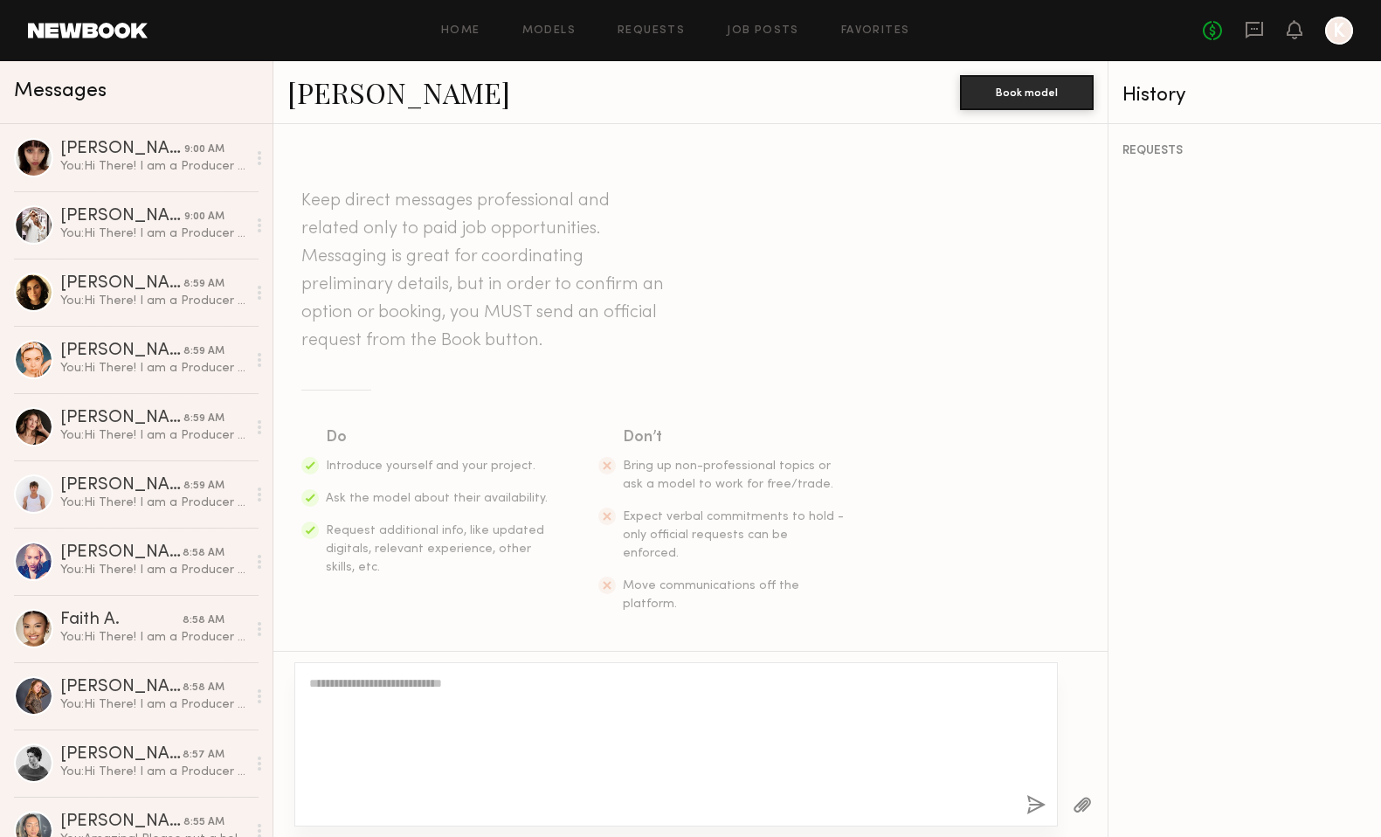
scroll to position [0, 0]
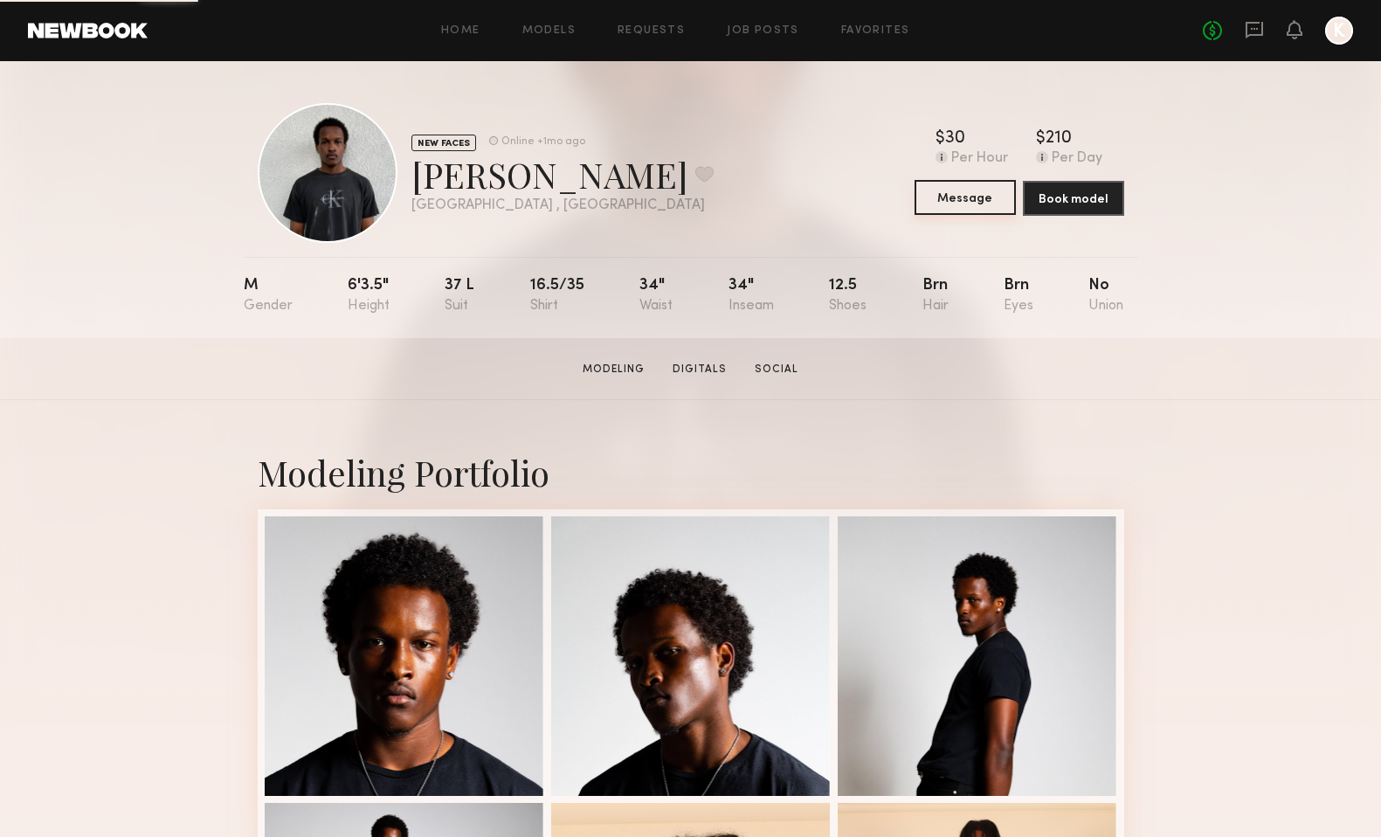
click at [976, 204] on button "Message" at bounding box center [965, 197] width 101 height 35
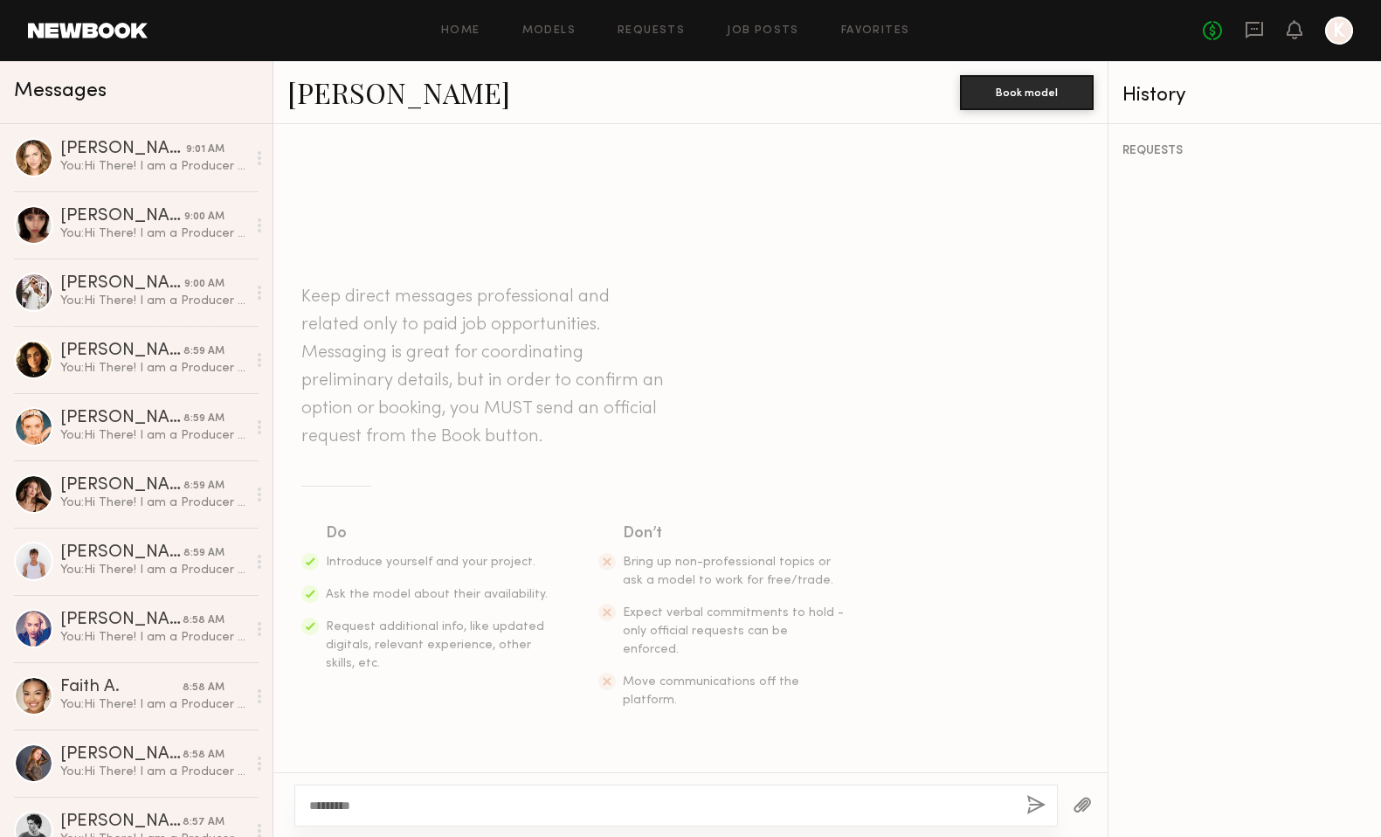
scroll to position [190, 0]
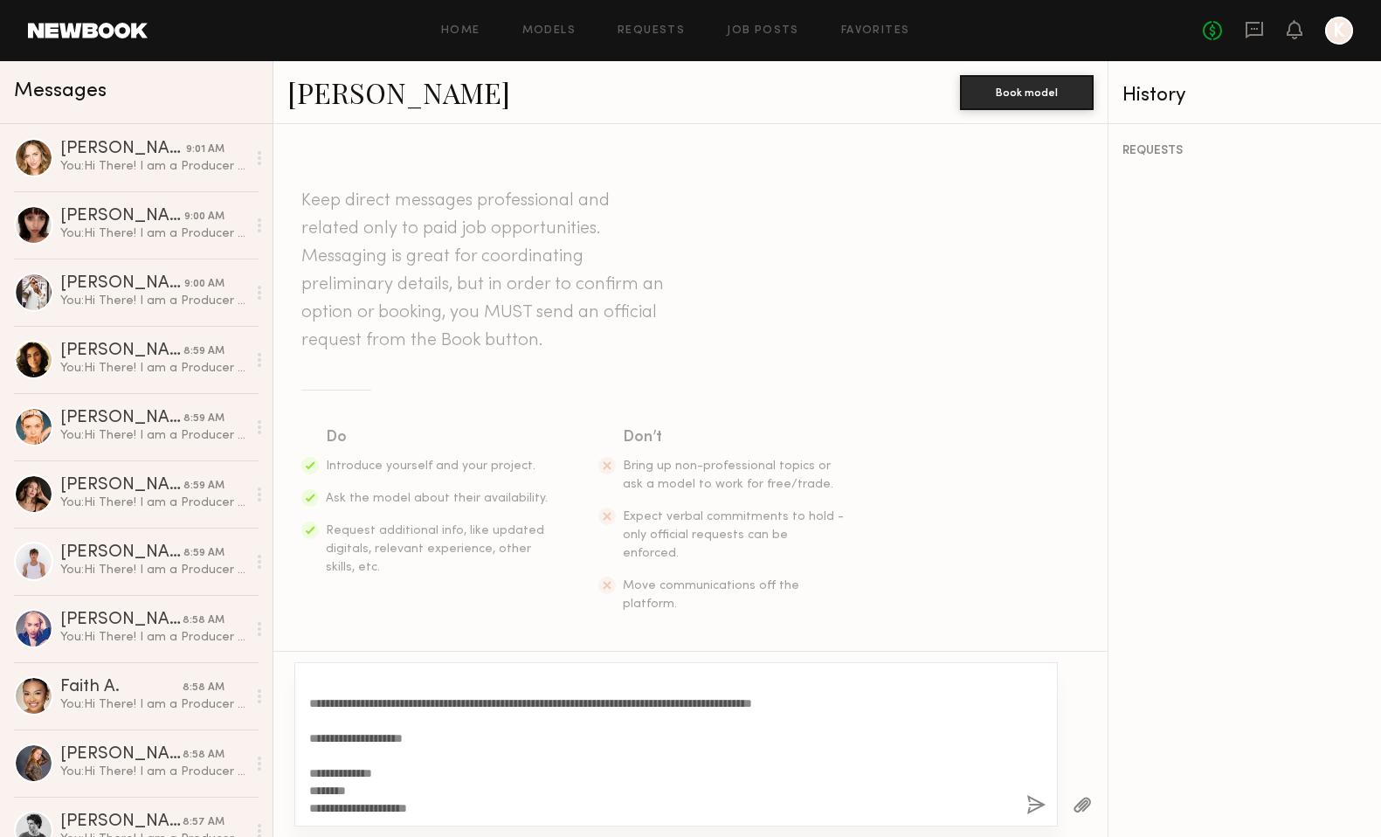
type textarea "**********"
click at [1031, 802] on button "button" at bounding box center [1035, 806] width 19 height 22
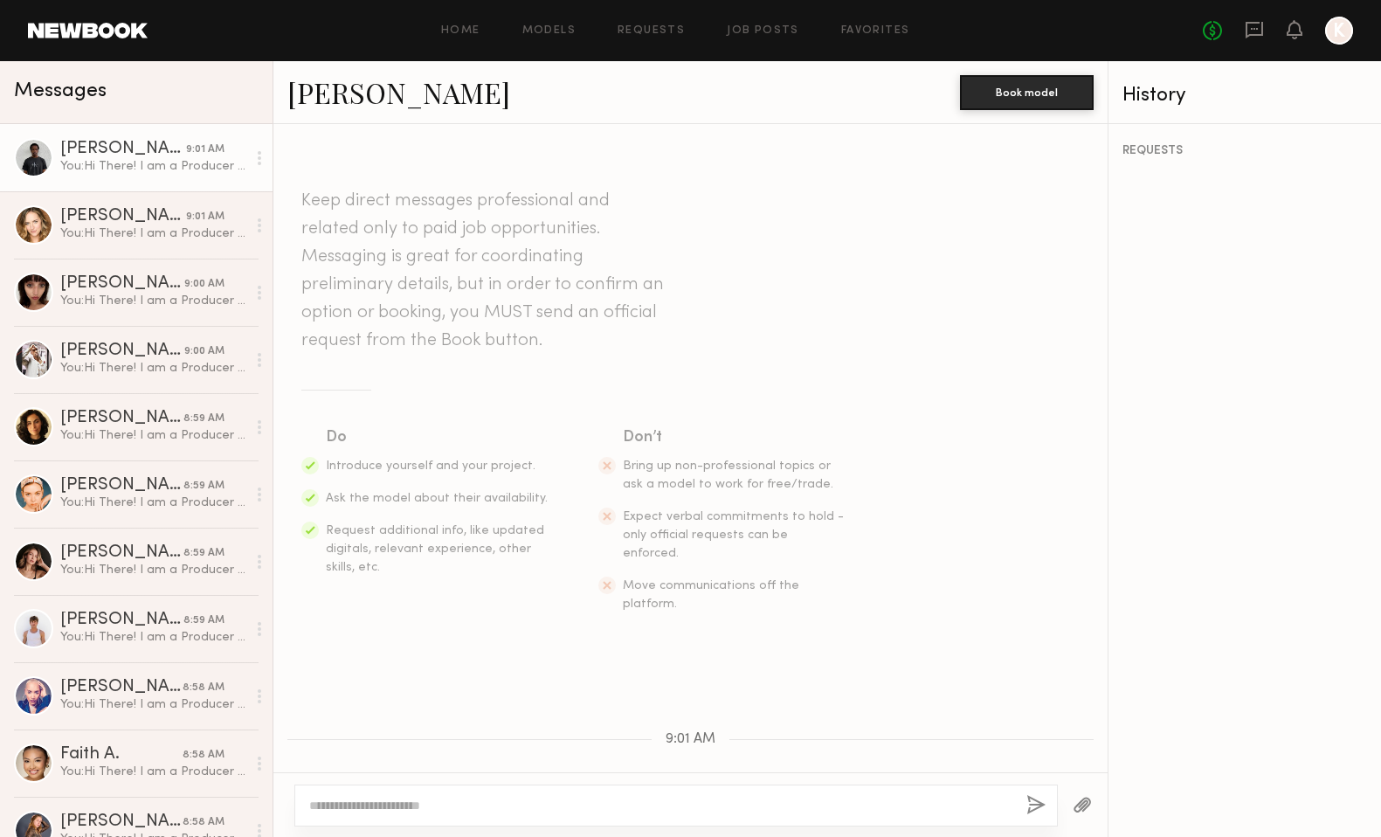
scroll to position [0, 0]
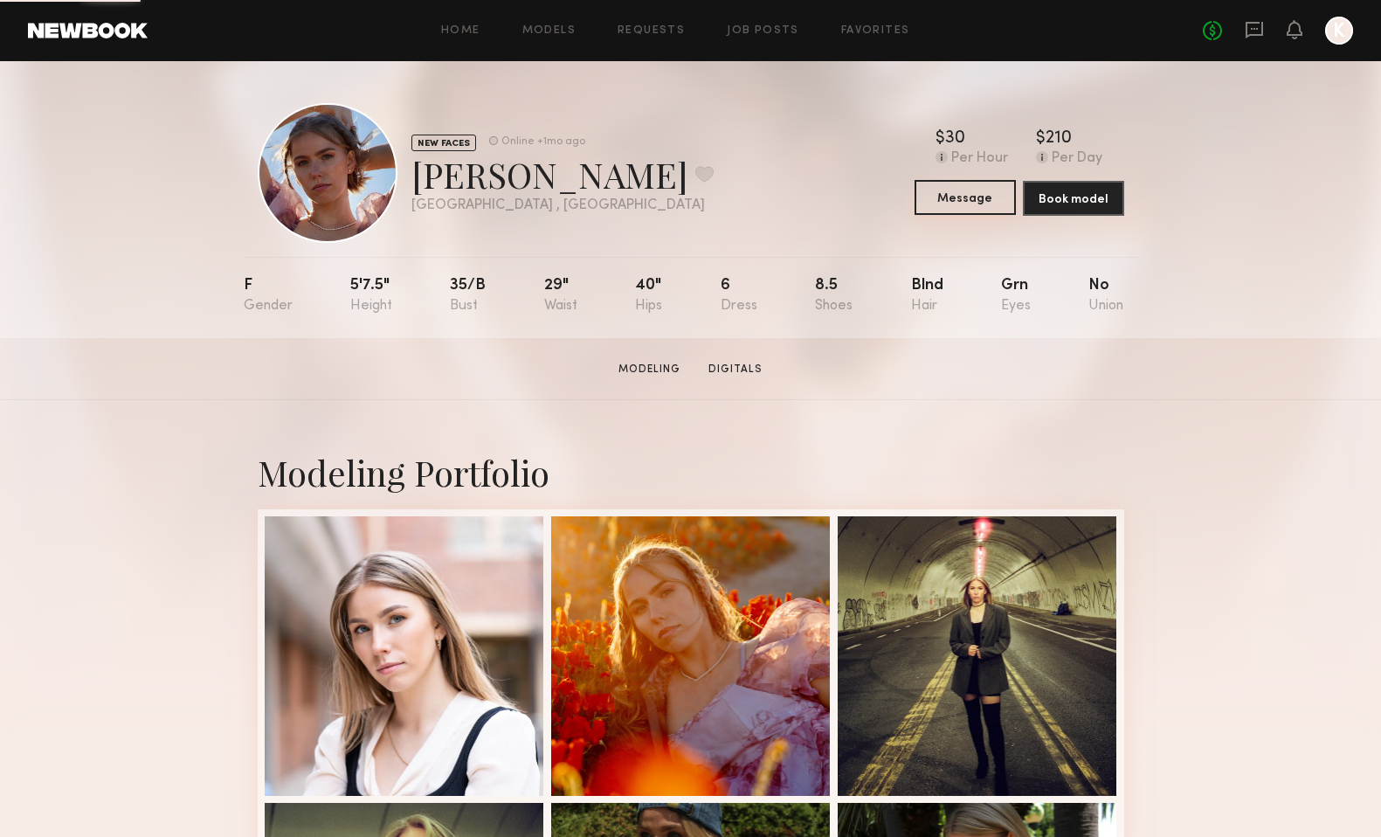
click at [946, 193] on button "Message" at bounding box center [965, 197] width 101 height 35
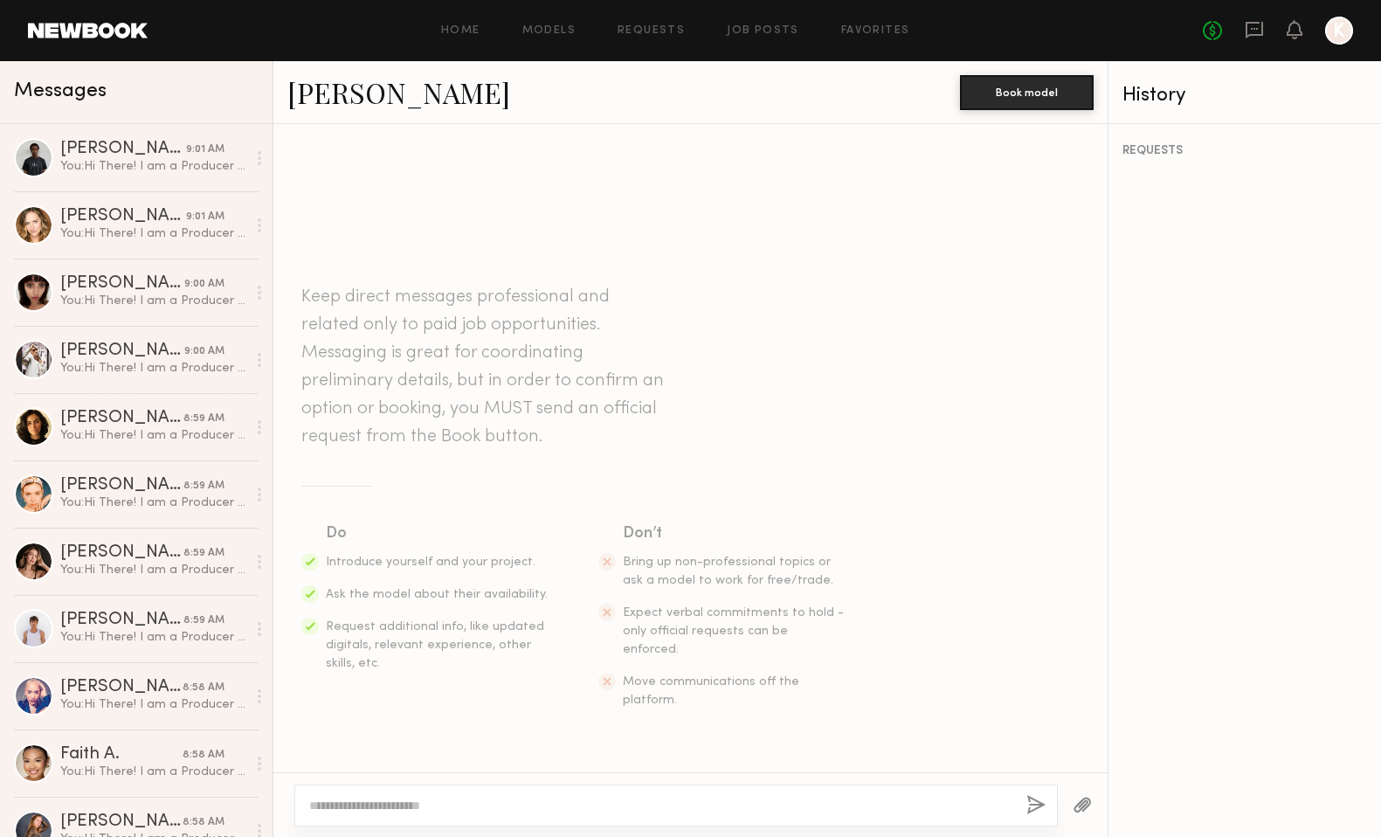
click at [551, 810] on textarea at bounding box center [660, 805] width 703 height 17
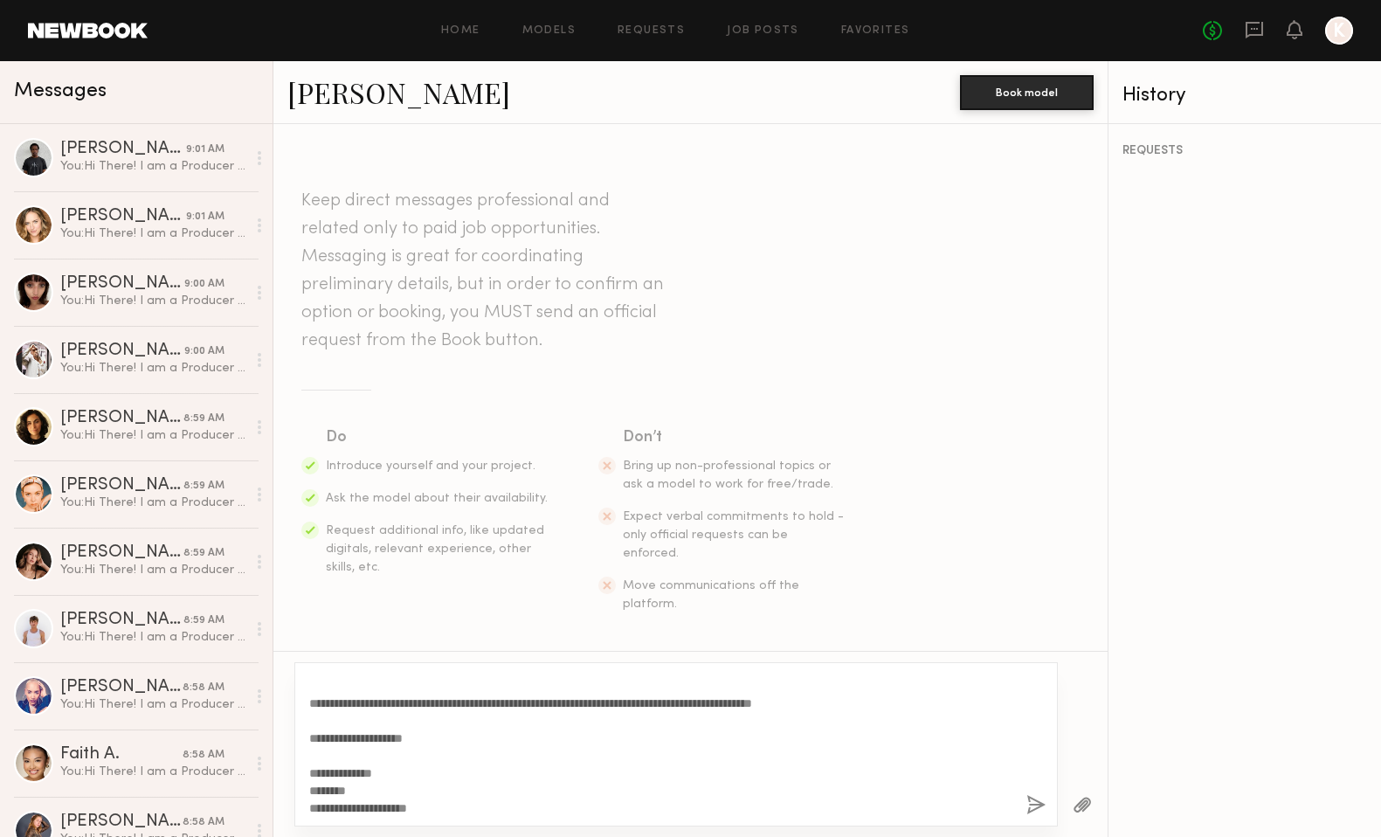
type textarea "**********"
click at [1035, 807] on button "button" at bounding box center [1035, 806] width 19 height 22
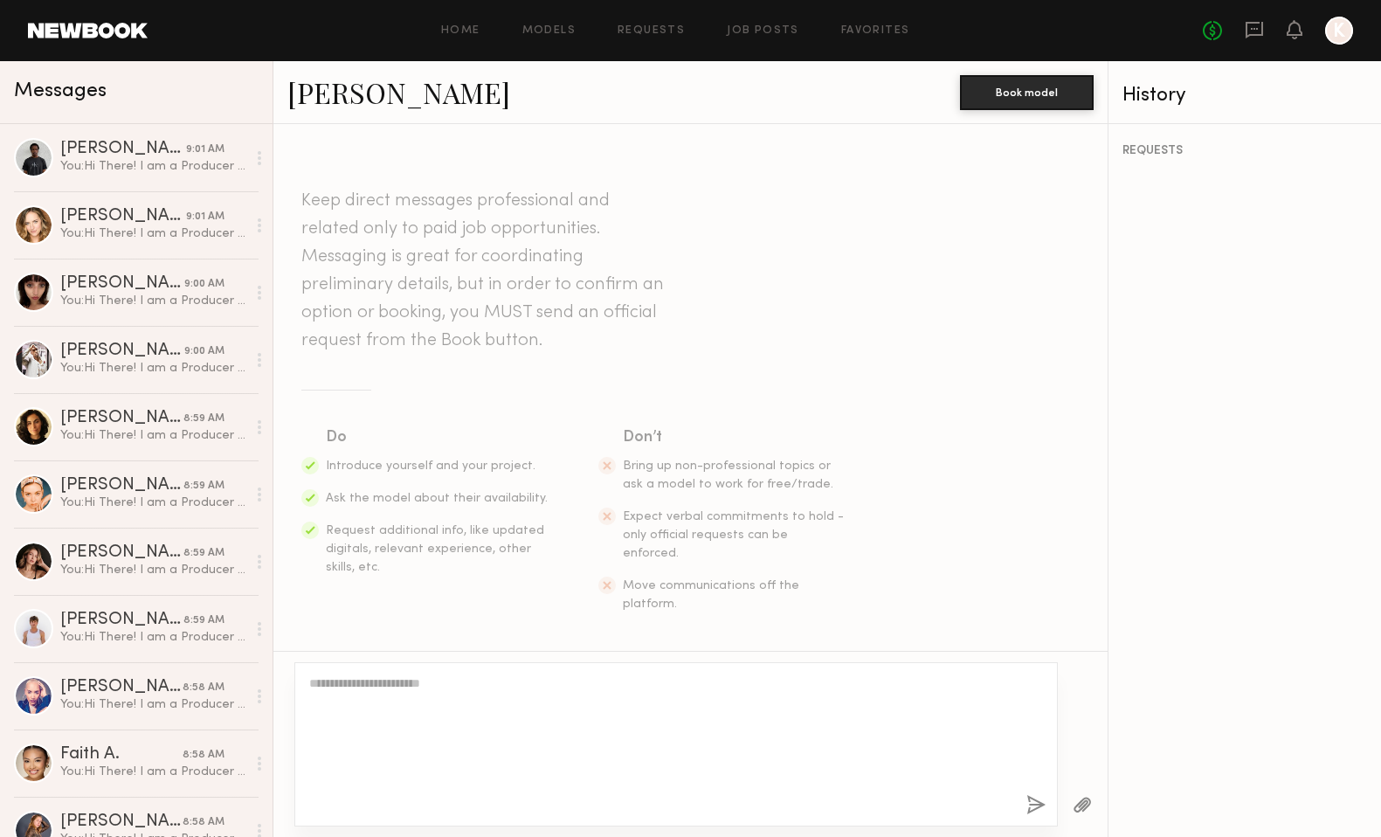
scroll to position [0, 0]
